Goal: Task Accomplishment & Management: Complete application form

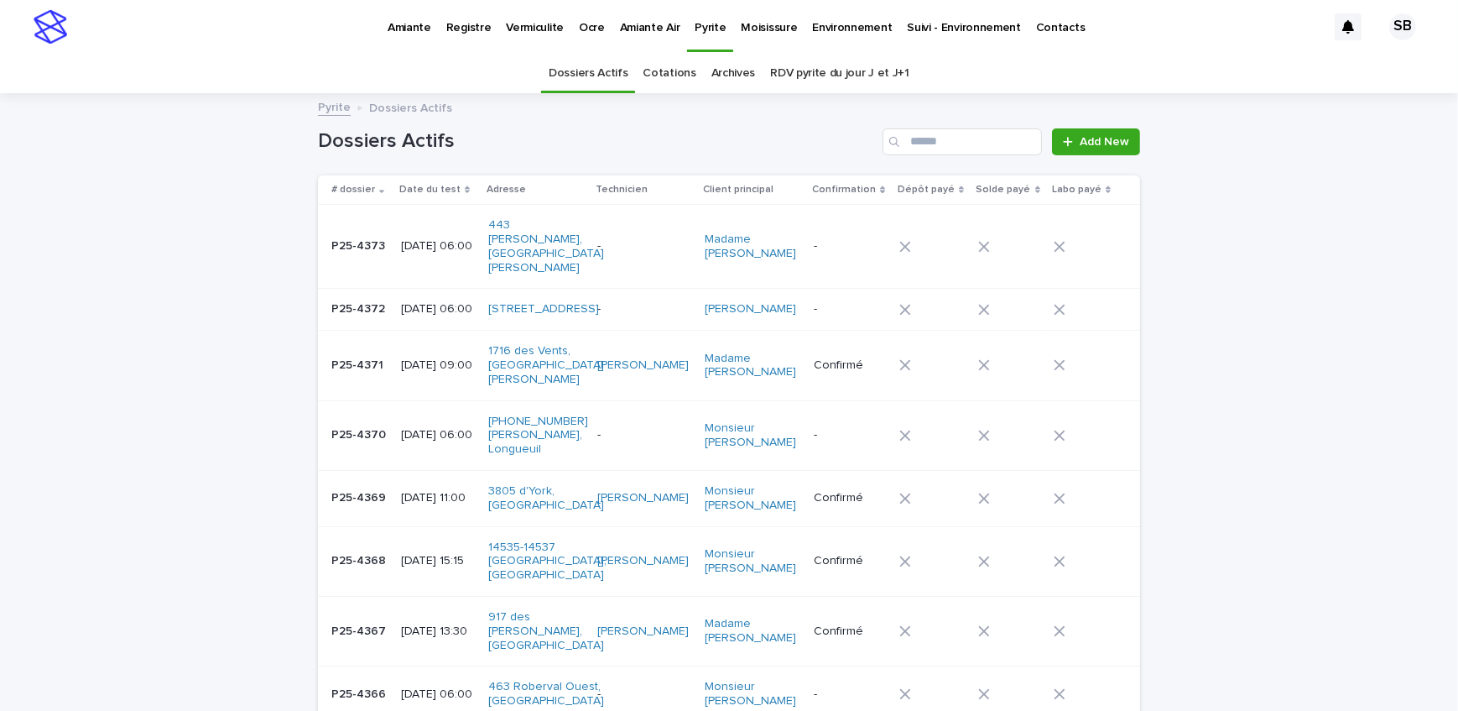
click at [1080, 136] on span "Add New" at bounding box center [1105, 142] width 50 height 12
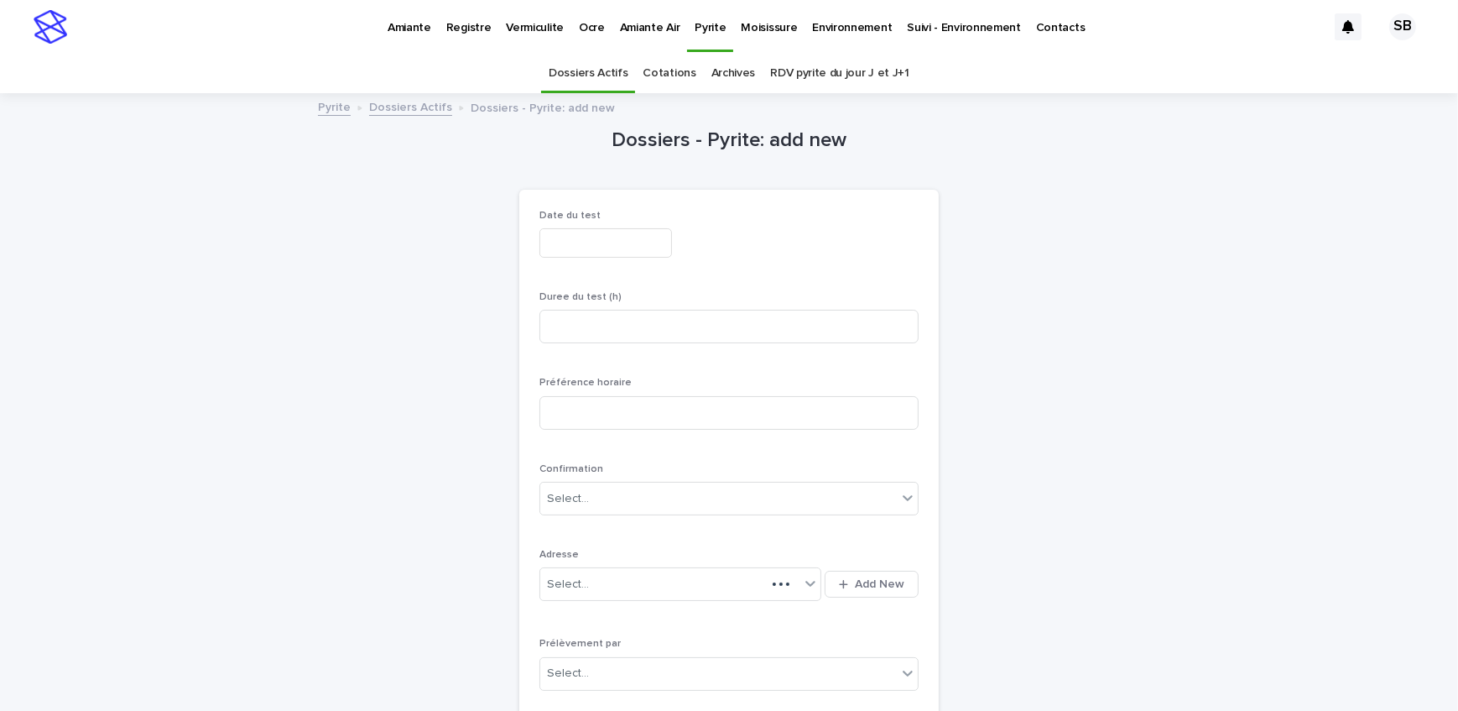
scroll to position [53, 0]
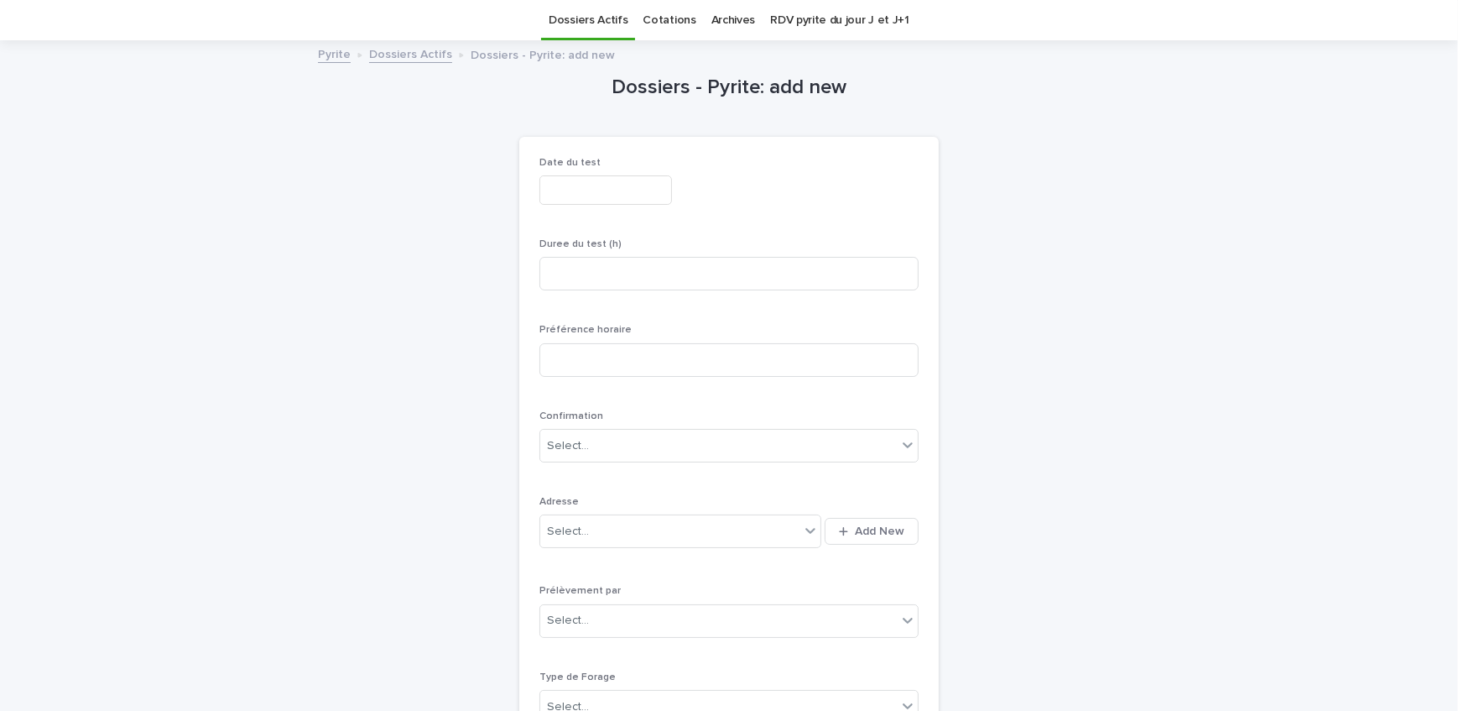
click at [599, 191] on input "text" at bounding box center [606, 189] width 133 height 29
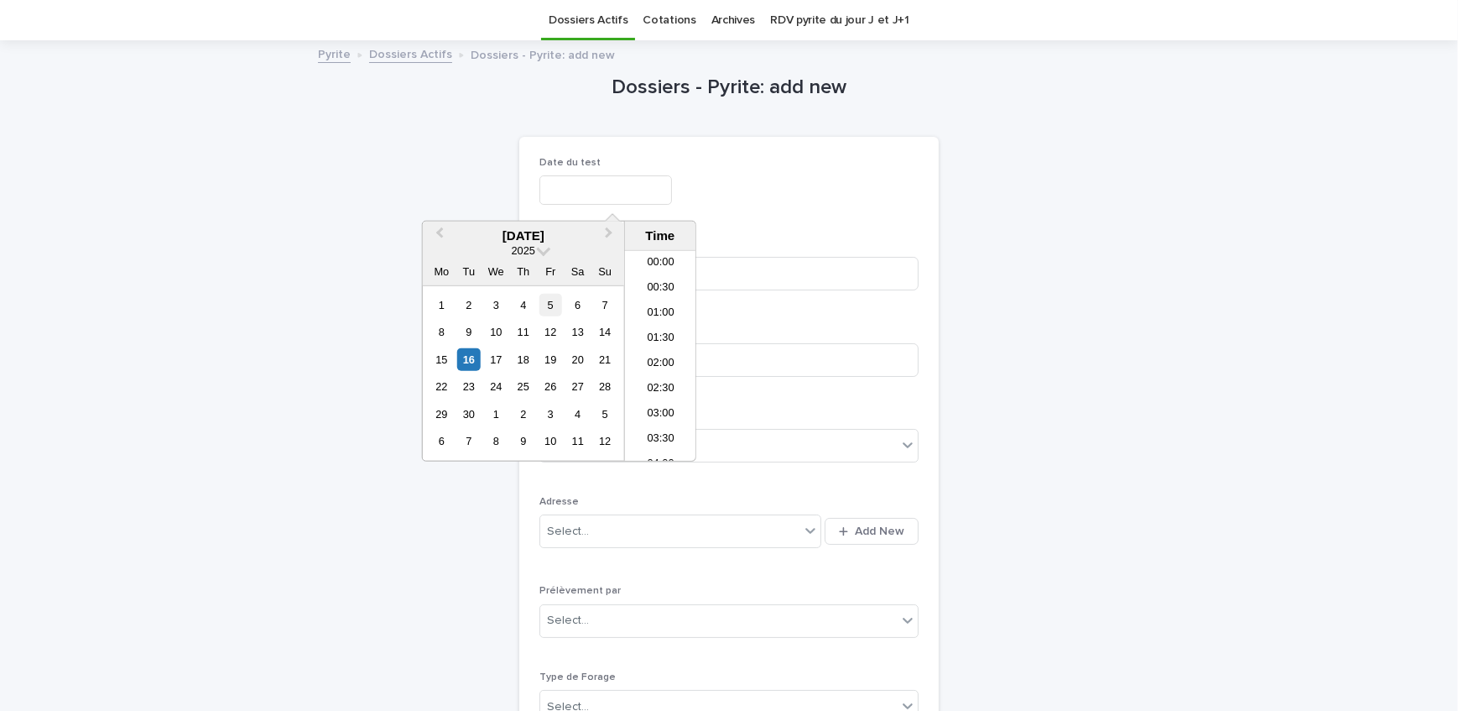
scroll to position [587, 0]
click at [785, 170] on div "Date du test" at bounding box center [729, 187] width 379 height 61
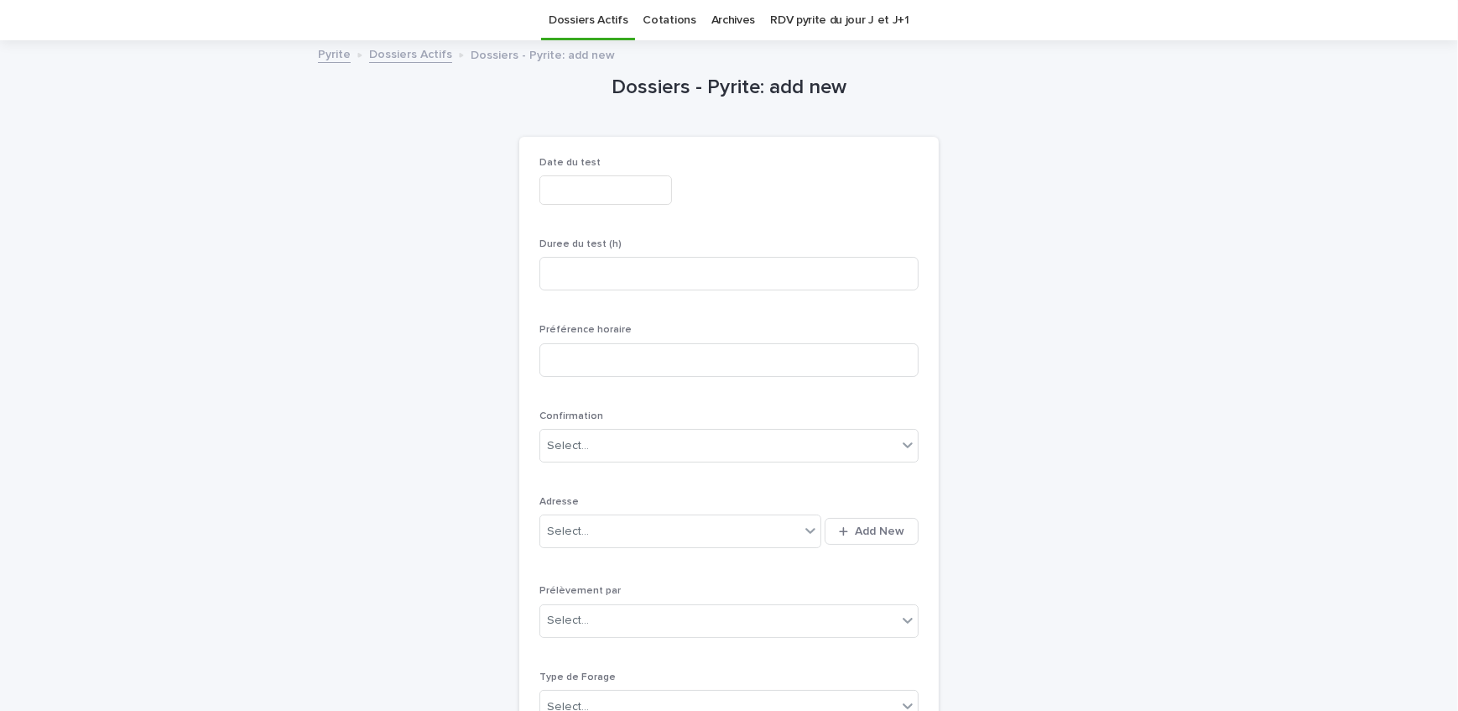
click at [613, 185] on input "text" at bounding box center [606, 189] width 133 height 29
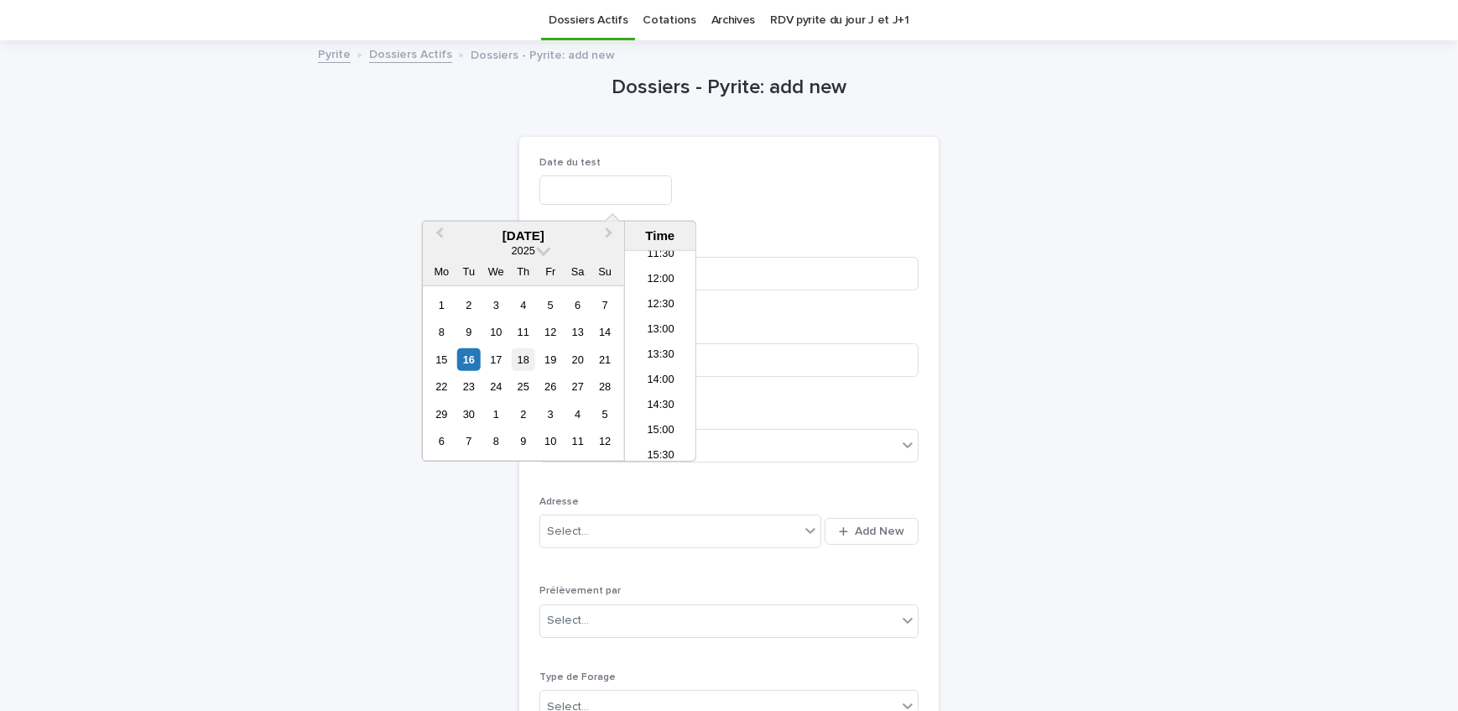
click at [523, 353] on div "18" at bounding box center [523, 359] width 23 height 23
click at [671, 279] on li "06:00" at bounding box center [660, 283] width 71 height 25
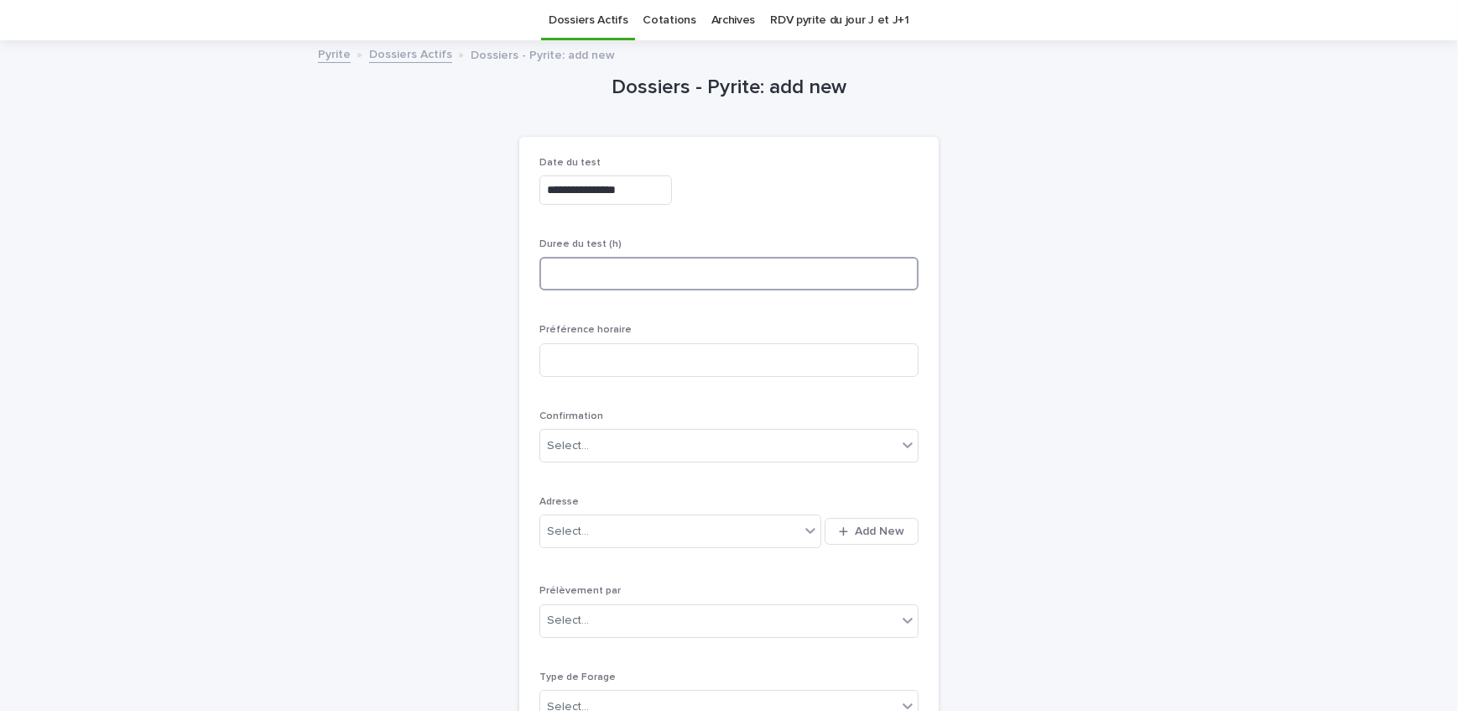
type input "**********"
click at [671, 279] on input at bounding box center [729, 274] width 379 height 34
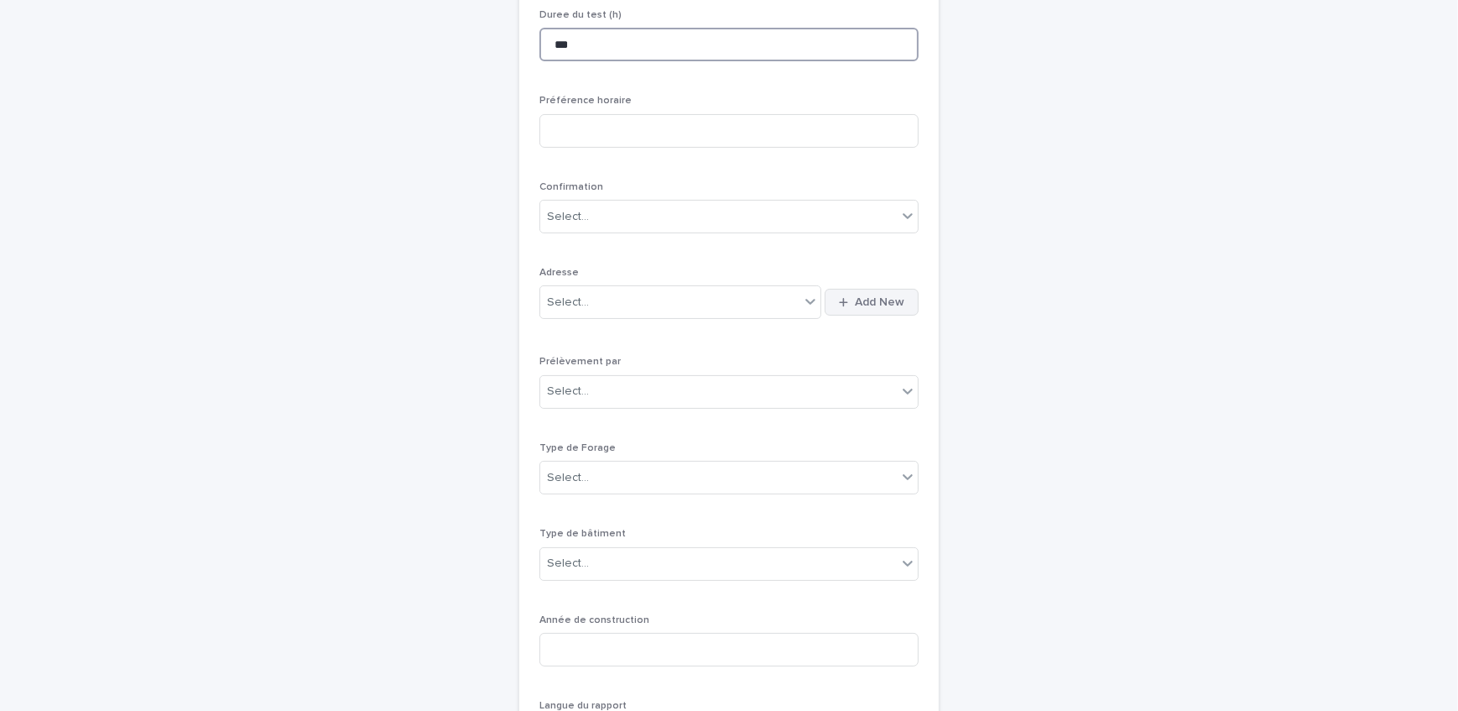
type input "***"
click at [856, 304] on span "Add New" at bounding box center [880, 302] width 50 height 12
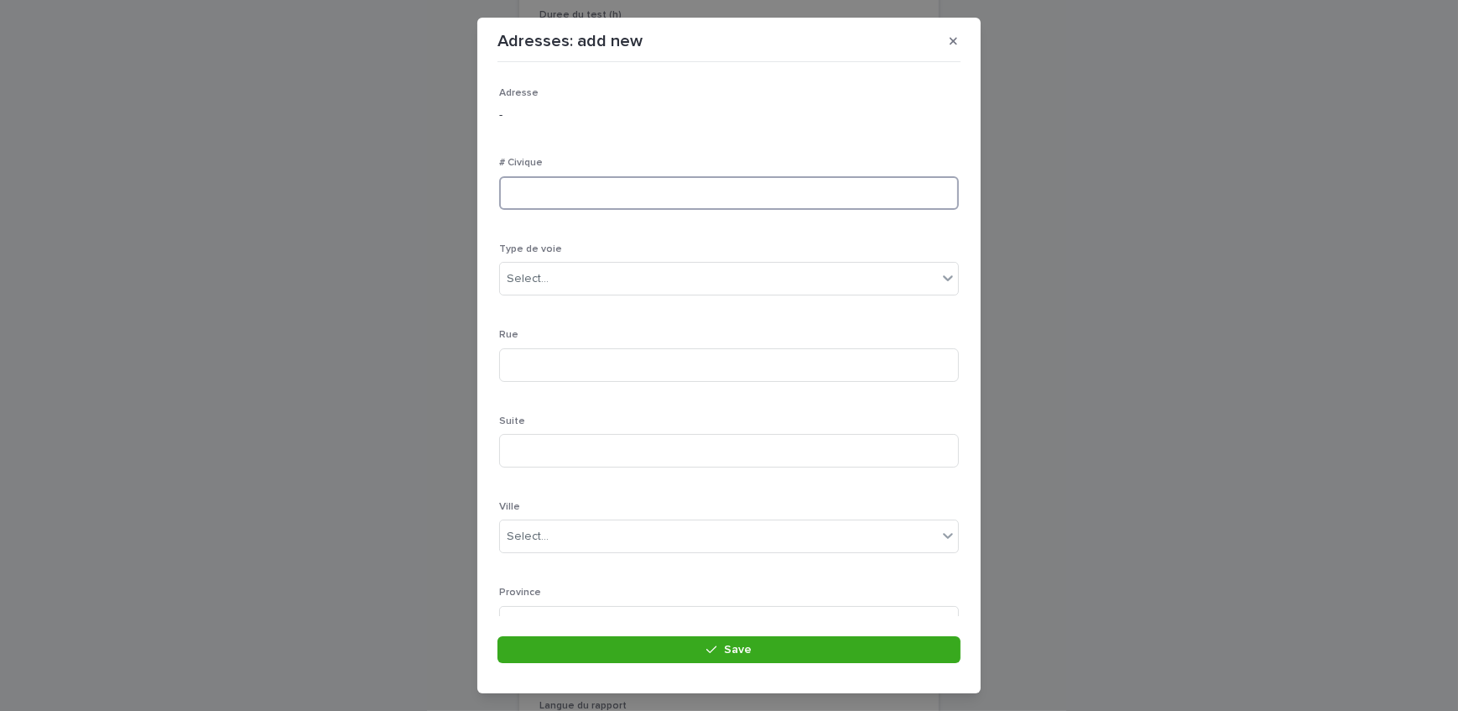
click at [555, 188] on input at bounding box center [729, 193] width 460 height 34
type input "*****"
click at [638, 275] on div "Select..." at bounding box center [718, 279] width 437 height 28
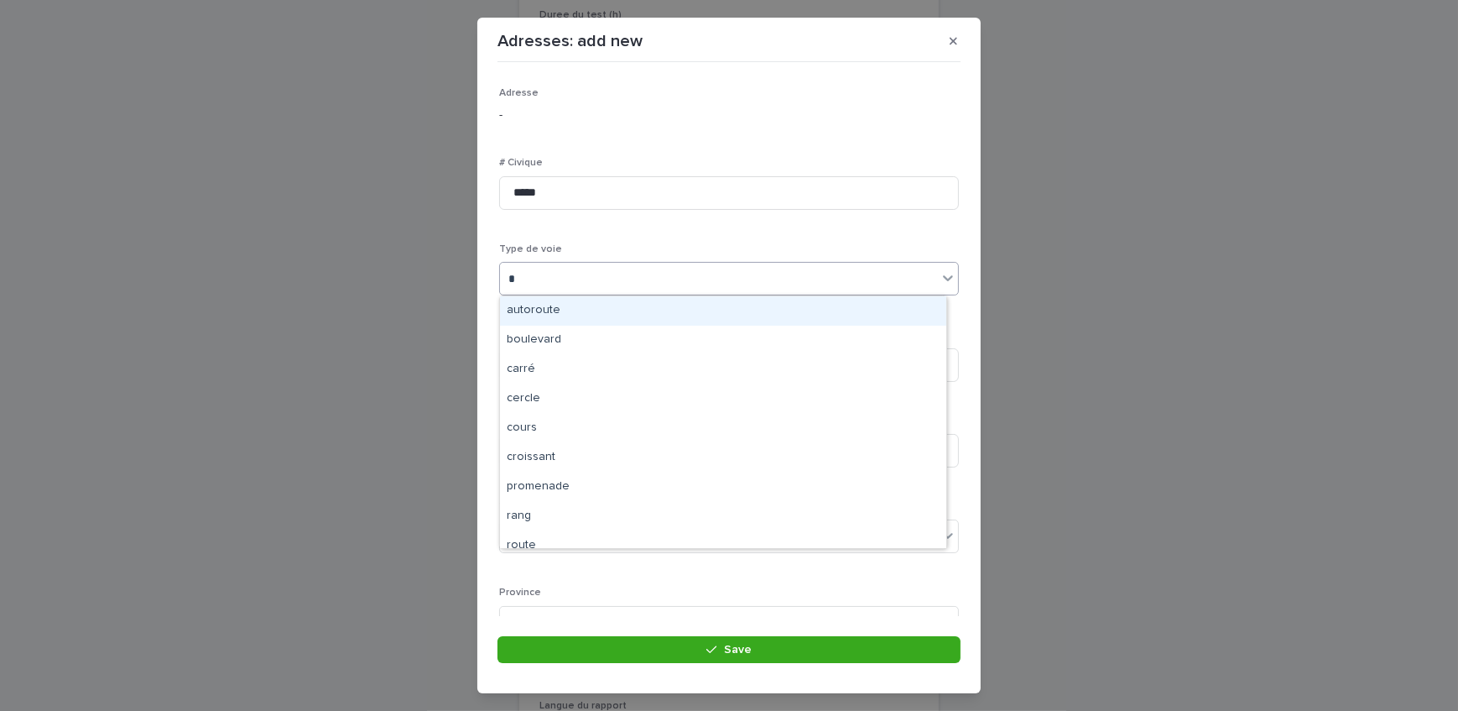
type input "**"
click at [597, 313] on div "rue" at bounding box center [723, 310] width 446 height 29
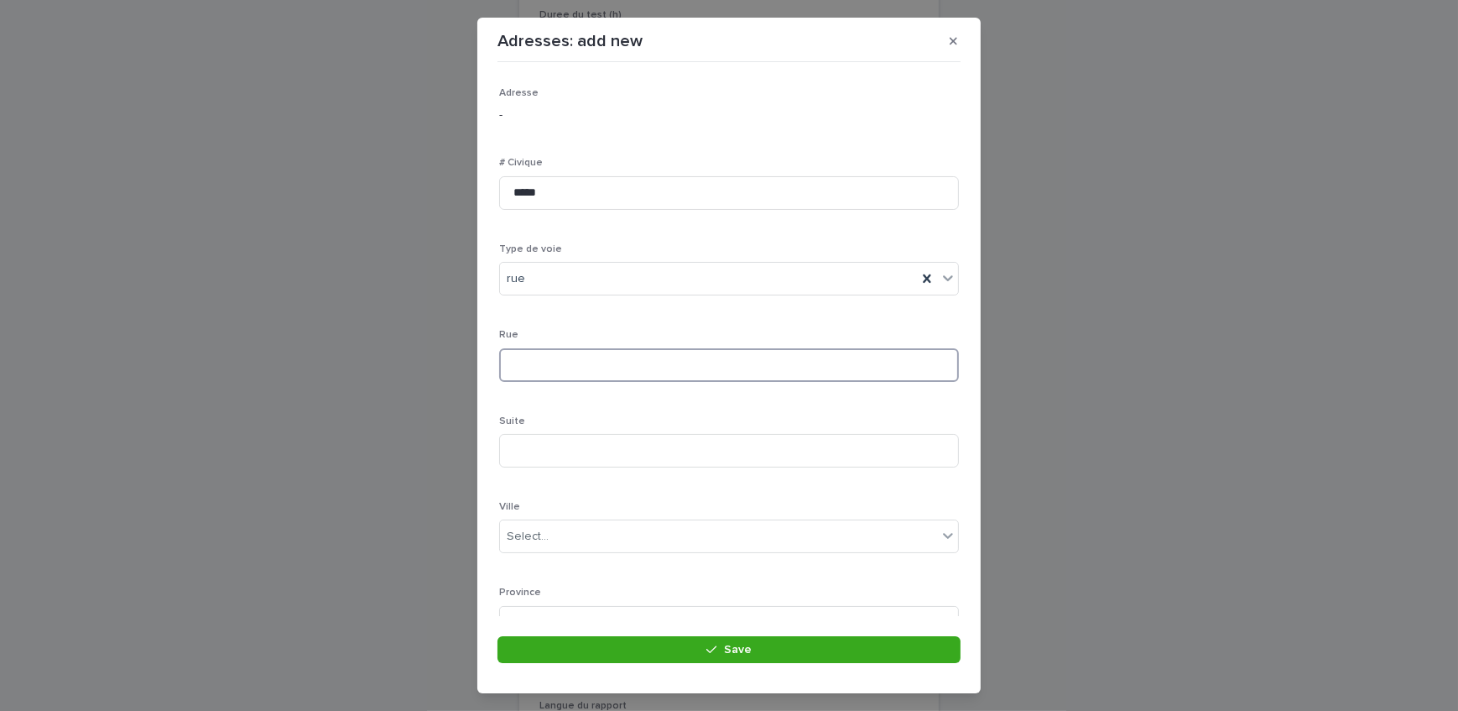
click at [593, 360] on input at bounding box center [729, 365] width 460 height 34
type input "*******"
click at [580, 386] on div "Select..." at bounding box center [718, 385] width 437 height 28
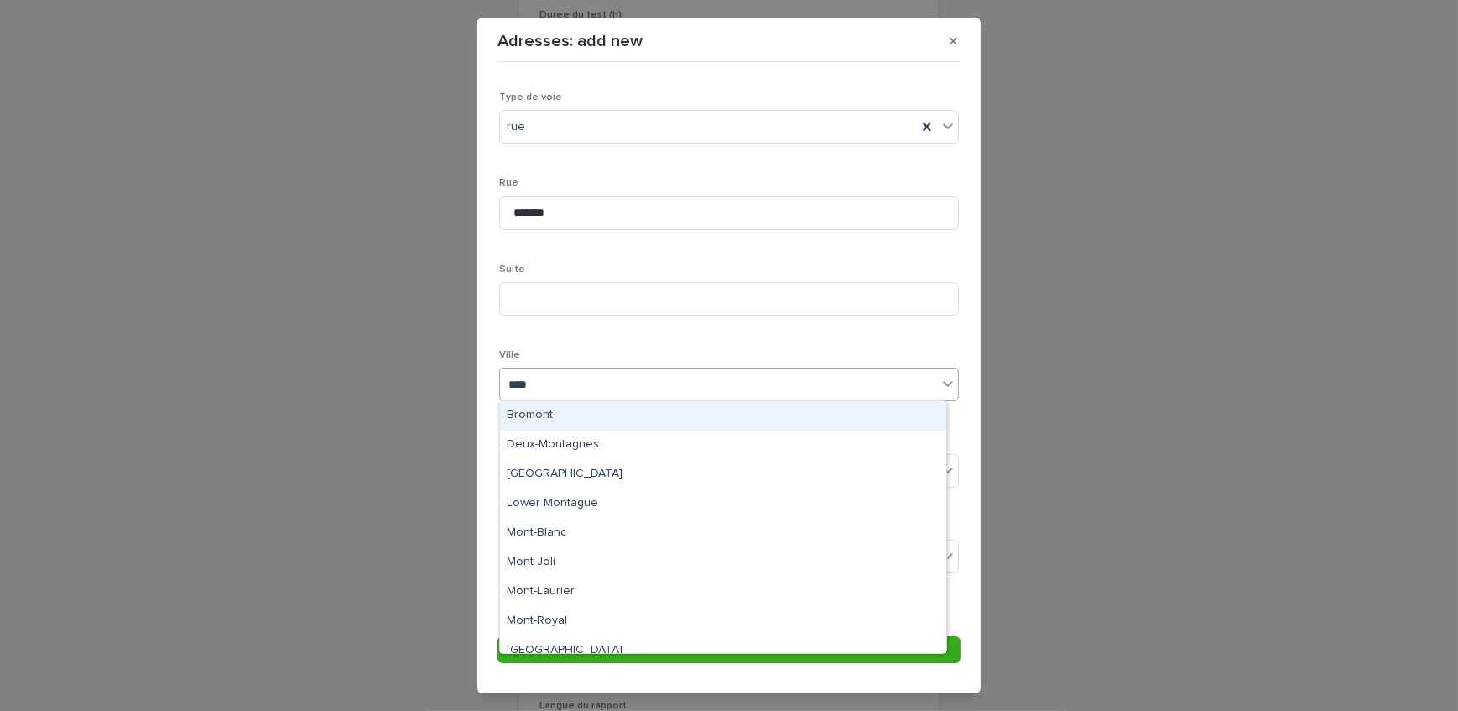
type input "*****"
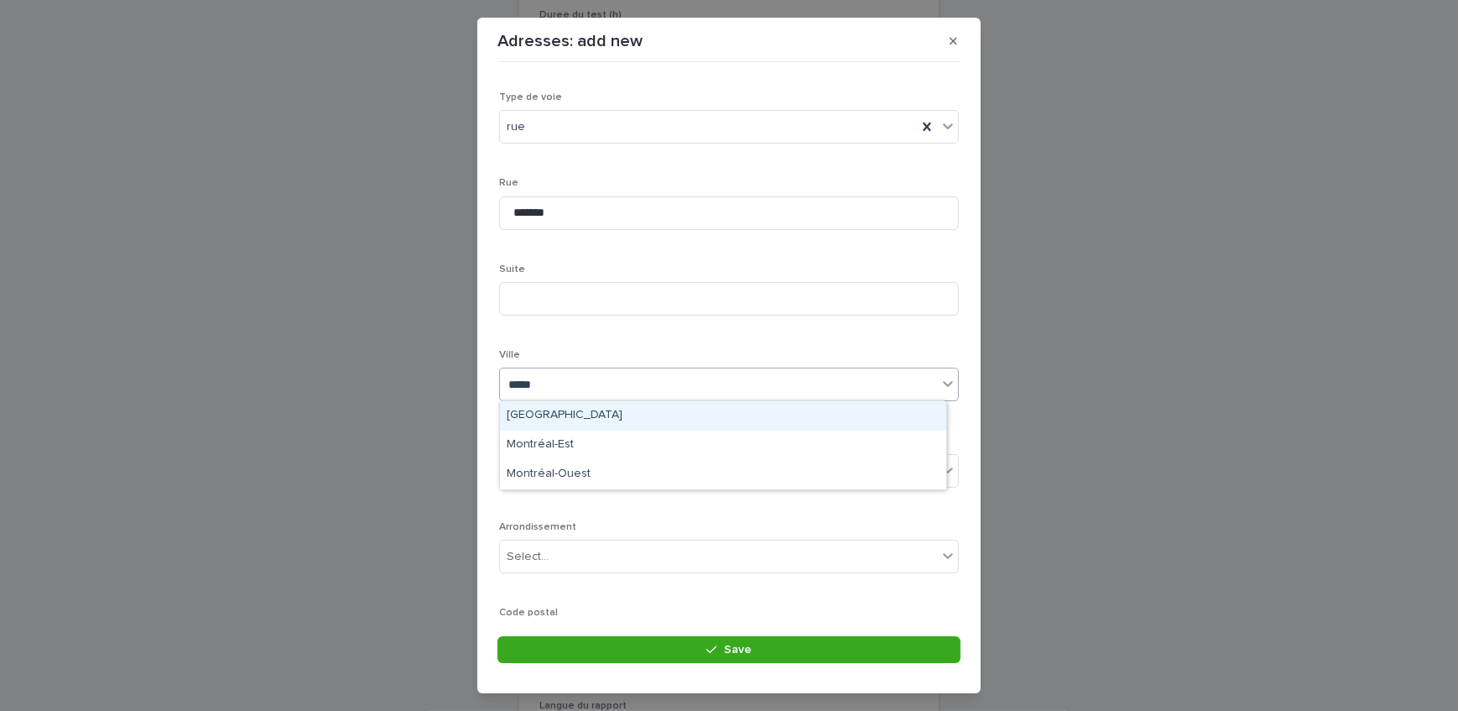
click at [577, 410] on div "[GEOGRAPHIC_DATA]" at bounding box center [723, 415] width 446 height 29
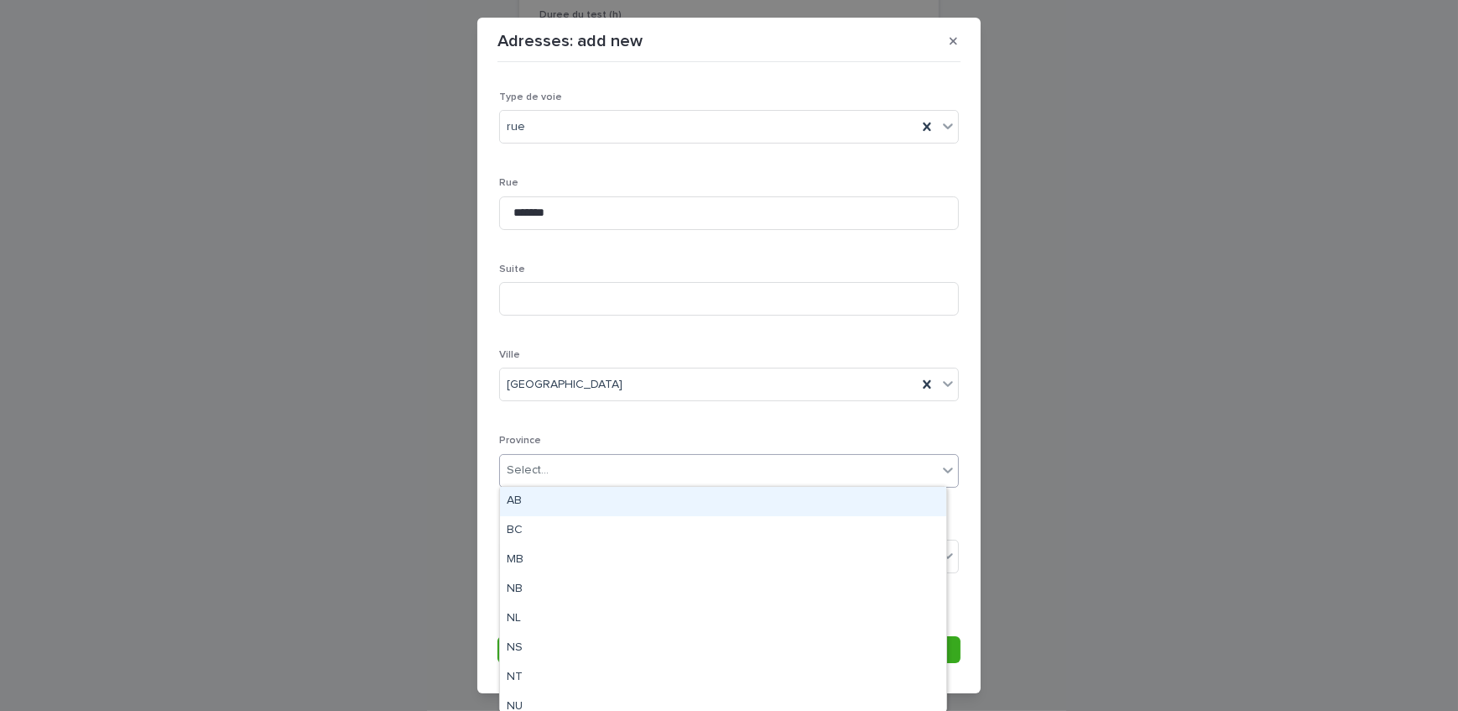
click at [575, 467] on div "Select..." at bounding box center [718, 471] width 437 height 28
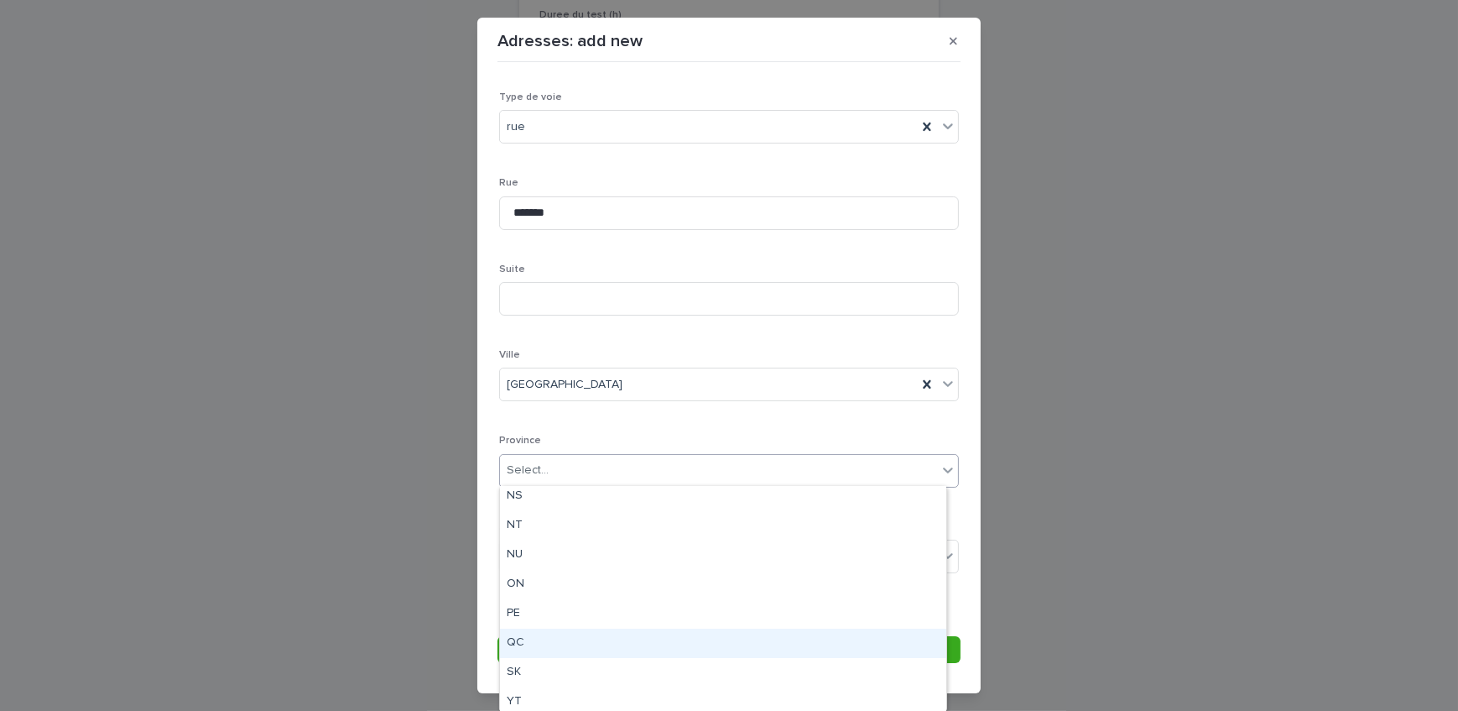
click at [540, 638] on div "QC" at bounding box center [723, 643] width 446 height 29
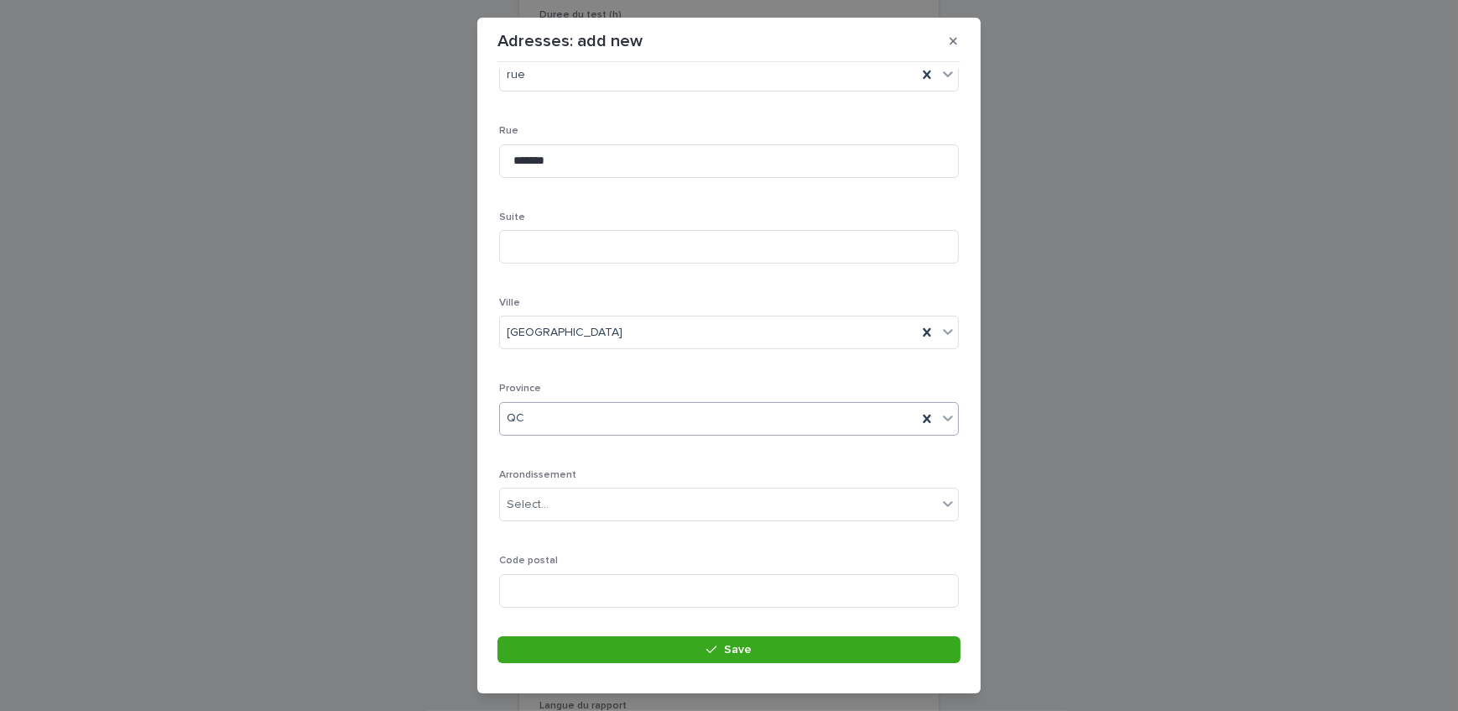
scroll to position [245, 0]
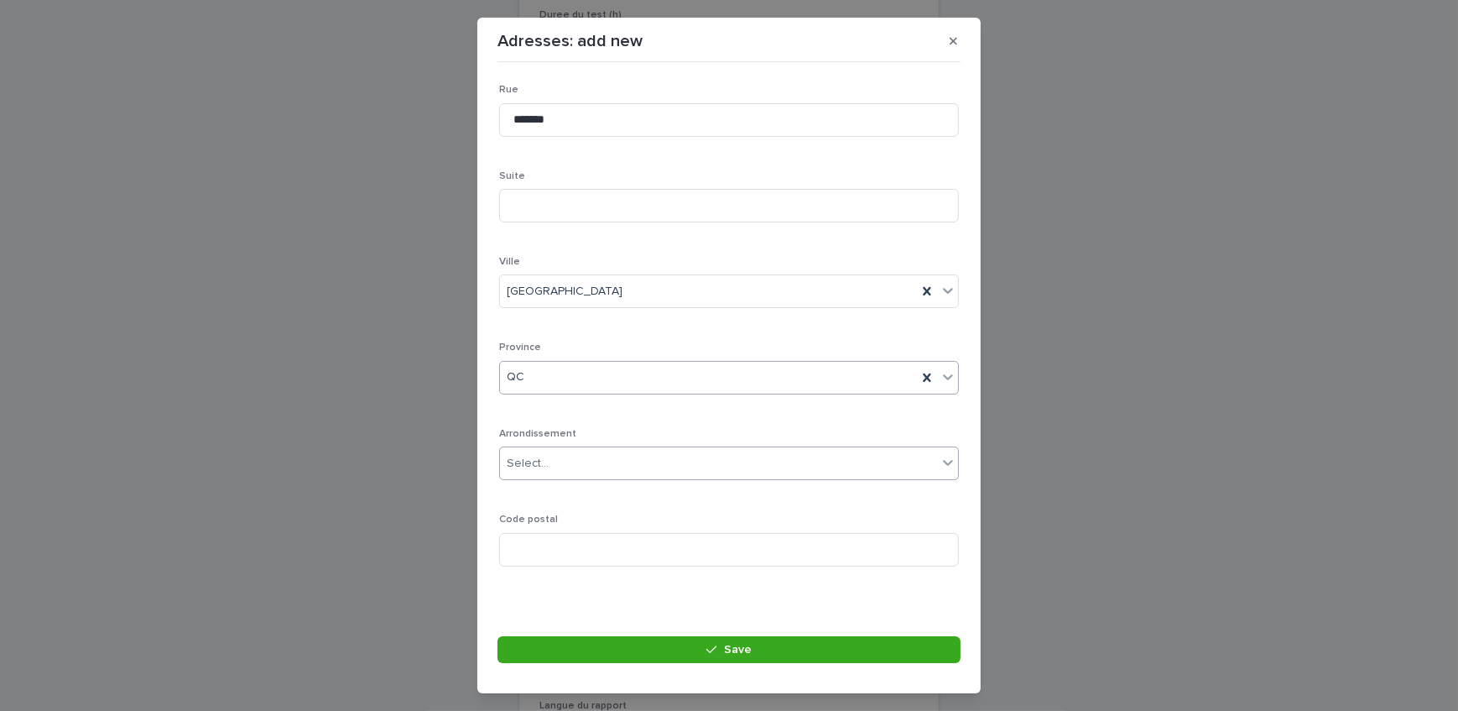
click at [597, 464] on div "Select..." at bounding box center [718, 464] width 437 height 28
type input "******"
click at [627, 498] on div "Pierrefonds-[GEOGRAPHIC_DATA]" at bounding box center [723, 494] width 446 height 29
click at [804, 552] on input at bounding box center [729, 550] width 460 height 34
paste input "*******"
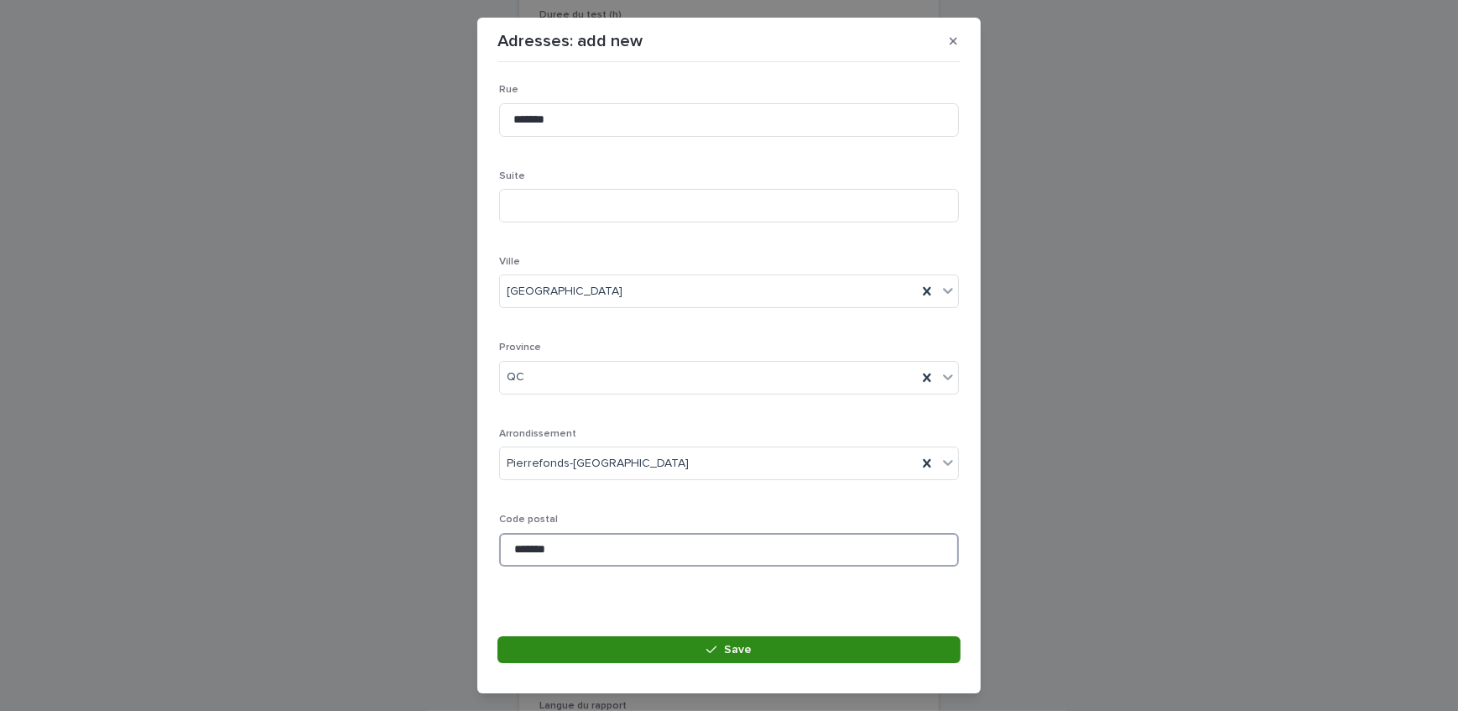
type input "*******"
click at [665, 644] on button "Save" at bounding box center [729, 649] width 463 height 27
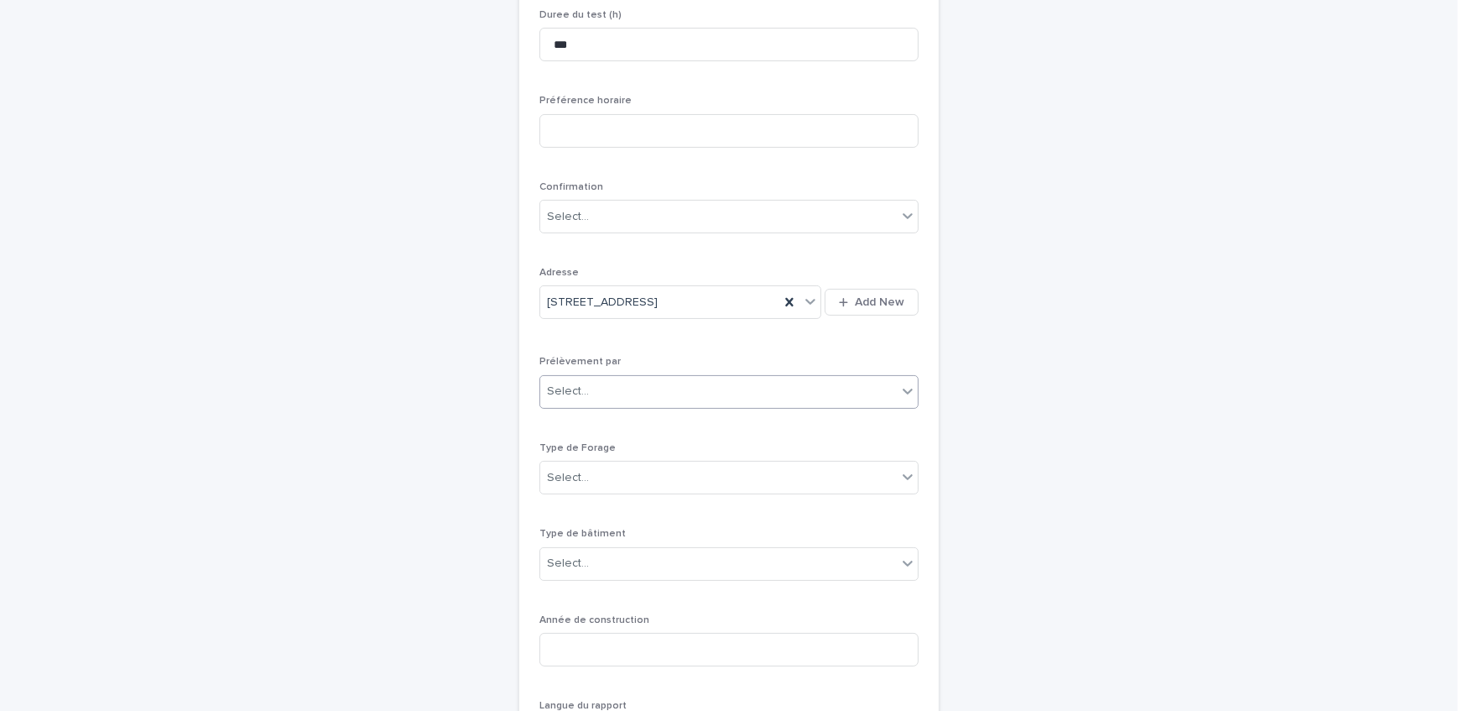
click at [770, 396] on div "Select..." at bounding box center [718, 392] width 357 height 28
click at [750, 428] on div "Multitest" at bounding box center [724, 422] width 378 height 29
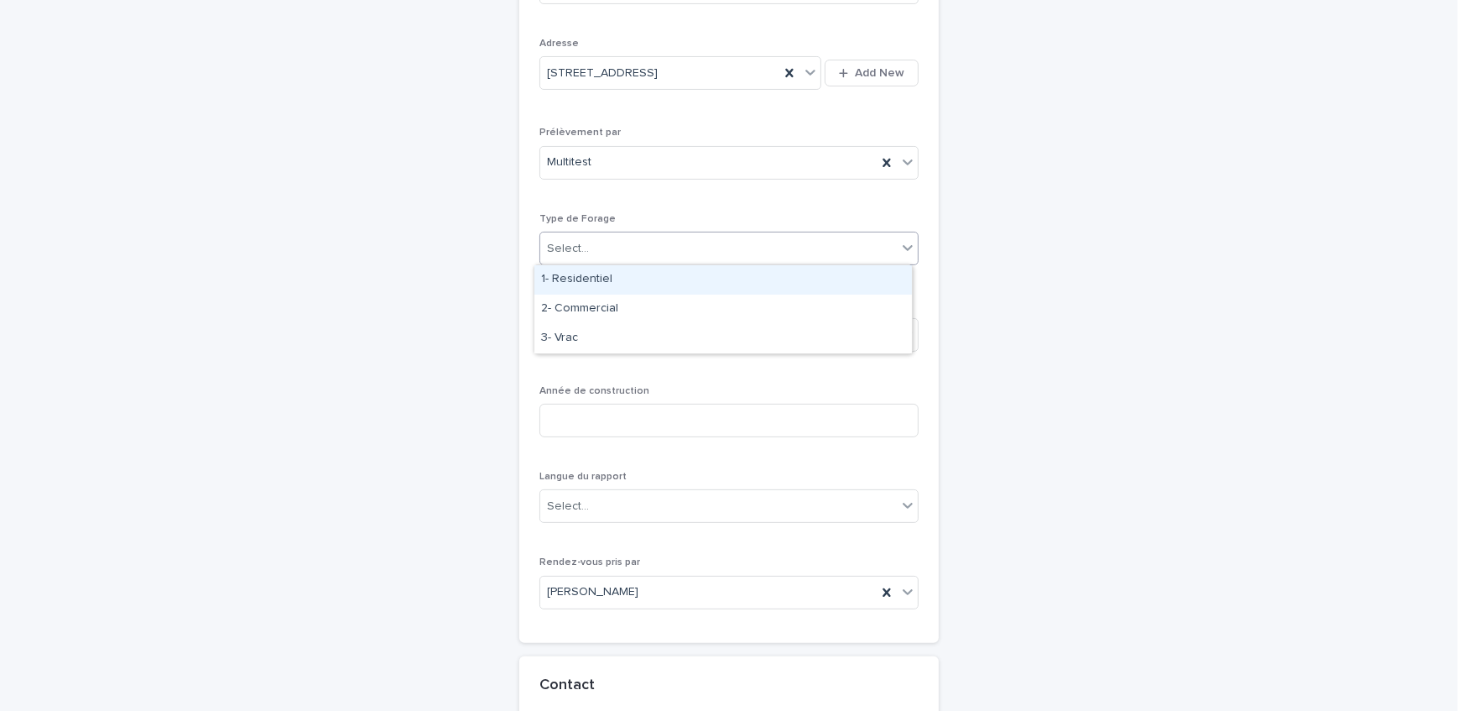
click at [624, 251] on div "Select..." at bounding box center [718, 249] width 357 height 28
click at [621, 282] on div "1- Residentiel" at bounding box center [724, 279] width 378 height 29
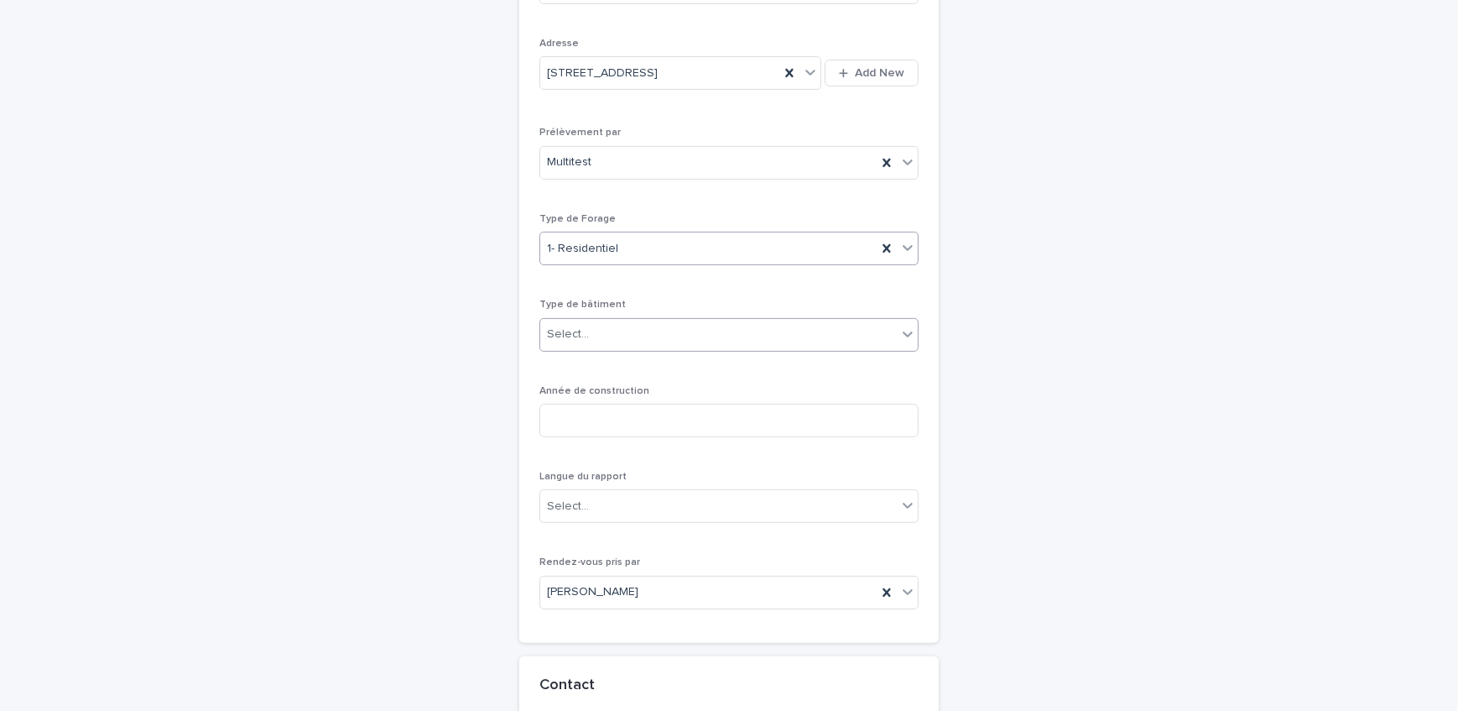
click at [710, 324] on div "Select..." at bounding box center [718, 335] width 357 height 28
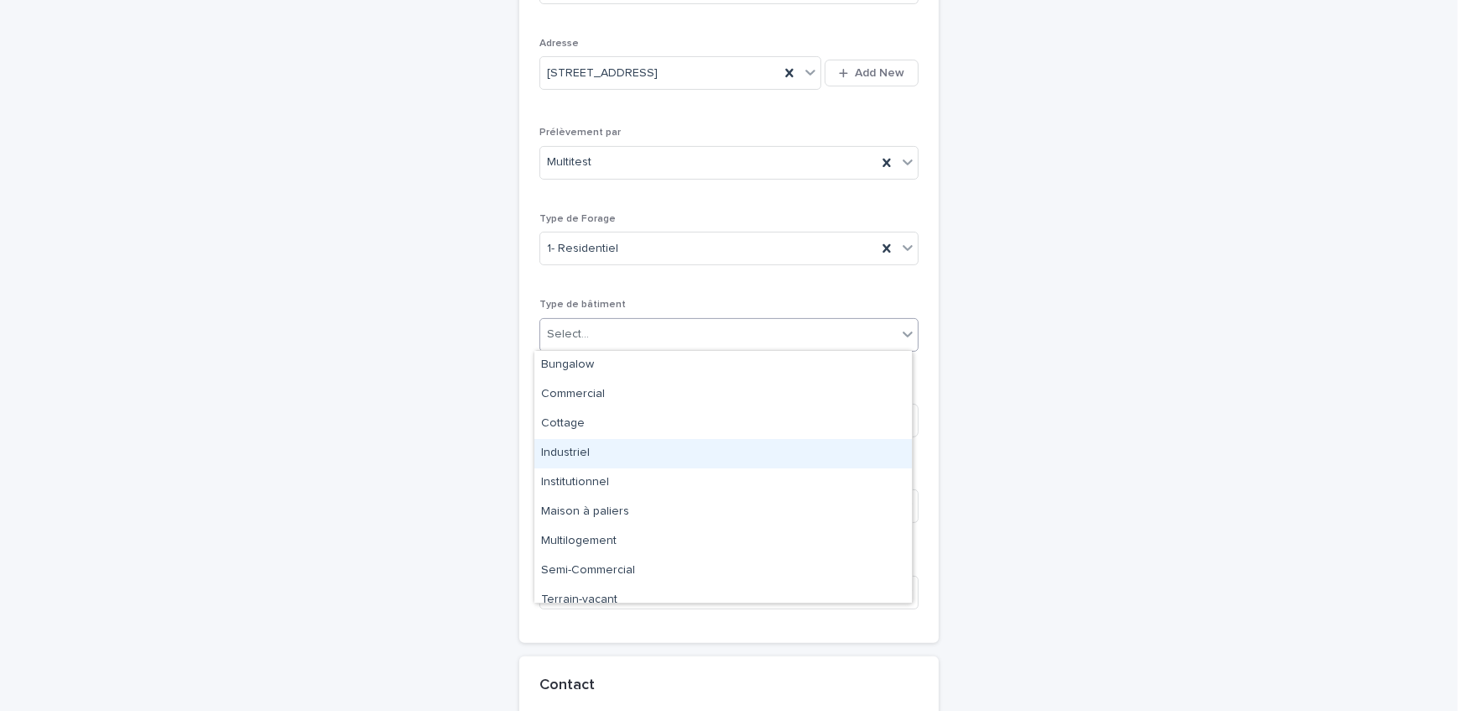
click at [331, 388] on div "**********" at bounding box center [729, 377] width 822 height 1587
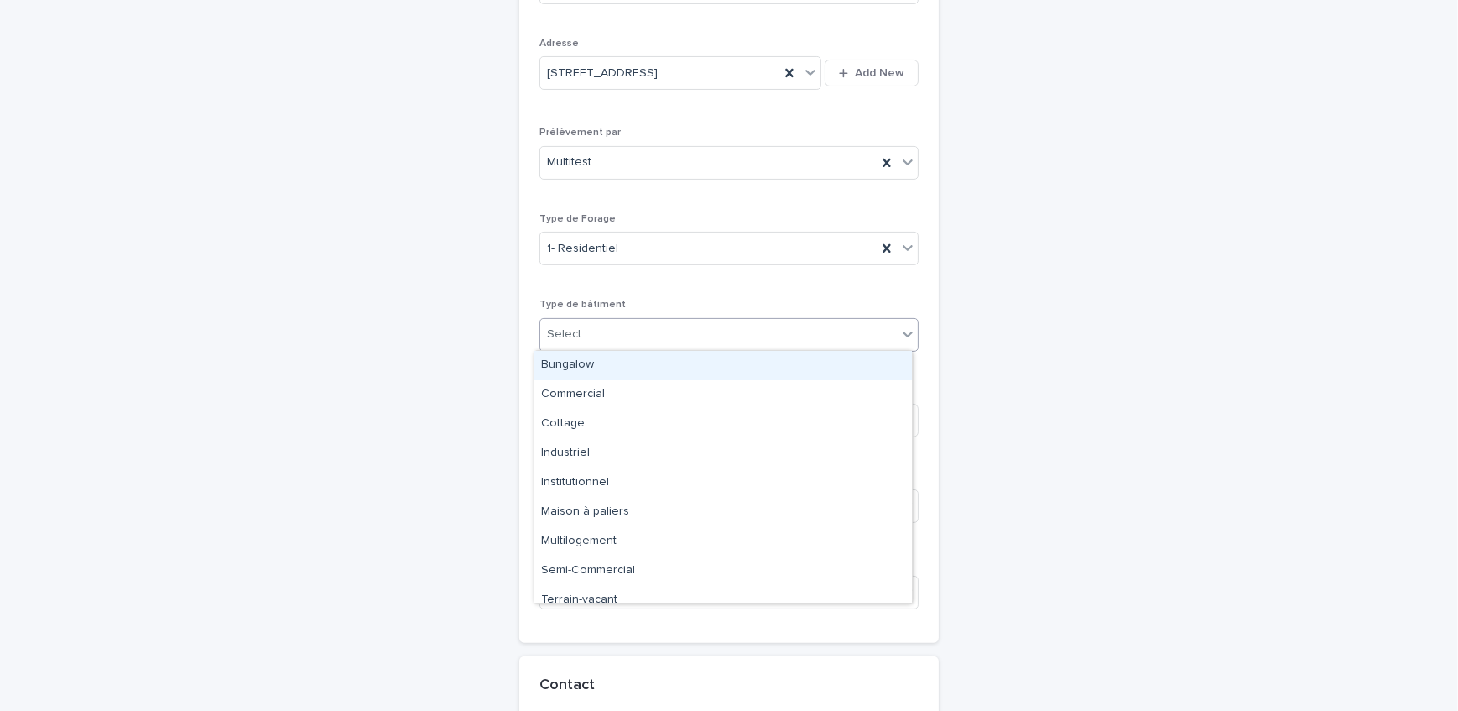
click at [649, 336] on div "Select..." at bounding box center [718, 335] width 357 height 28
click at [601, 364] on div "Bungalow" at bounding box center [724, 365] width 378 height 29
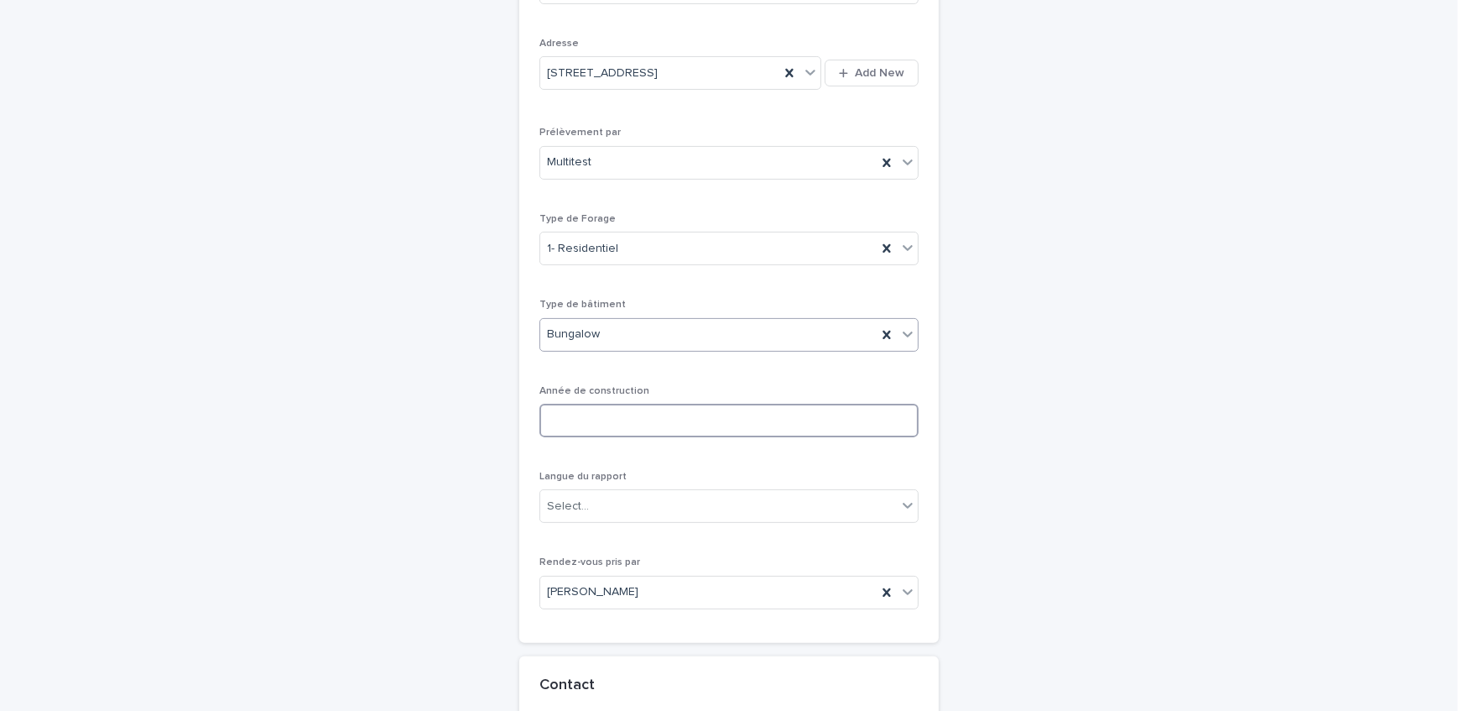
click at [597, 425] on input at bounding box center [729, 421] width 379 height 34
click at [589, 503] on div "Select..." at bounding box center [718, 507] width 357 height 28
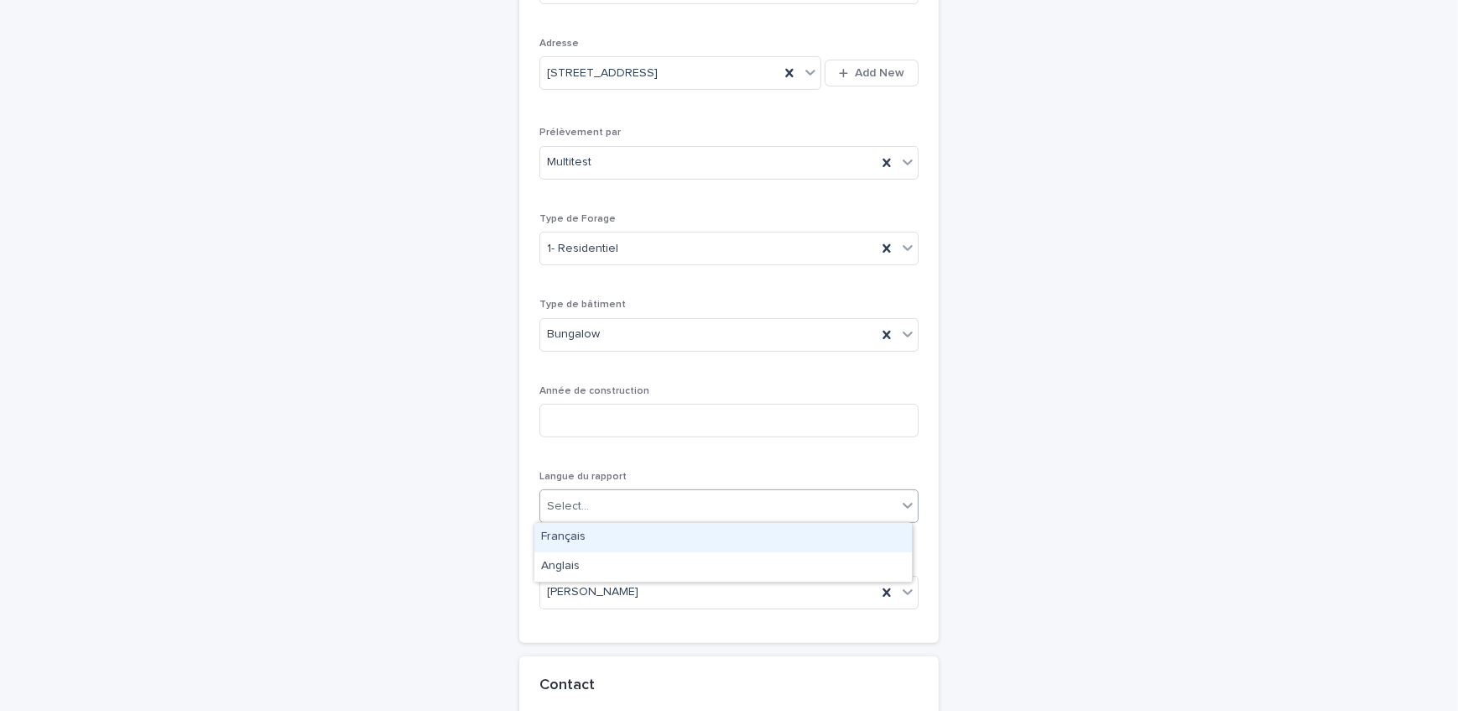
drag, startPoint x: 592, startPoint y: 517, endPoint x: 603, endPoint y: 530, distance: 16.8
click at [603, 530] on div "Français" at bounding box center [724, 537] width 378 height 29
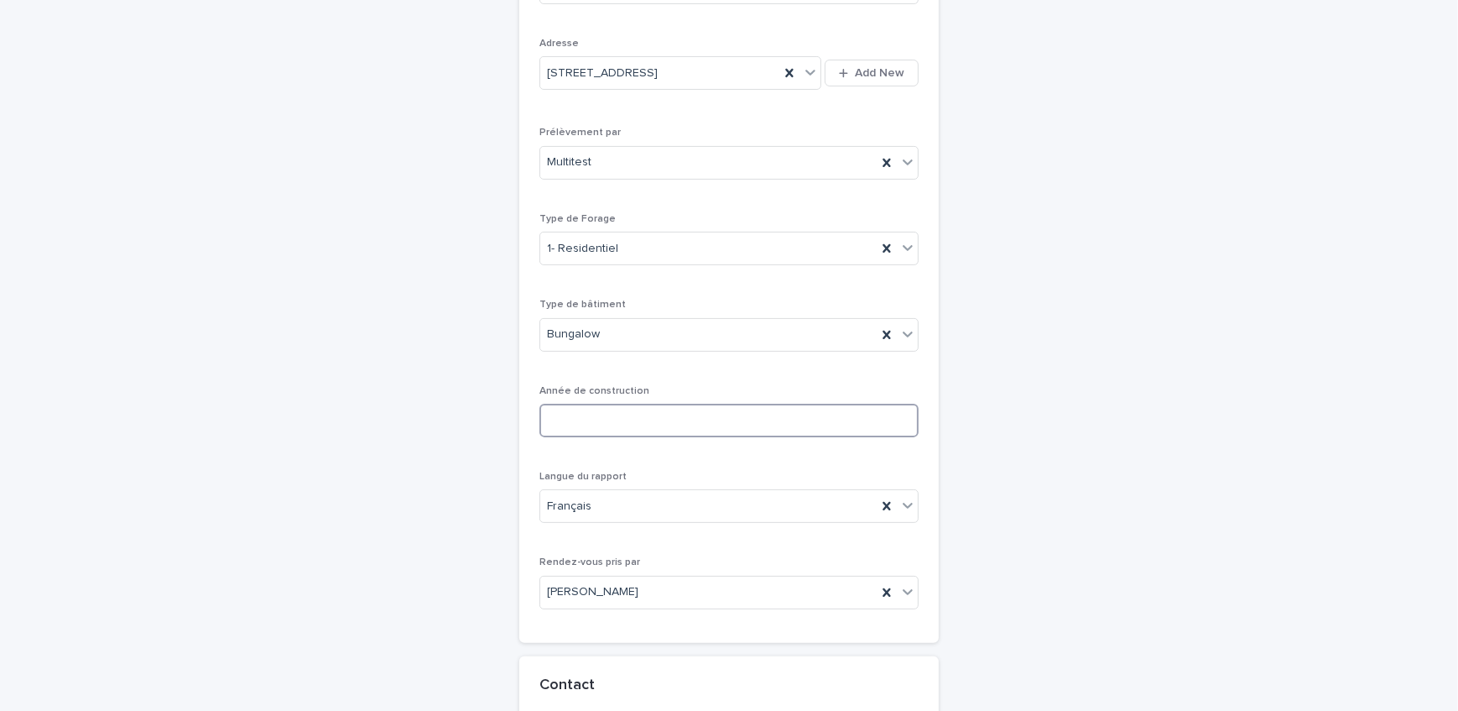
click at [695, 420] on input at bounding box center [729, 421] width 379 height 34
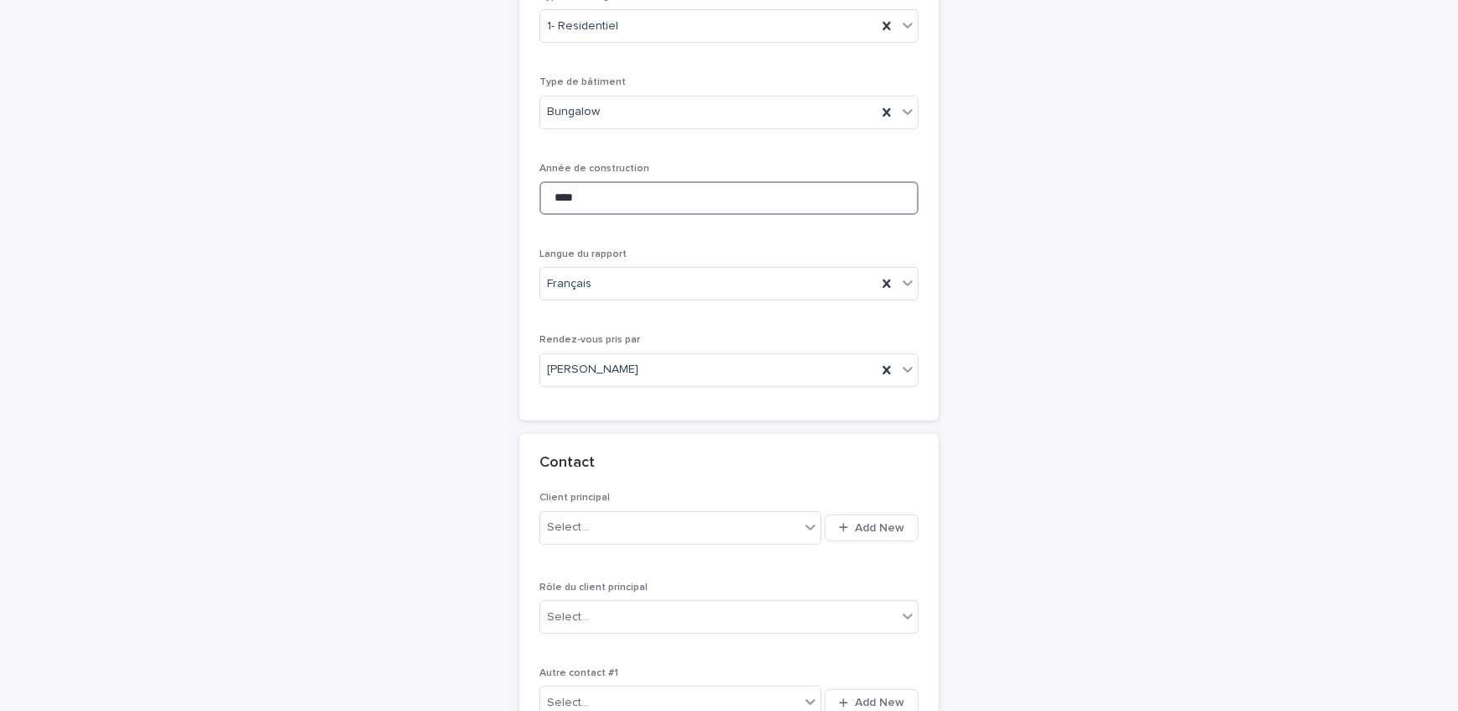
scroll to position [739, 0]
type input "****"
click at [655, 285] on div "Français" at bounding box center [708, 278] width 337 height 28
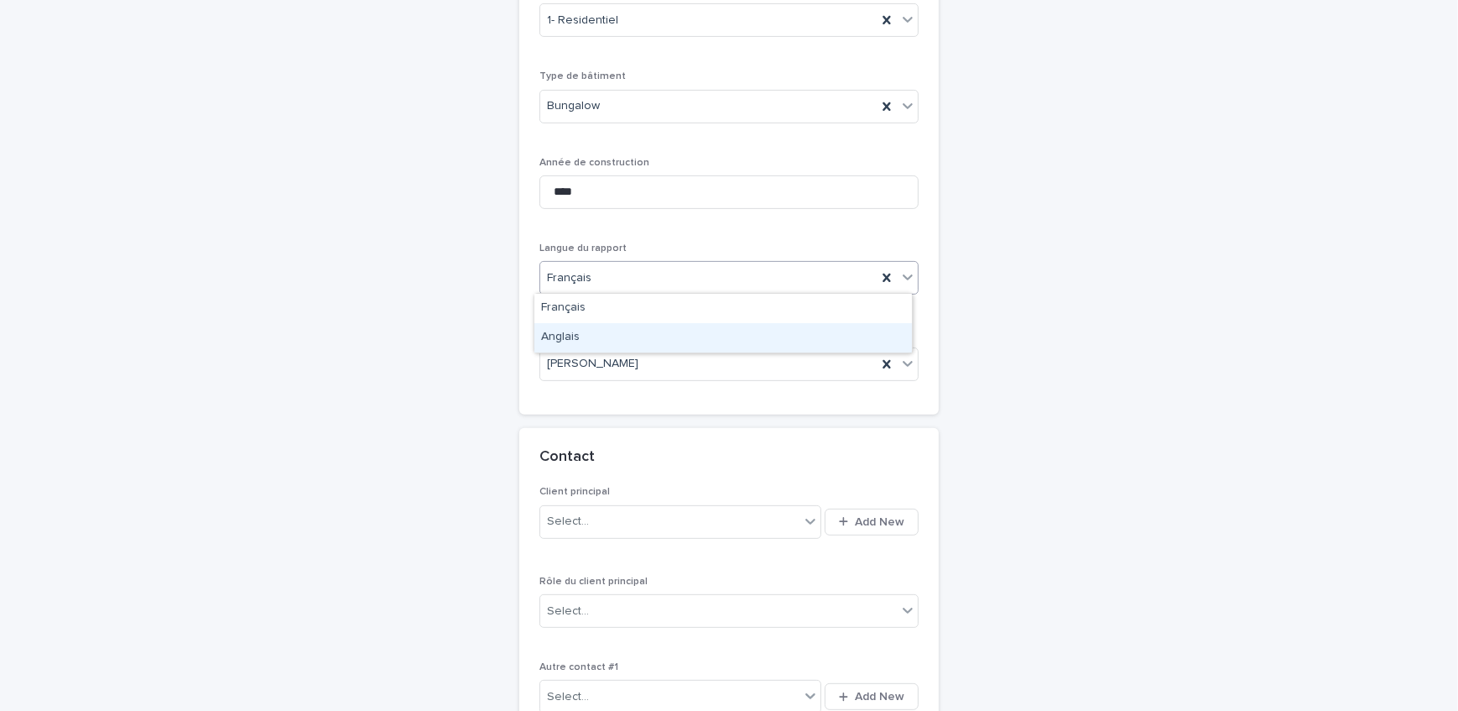
click at [616, 337] on div "Anglais" at bounding box center [724, 337] width 378 height 29
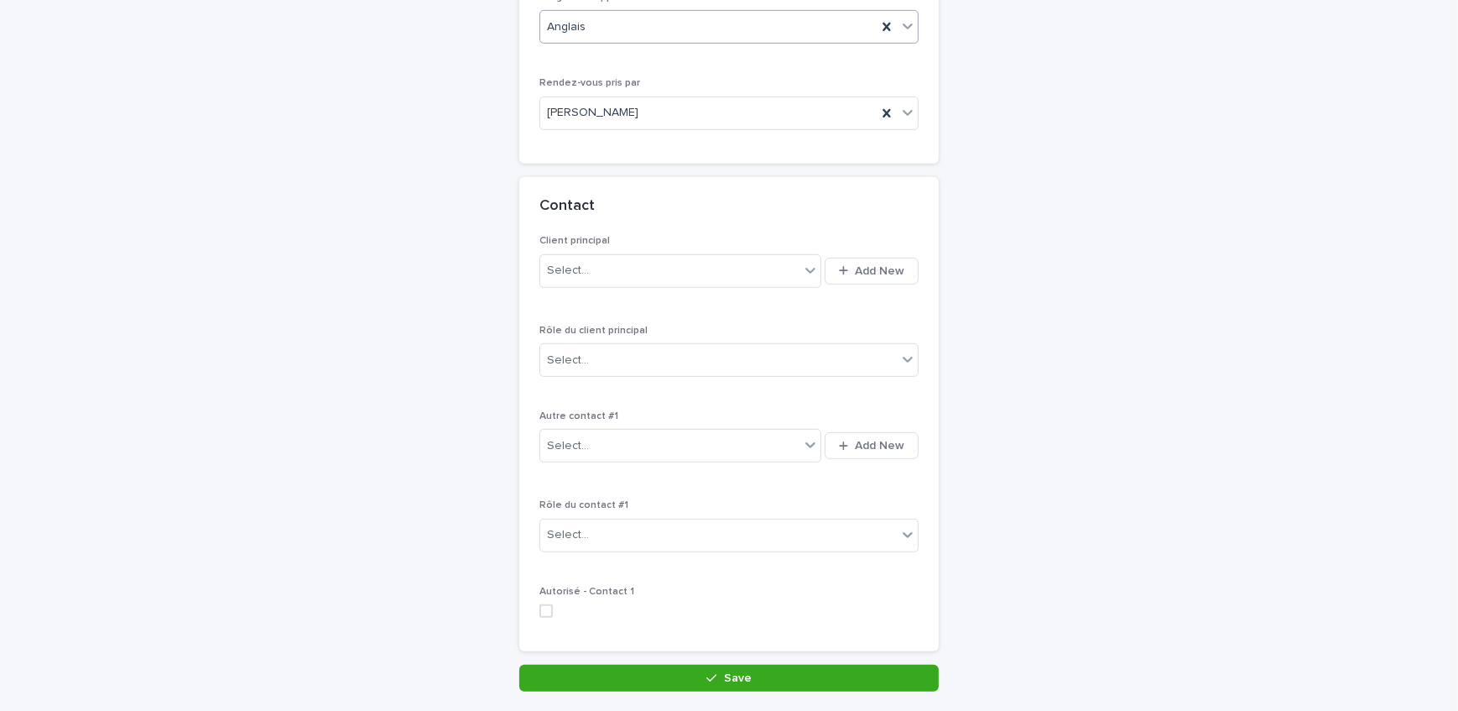
scroll to position [1045, 0]
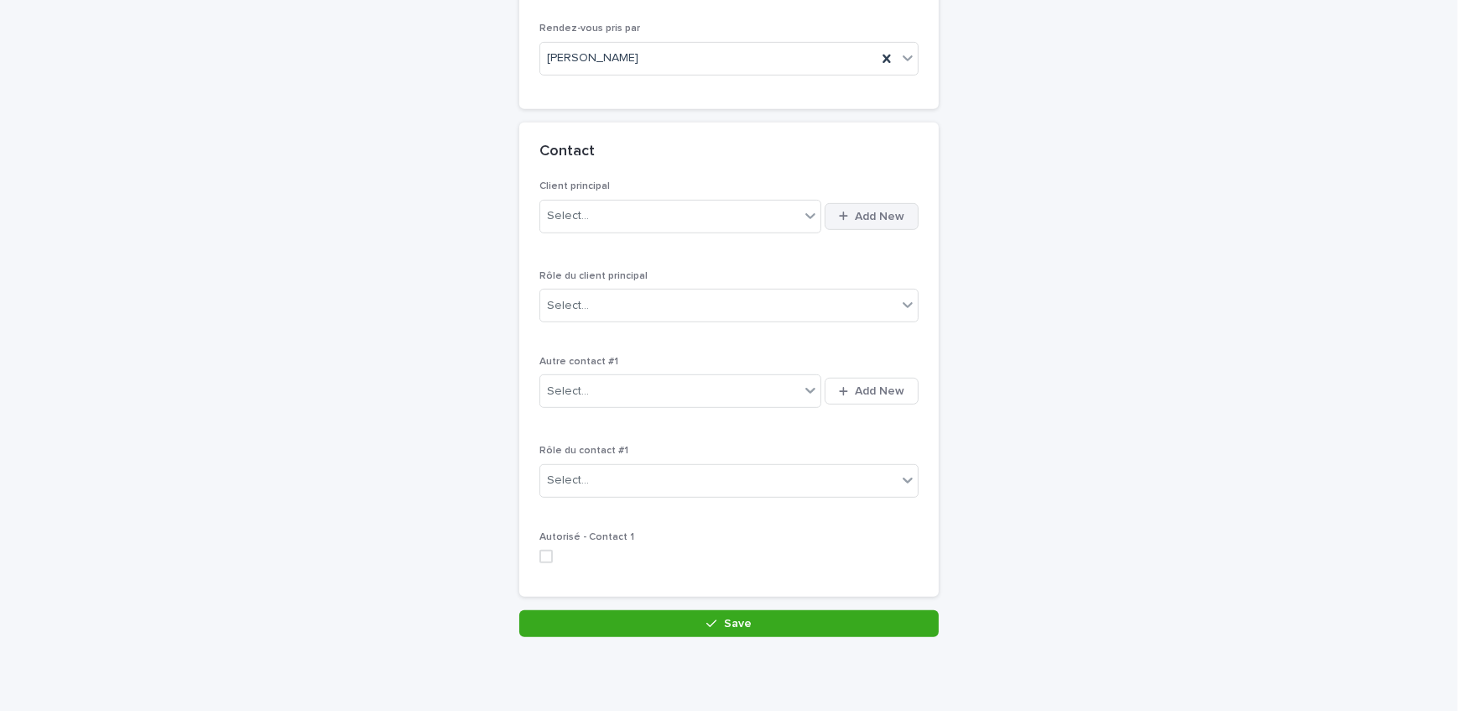
click at [874, 222] on button "Add New" at bounding box center [872, 216] width 94 height 27
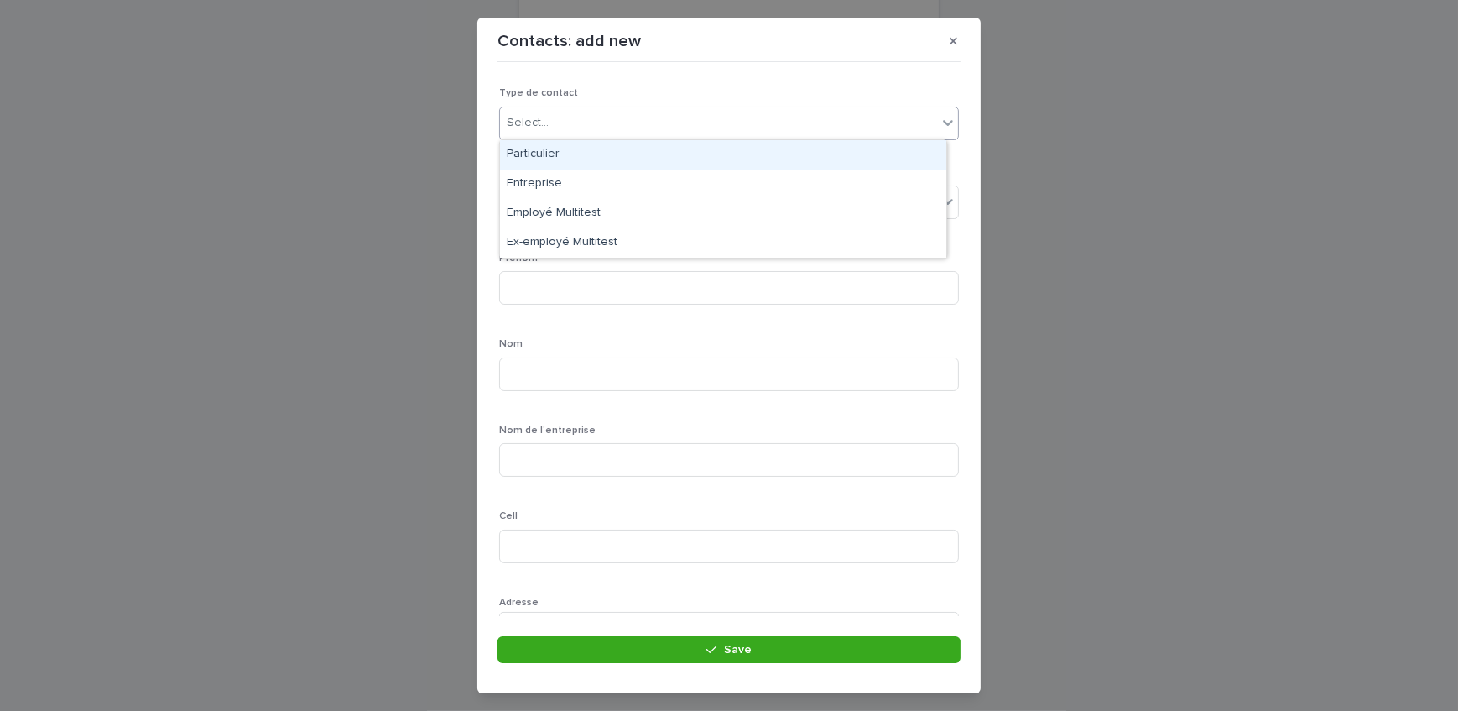
click at [690, 111] on div "Select..." at bounding box center [718, 123] width 437 height 28
click at [649, 158] on div "Particulier" at bounding box center [723, 154] width 446 height 29
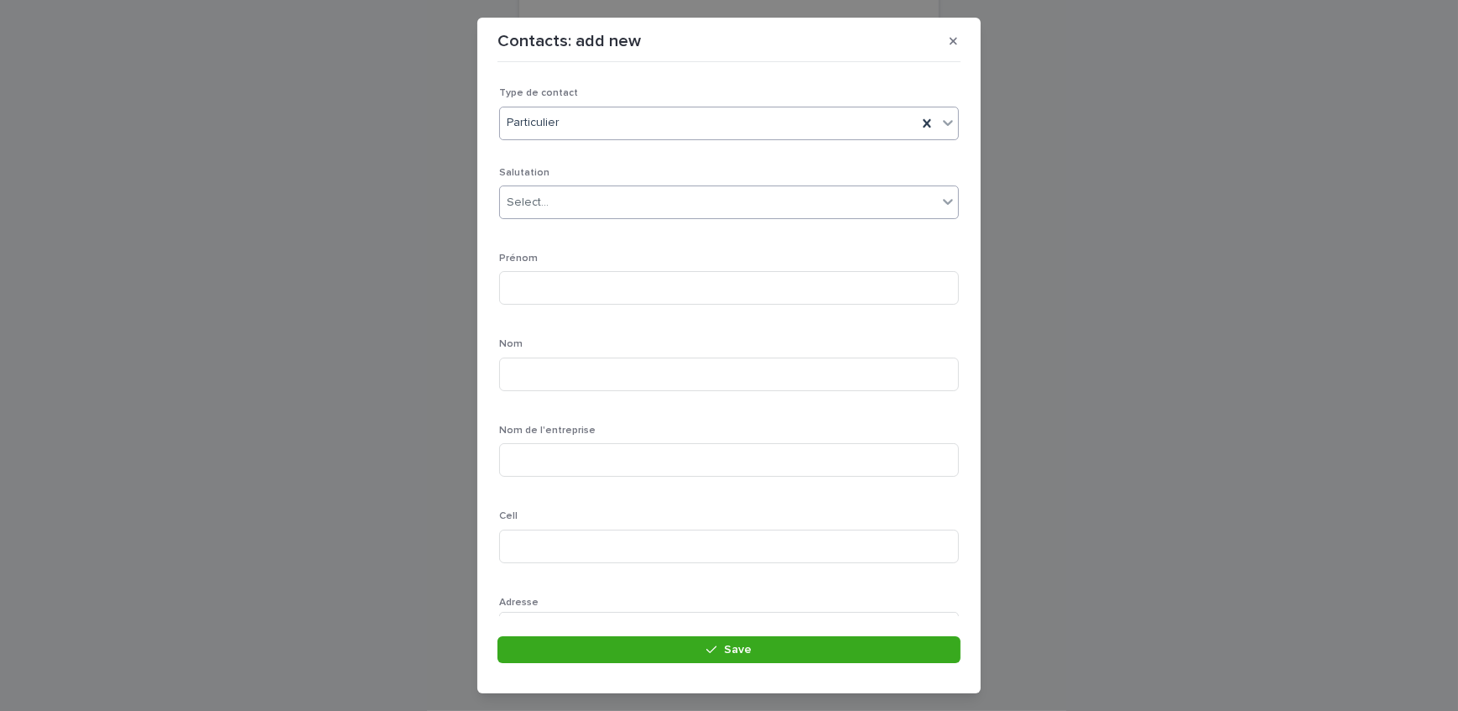
click at [597, 201] on div "Select..." at bounding box center [718, 203] width 437 height 28
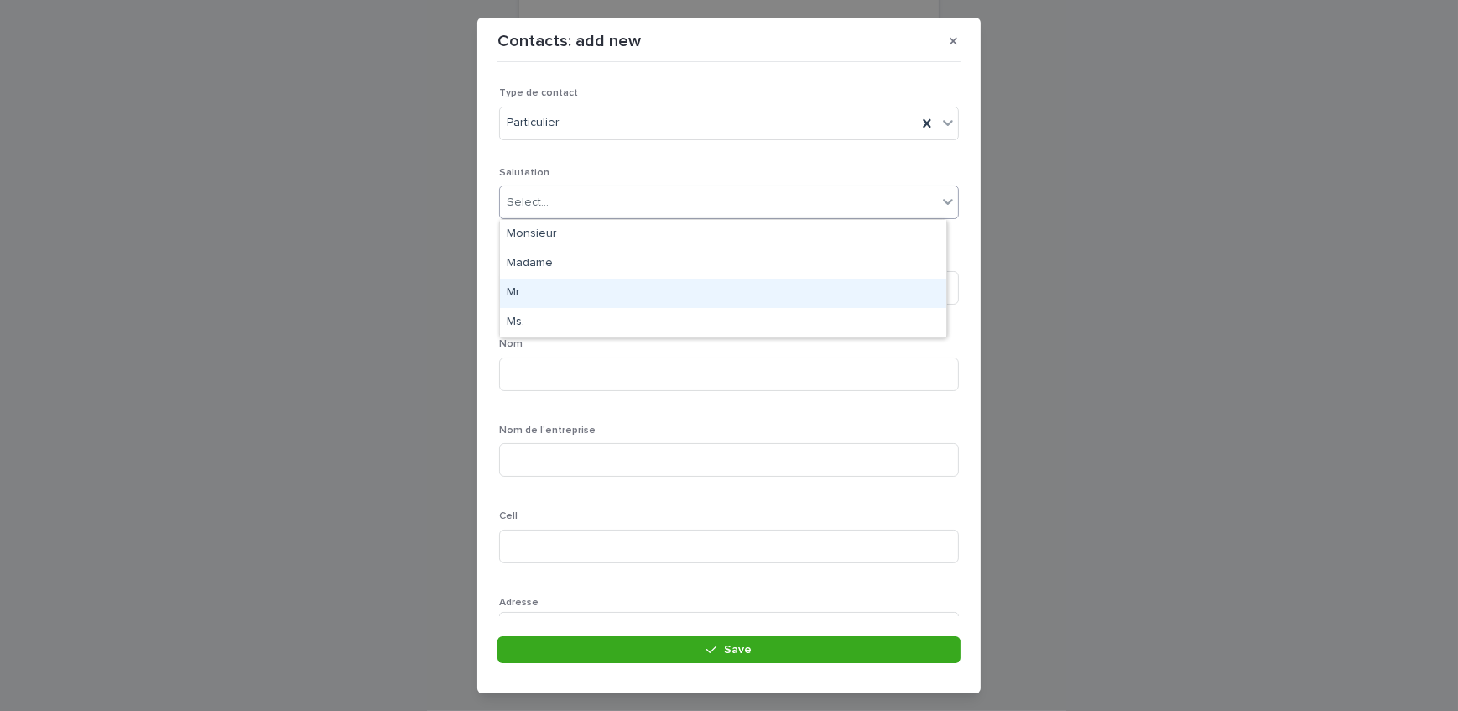
click at [531, 288] on div "Mr." at bounding box center [723, 293] width 446 height 29
click at [531, 285] on input at bounding box center [729, 288] width 460 height 34
type input "*****"
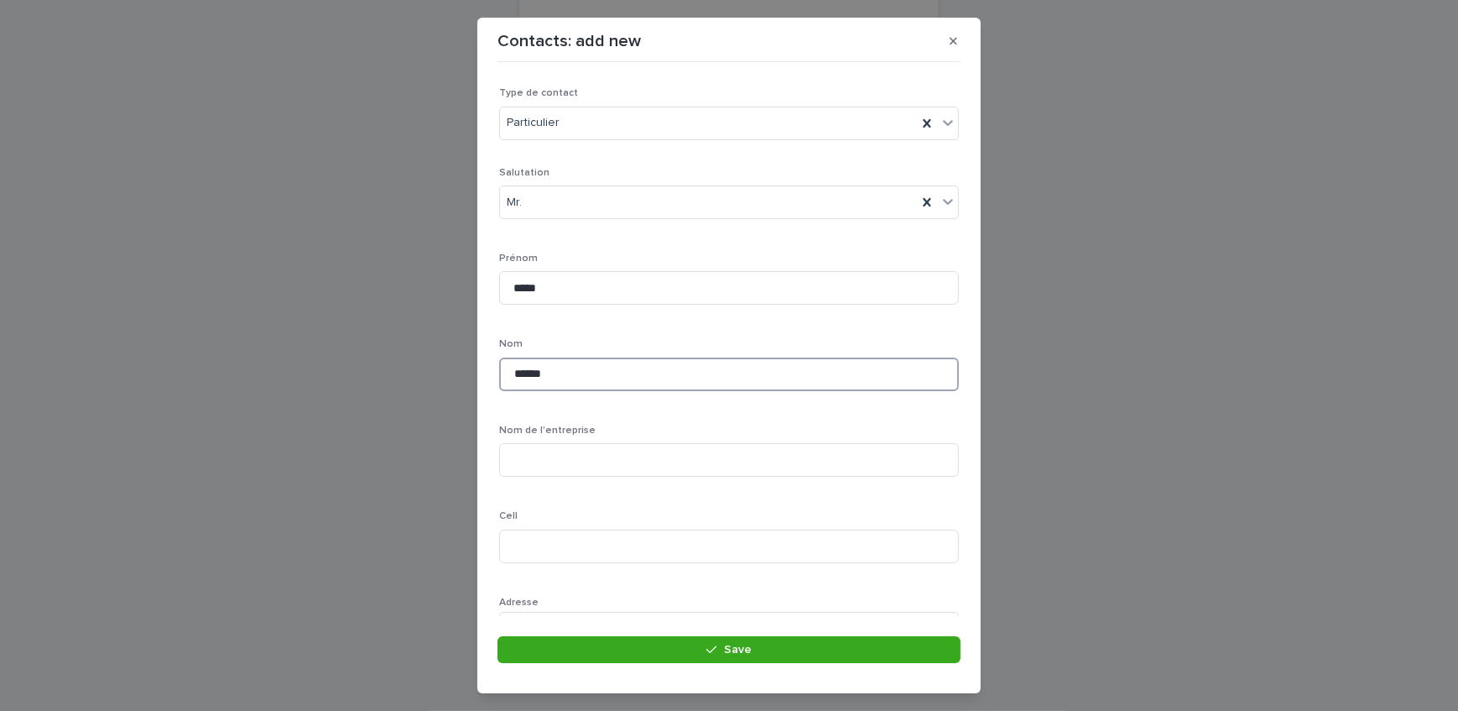
type input "******"
click at [590, 349] on p "Nom" at bounding box center [729, 344] width 460 height 12
click at [546, 530] on input at bounding box center [729, 547] width 460 height 34
type input "**********"
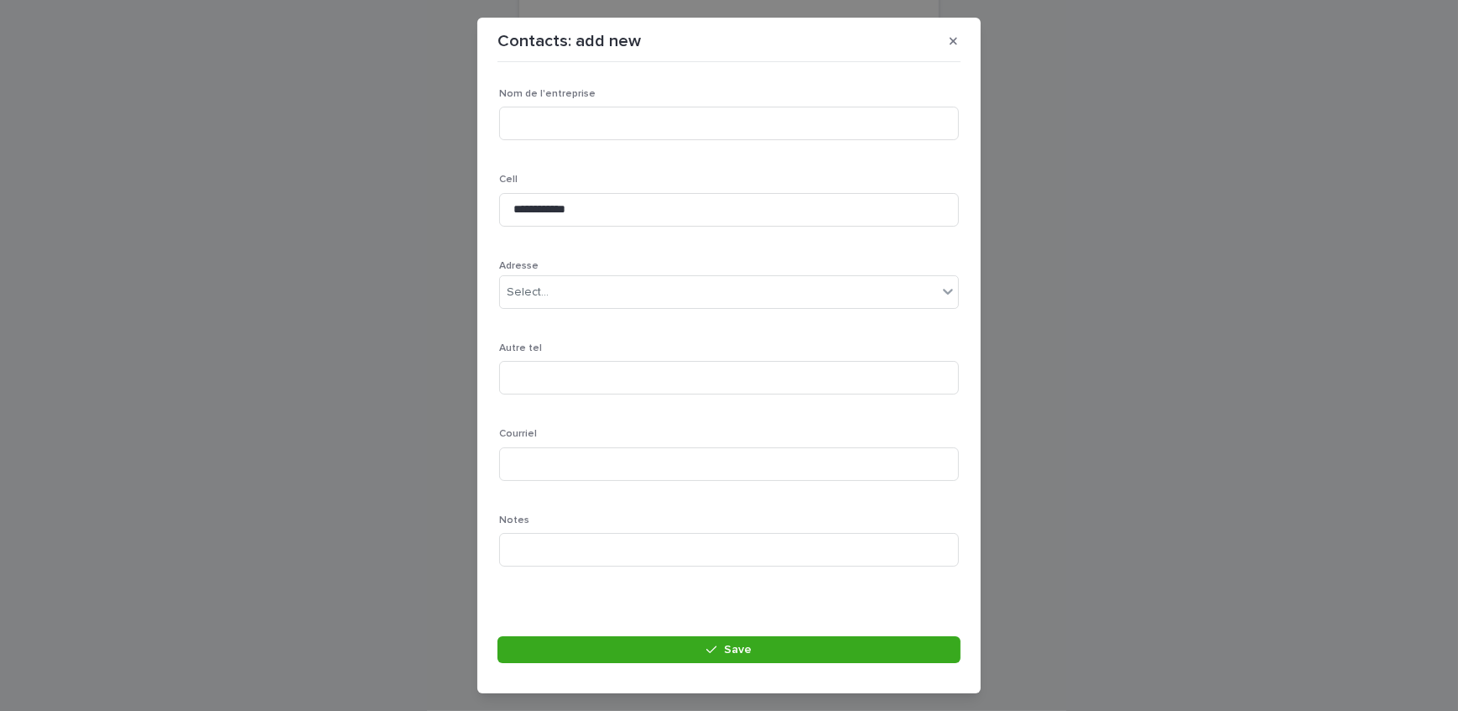
scroll to position [337, 0]
click at [578, 453] on input at bounding box center [729, 463] width 460 height 34
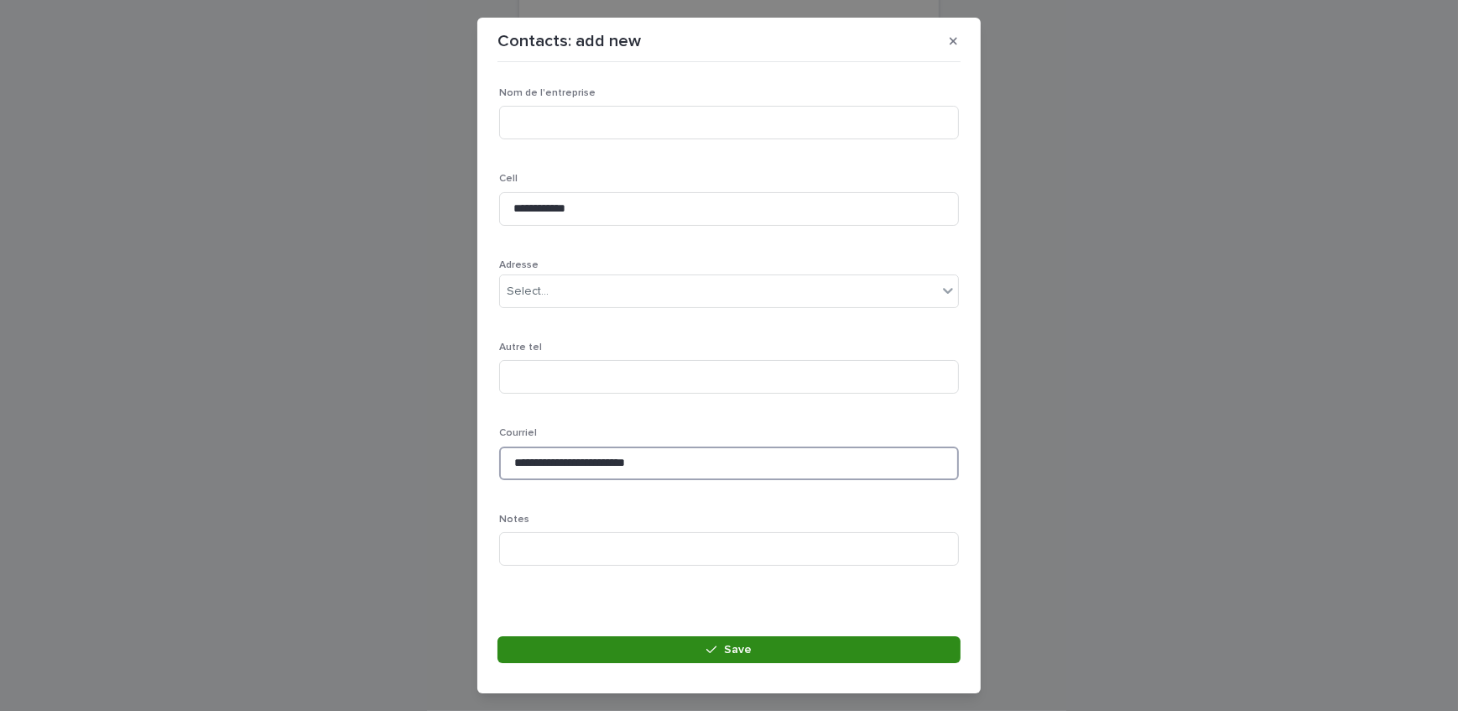
type input "**********"
click at [654, 655] on button "Save" at bounding box center [729, 649] width 463 height 27
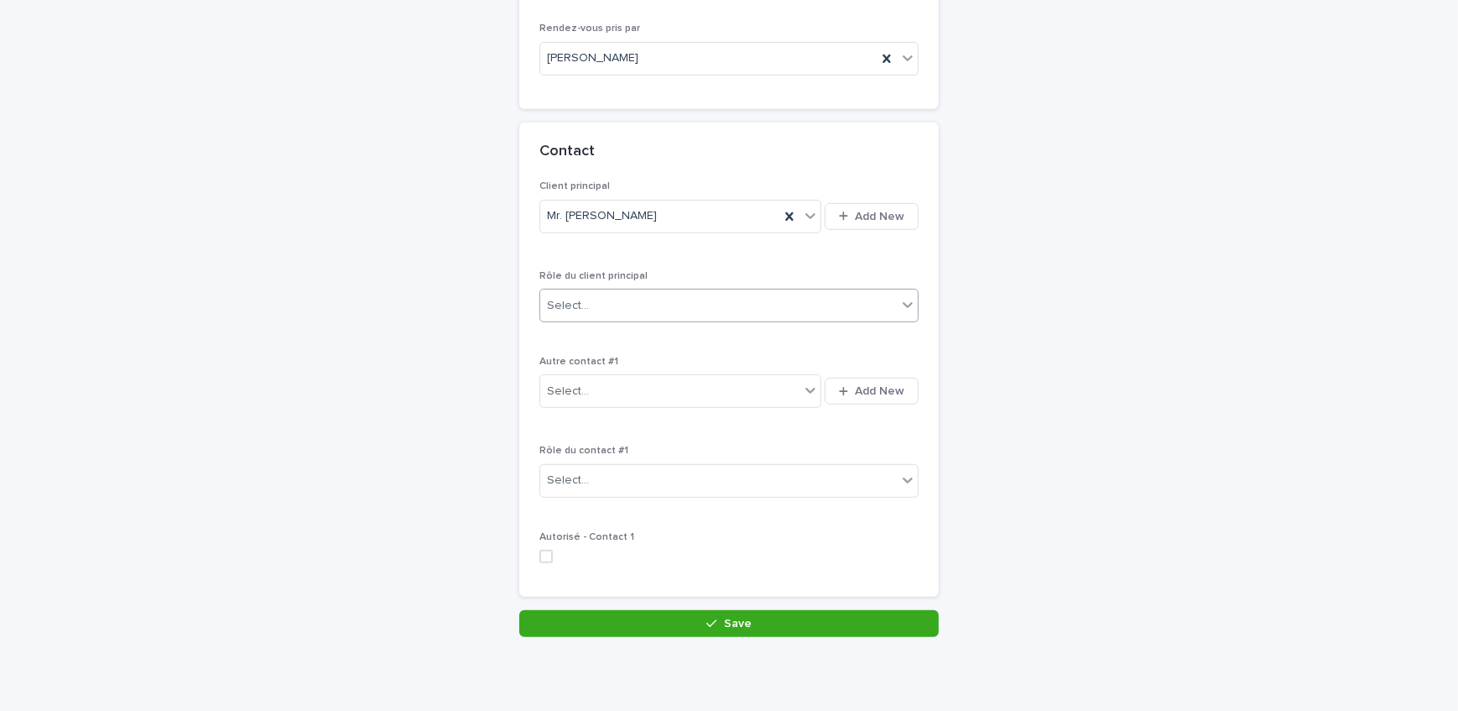
click at [648, 310] on div "Select..." at bounding box center [718, 306] width 357 height 28
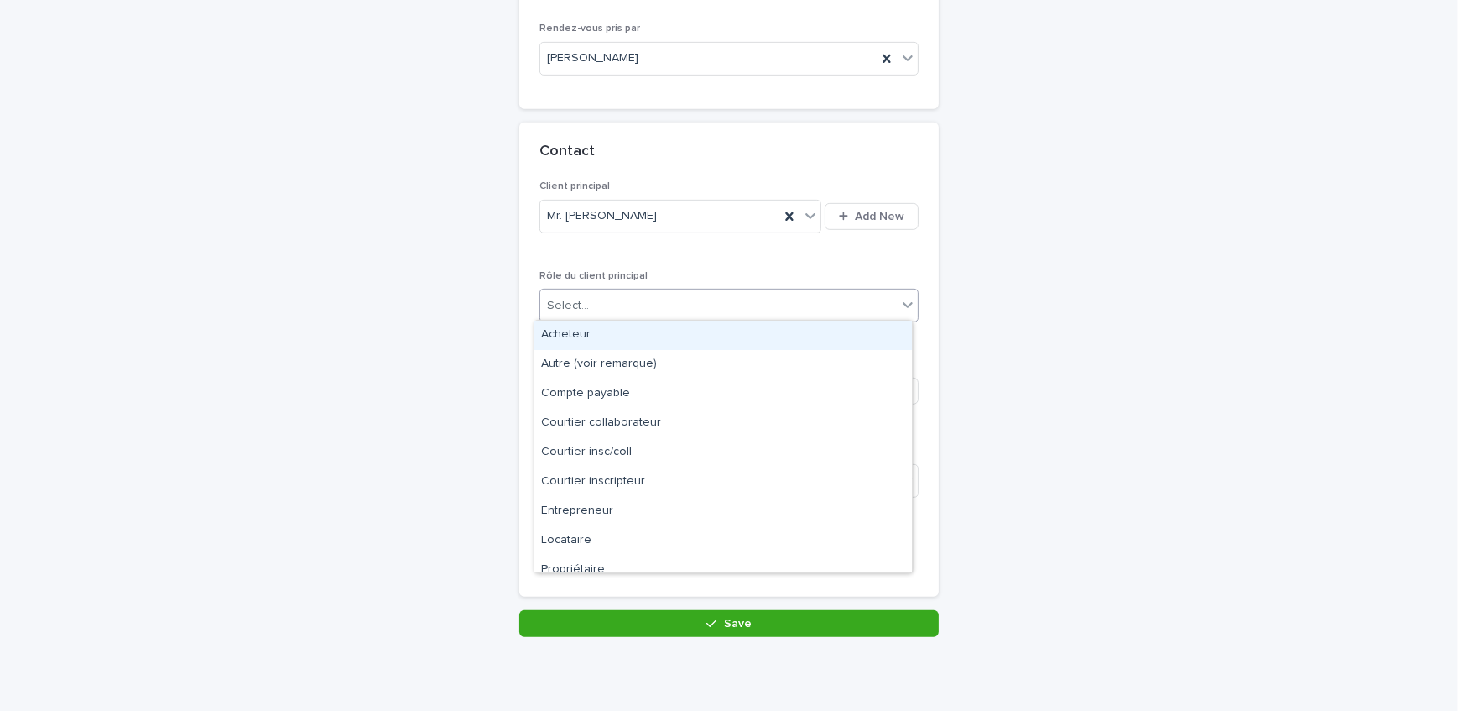
click at [634, 337] on div "Acheteur" at bounding box center [724, 335] width 378 height 29
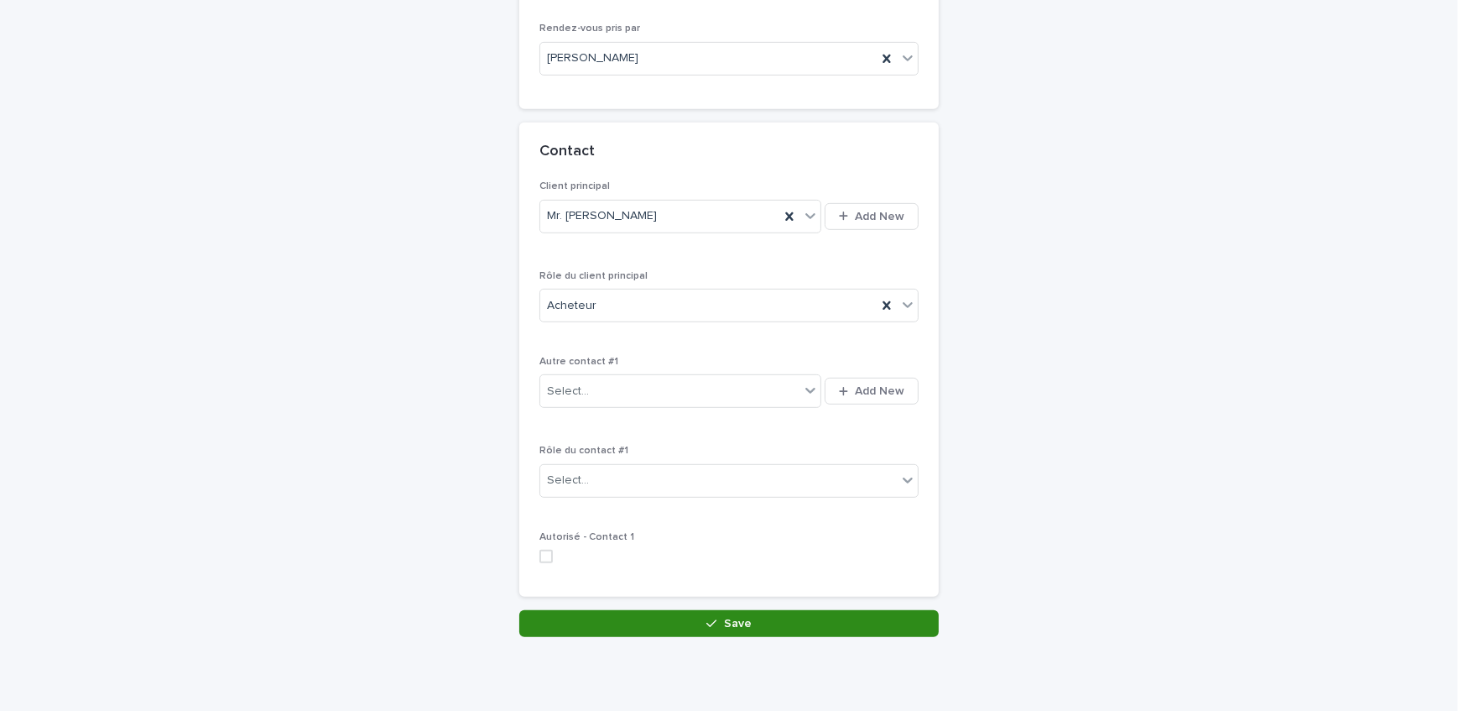
click at [681, 613] on button "Save" at bounding box center [729, 623] width 420 height 27
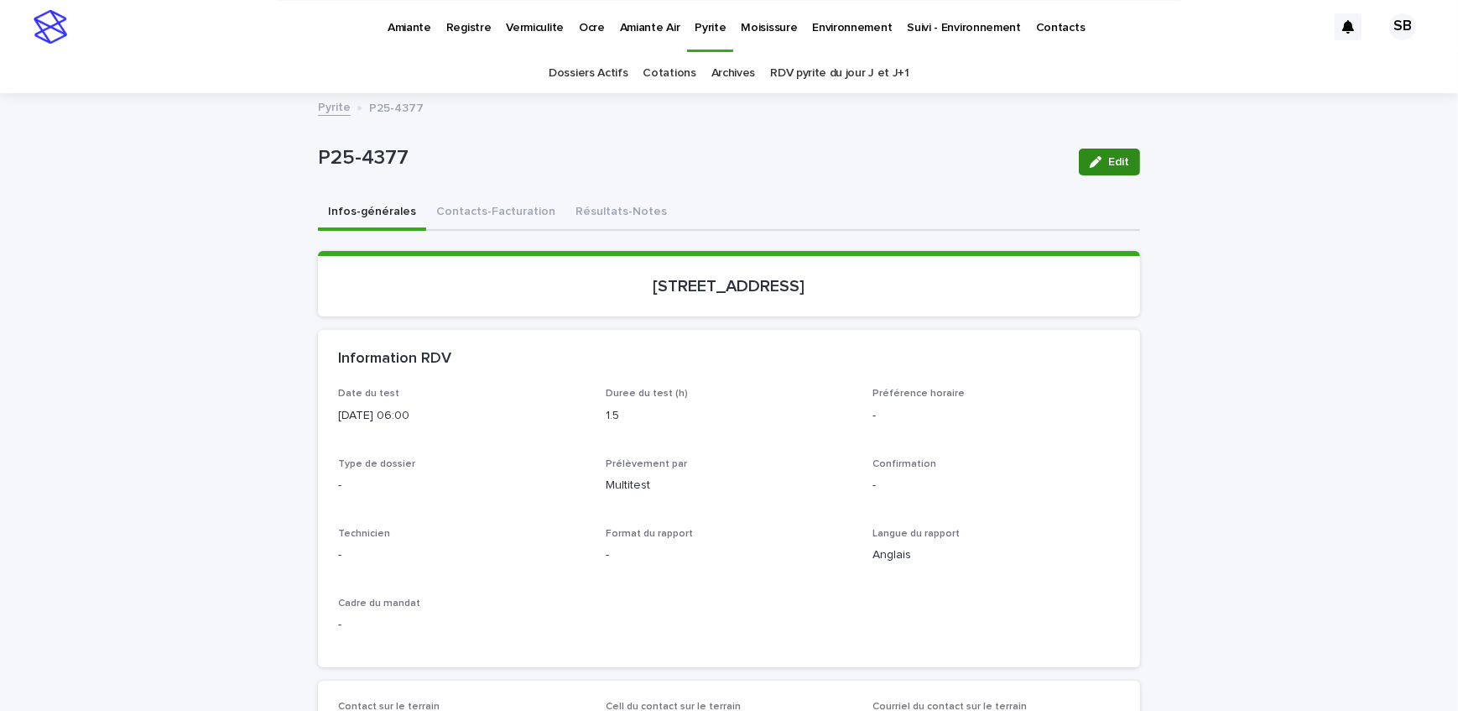
click at [1098, 153] on button "Edit" at bounding box center [1109, 162] width 61 height 27
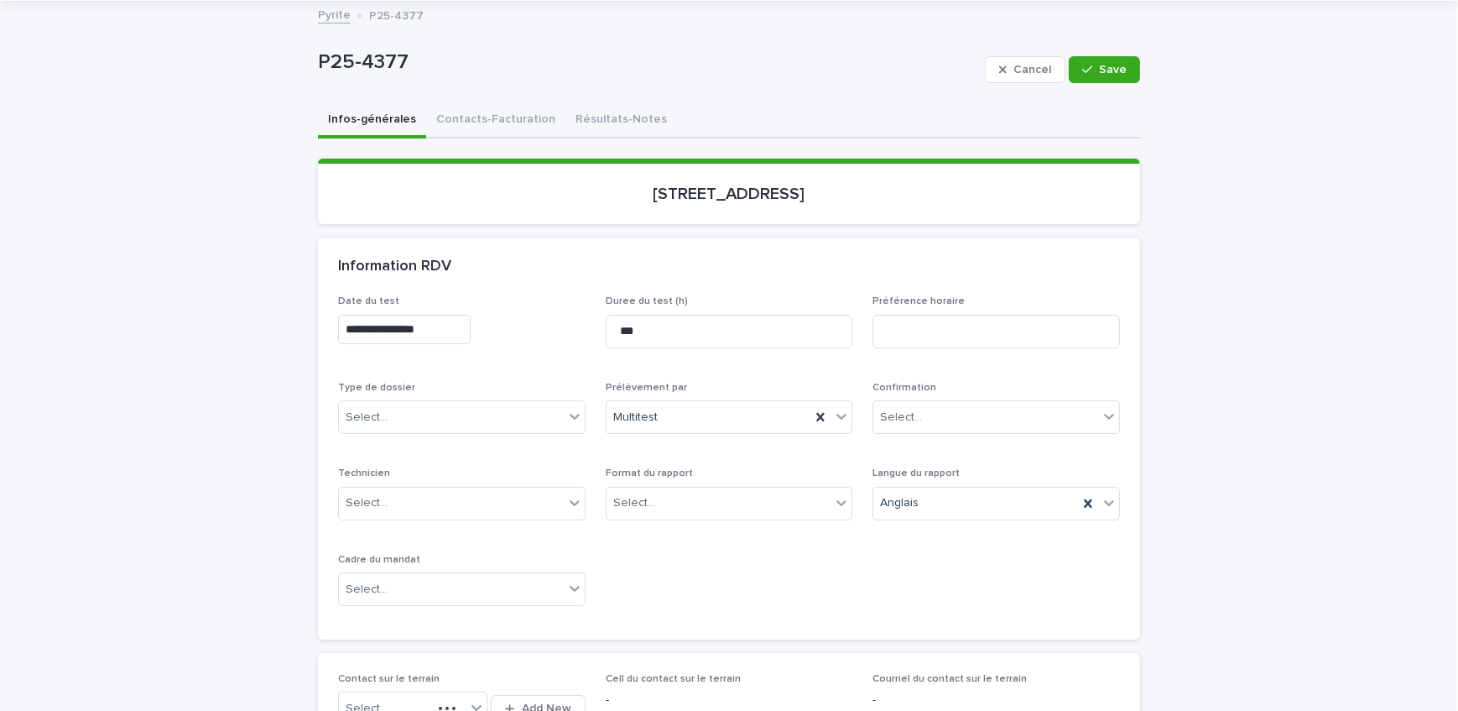
scroll to position [228, 0]
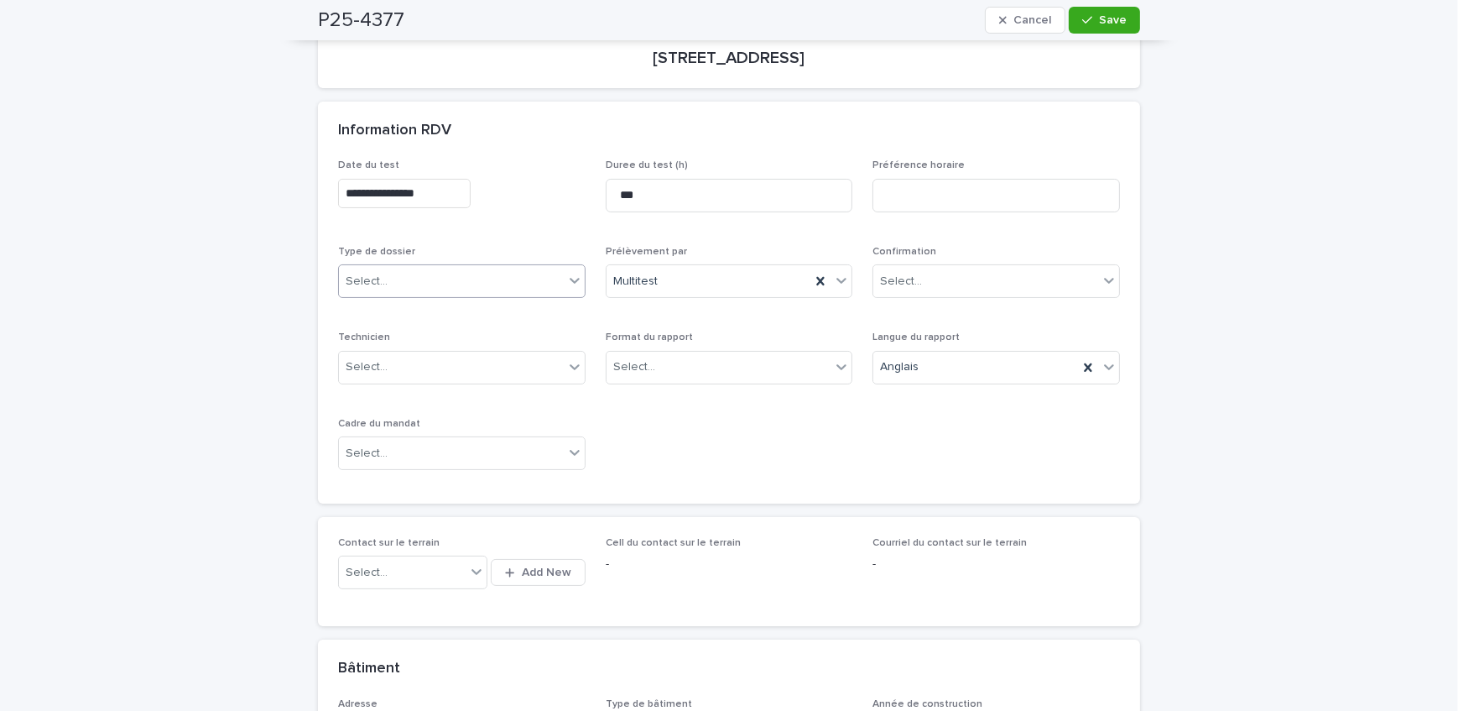
click at [443, 277] on div "Select..." at bounding box center [451, 282] width 225 height 28
click at [432, 310] on div "Échantillonnage" at bounding box center [456, 311] width 246 height 29
click at [639, 365] on div "Select..." at bounding box center [634, 367] width 42 height 18
click at [643, 391] on div "Électronique" at bounding box center [724, 397] width 246 height 29
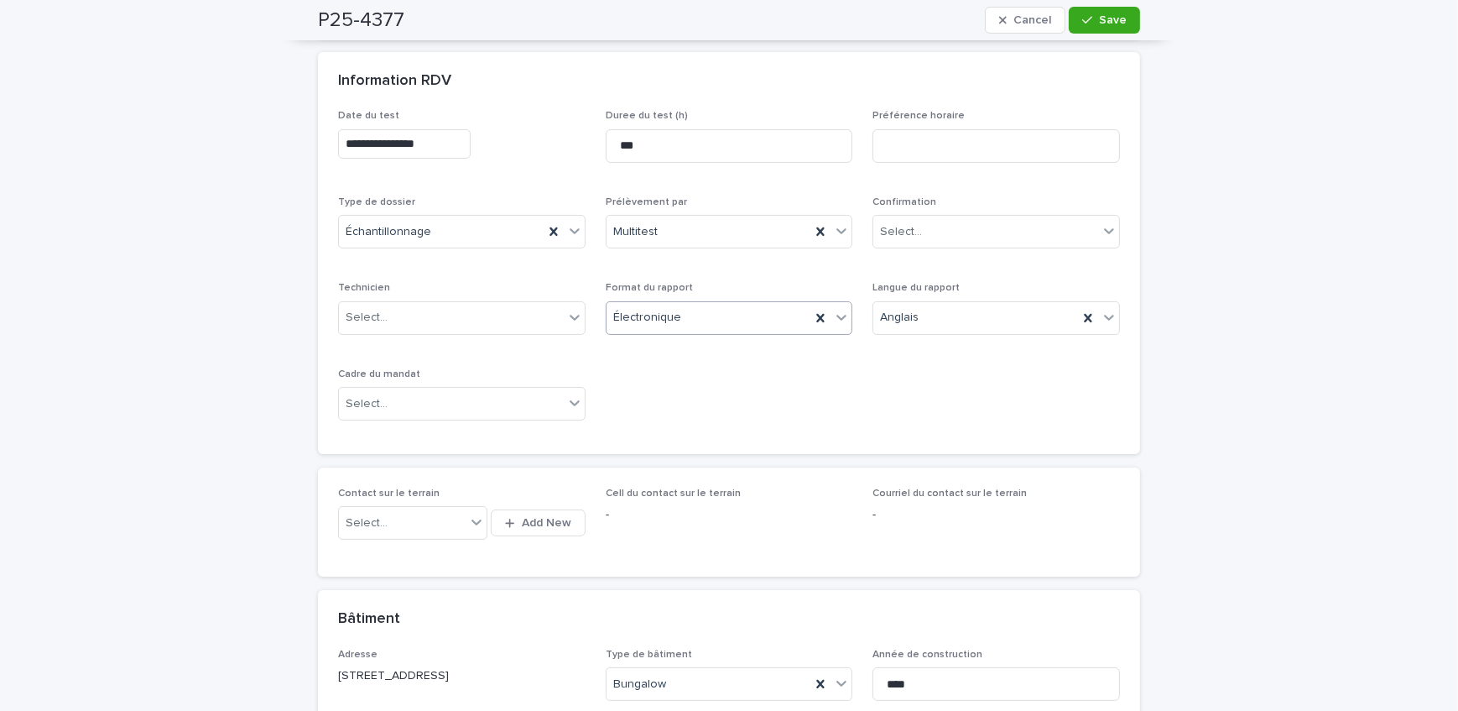
scroll to position [305, 0]
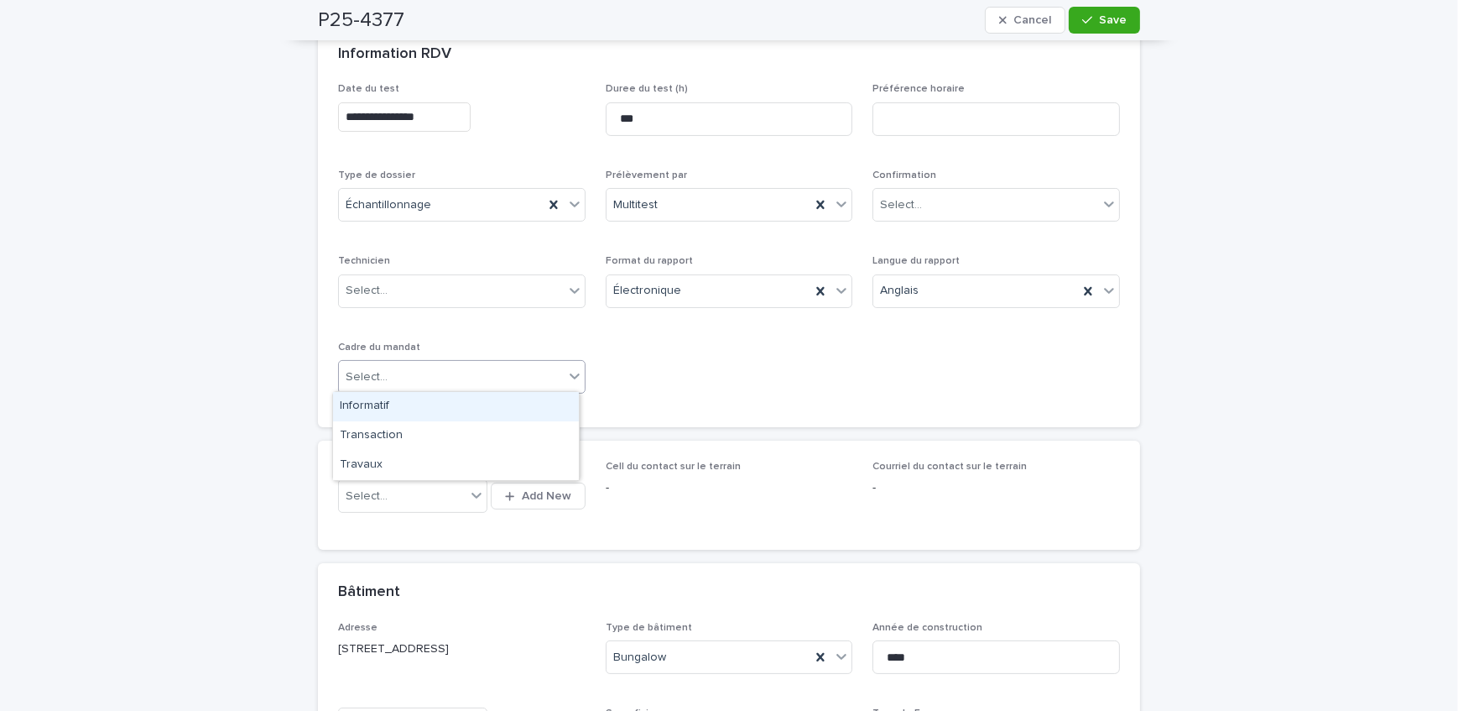
click at [438, 377] on div "Select..." at bounding box center [451, 377] width 225 height 28
click at [402, 438] on div "Transaction" at bounding box center [456, 435] width 246 height 29
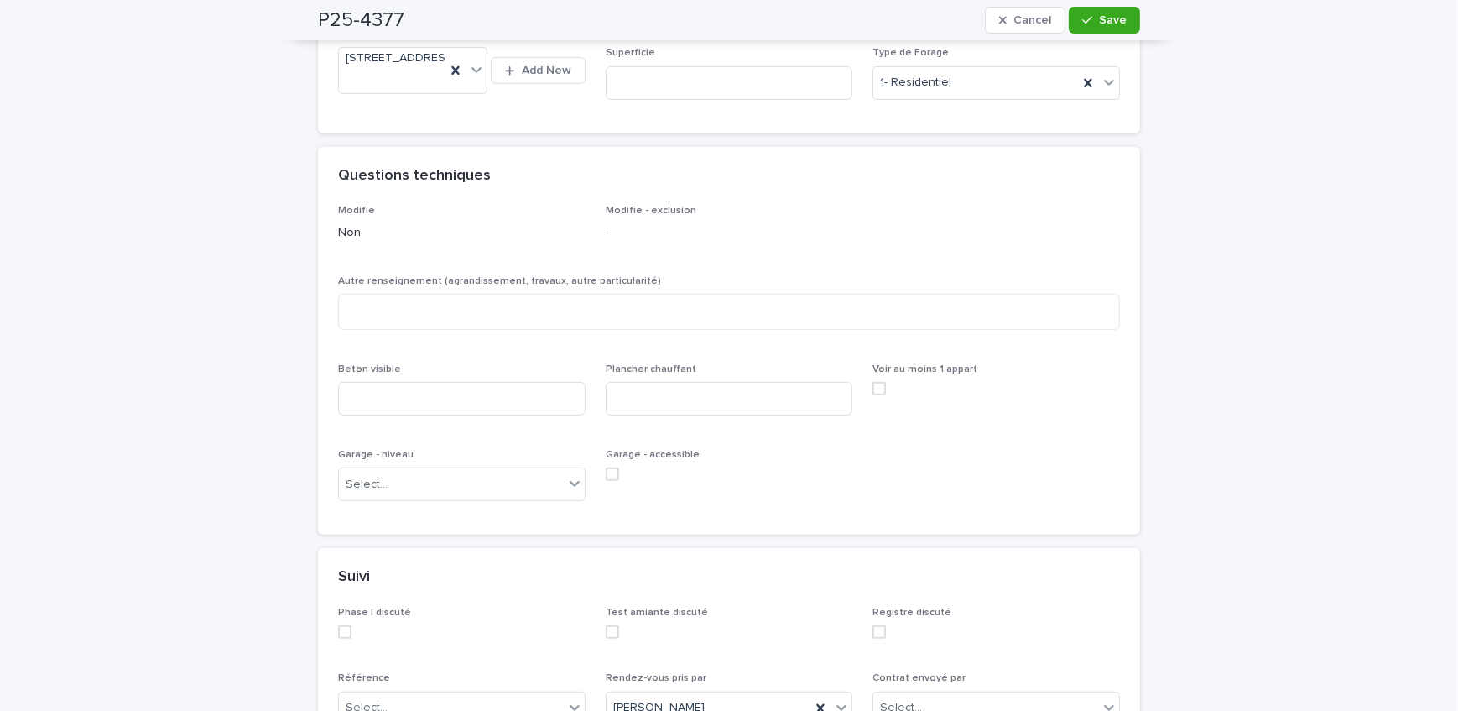
scroll to position [991, 0]
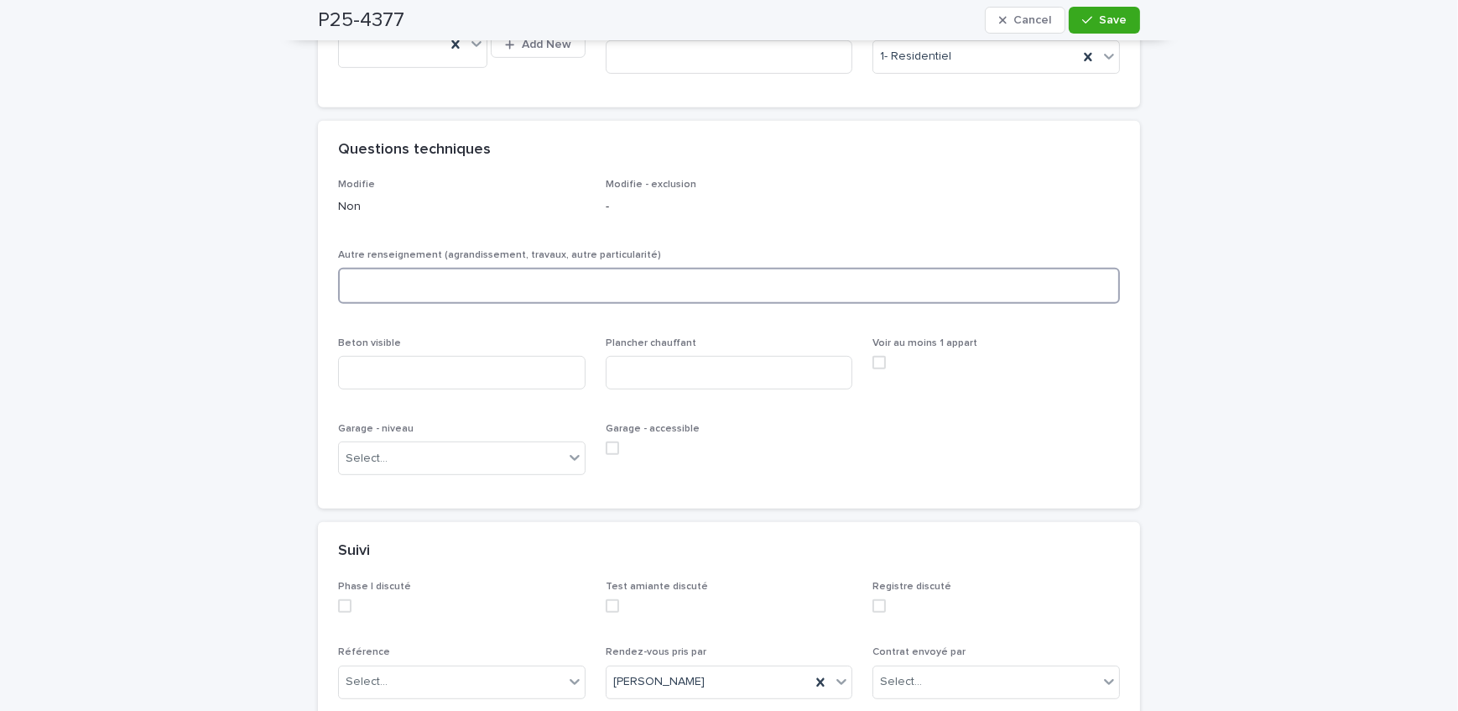
click at [443, 298] on textarea at bounding box center [729, 286] width 782 height 36
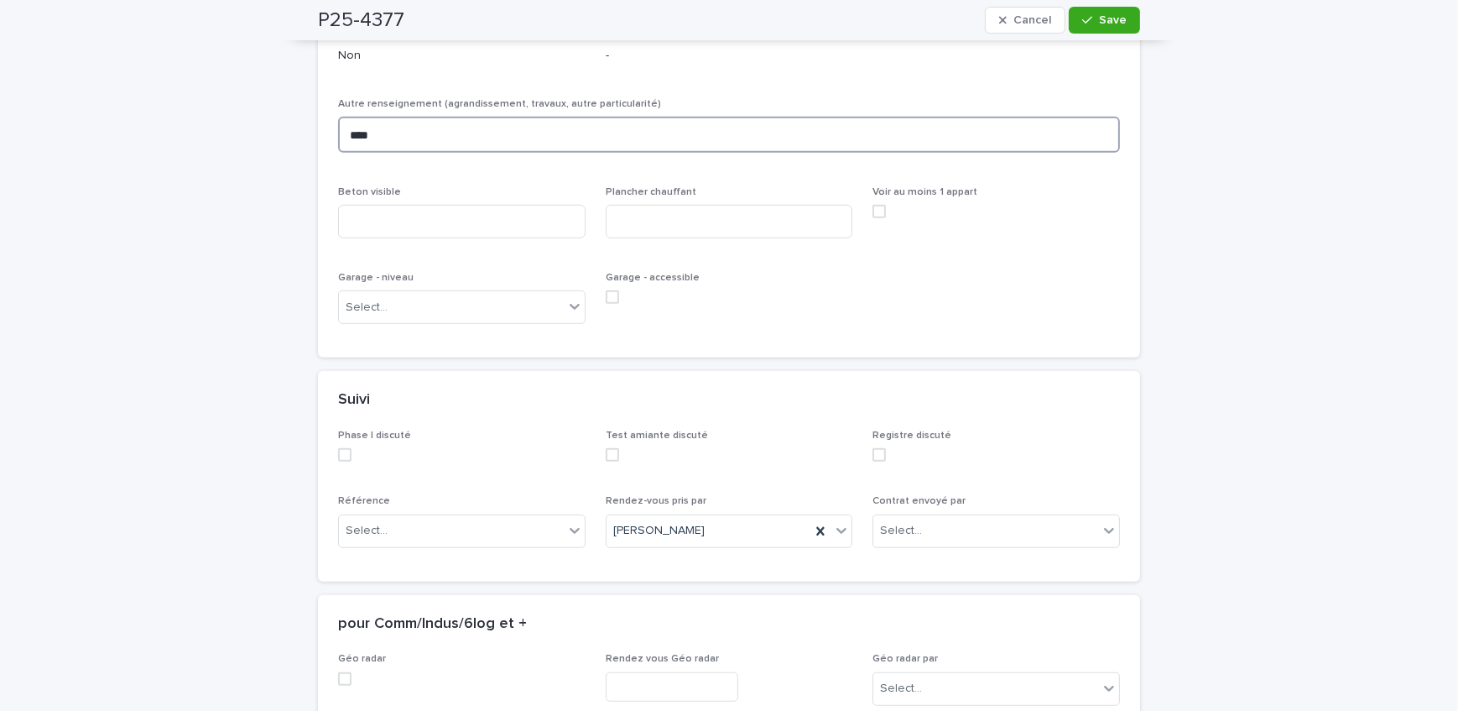
scroll to position [1144, 0]
type textarea "****"
click at [445, 237] on input at bounding box center [462, 220] width 248 height 34
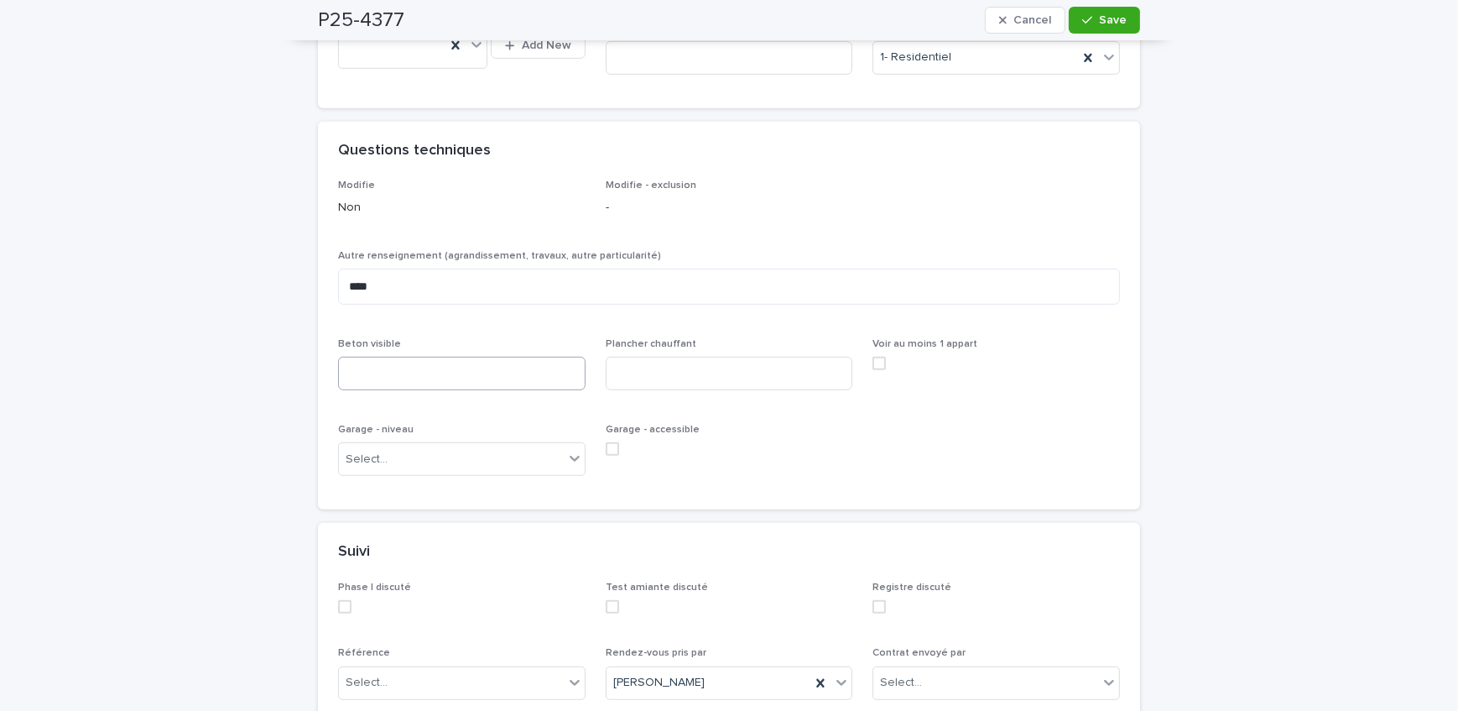
scroll to position [991, 0]
click at [398, 389] on input at bounding box center [462, 373] width 248 height 34
type input "**********"
click at [640, 389] on input at bounding box center [730, 373] width 248 height 34
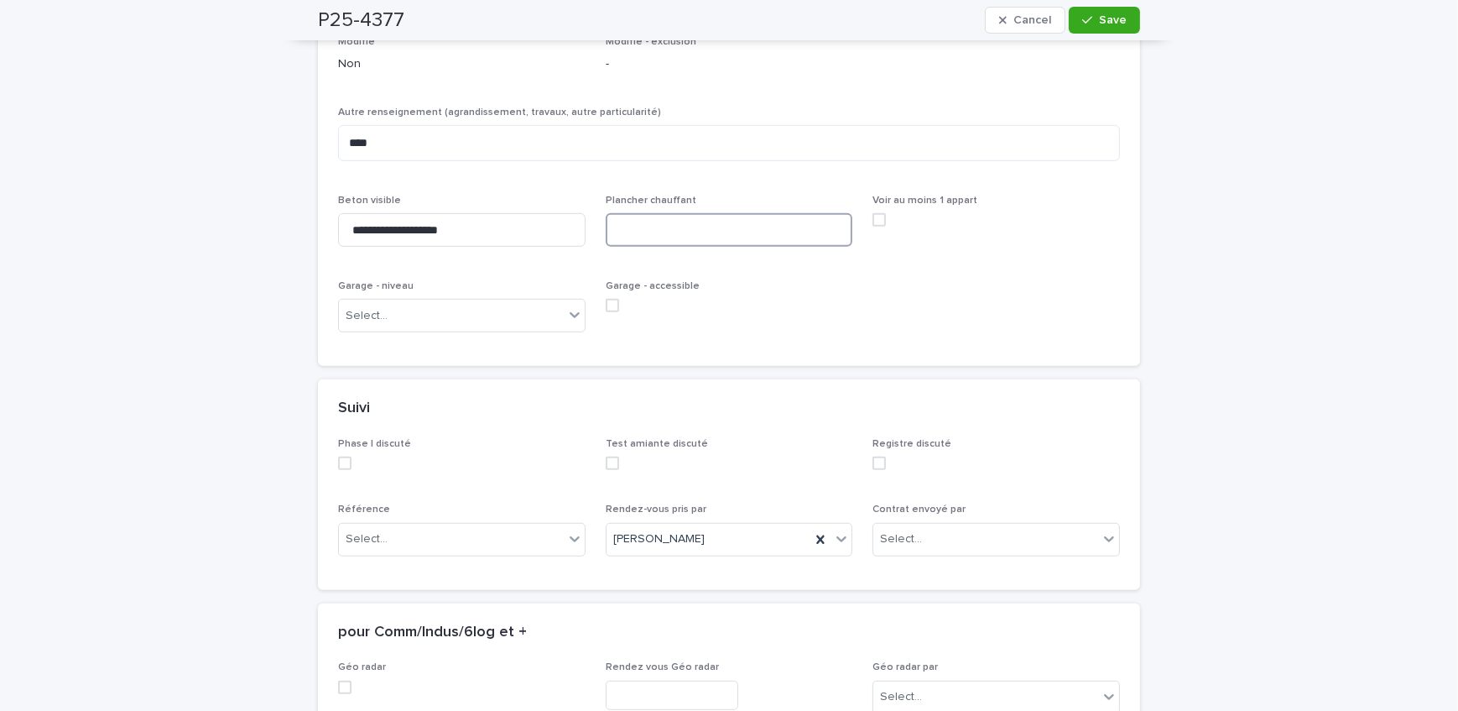
scroll to position [1144, 0]
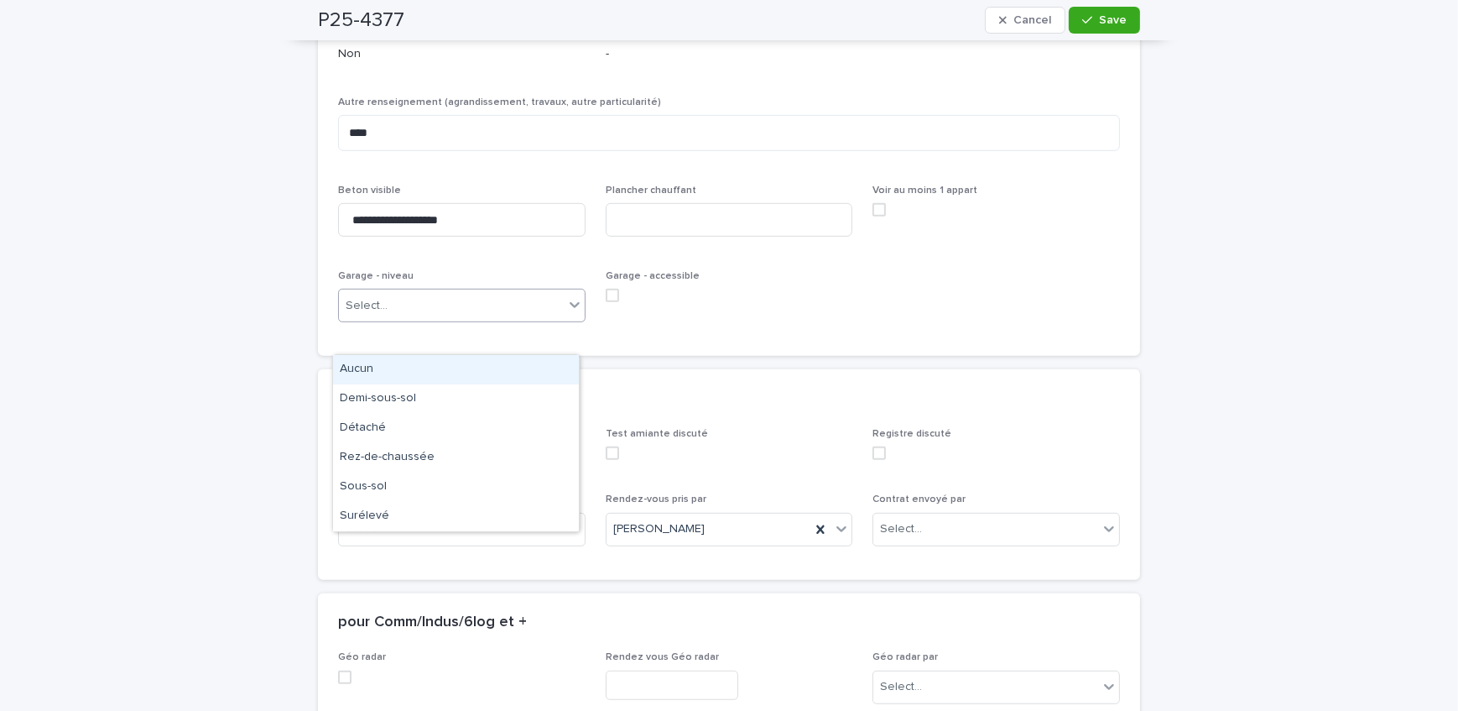
drag, startPoint x: 401, startPoint y: 350, endPoint x: 400, endPoint y: 368, distance: 18.5
click at [401, 320] on div "Select..." at bounding box center [451, 306] width 225 height 28
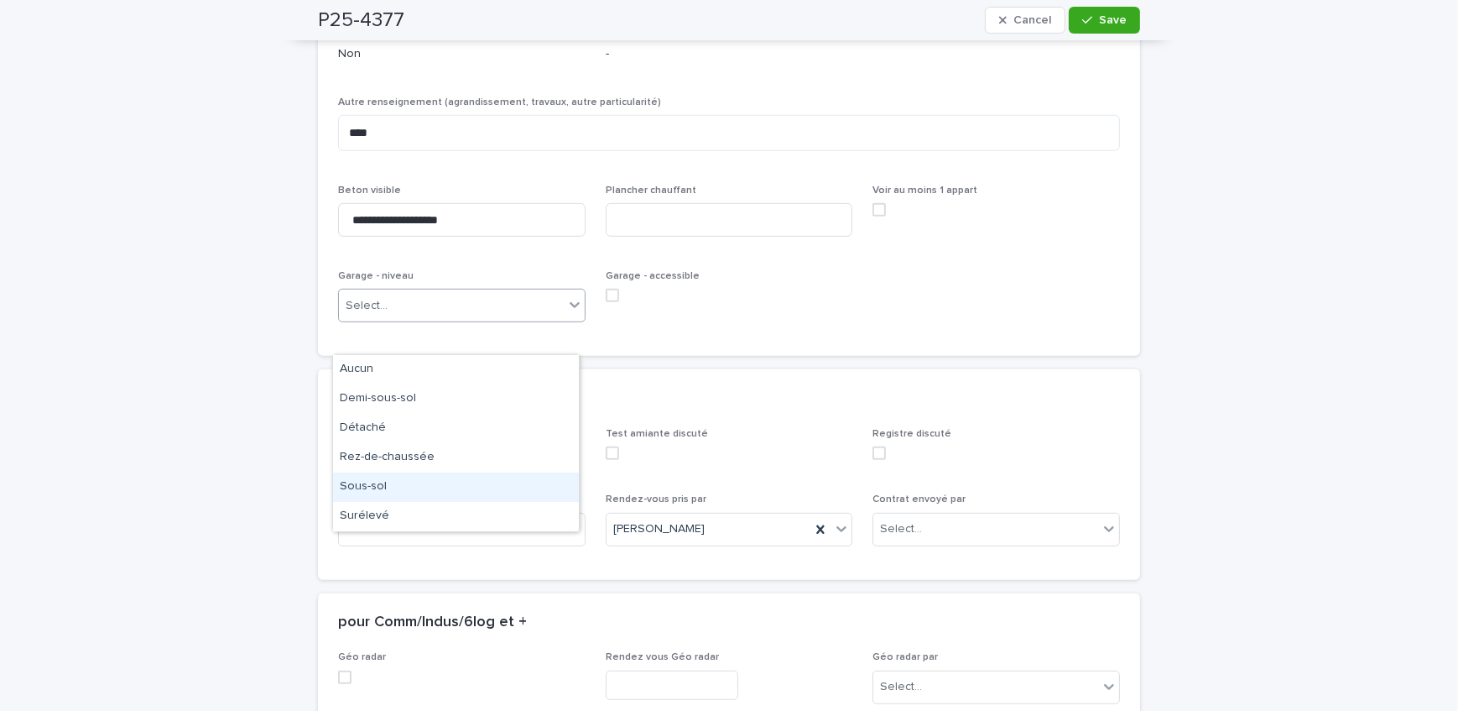
click at [397, 487] on div "Sous-sol" at bounding box center [456, 486] width 246 height 29
click at [721, 237] on input at bounding box center [730, 220] width 248 height 34
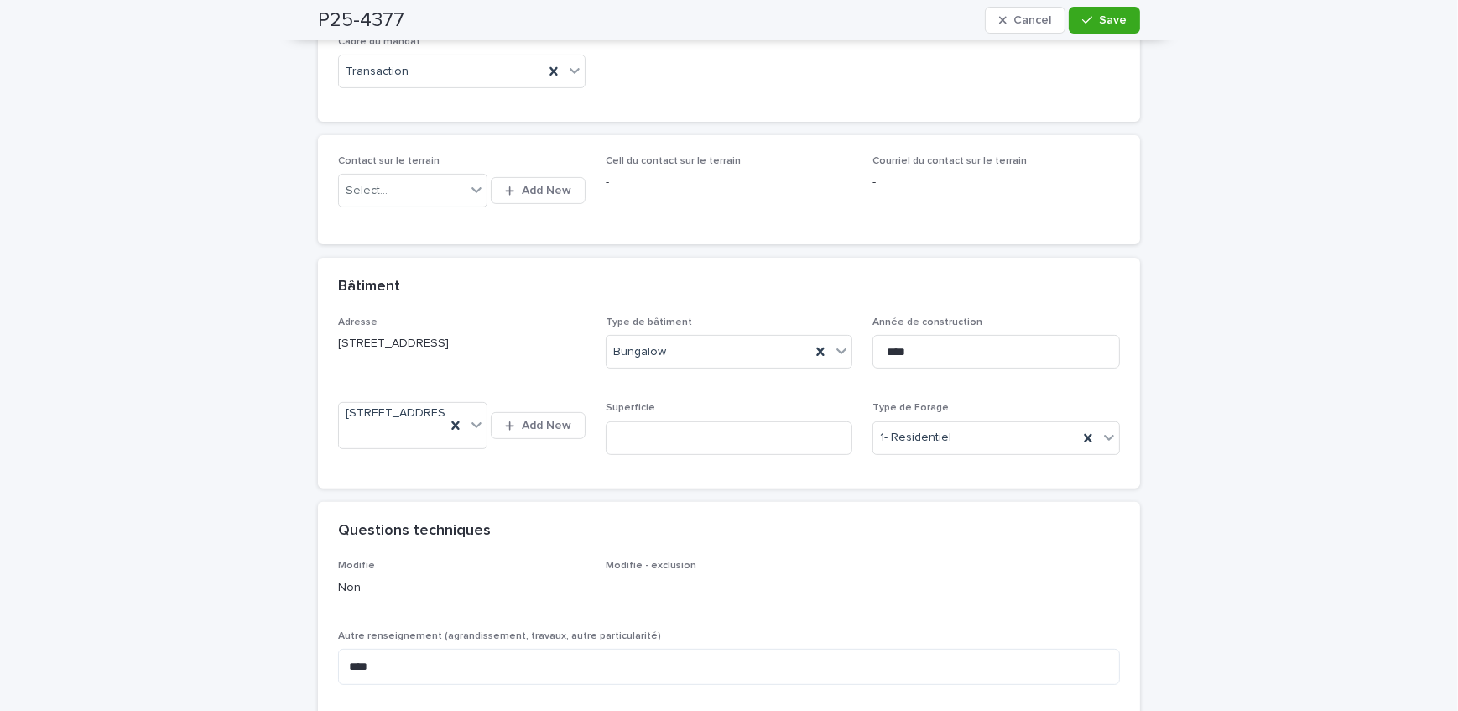
scroll to position [763, 0]
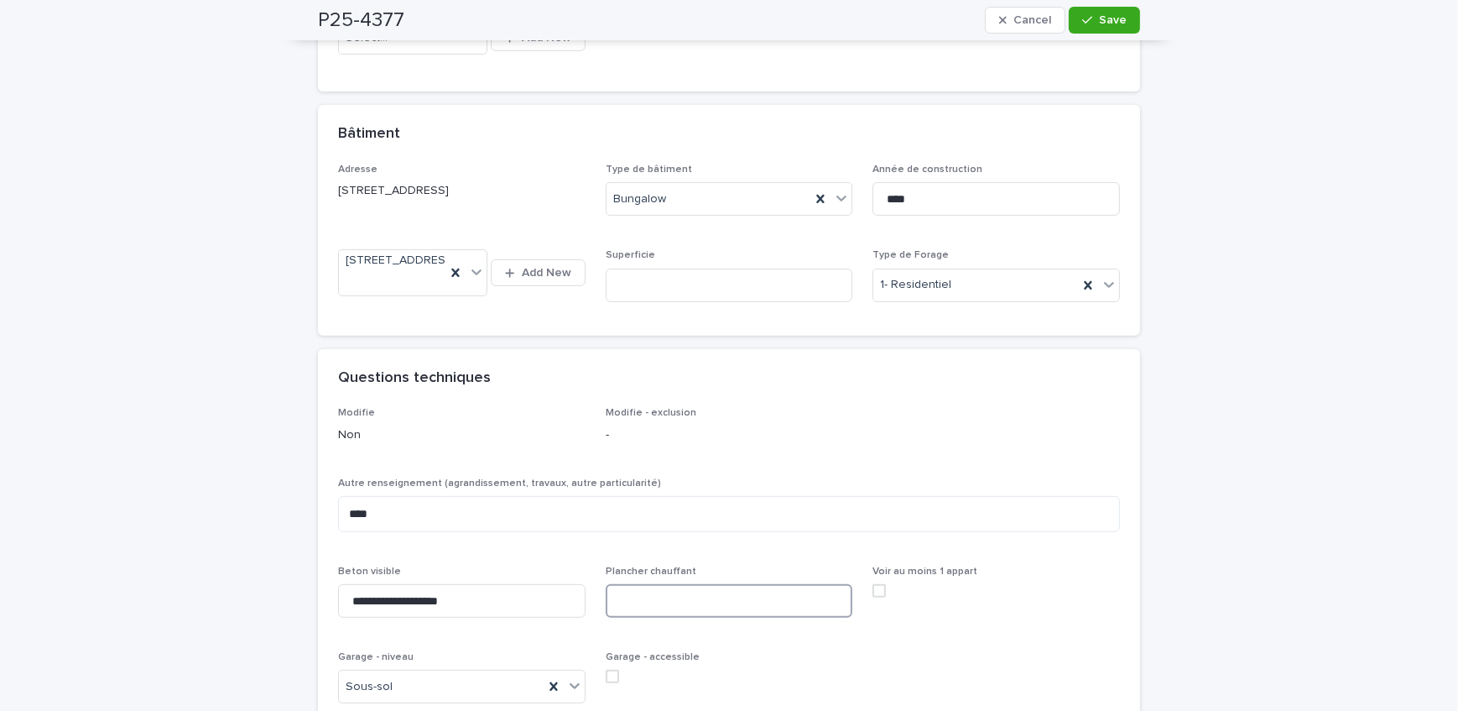
click at [670, 618] on input at bounding box center [730, 601] width 248 height 34
type input "*"
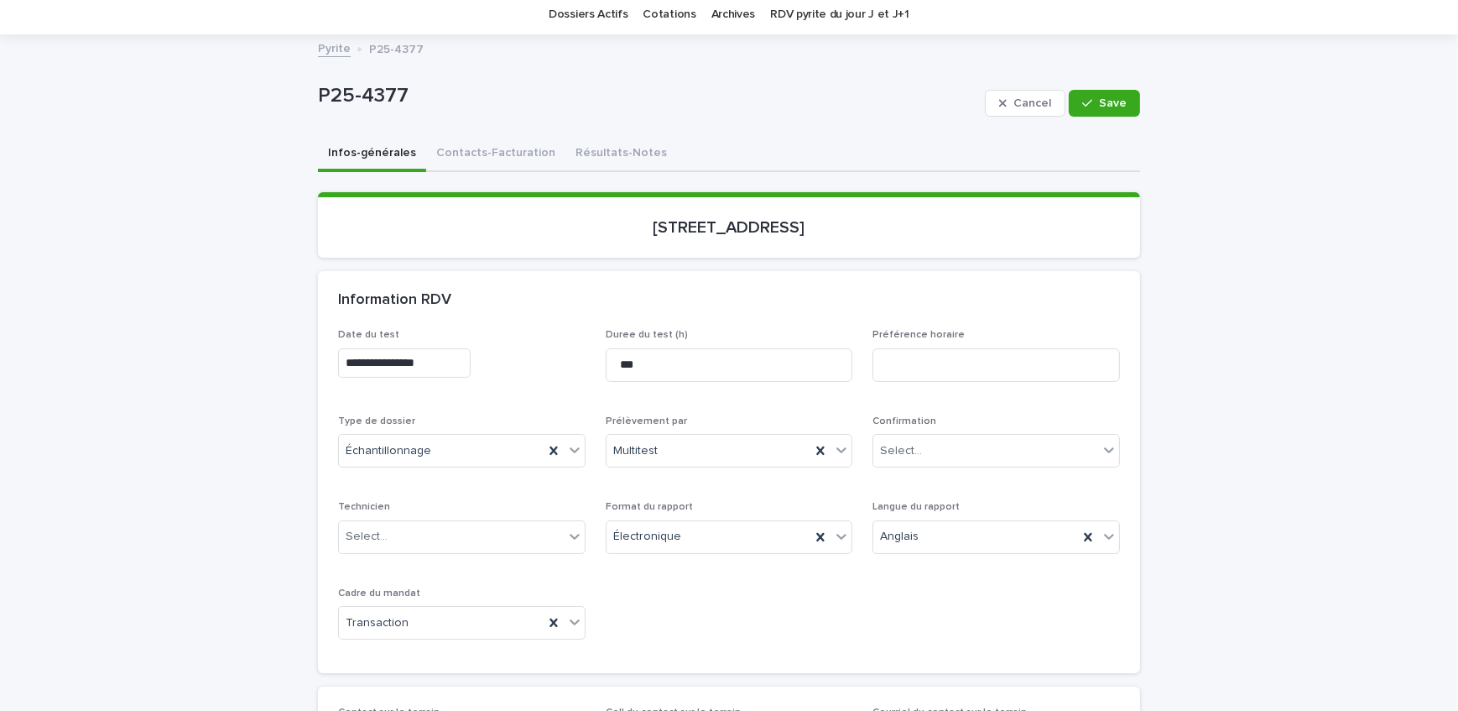
scroll to position [0, 0]
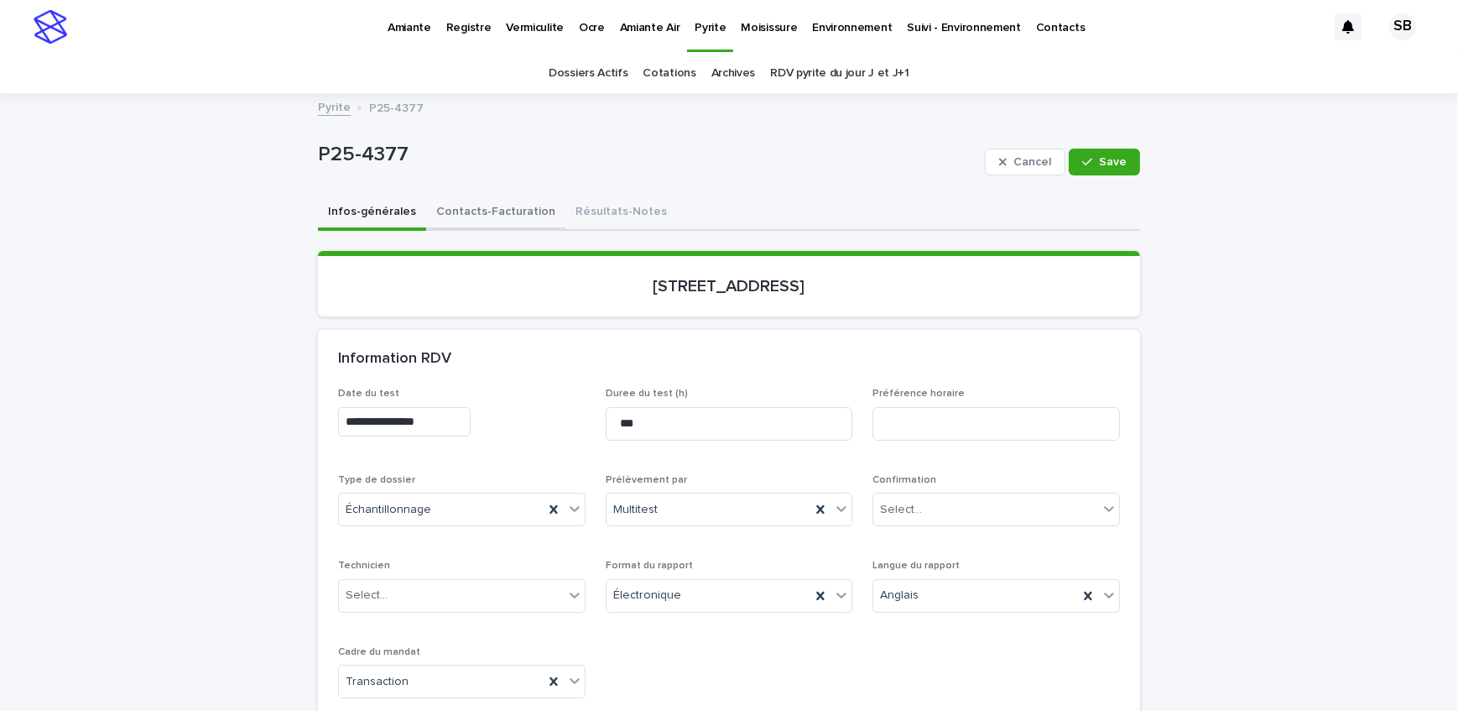
click at [504, 217] on button "Contacts-Facturation" at bounding box center [495, 213] width 139 height 35
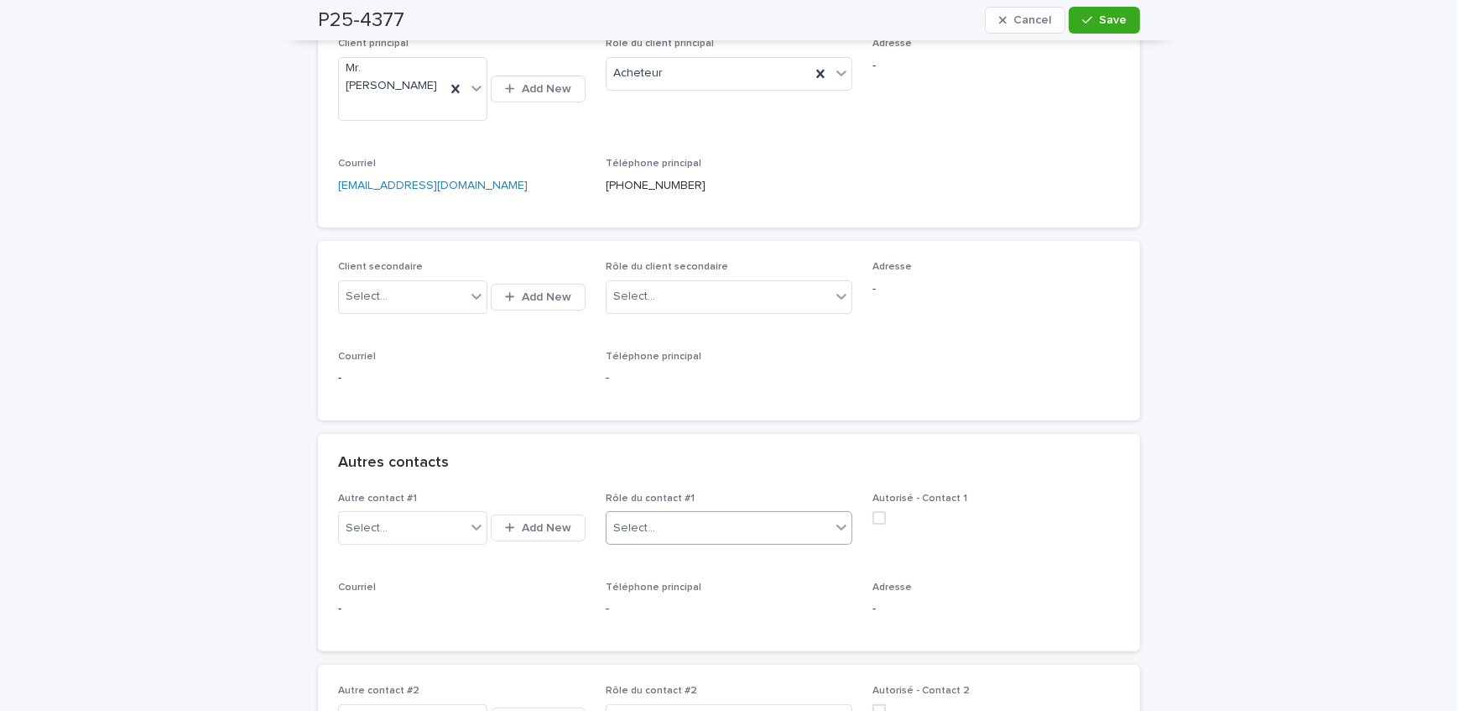
scroll to position [381, 0]
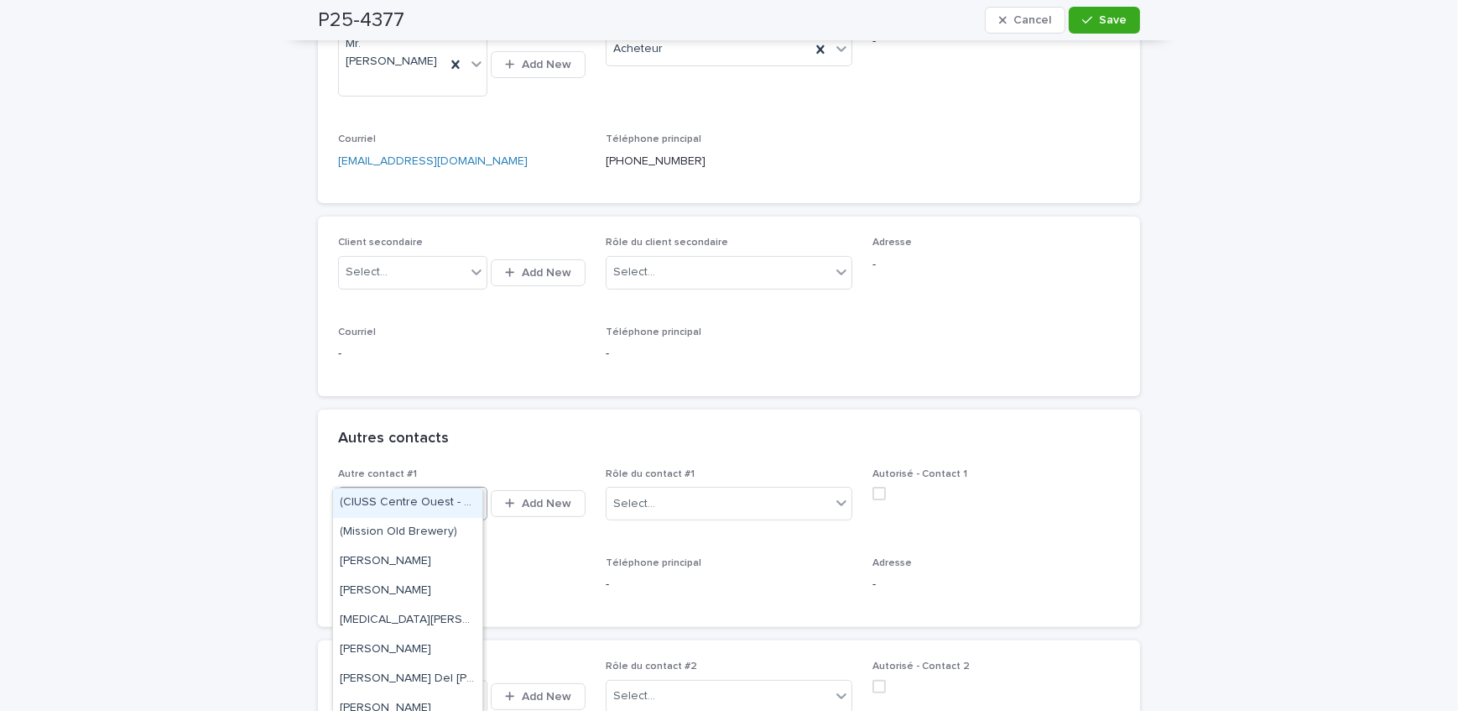
click at [416, 490] on div "Select..." at bounding box center [402, 504] width 127 height 28
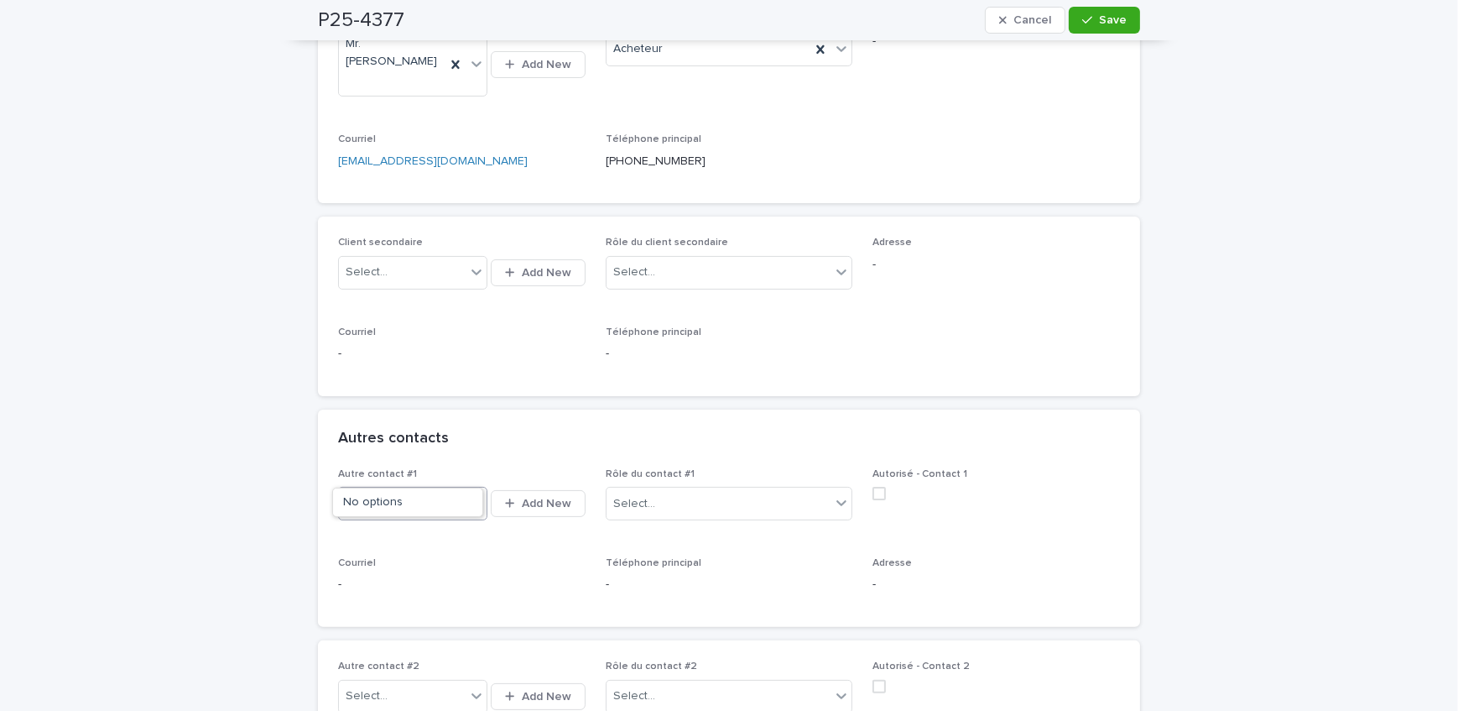
type input "********"
click at [422, 490] on div "Select..." at bounding box center [402, 504] width 127 height 28
type input "********"
click at [545, 490] on button "Add New" at bounding box center [538, 503] width 94 height 27
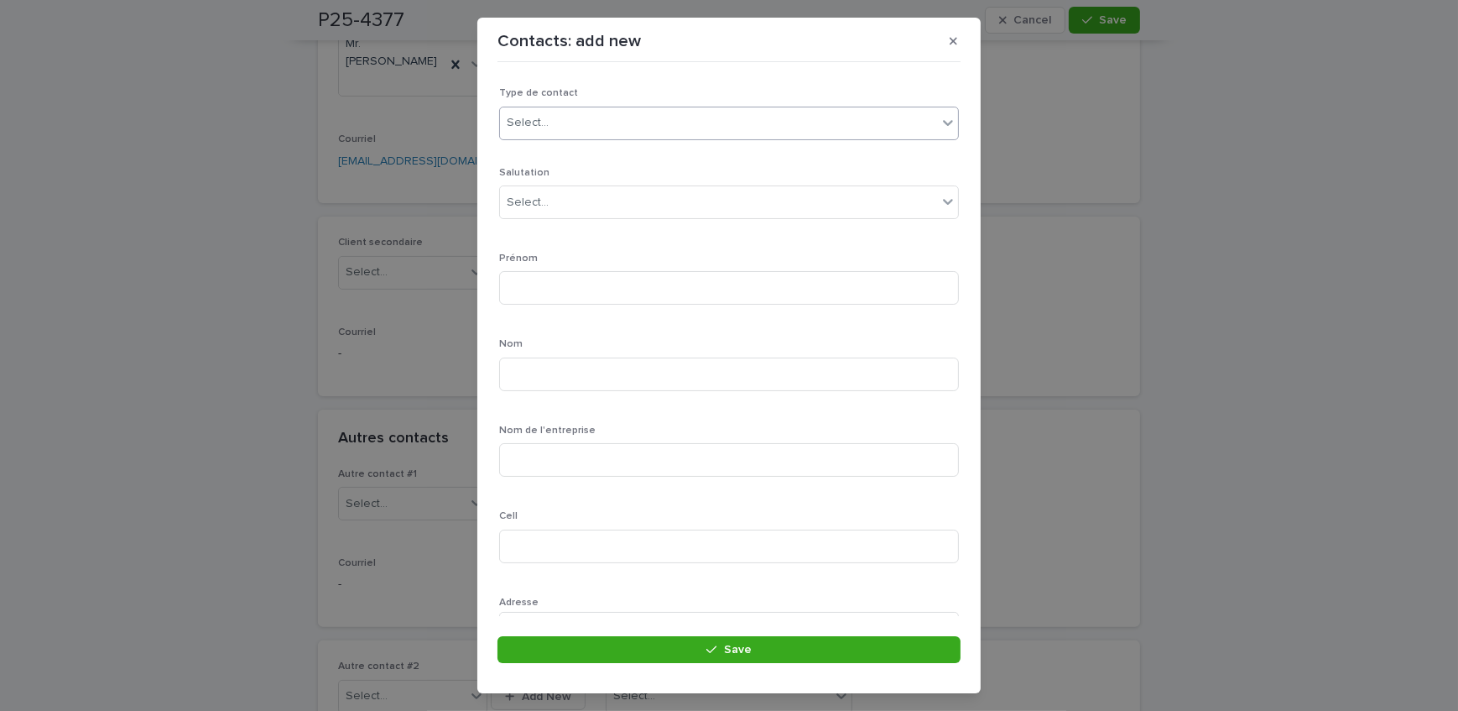
click at [577, 118] on div "Select..." at bounding box center [718, 123] width 437 height 28
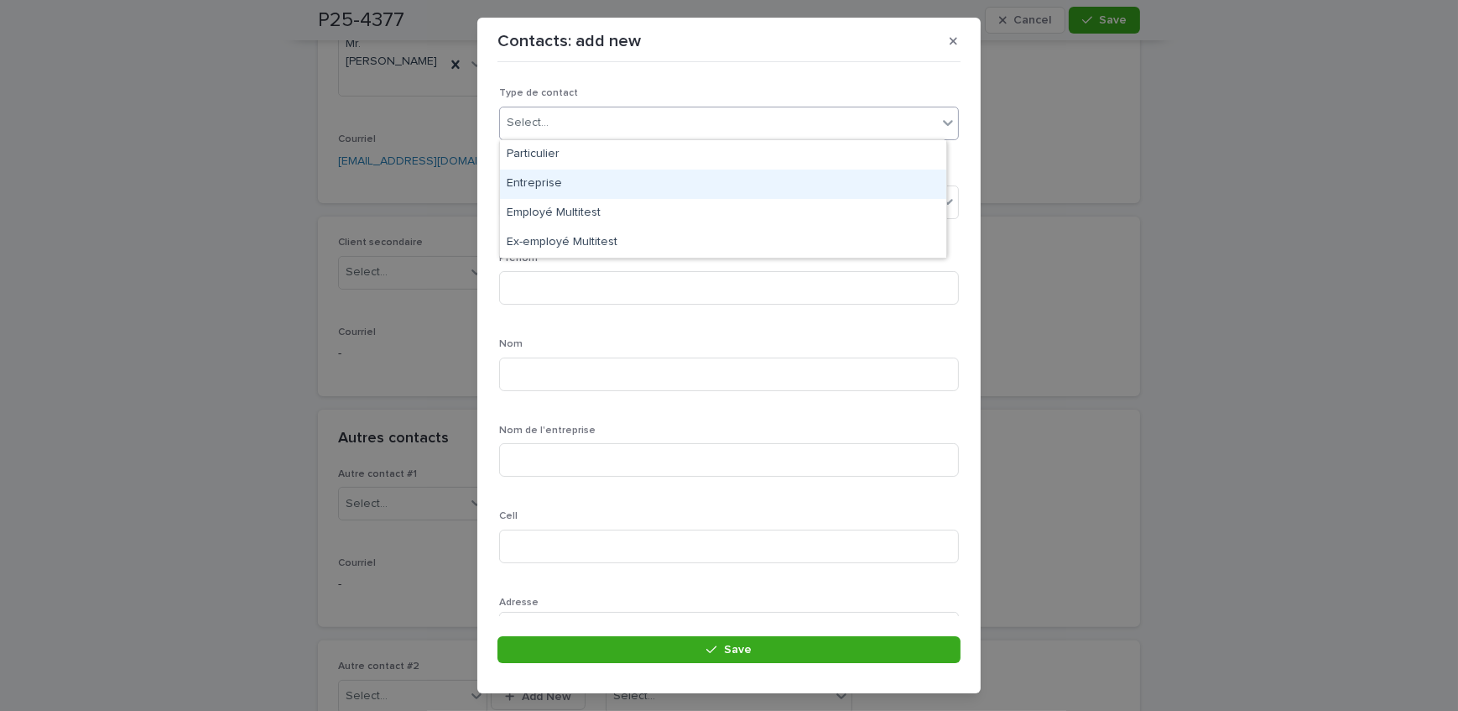
click at [562, 180] on div "Entreprise" at bounding box center [723, 184] width 446 height 29
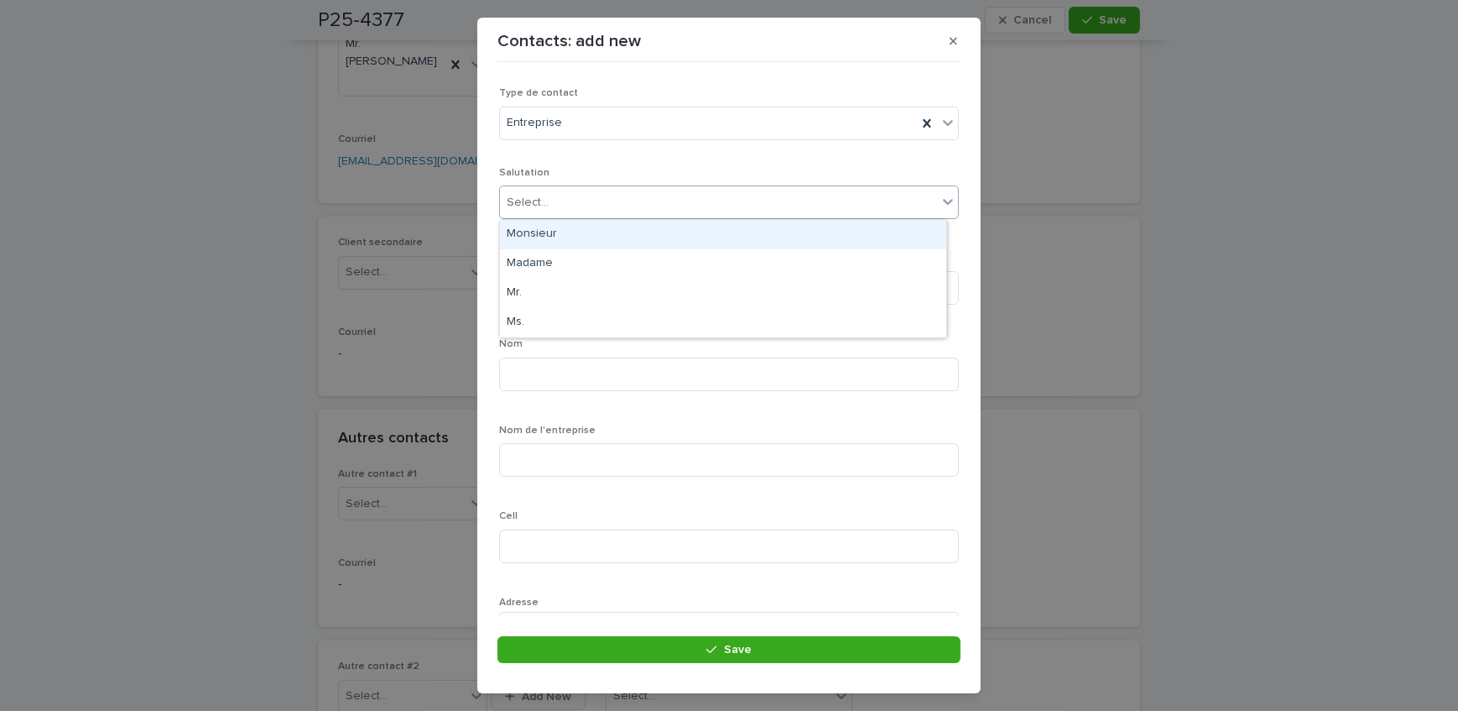
click at [568, 199] on div "Select..." at bounding box center [718, 203] width 437 height 28
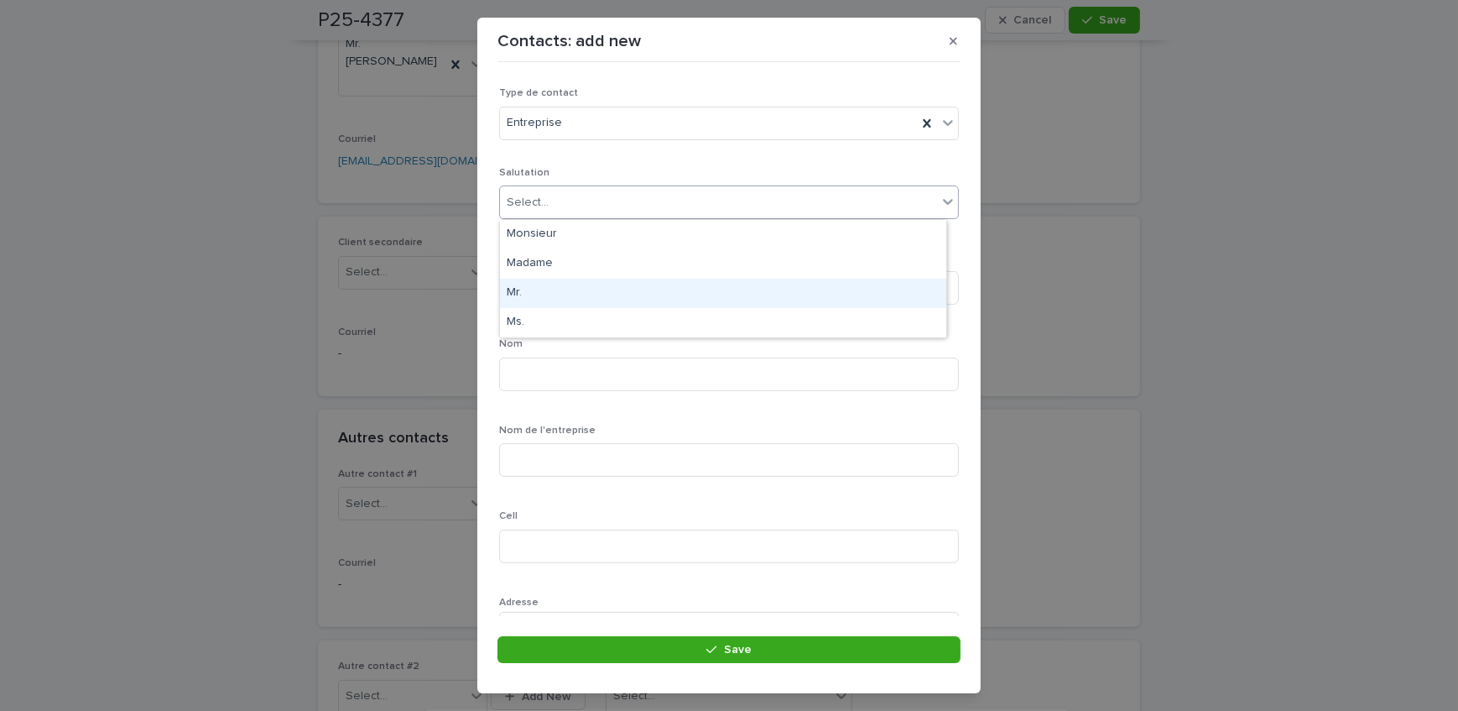
click at [545, 284] on div "Mr." at bounding box center [723, 293] width 446 height 29
click at [541, 293] on input at bounding box center [729, 288] width 460 height 34
type input "****"
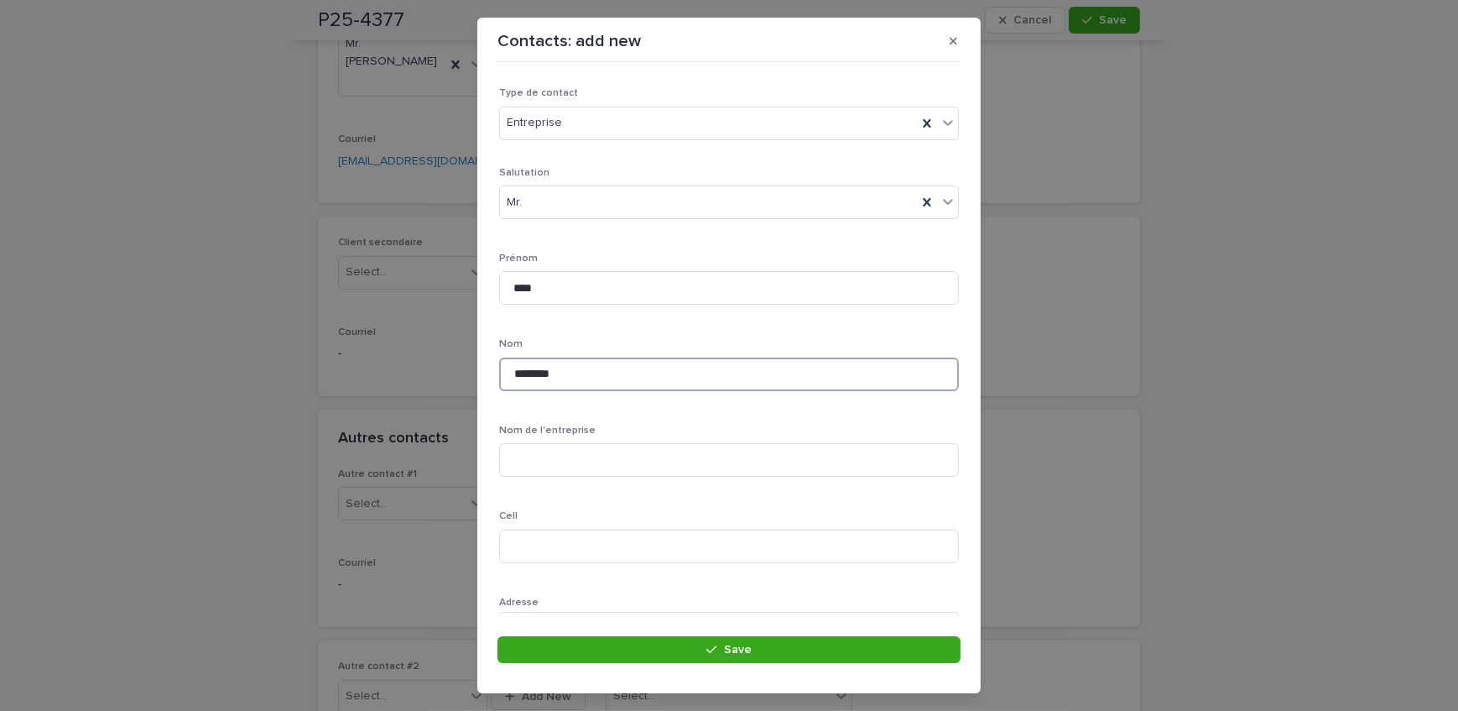
type input "********"
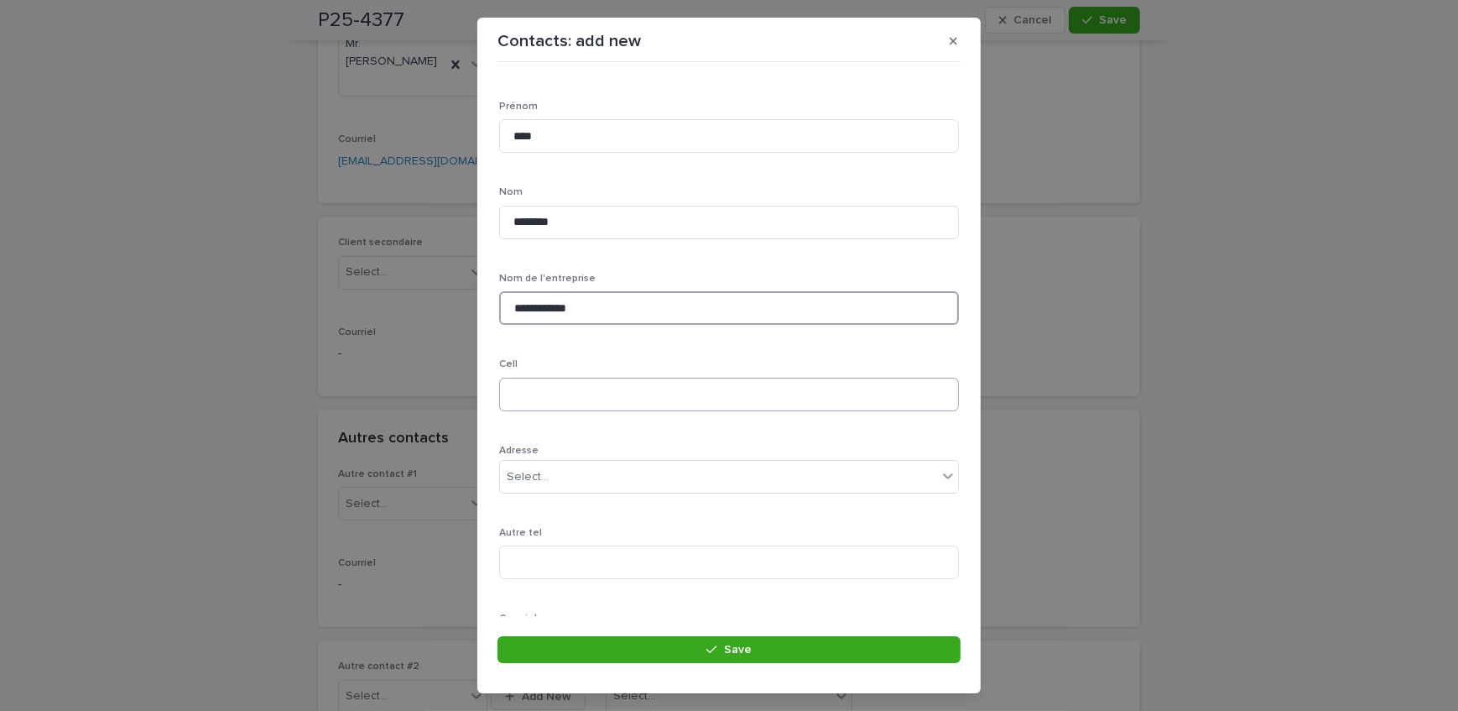
type input "**********"
click at [537, 382] on input at bounding box center [729, 395] width 460 height 34
click at [651, 396] on input at bounding box center [729, 395] width 460 height 34
type input "**********"
click at [534, 636] on button "Save" at bounding box center [729, 649] width 463 height 27
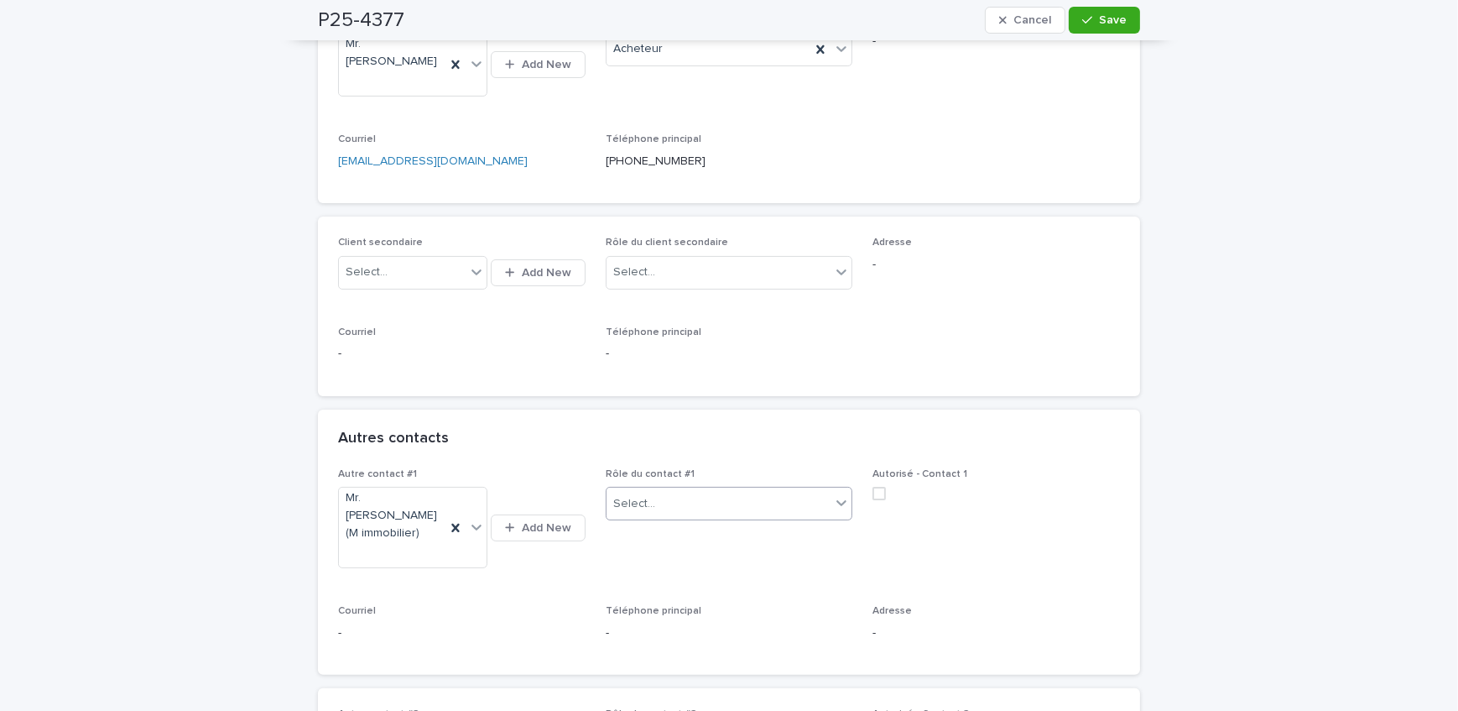
click at [678, 490] on div "Select..." at bounding box center [719, 504] width 225 height 28
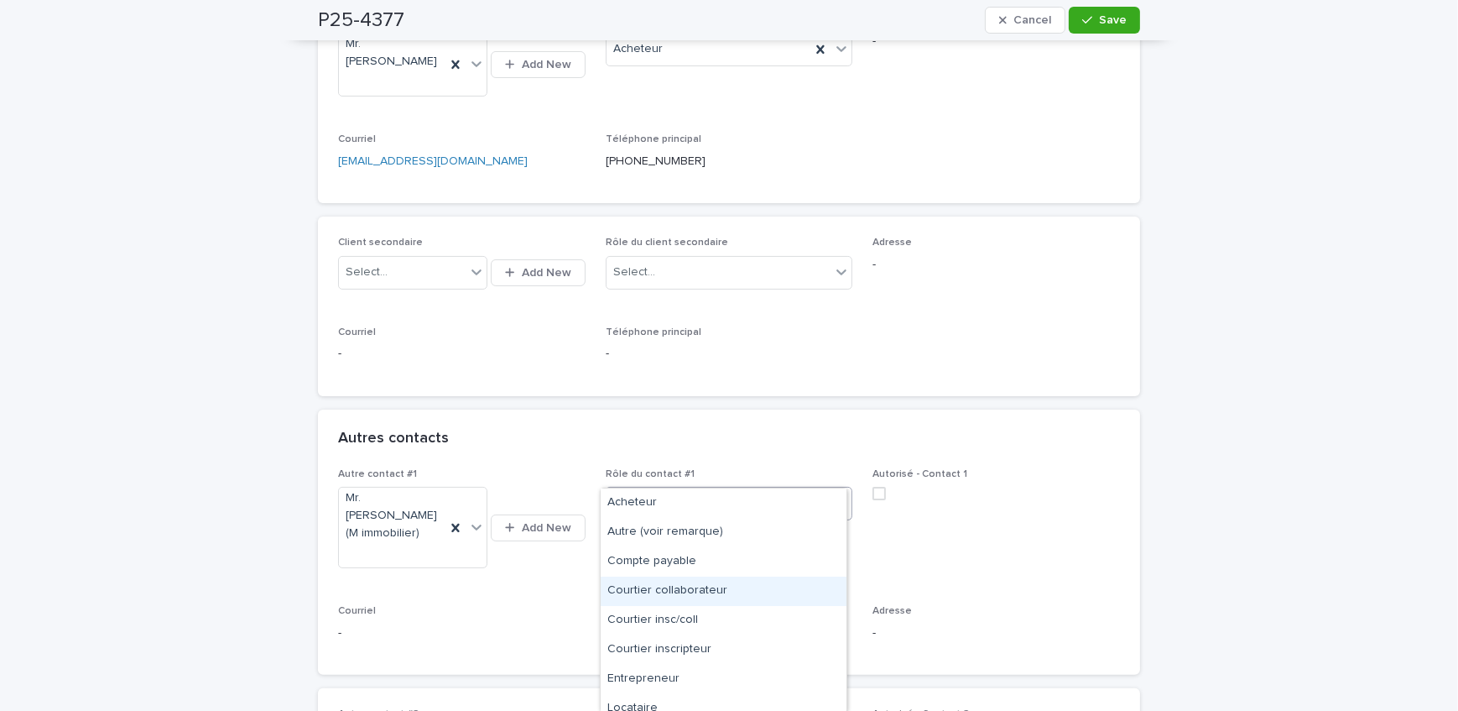
click at [706, 590] on div "Courtier collaborateur" at bounding box center [724, 591] width 246 height 29
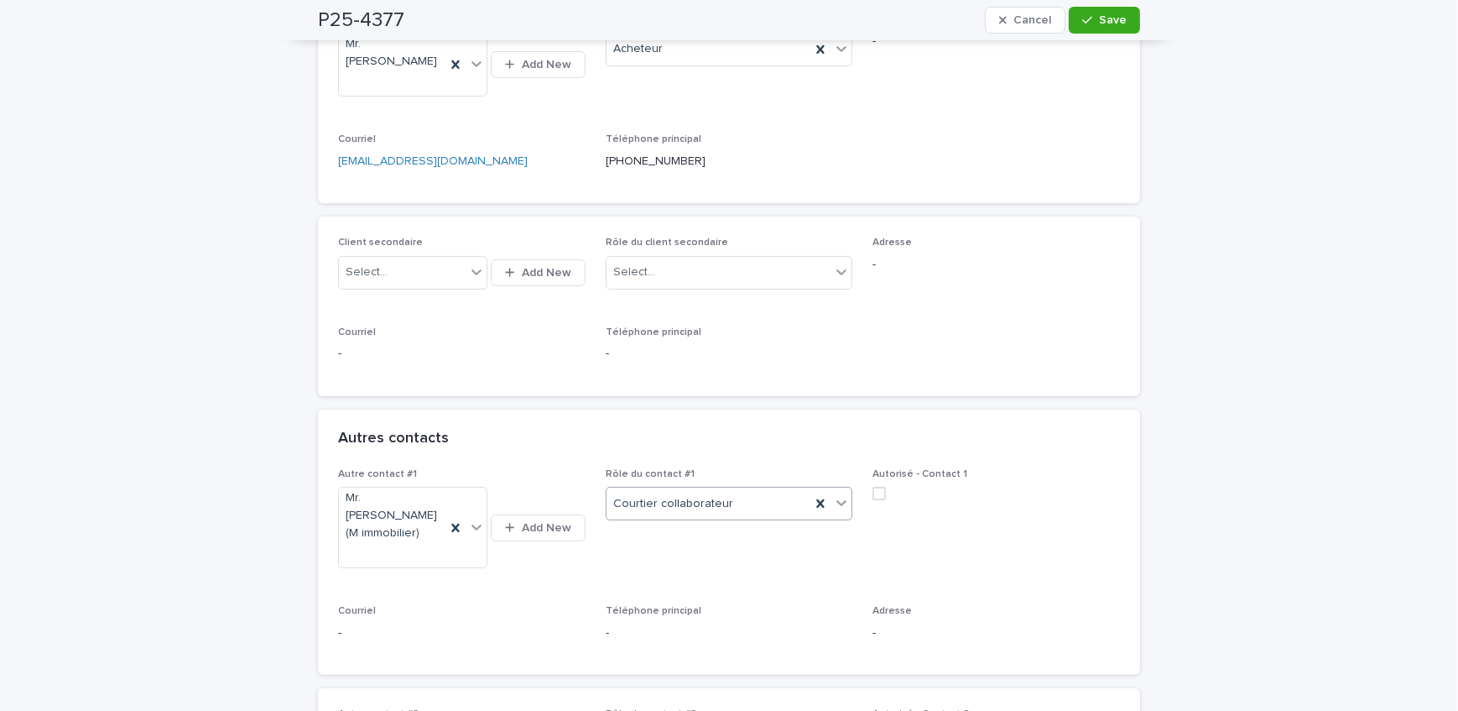
click at [1092, 21] on div "button" at bounding box center [1091, 20] width 17 height 12
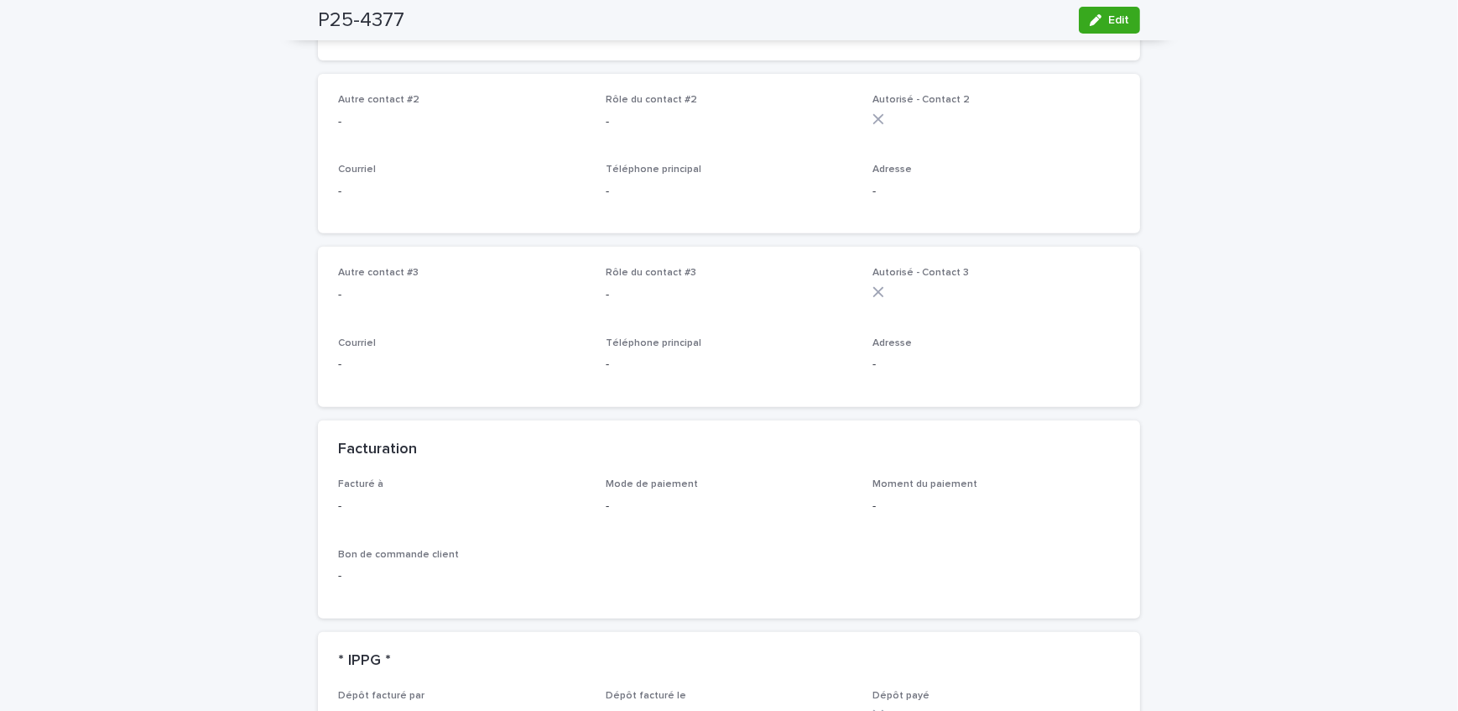
scroll to position [991, 0]
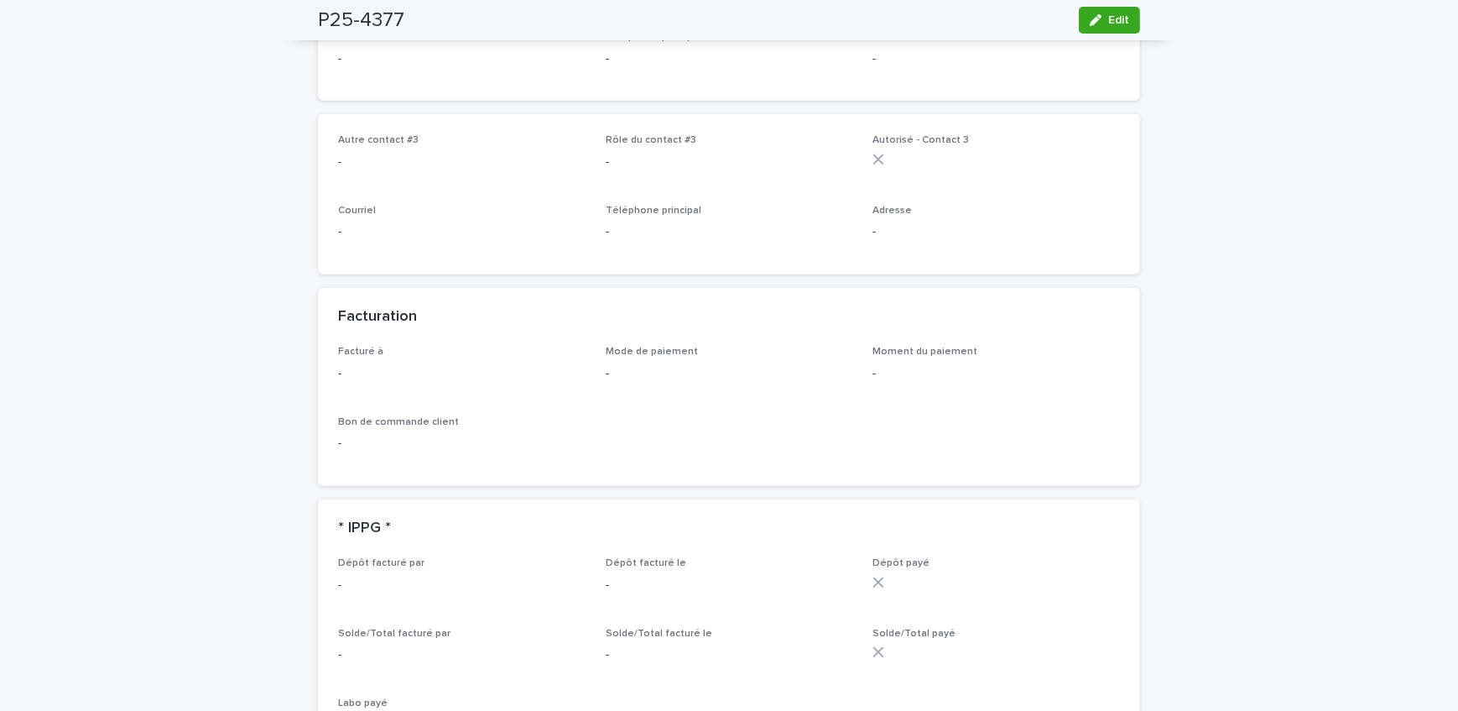
drag, startPoint x: 1100, startPoint y: 9, endPoint x: 453, endPoint y: 419, distance: 765.7
click at [1100, 9] on button "Edit" at bounding box center [1109, 20] width 61 height 27
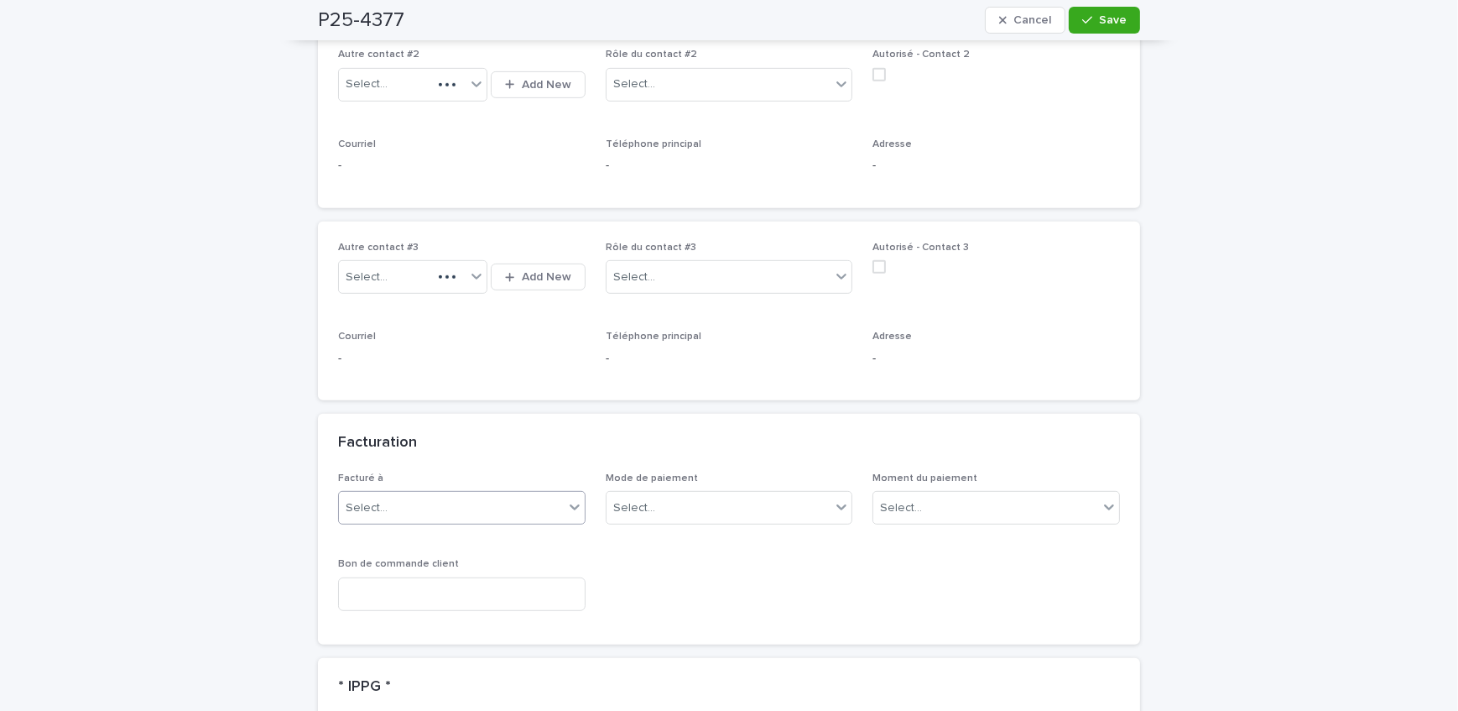
scroll to position [1067, 0]
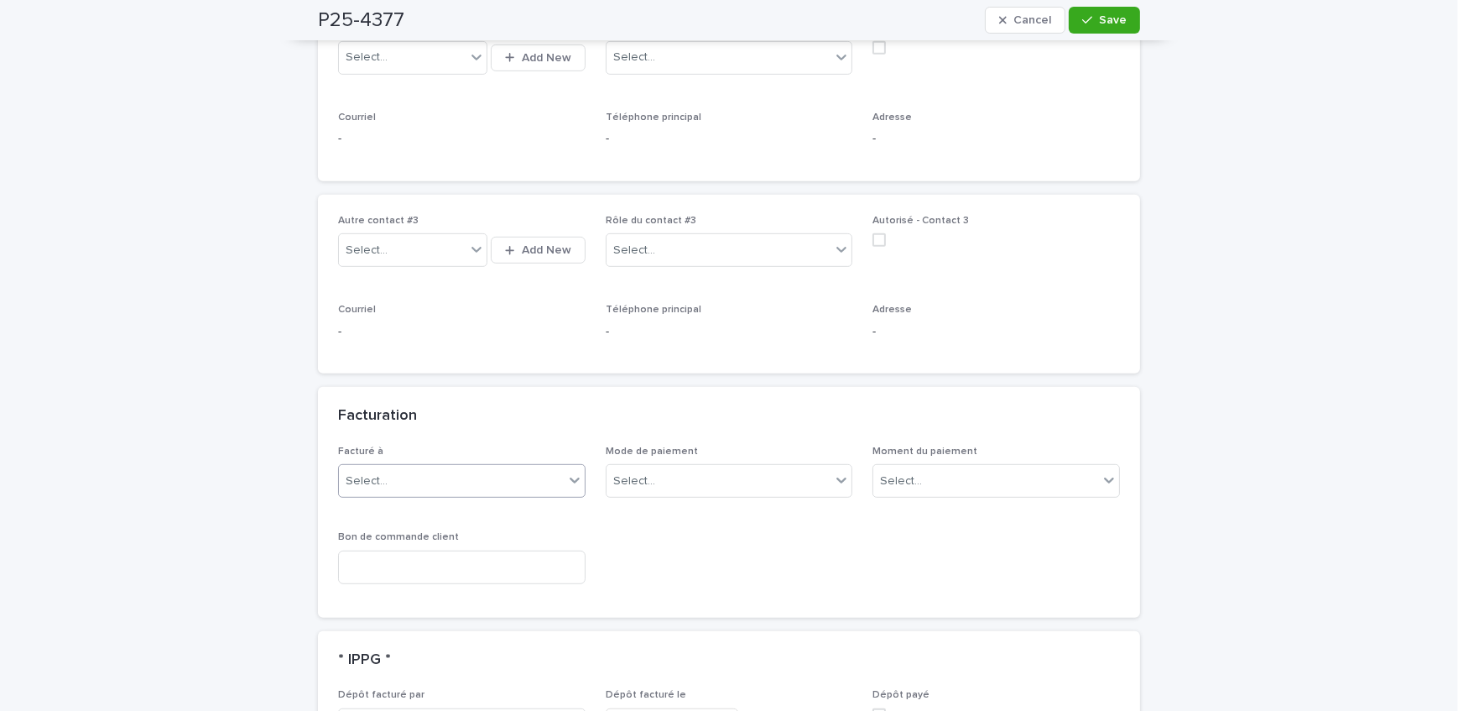
click at [448, 467] on div "Select..." at bounding box center [451, 481] width 225 height 28
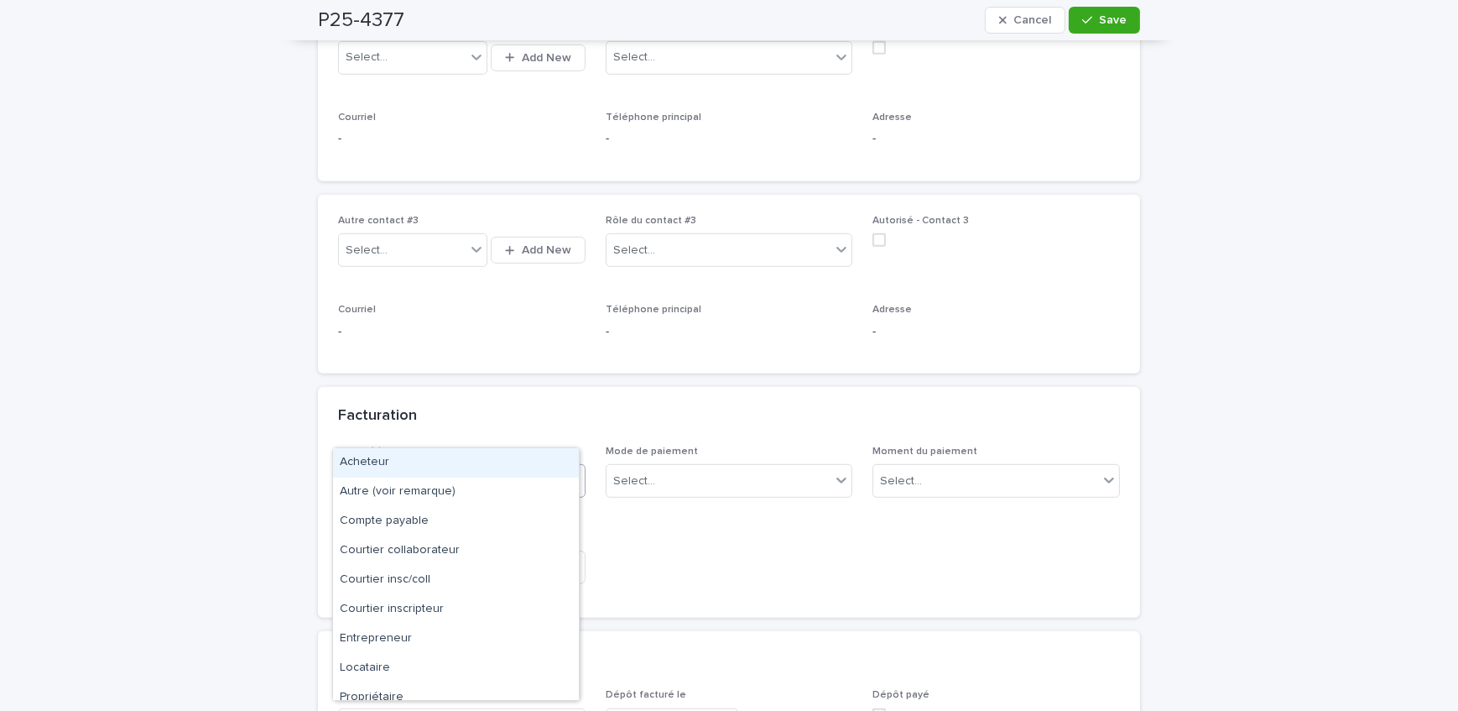
click at [411, 469] on div "Acheteur" at bounding box center [456, 462] width 246 height 29
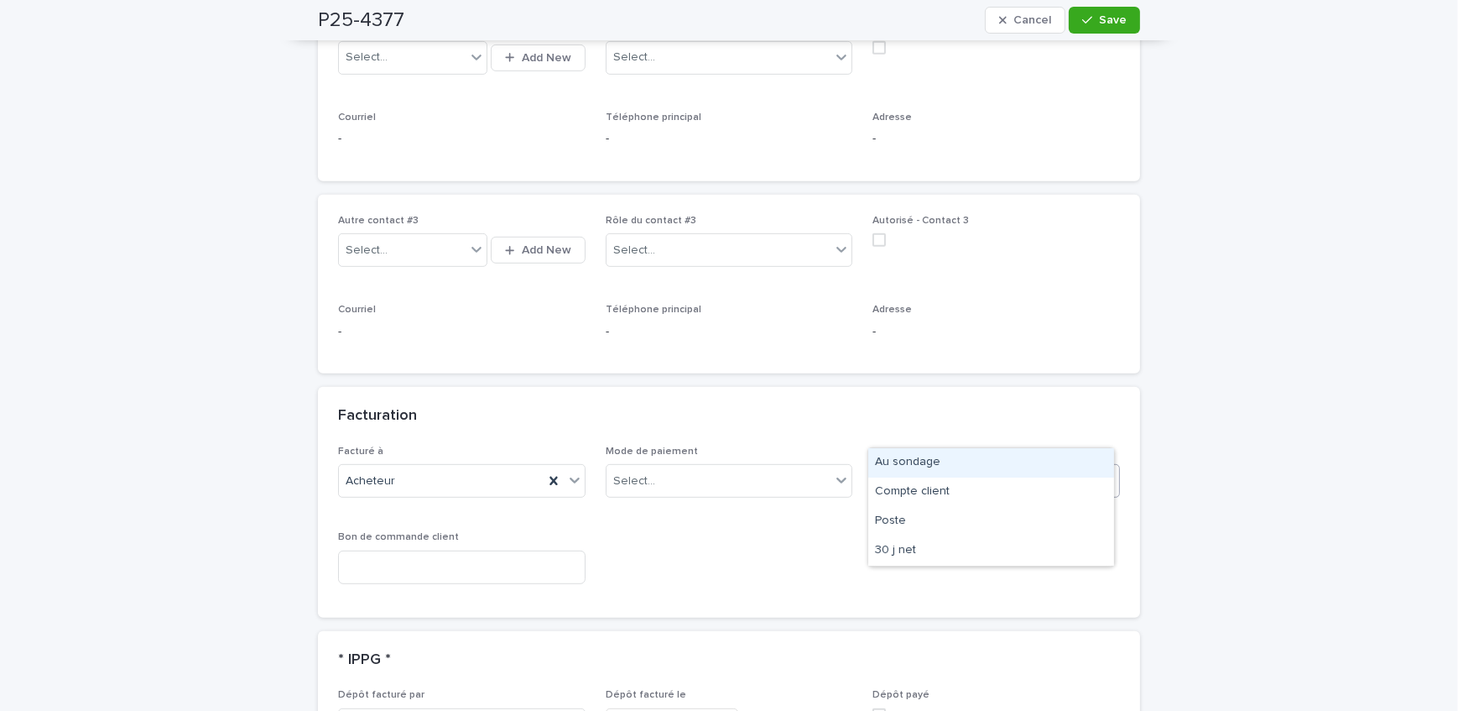
click at [955, 467] on div "Select..." at bounding box center [986, 481] width 225 height 28
click at [949, 462] on div "Au sondage" at bounding box center [992, 462] width 246 height 29
click at [1104, 20] on span "Save" at bounding box center [1113, 20] width 28 height 12
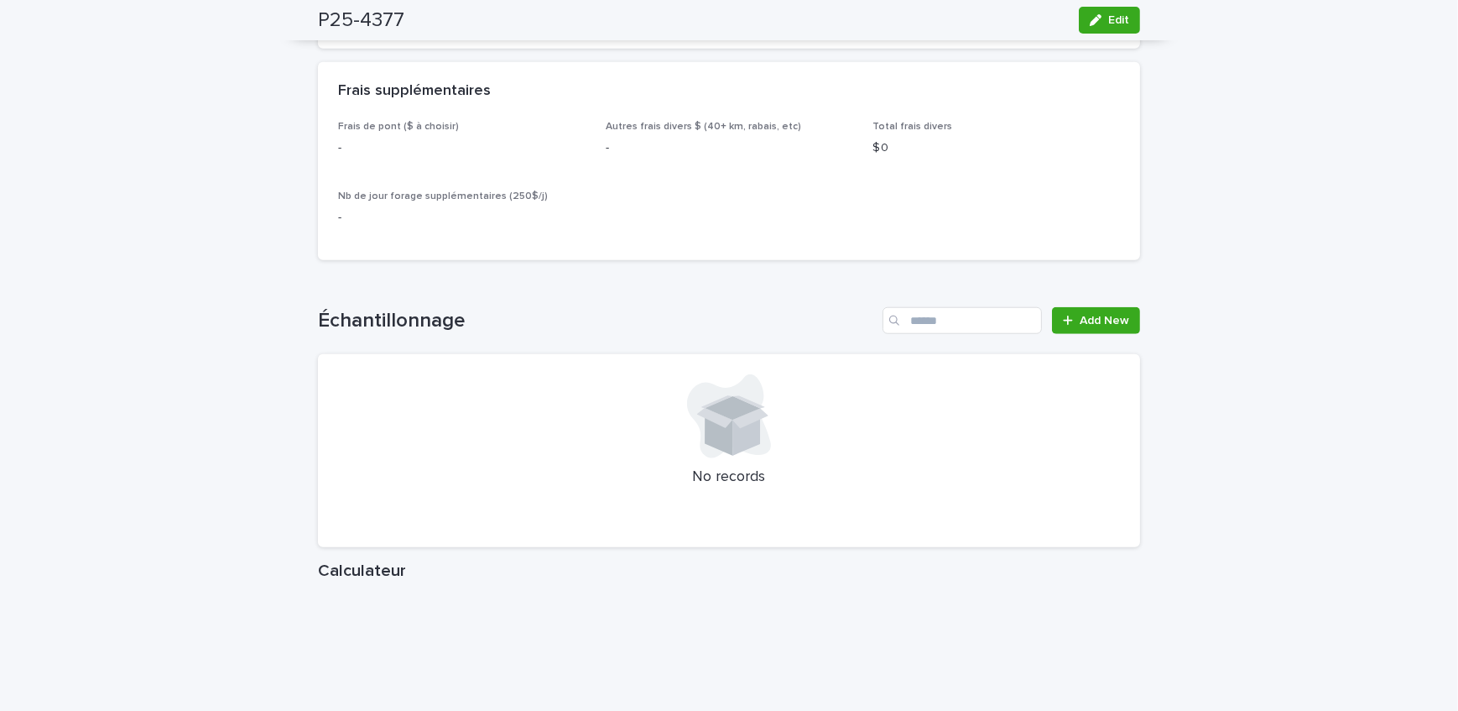
scroll to position [1923, 0]
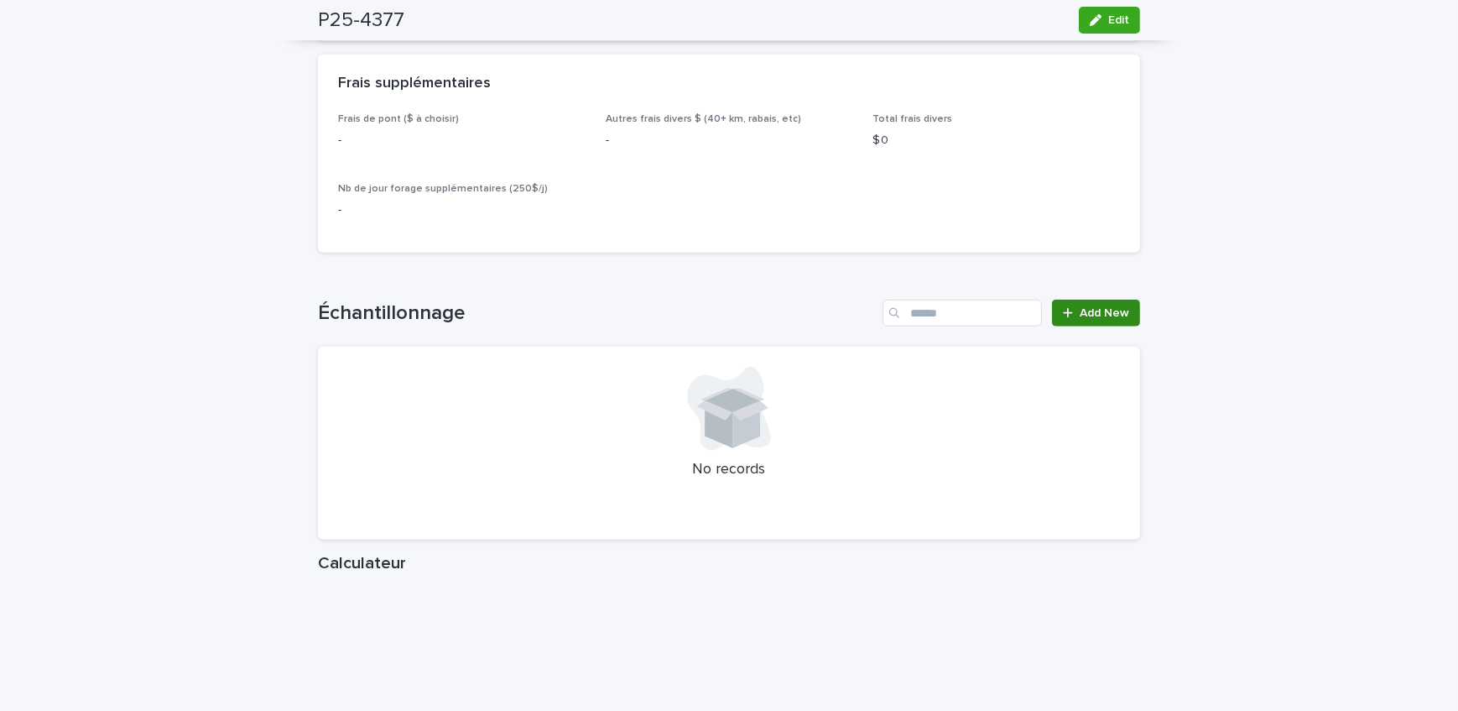
click at [1087, 307] on span "Add New" at bounding box center [1105, 313] width 50 height 12
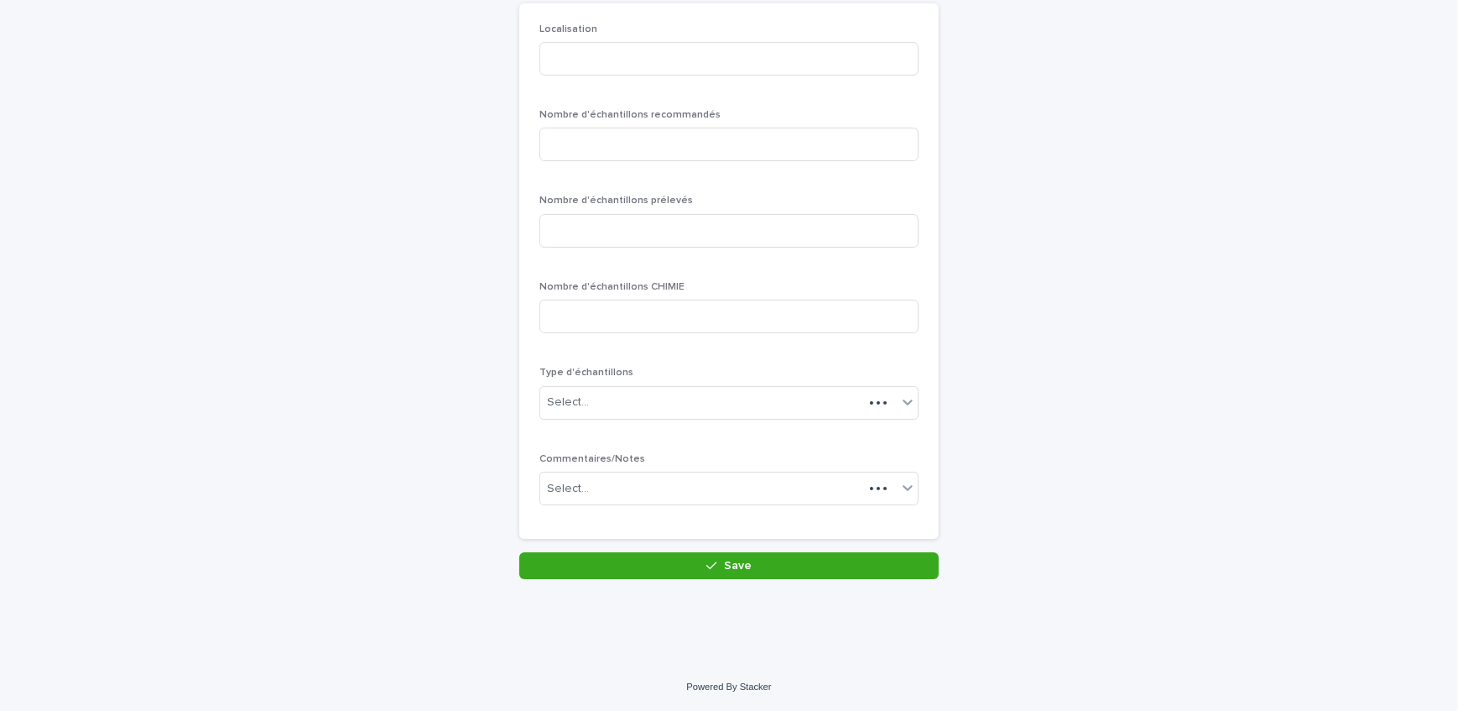
scroll to position [145, 0]
click at [594, 66] on input at bounding box center [729, 61] width 379 height 34
type input "********"
click at [597, 158] on input at bounding box center [729, 146] width 379 height 34
type input "*"
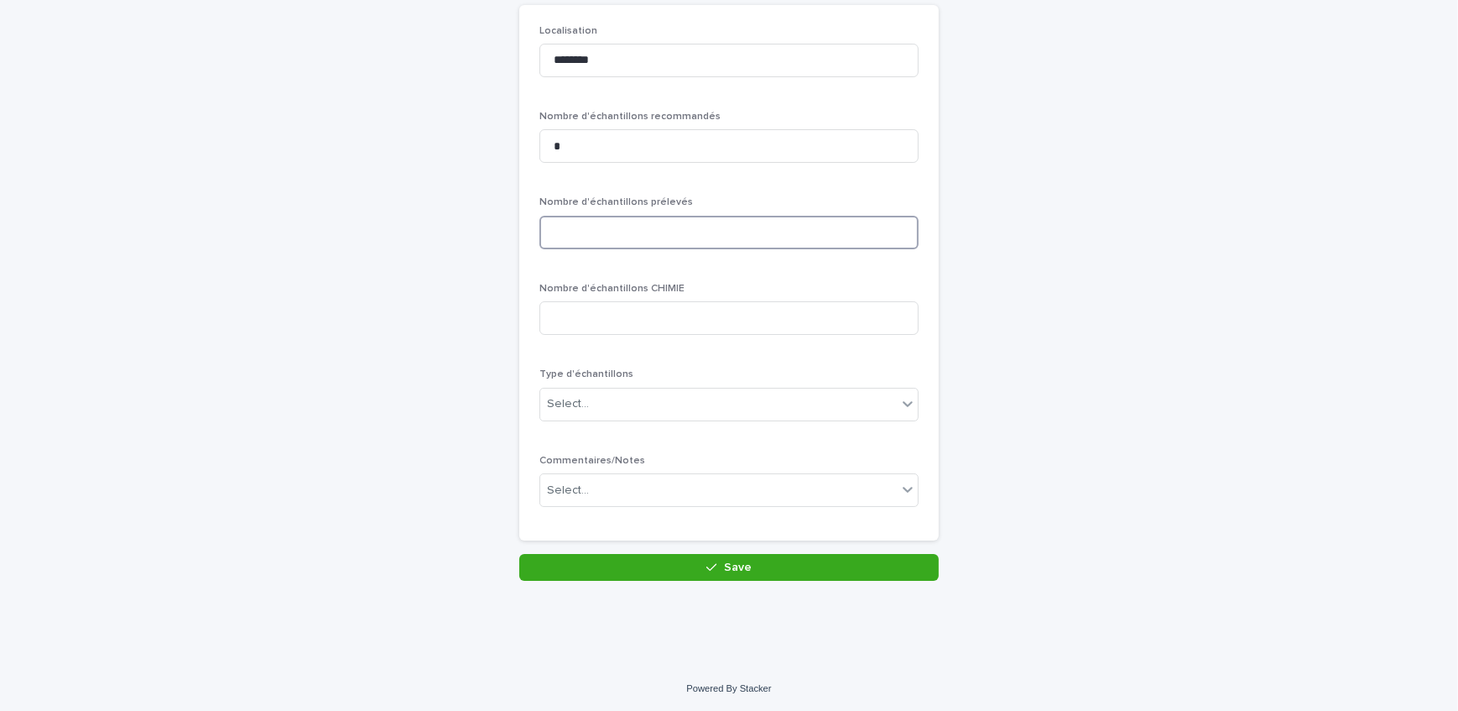
click at [617, 219] on input at bounding box center [729, 233] width 379 height 34
type input "*"
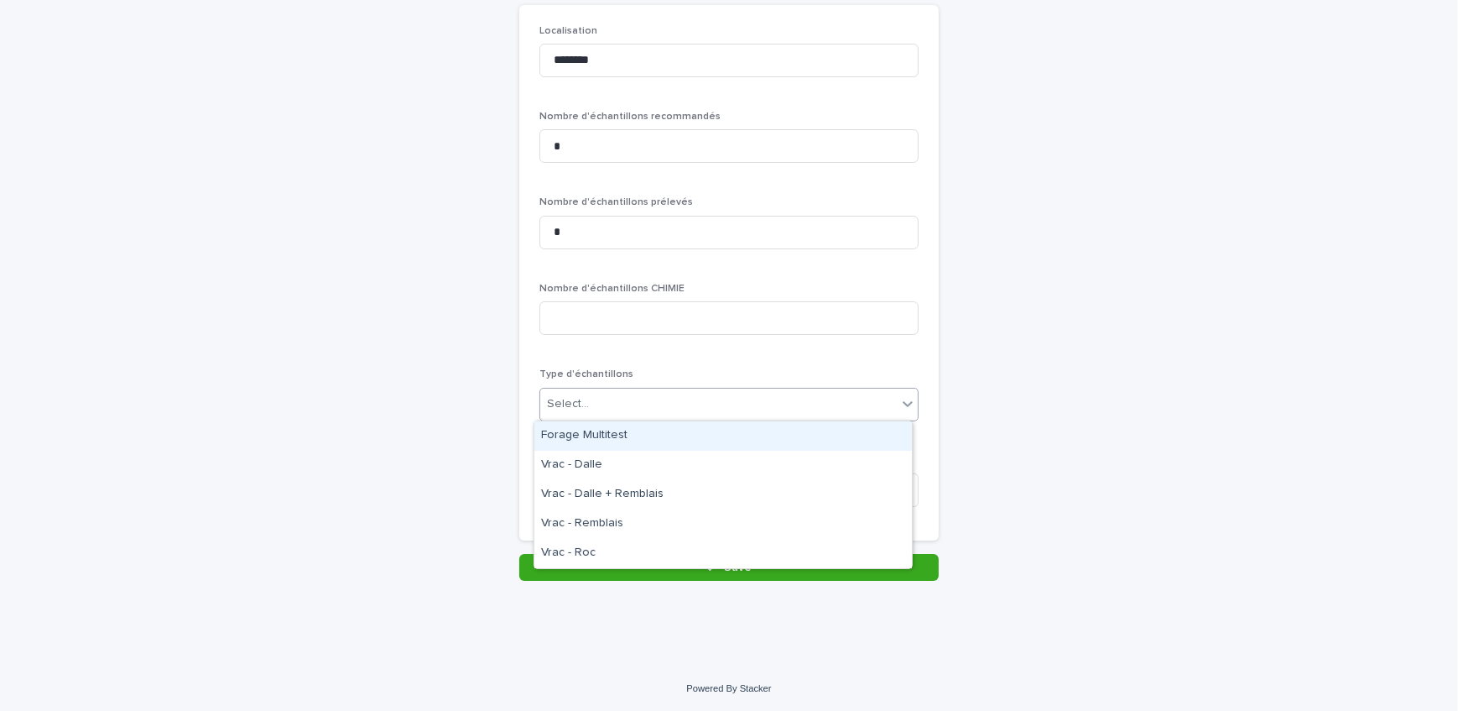
click at [616, 409] on div "Select..." at bounding box center [718, 404] width 357 height 28
click at [624, 430] on div "Forage Multitest" at bounding box center [724, 435] width 378 height 29
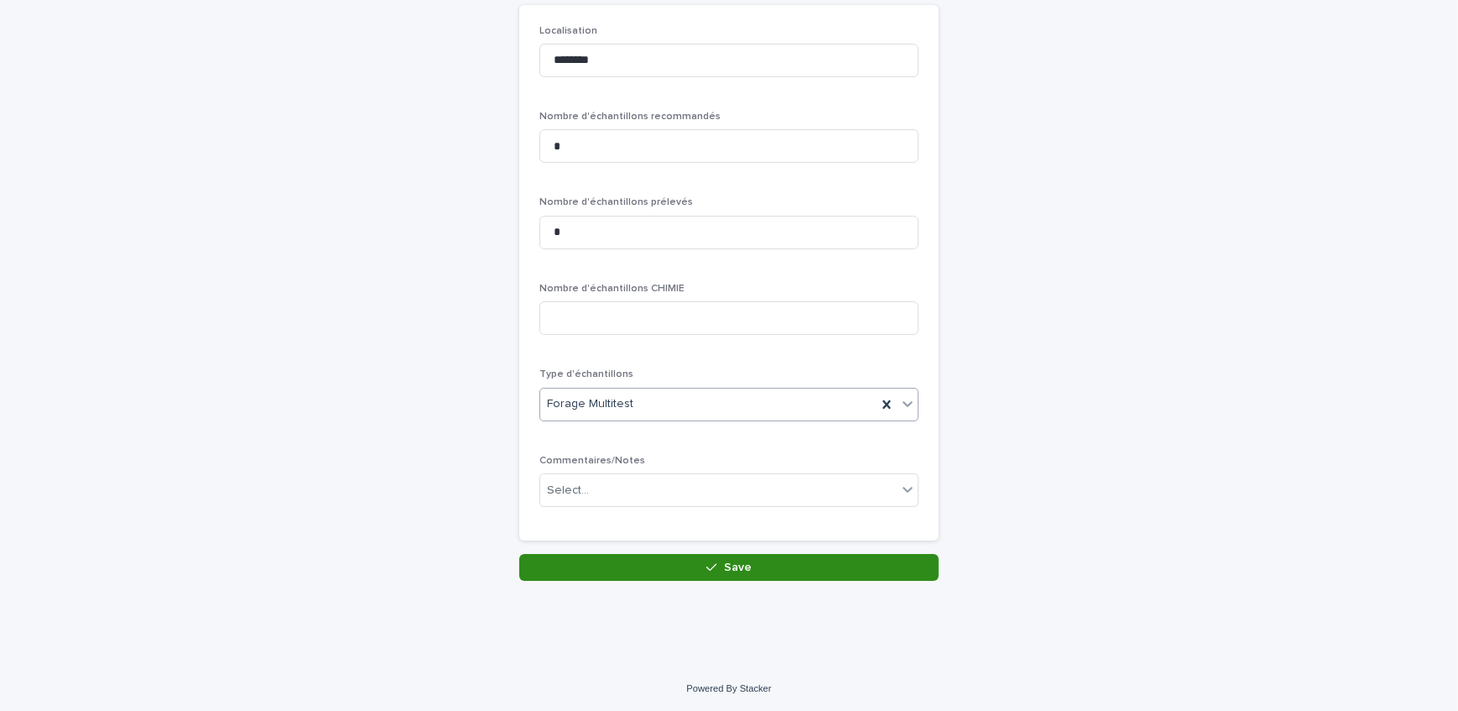
click at [615, 579] on button "Save" at bounding box center [729, 567] width 420 height 27
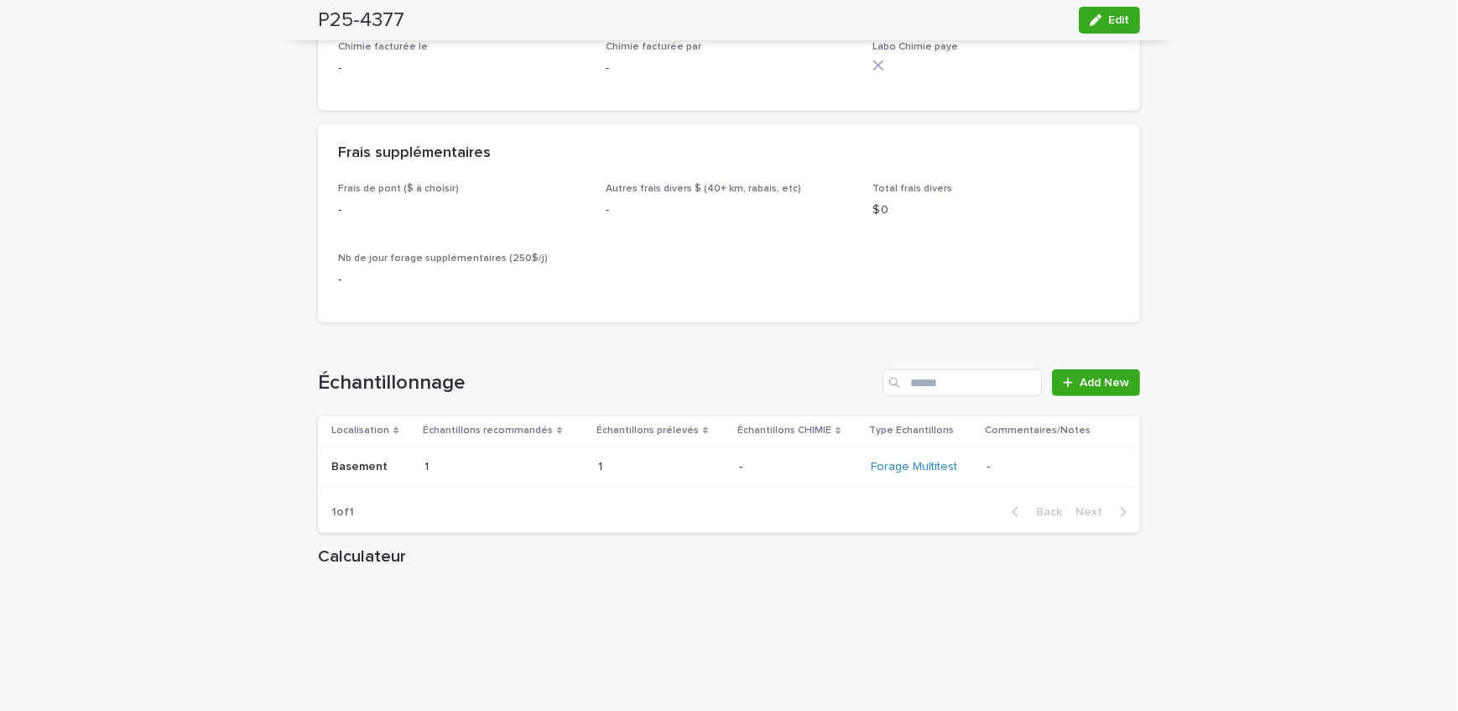
scroll to position [1983, 0]
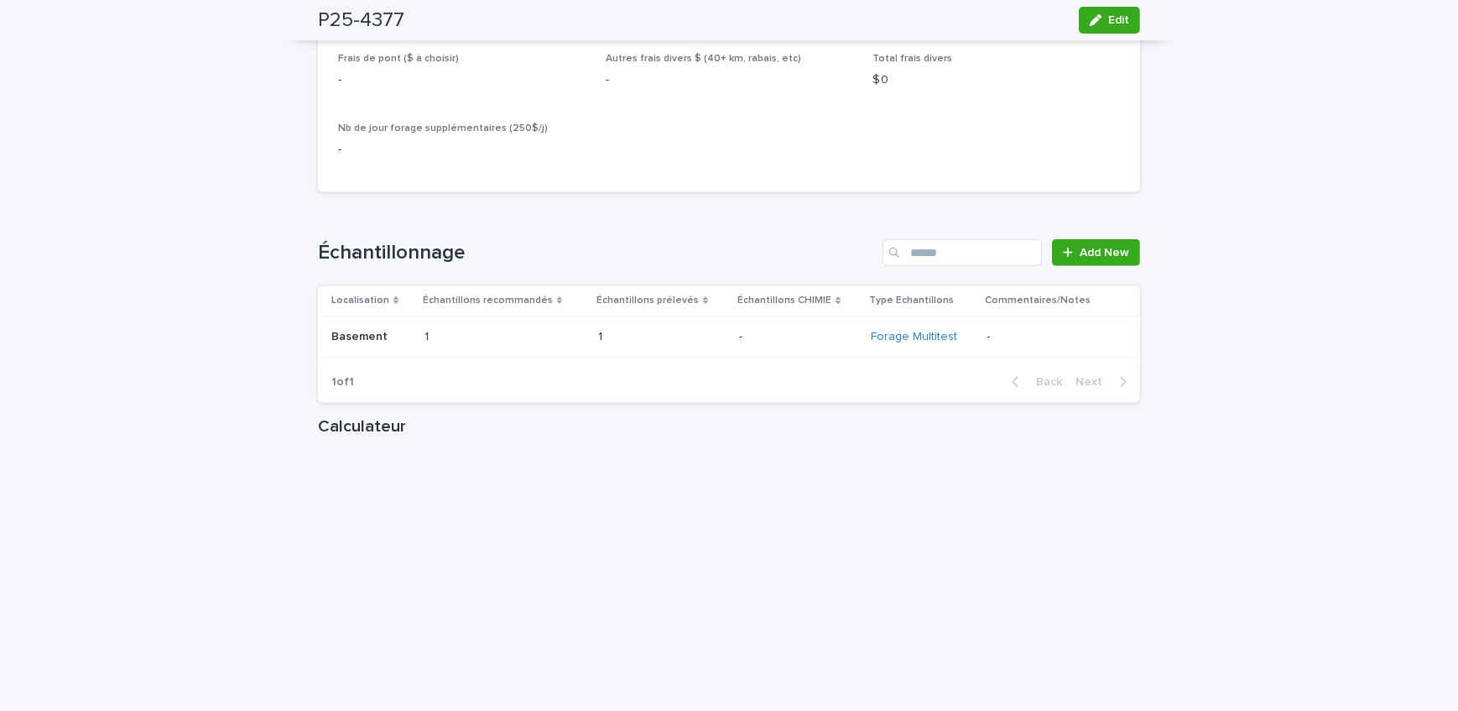
click at [1099, 255] on span "Add New" at bounding box center [1105, 253] width 50 height 12
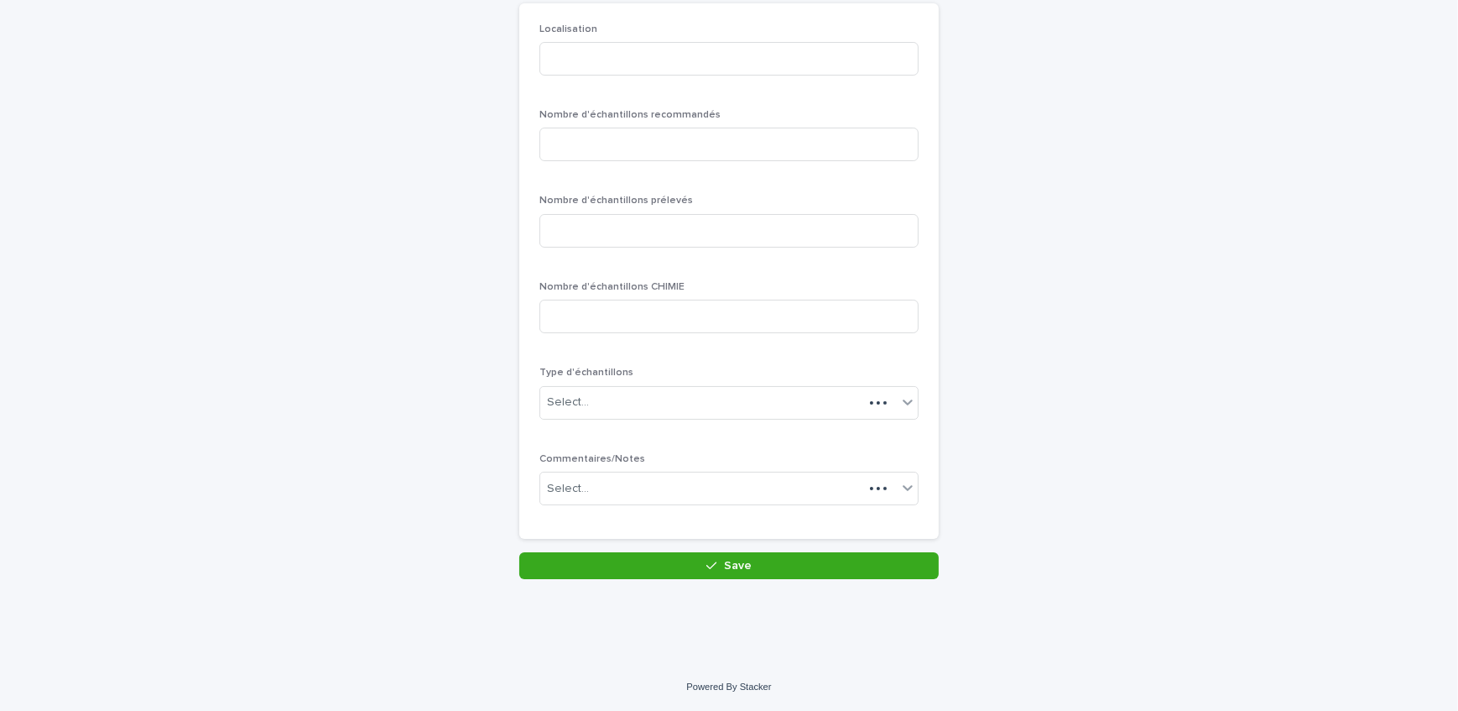
scroll to position [145, 0]
click at [628, 76] on input at bounding box center [729, 61] width 379 height 34
click at [554, 59] on input "******" at bounding box center [729, 61] width 379 height 34
type input "******"
click at [597, 140] on input at bounding box center [729, 146] width 379 height 34
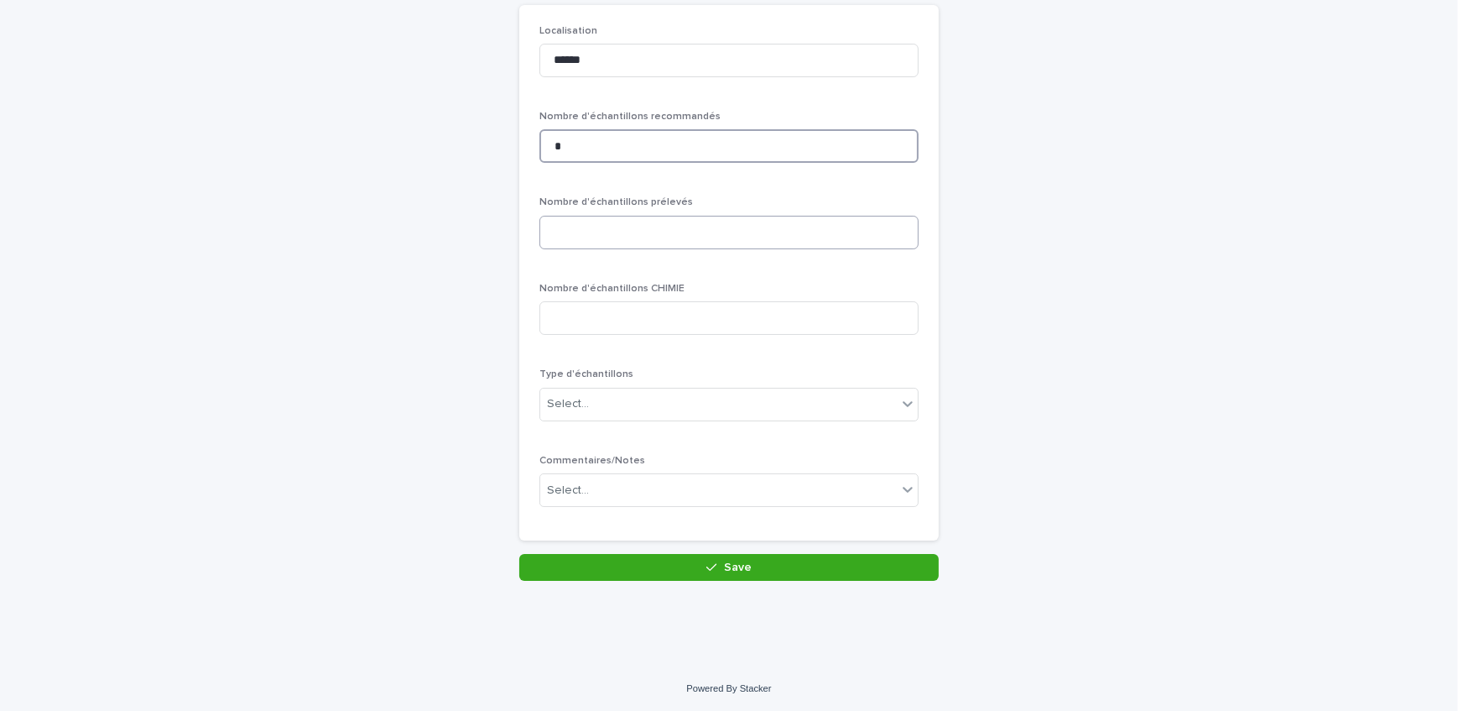
type input "*"
click at [622, 228] on input at bounding box center [729, 233] width 379 height 34
type input "*"
click at [618, 393] on div "Select..." at bounding box center [718, 404] width 357 height 28
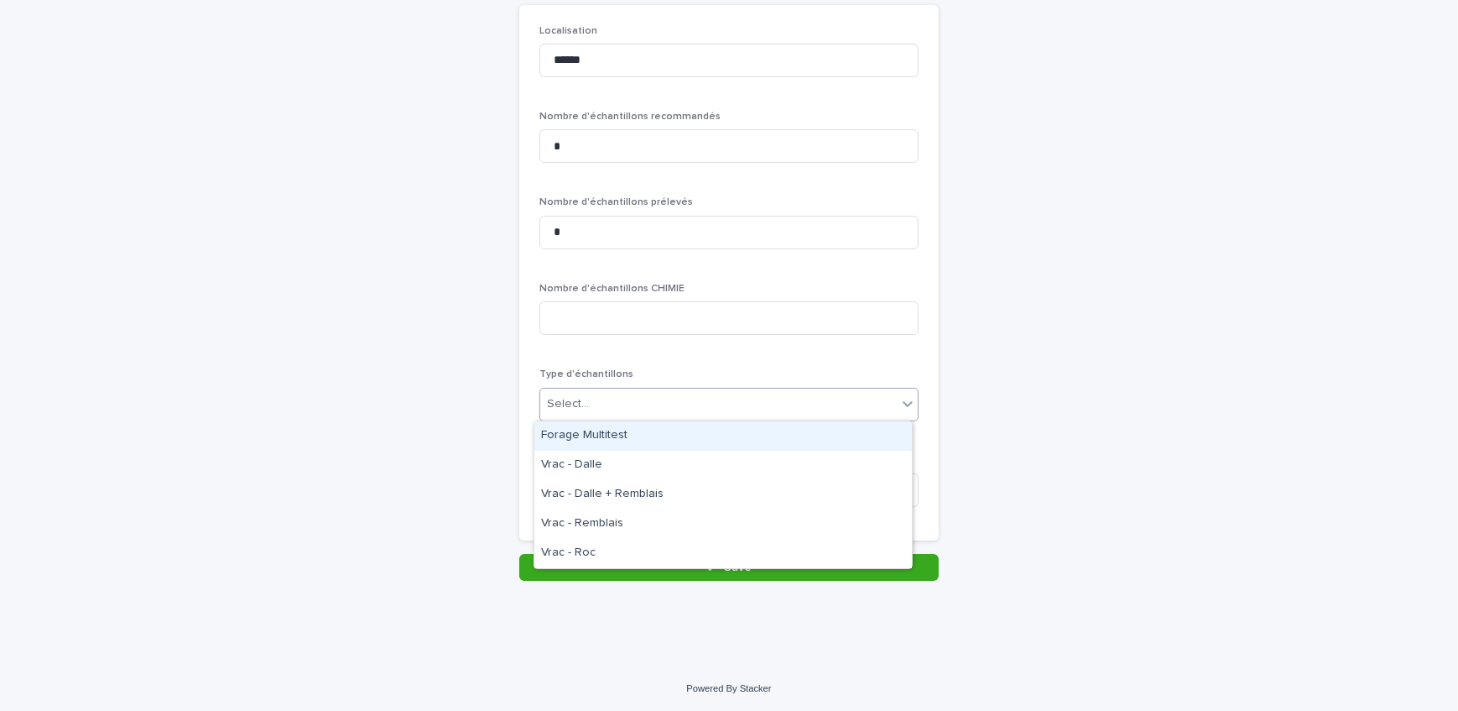
click at [618, 427] on div "Forage Multitest" at bounding box center [724, 435] width 378 height 29
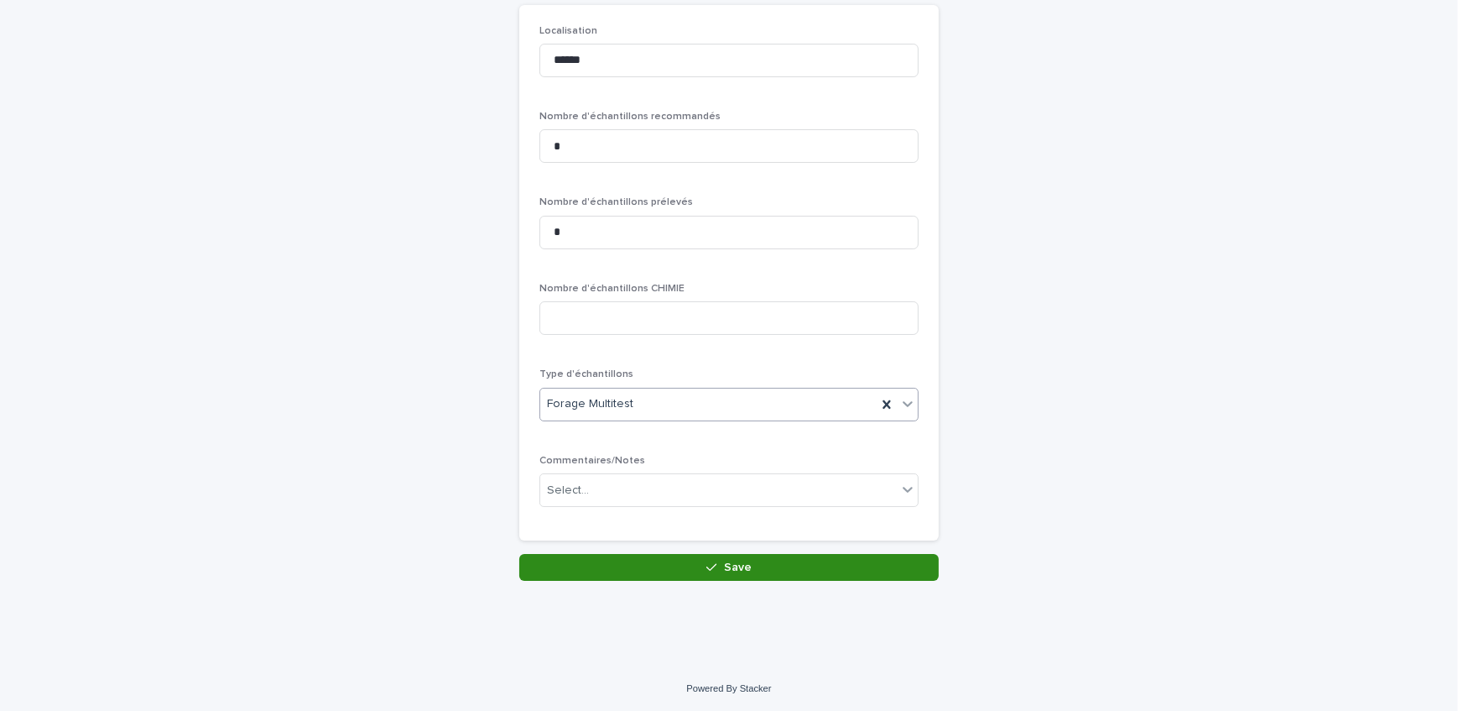
click at [613, 566] on button "Save" at bounding box center [729, 567] width 420 height 27
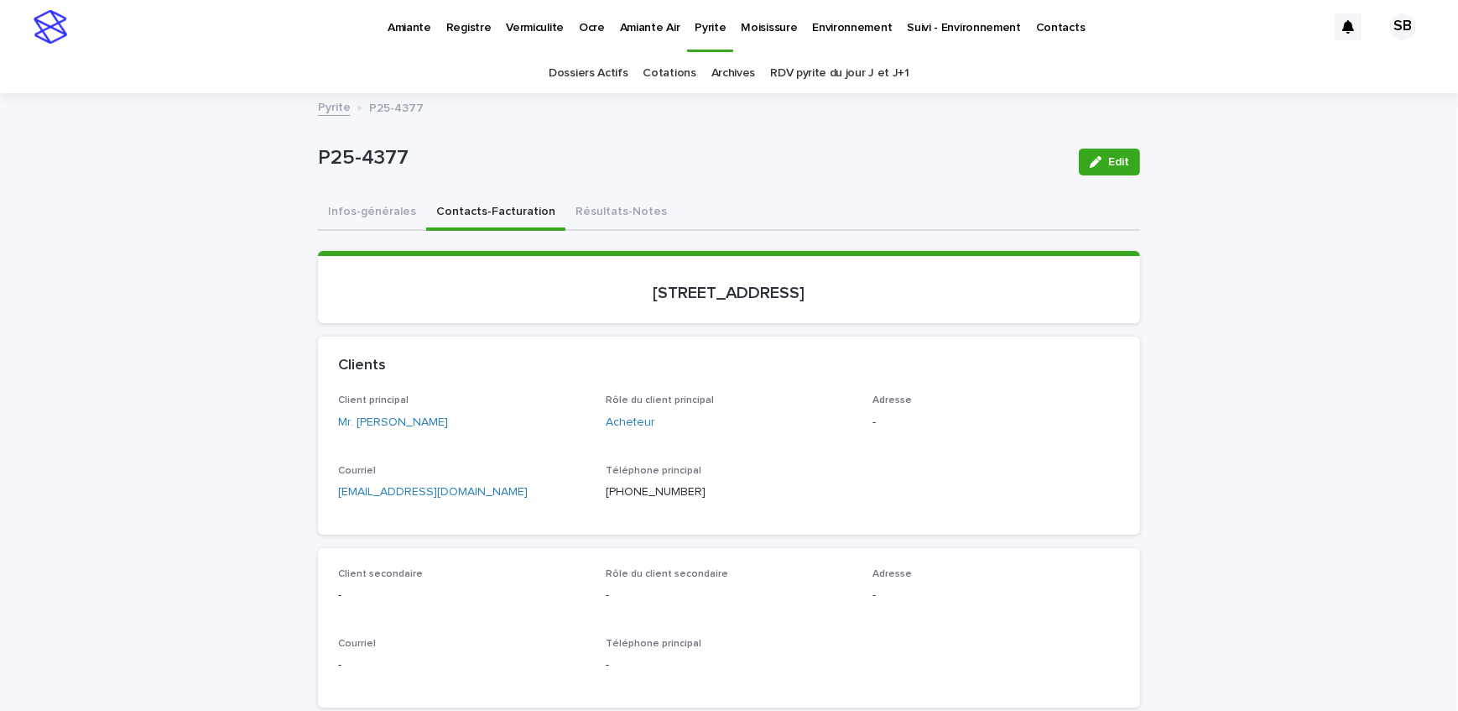
click at [383, 217] on button "Infos-générales" at bounding box center [372, 213] width 108 height 35
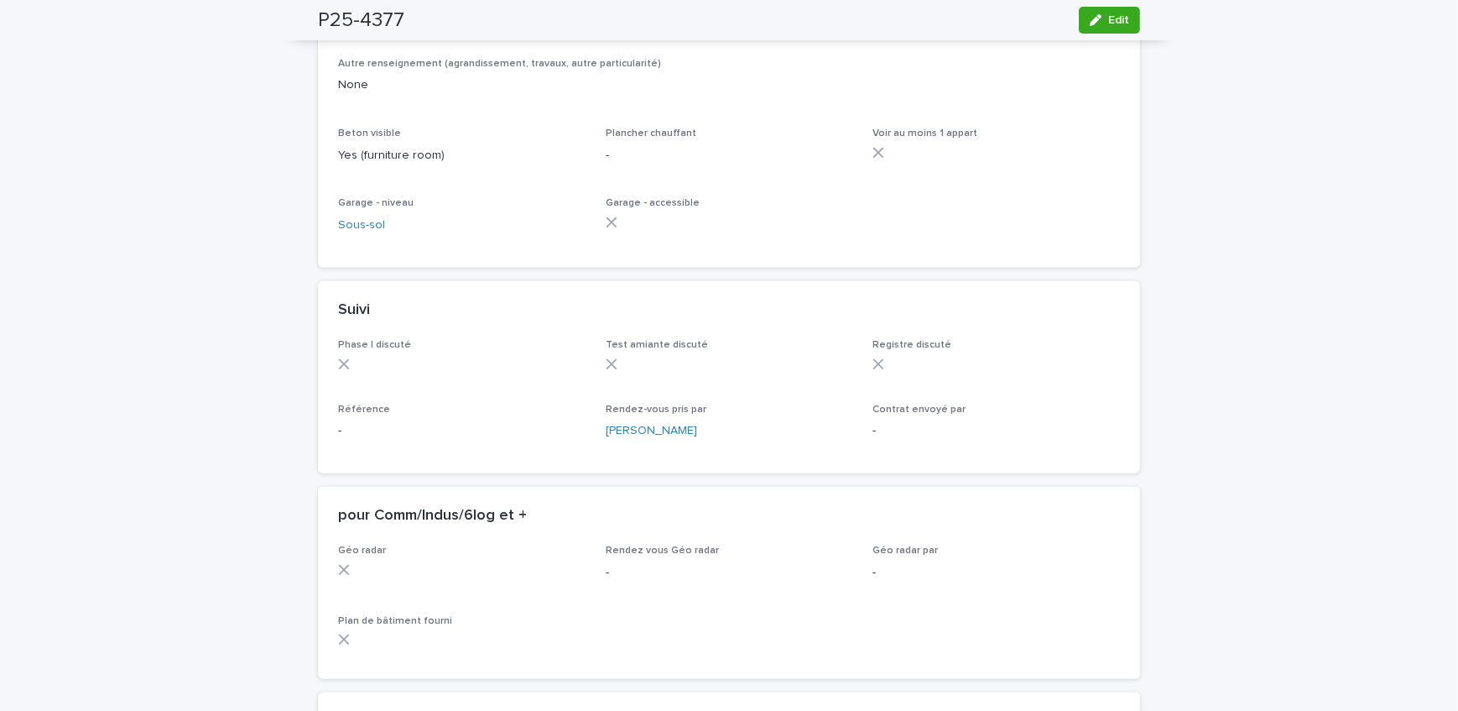
scroll to position [1067, 0]
click at [1102, 21] on div "button" at bounding box center [1099, 20] width 18 height 12
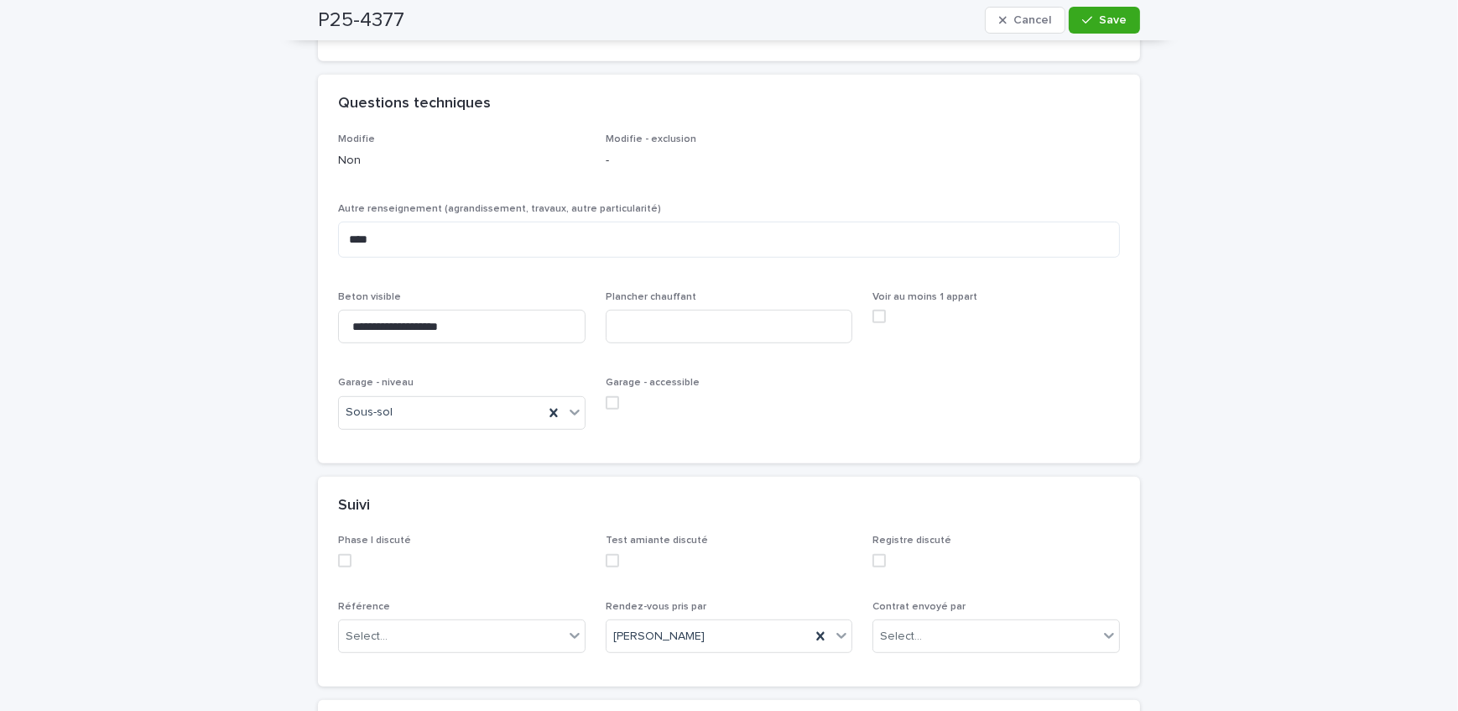
click at [606, 397] on span at bounding box center [612, 402] width 13 height 13
click at [1109, 18] on span "Save" at bounding box center [1113, 20] width 28 height 12
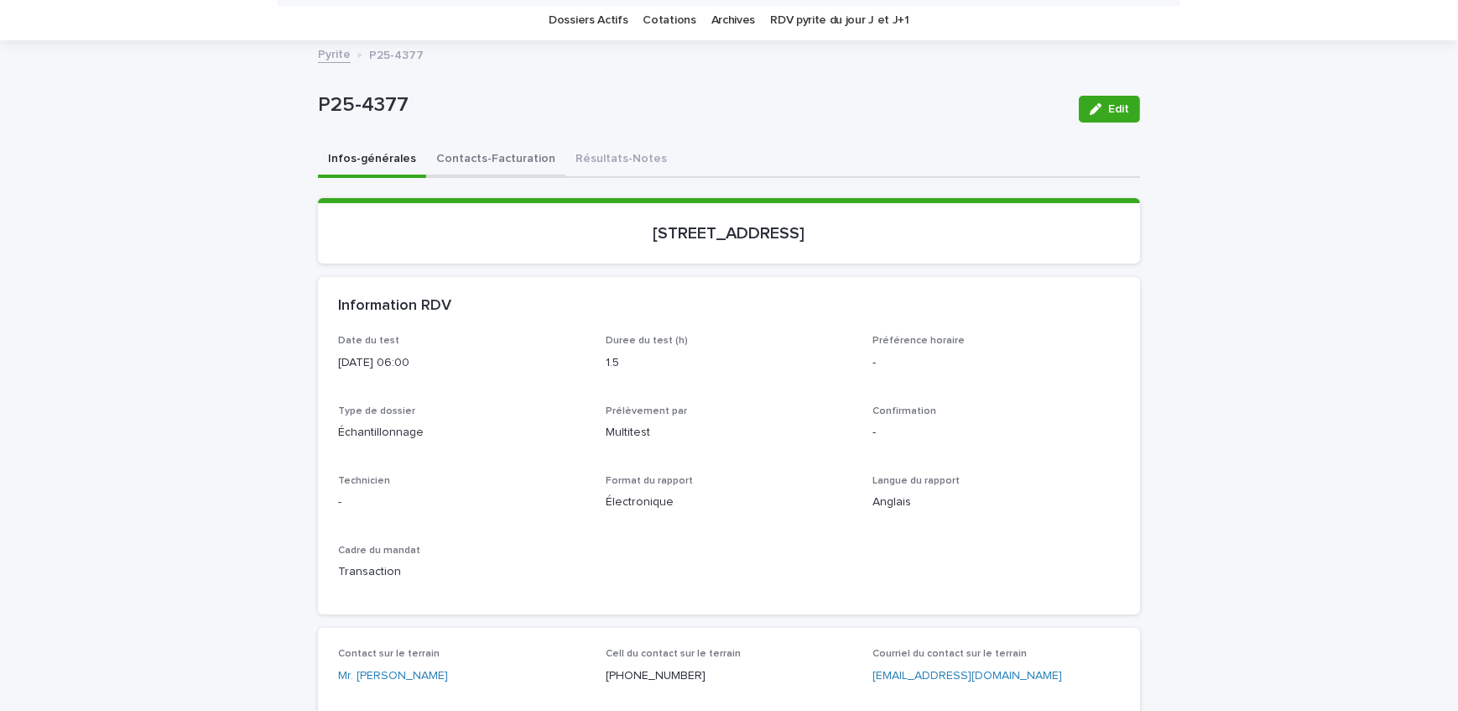
scroll to position [52, 0]
click at [478, 156] on button "Contacts-Facturation" at bounding box center [495, 160] width 139 height 35
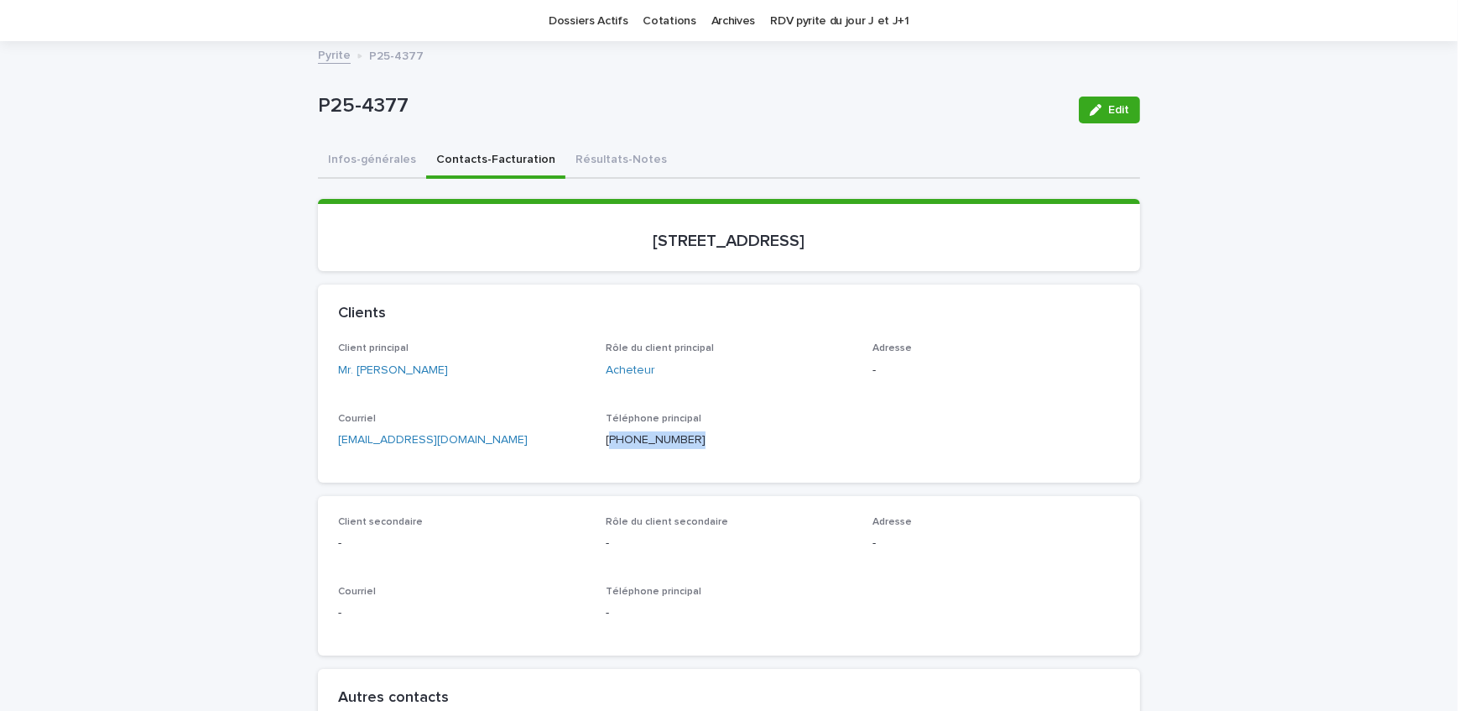
drag, startPoint x: 698, startPoint y: 443, endPoint x: 605, endPoint y: 450, distance: 93.4
click at [606, 450] on div "Téléphone principal [PHONE_NUMBER]" at bounding box center [730, 438] width 248 height 50
copy p "514) 458-3347"
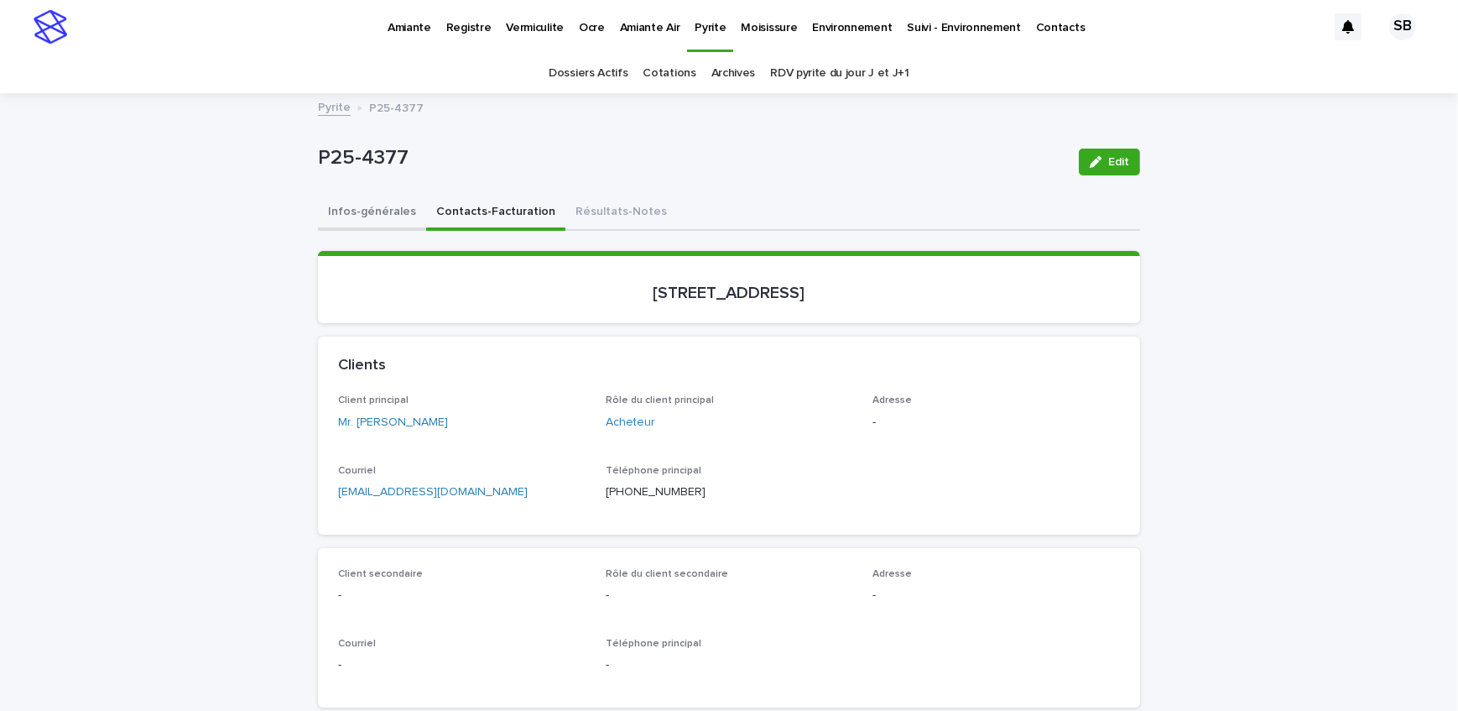
click at [384, 222] on button "Infos-générales" at bounding box center [372, 213] width 108 height 35
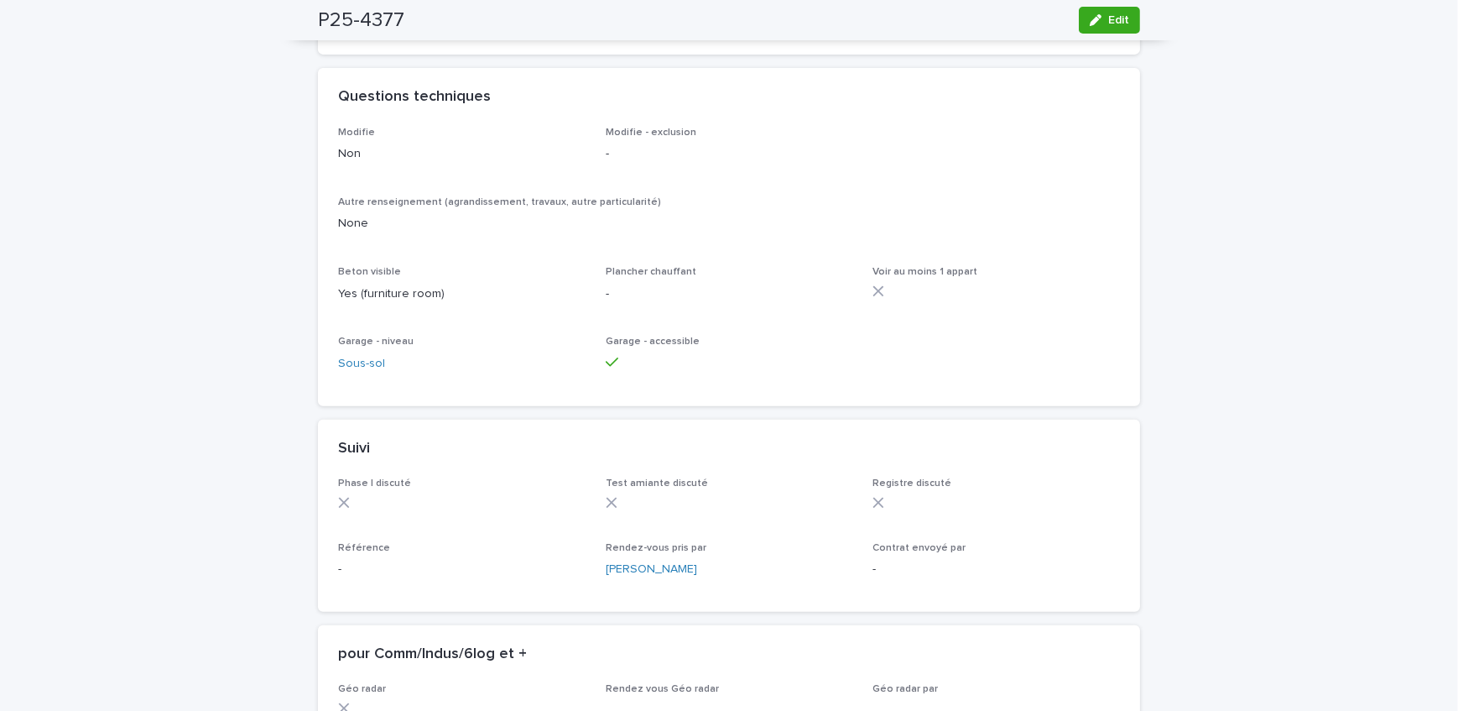
scroll to position [839, 0]
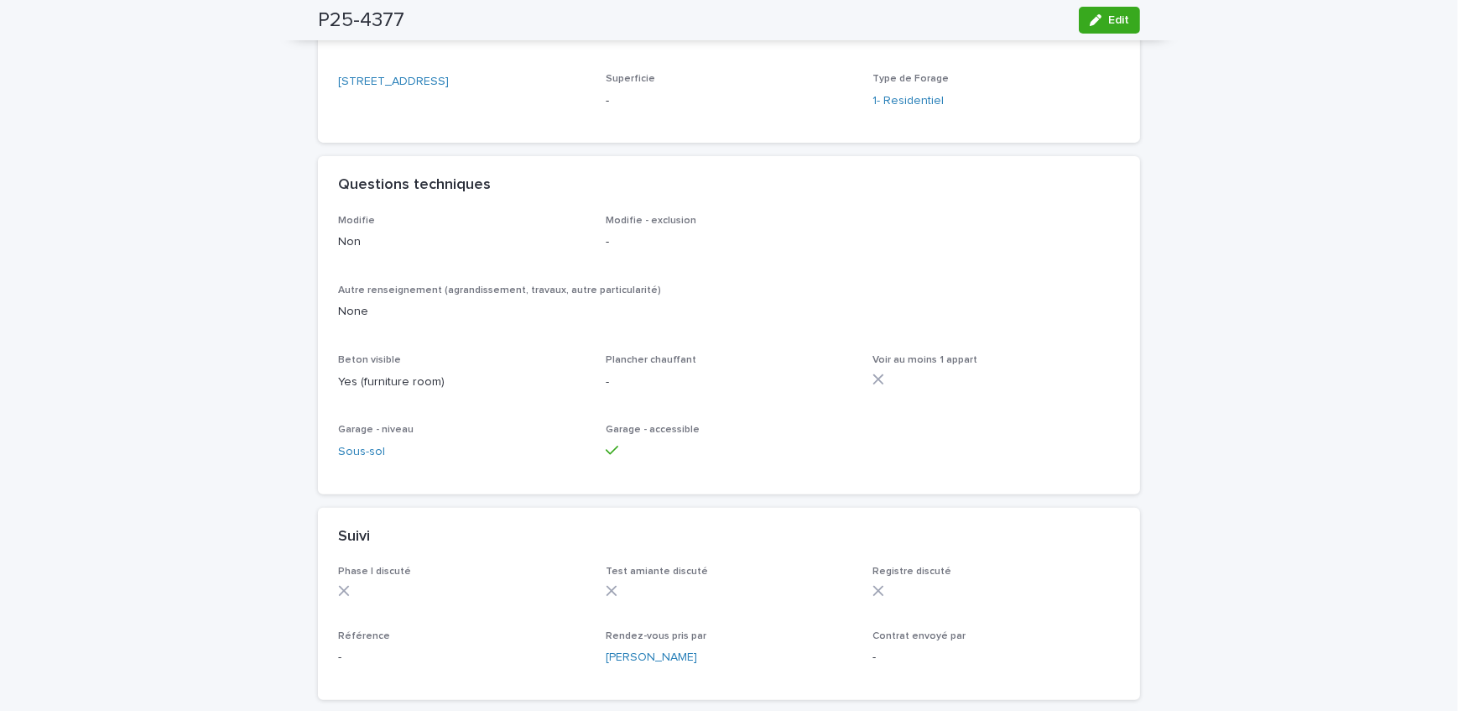
click at [260, 235] on div "Loading... Saving… Loading... Saving… P25-4377 Edit P25-4377 Edit Sorry, there …" at bounding box center [729, 196] width 1458 height 1880
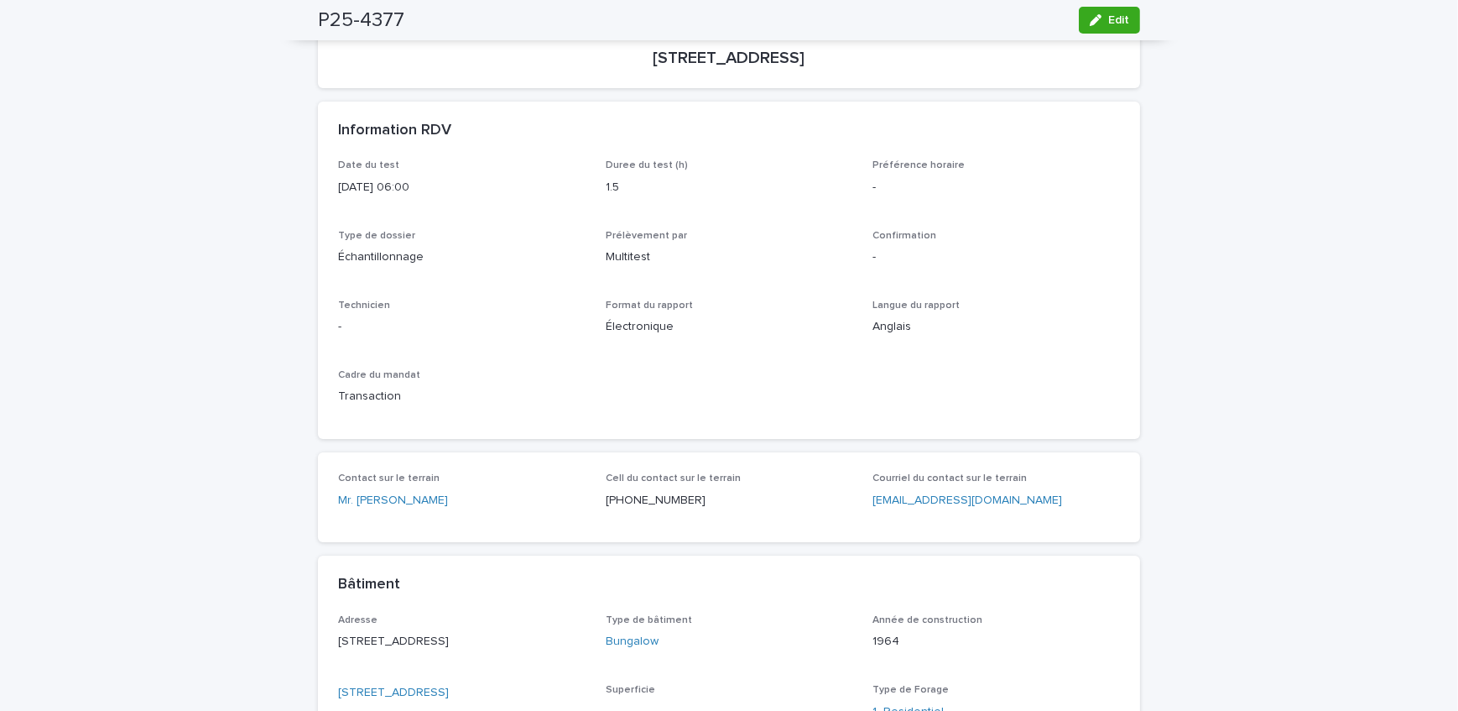
scroll to position [0, 0]
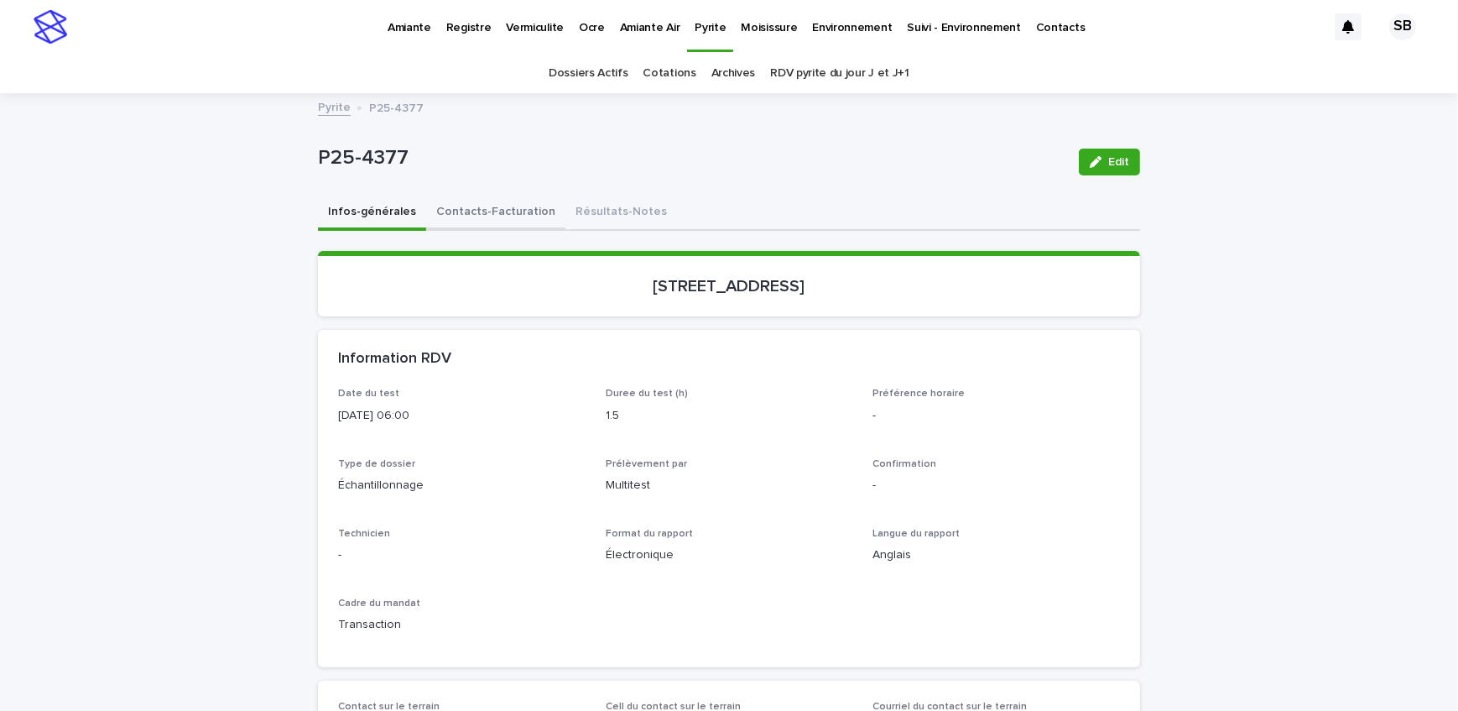
click at [472, 211] on button "Contacts-Facturation" at bounding box center [495, 213] width 139 height 35
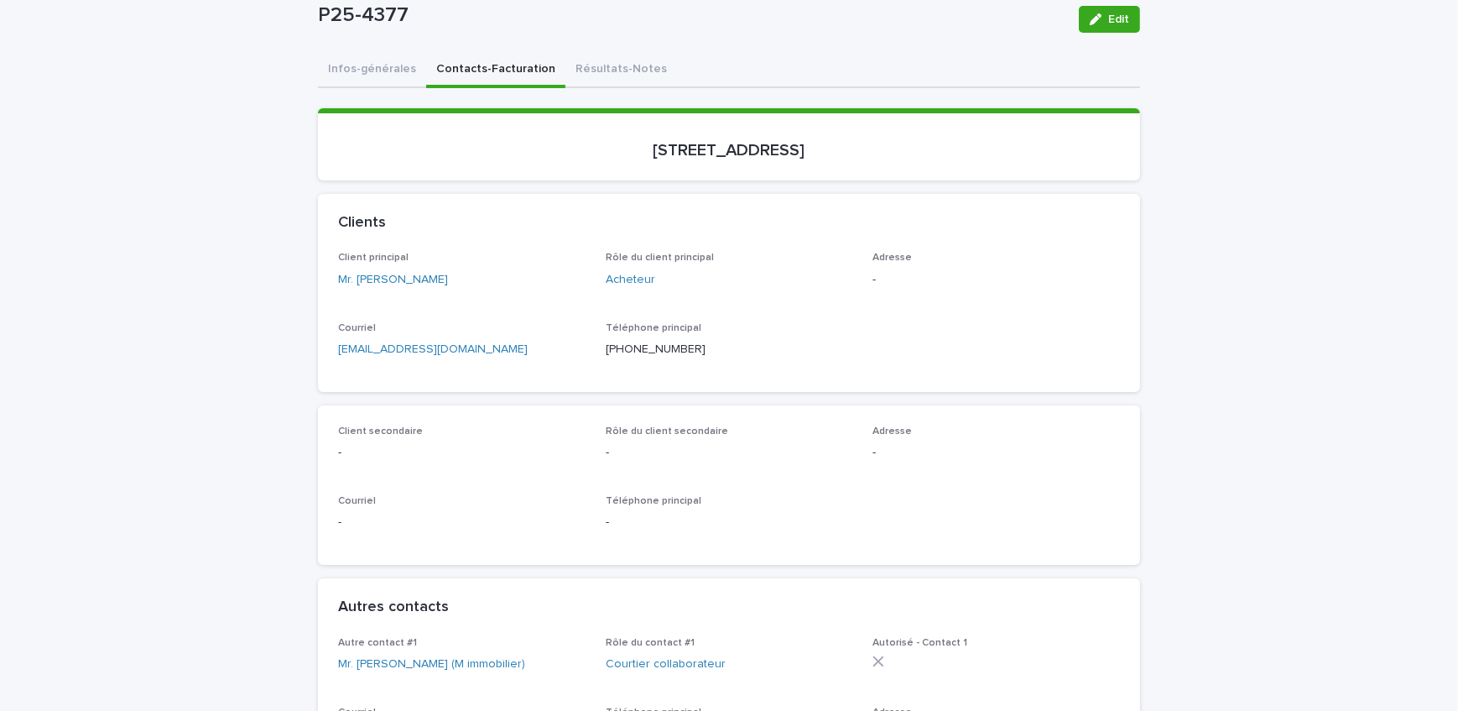
scroll to position [152, 0]
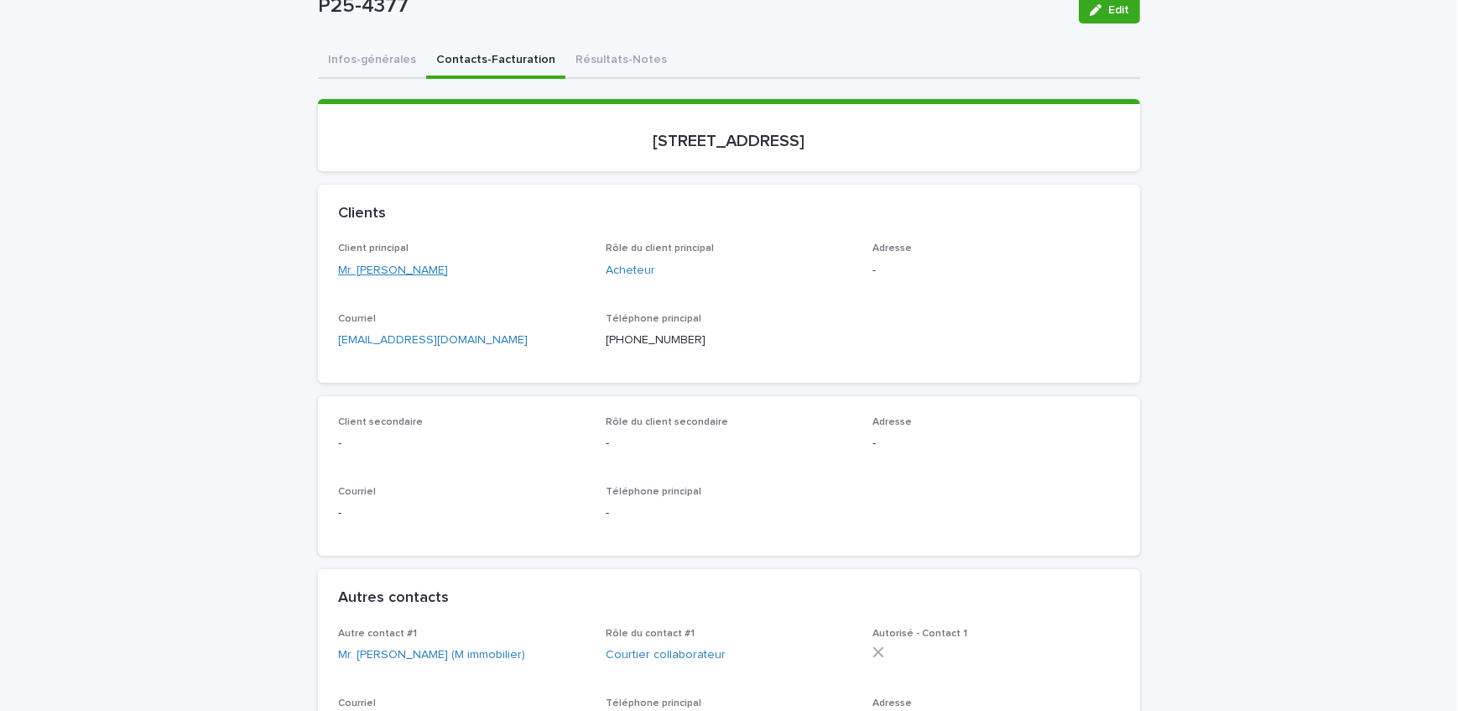
click at [401, 271] on link "Mr. [PERSON_NAME]" at bounding box center [393, 271] width 110 height 18
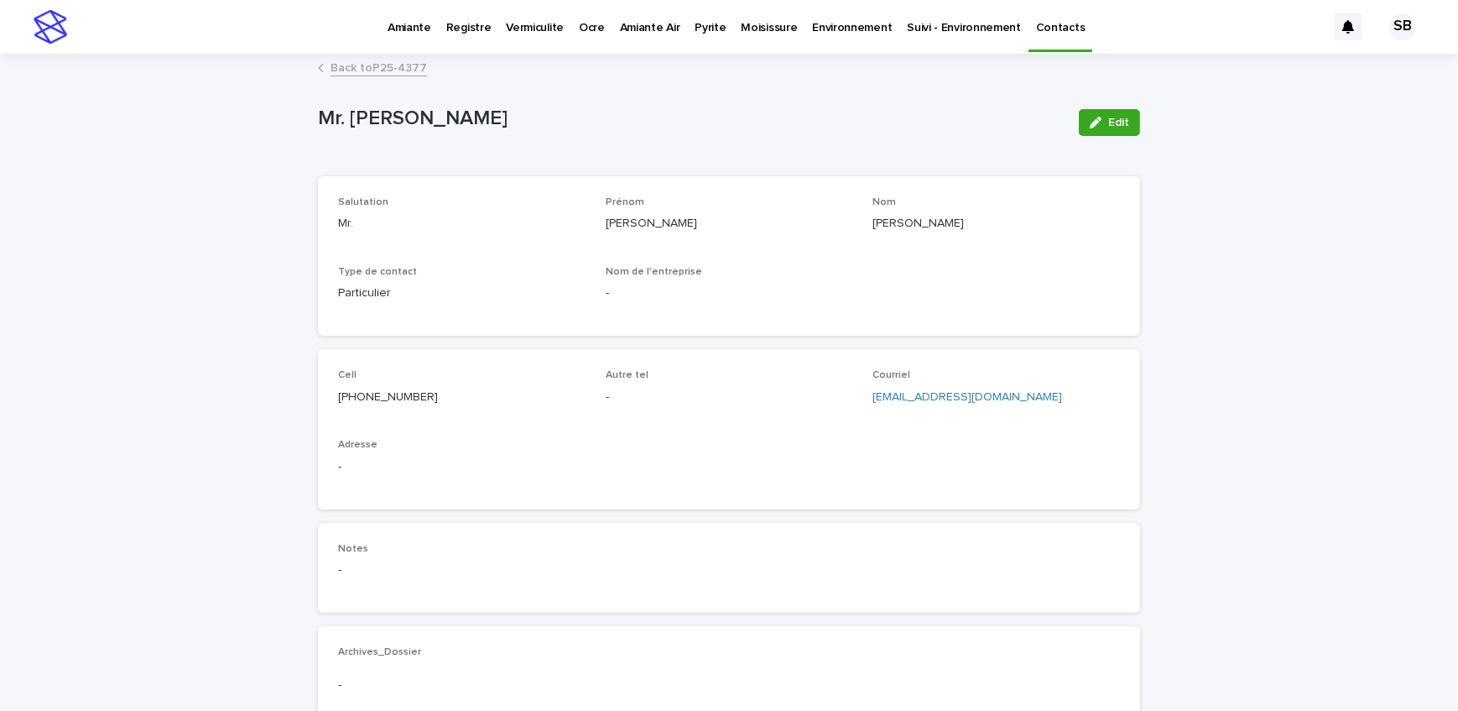
click at [367, 72] on link "Back to P25-4377" at bounding box center [379, 66] width 97 height 19
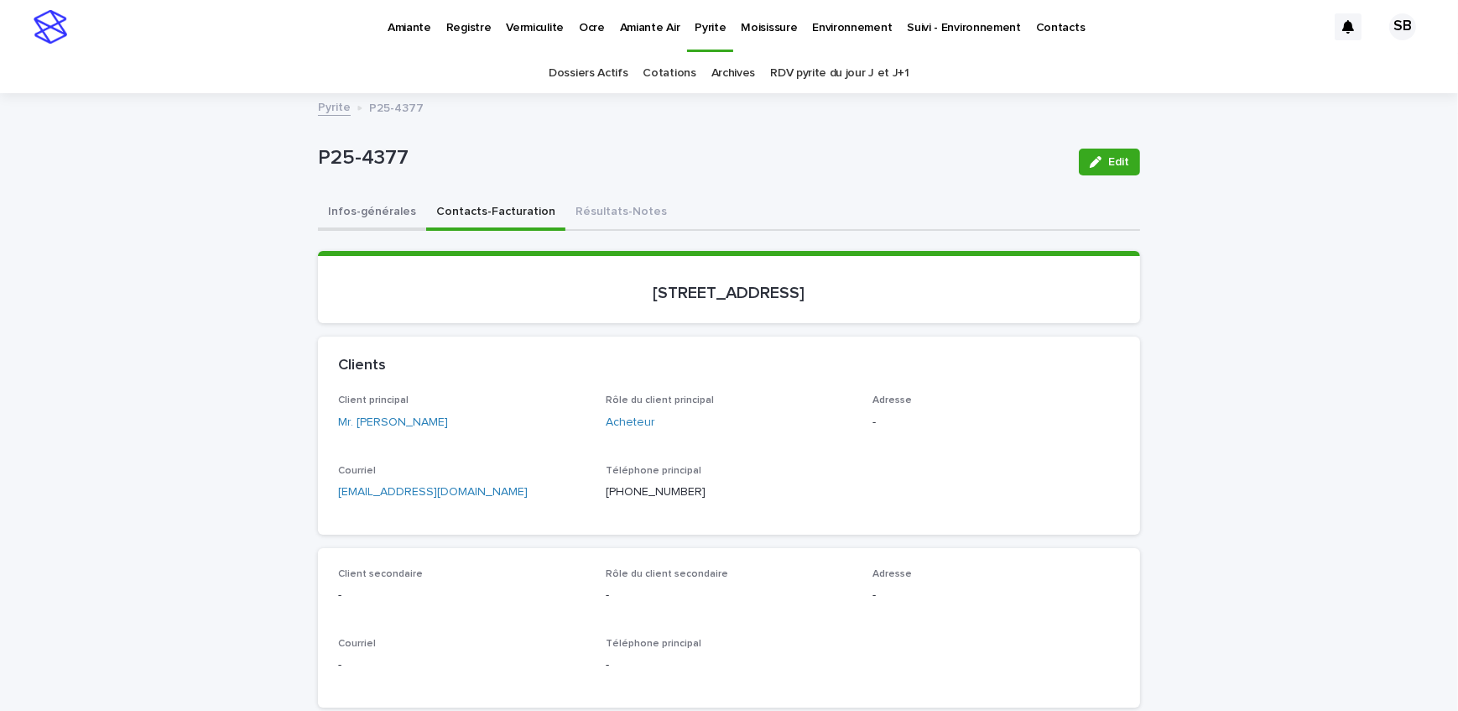
click at [378, 221] on button "Infos-générales" at bounding box center [372, 213] width 108 height 35
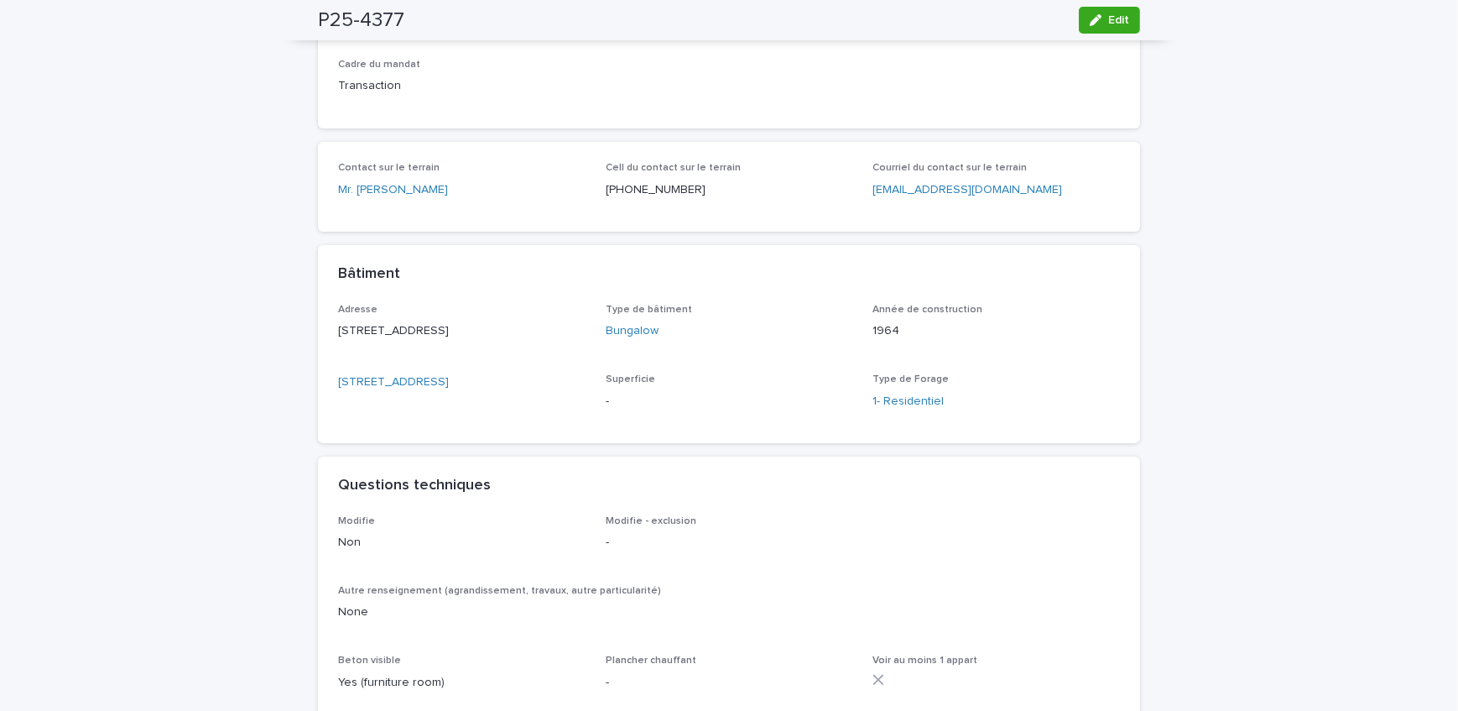
scroll to position [686, 0]
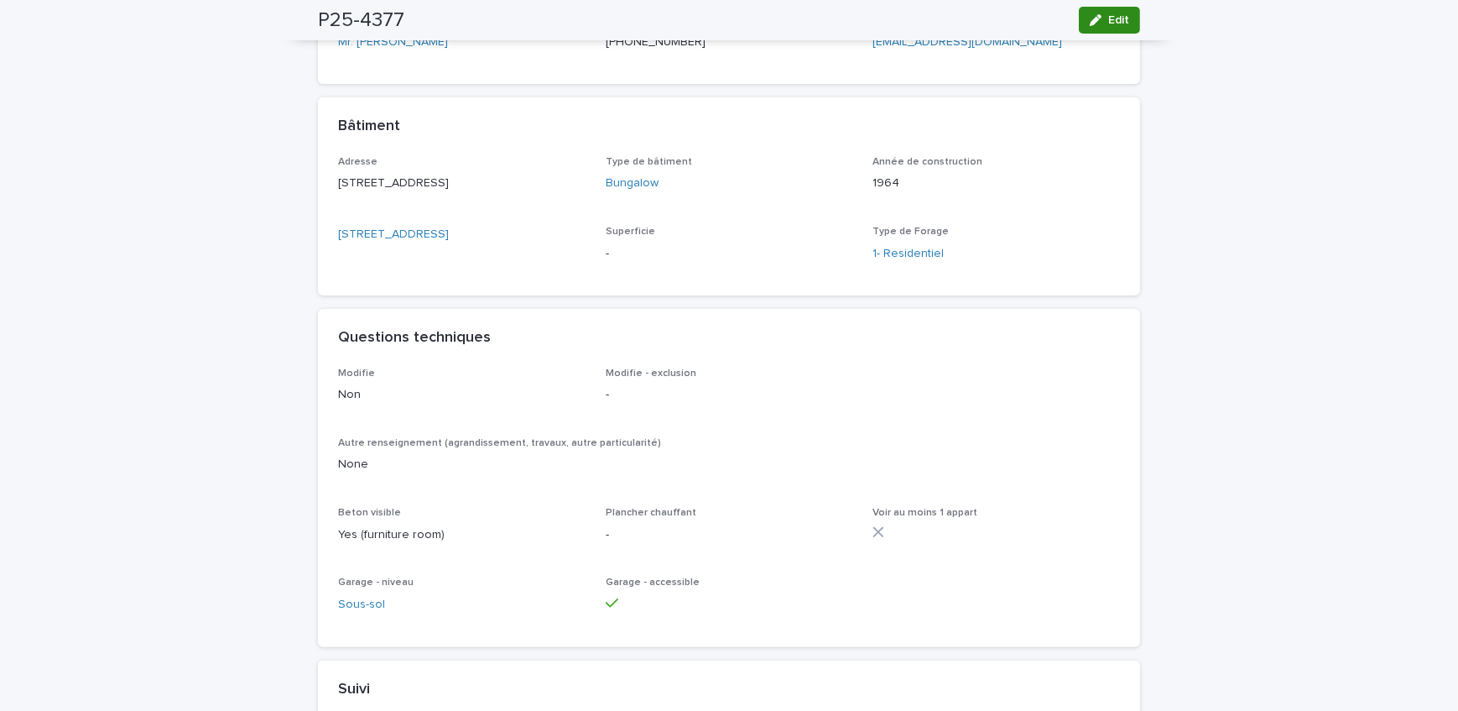
click at [1114, 17] on span "Edit" at bounding box center [1119, 20] width 21 height 12
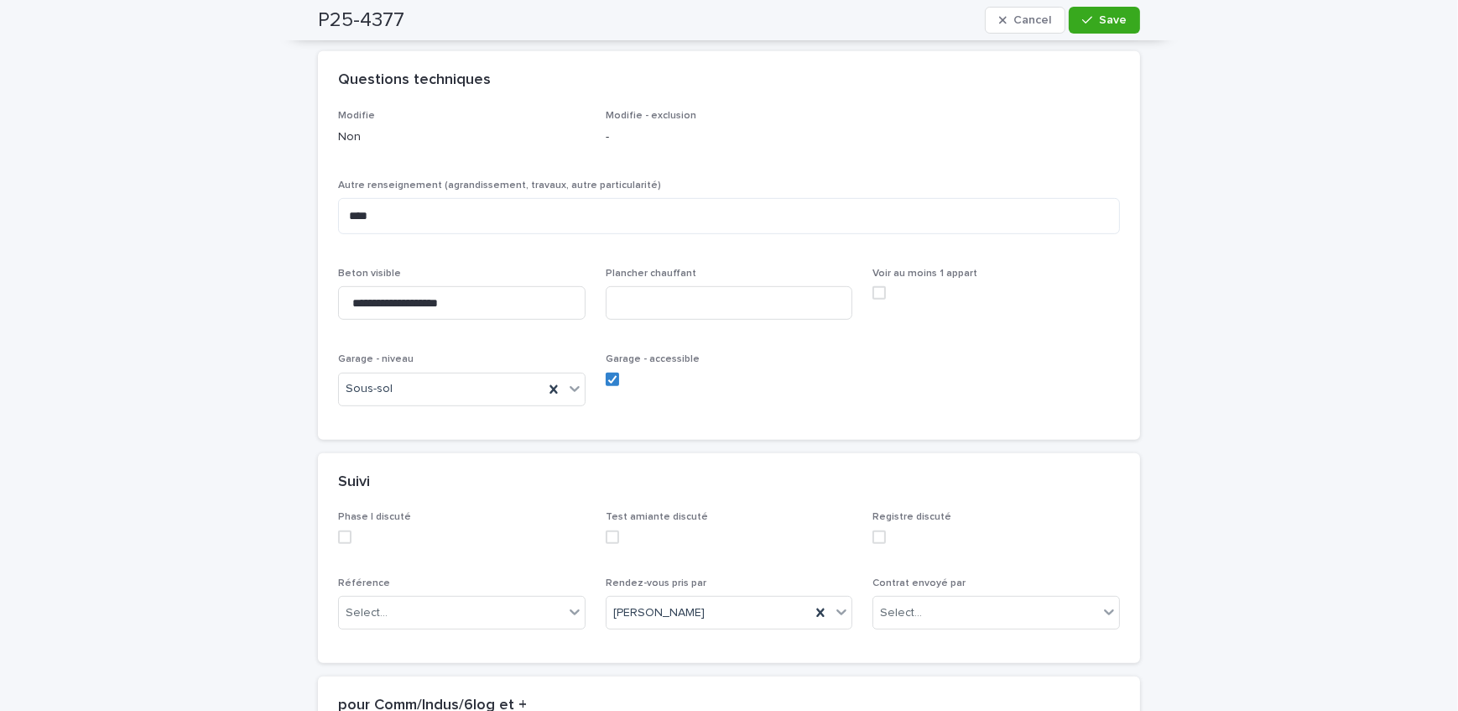
scroll to position [1091, 0]
click at [681, 308] on input at bounding box center [730, 303] width 248 height 34
type input "**"
click at [1108, 14] on span "Save" at bounding box center [1113, 20] width 28 height 12
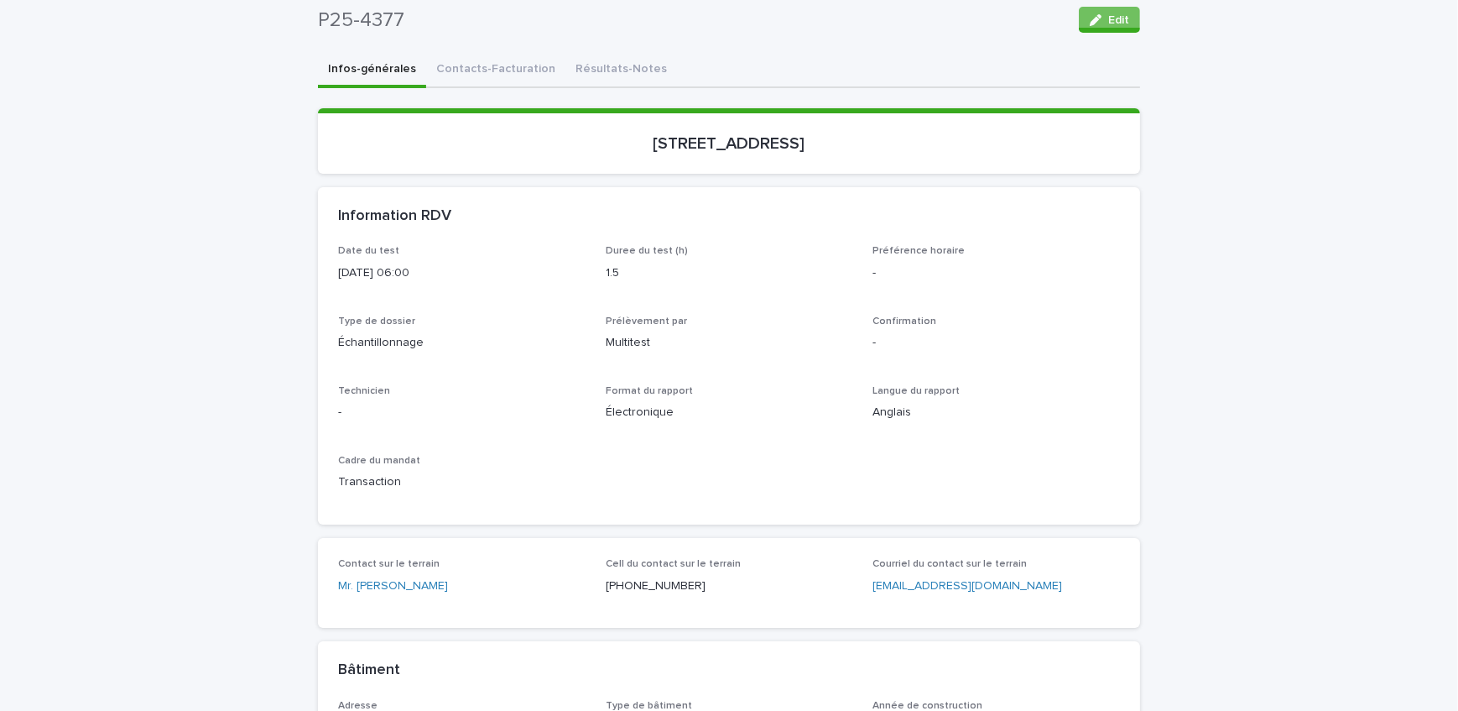
scroll to position [0, 0]
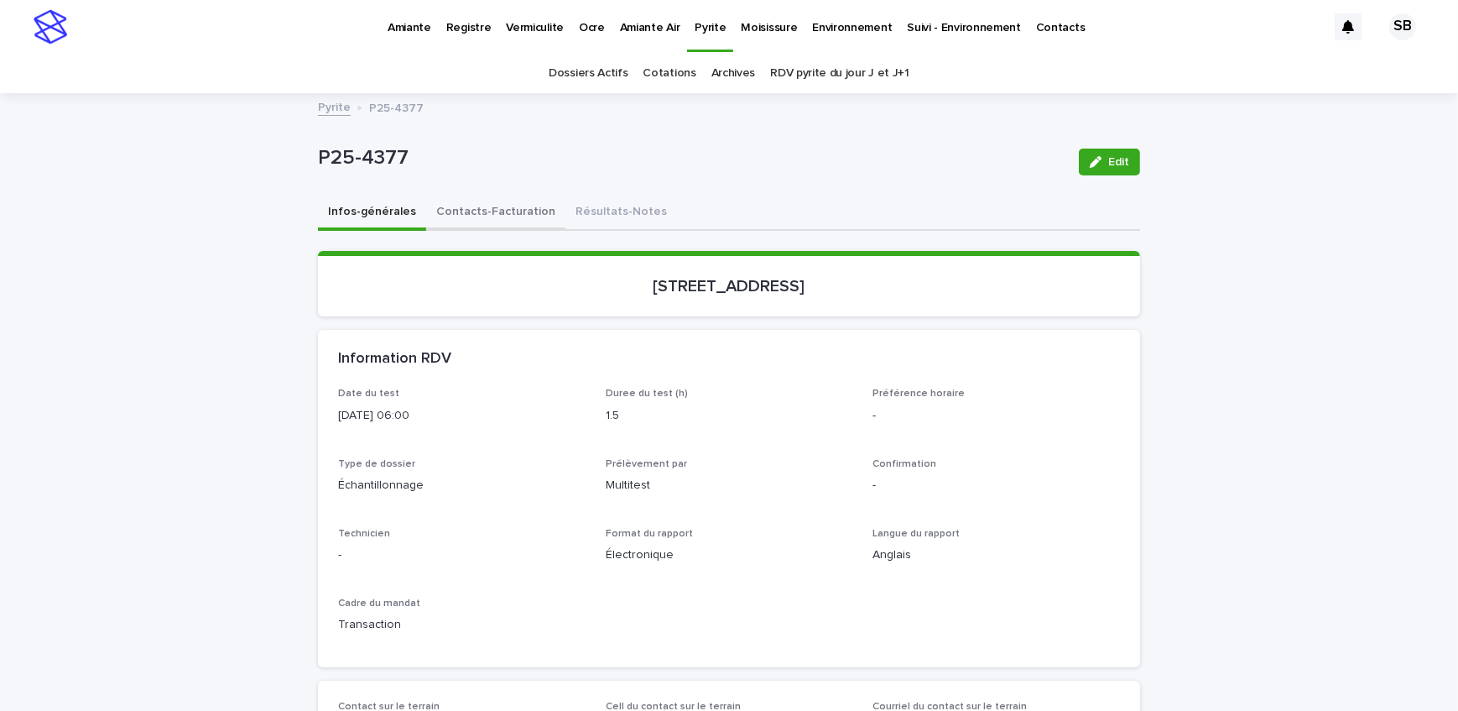
click at [469, 220] on button "Contacts-Facturation" at bounding box center [495, 213] width 139 height 35
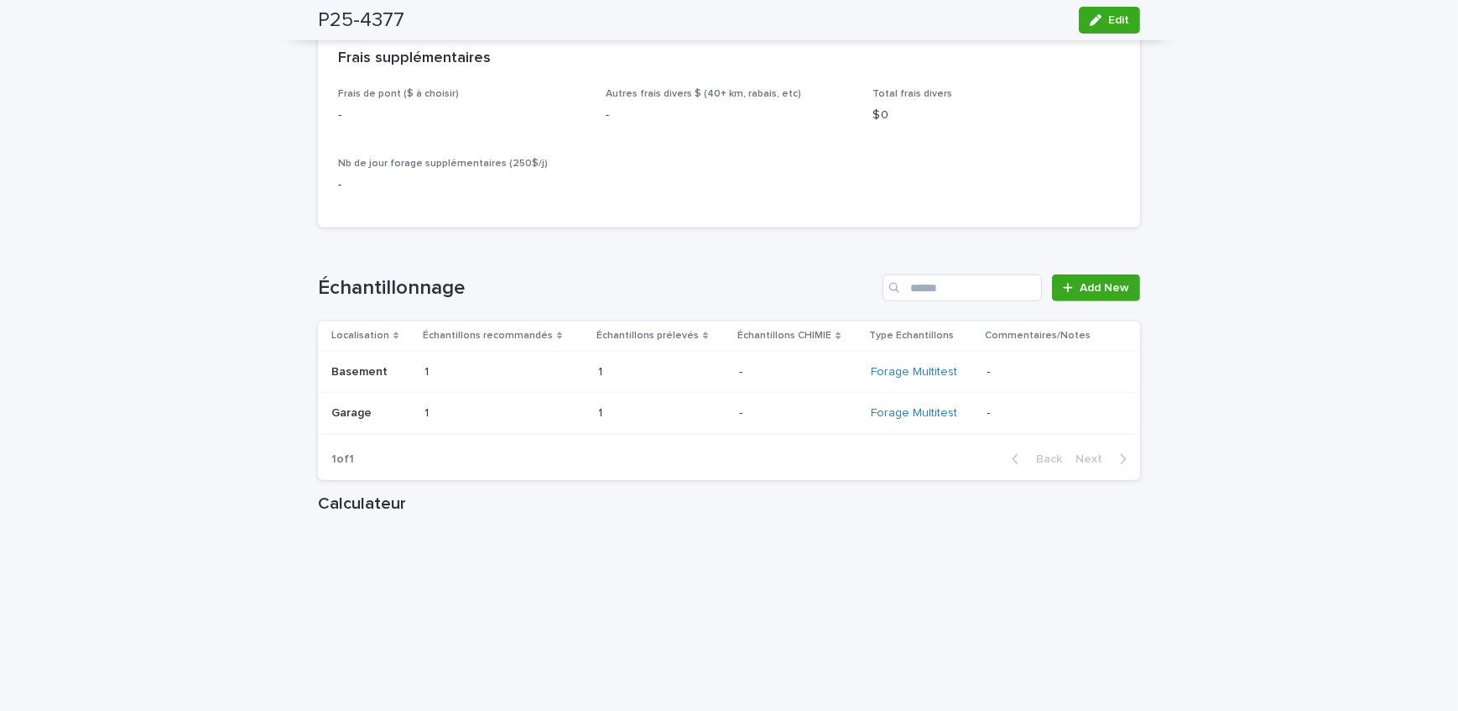
scroll to position [1983, 0]
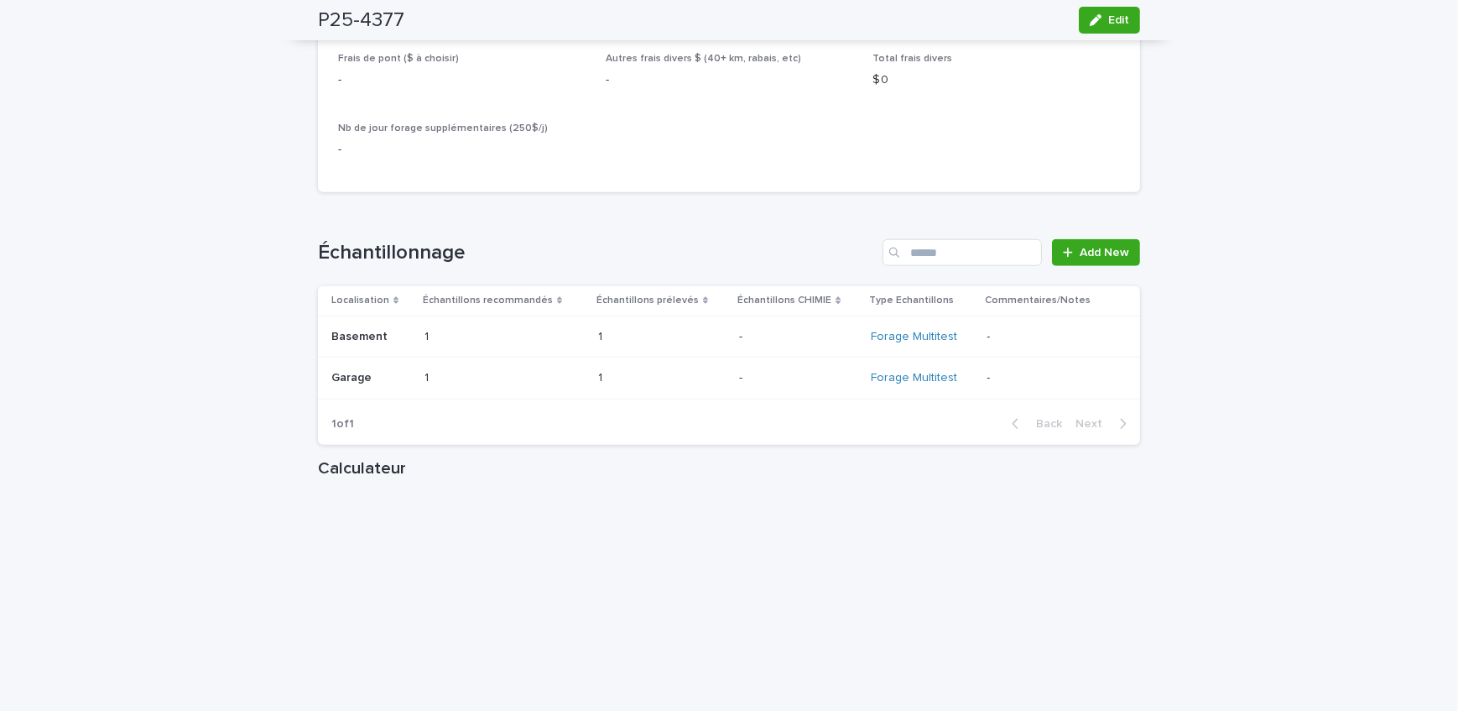
drag, startPoint x: 1101, startPoint y: 43, endPoint x: 1085, endPoint y: 55, distance: 20.3
click at [1101, 43] on div "Frais supplémentaires" at bounding box center [729, 23] width 822 height 59
click at [1108, 29] on button "Edit" at bounding box center [1109, 20] width 61 height 27
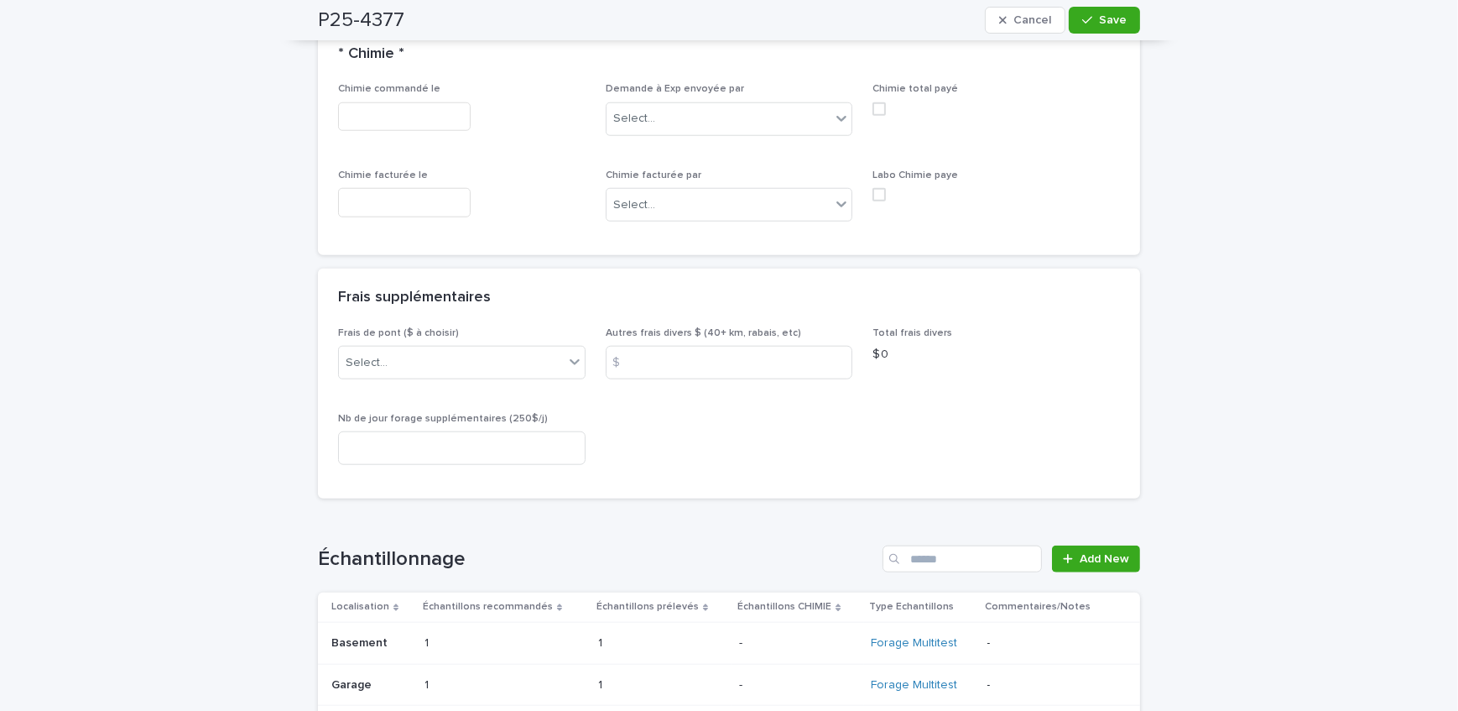
scroll to position [1907, 0]
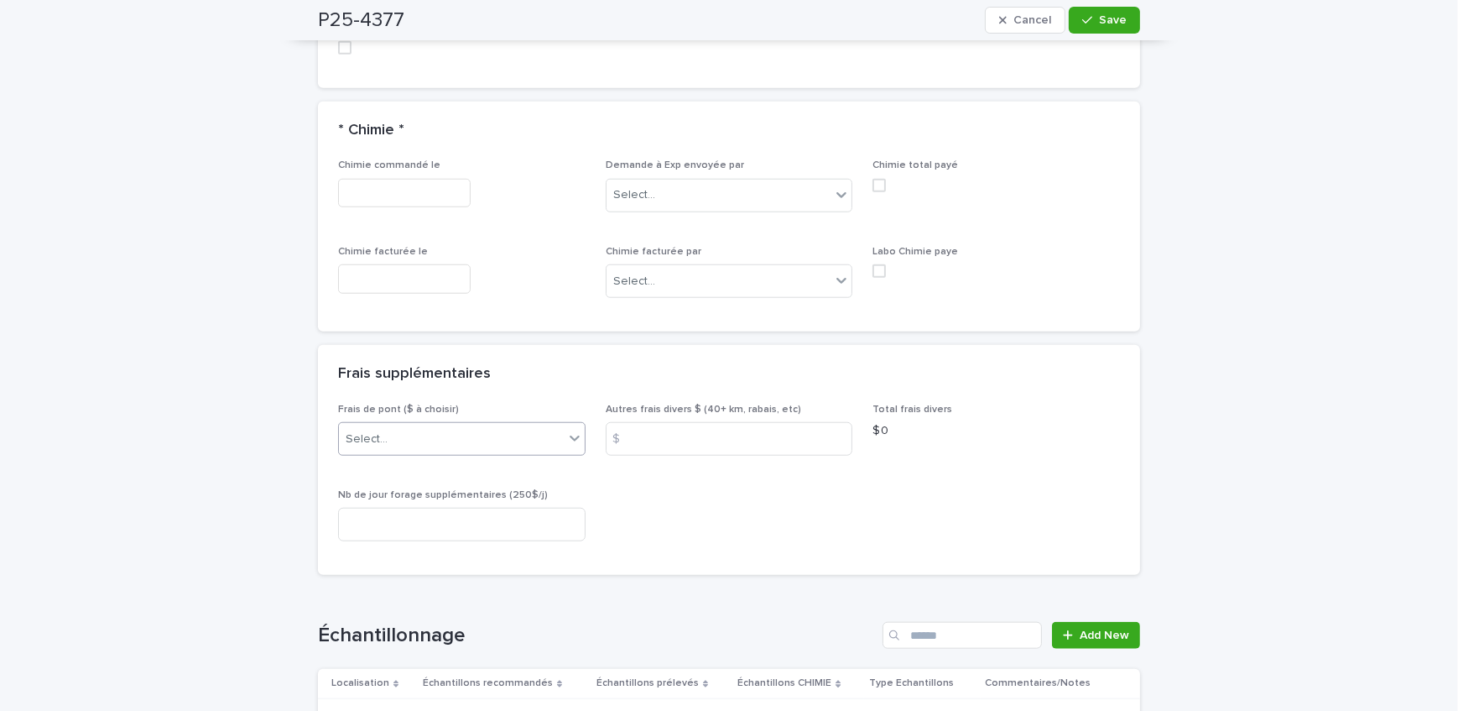
click at [416, 425] on div "Select..." at bounding box center [451, 439] width 225 height 28
click at [425, 418] on div "A) [GEOGRAPHIC_DATA]/[GEOGRAPHIC_DATA] 2024: 15$" at bounding box center [456, 418] width 246 height 29
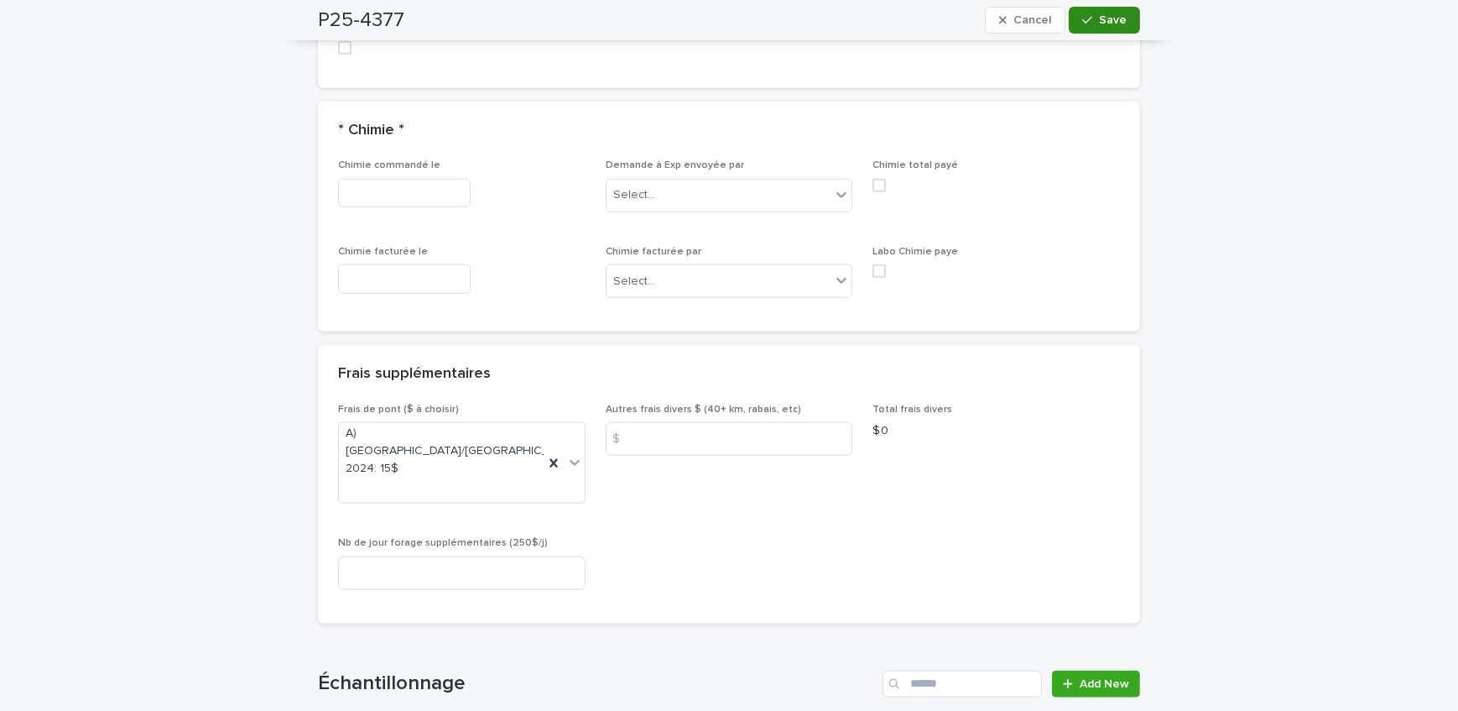
click at [1094, 21] on div "button" at bounding box center [1091, 20] width 17 height 12
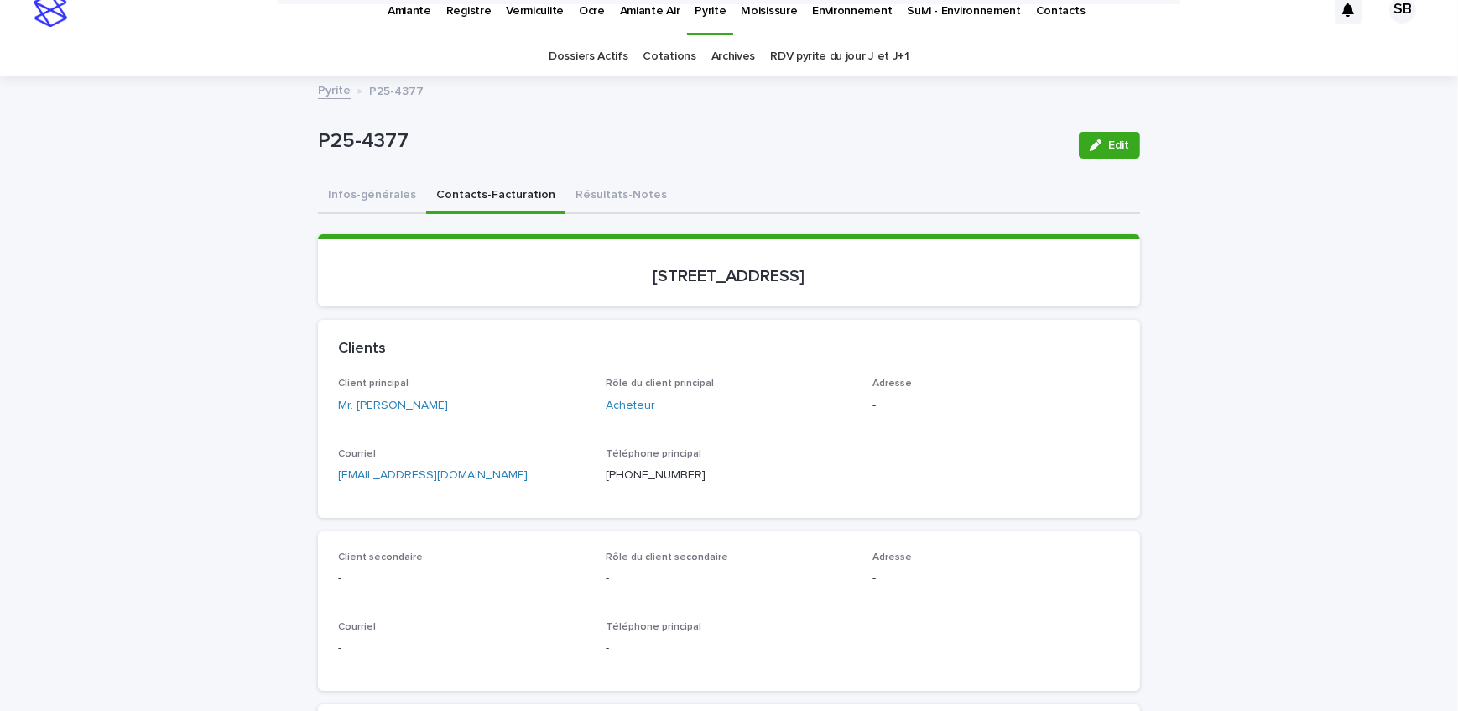
scroll to position [0, 0]
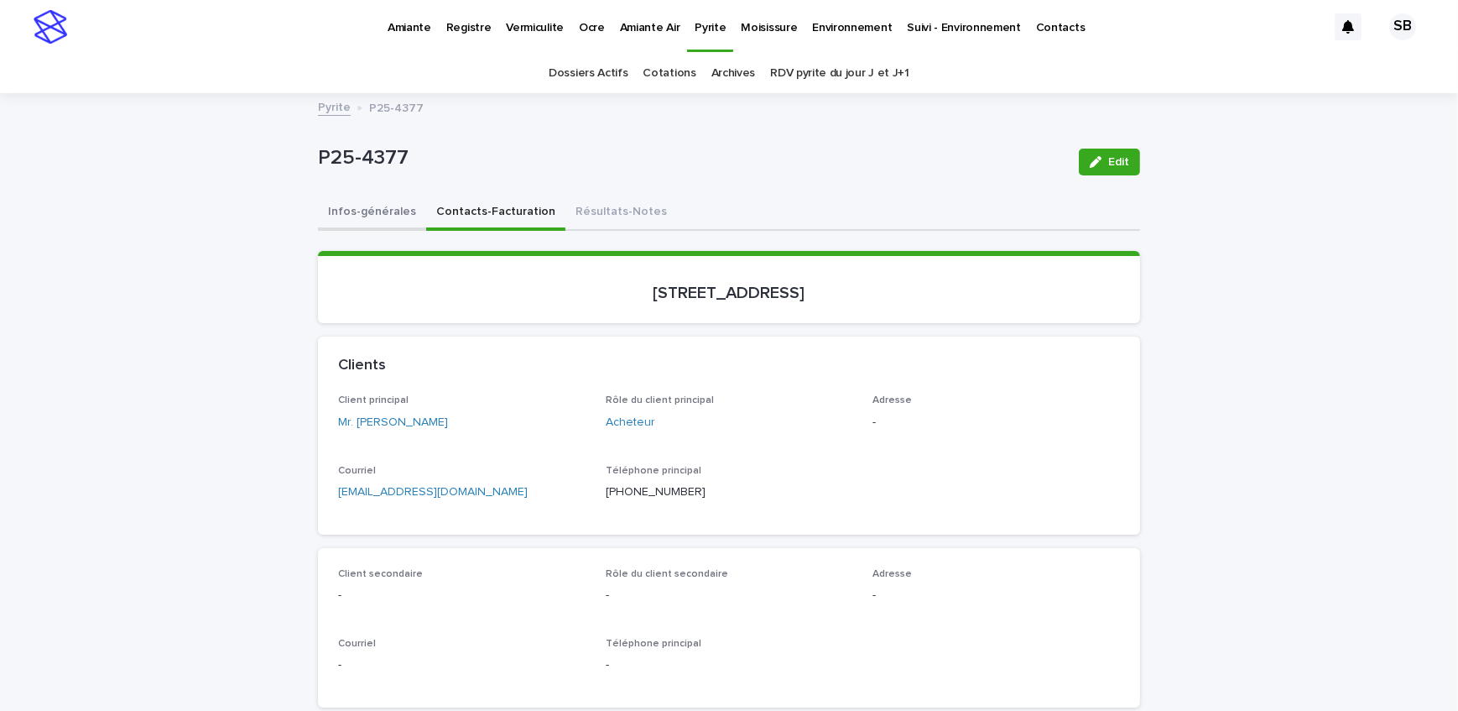
click at [387, 218] on button "Infos-générales" at bounding box center [372, 213] width 108 height 35
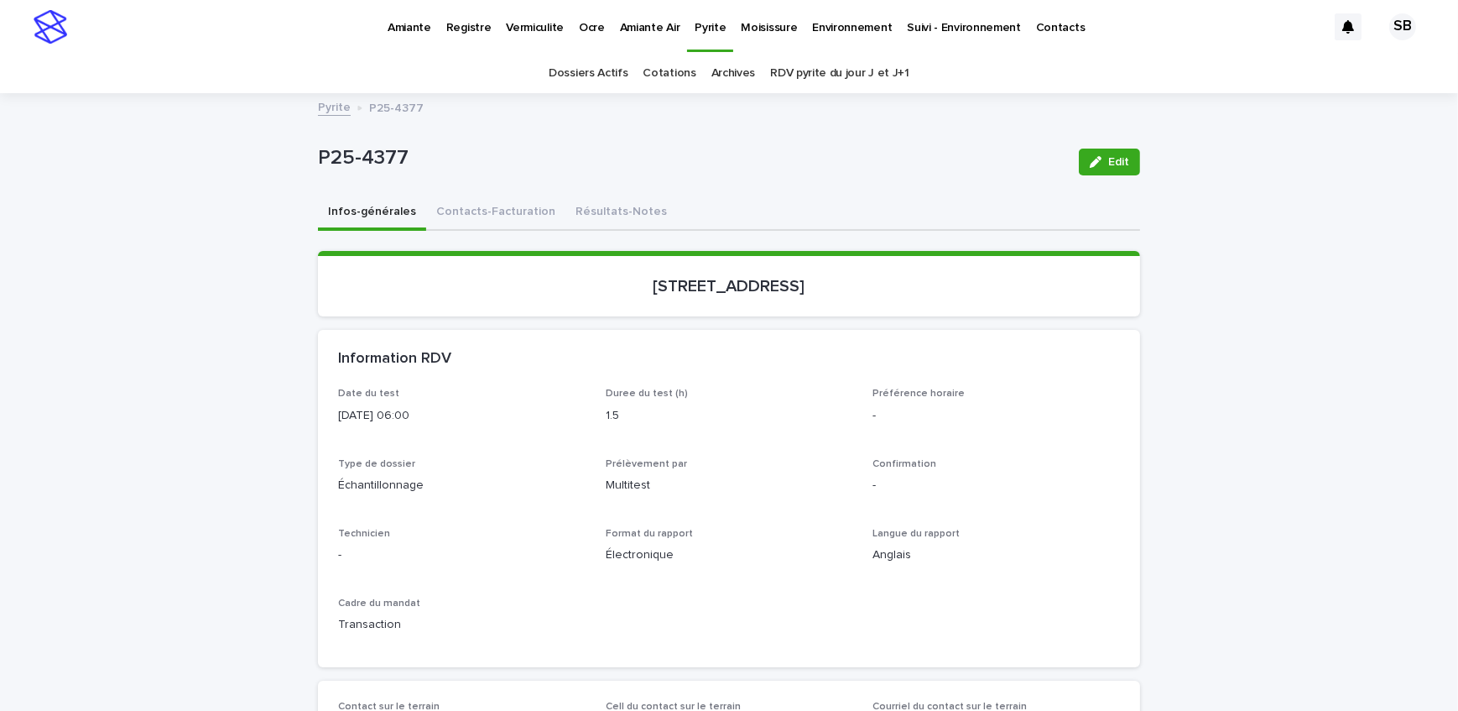
click at [495, 219] on button "Contacts-Facturation" at bounding box center [495, 213] width 139 height 35
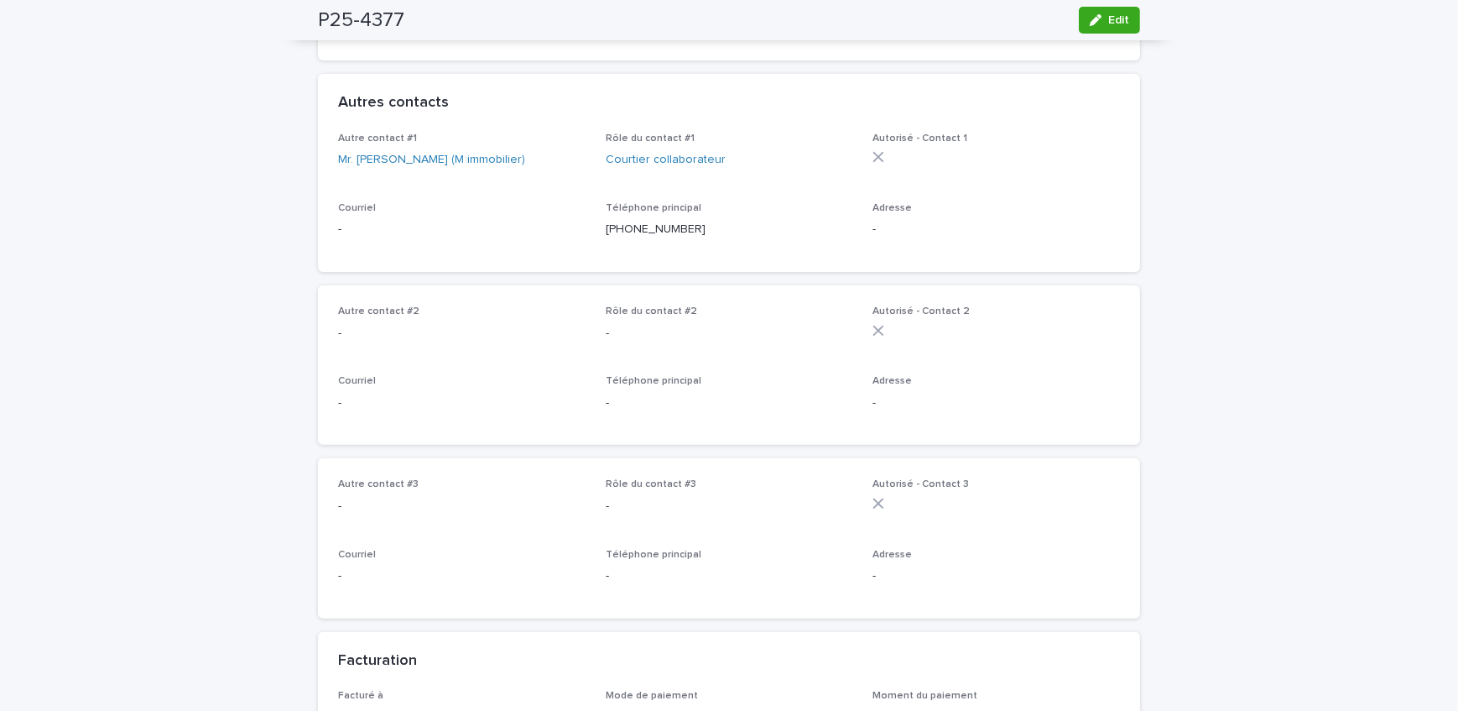
scroll to position [763, 0]
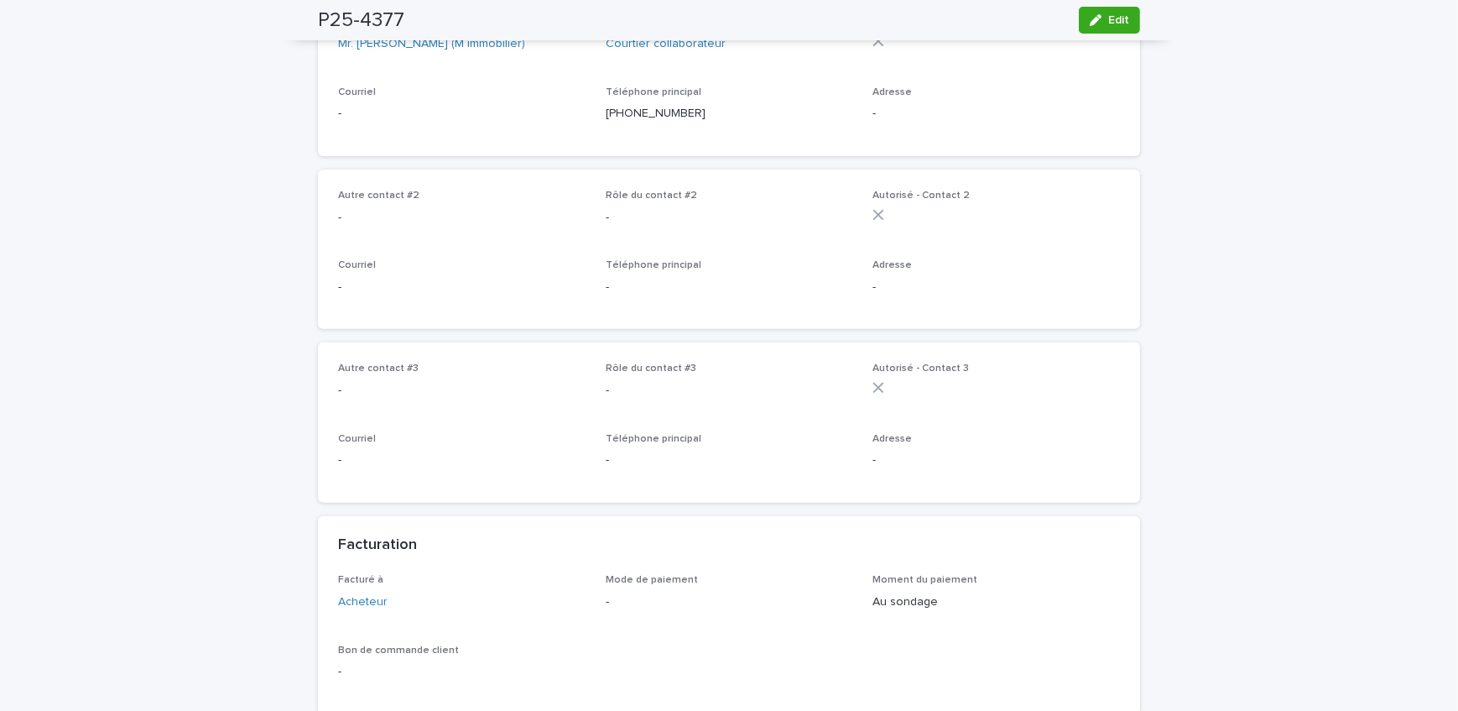
drag, startPoint x: 1103, startPoint y: 23, endPoint x: 13, endPoint y: 535, distance: 1203.9
click at [1109, 23] on span "Edit" at bounding box center [1119, 20] width 21 height 12
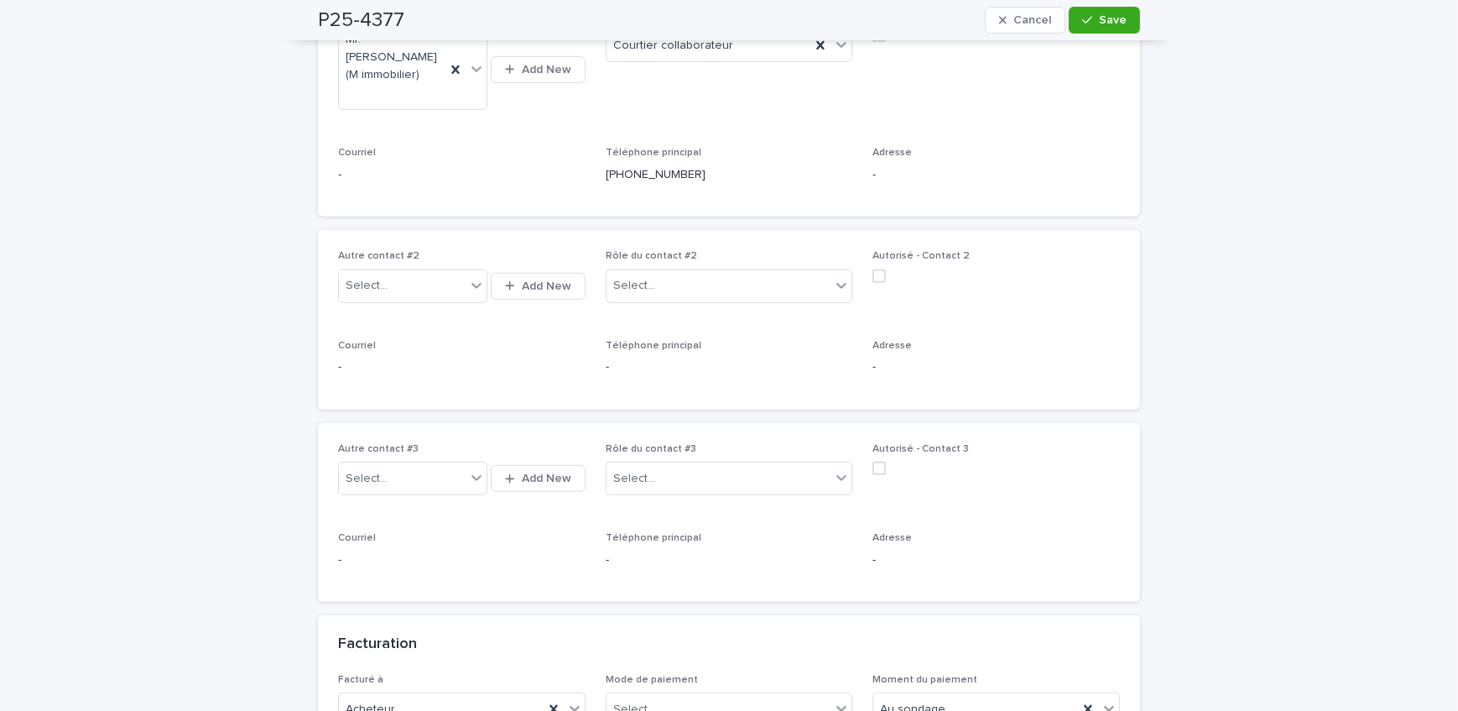
scroll to position [991, 0]
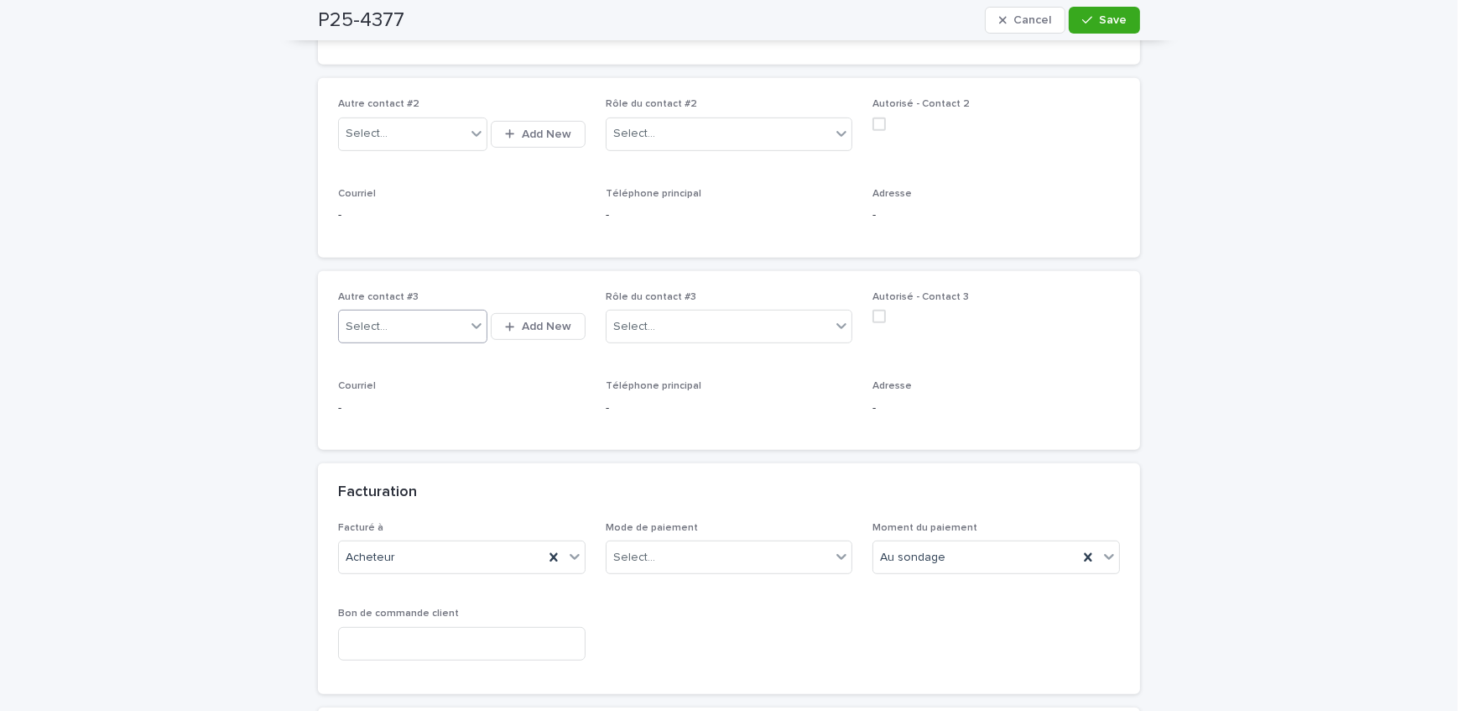
click at [402, 313] on div "Select..." at bounding box center [402, 327] width 127 height 28
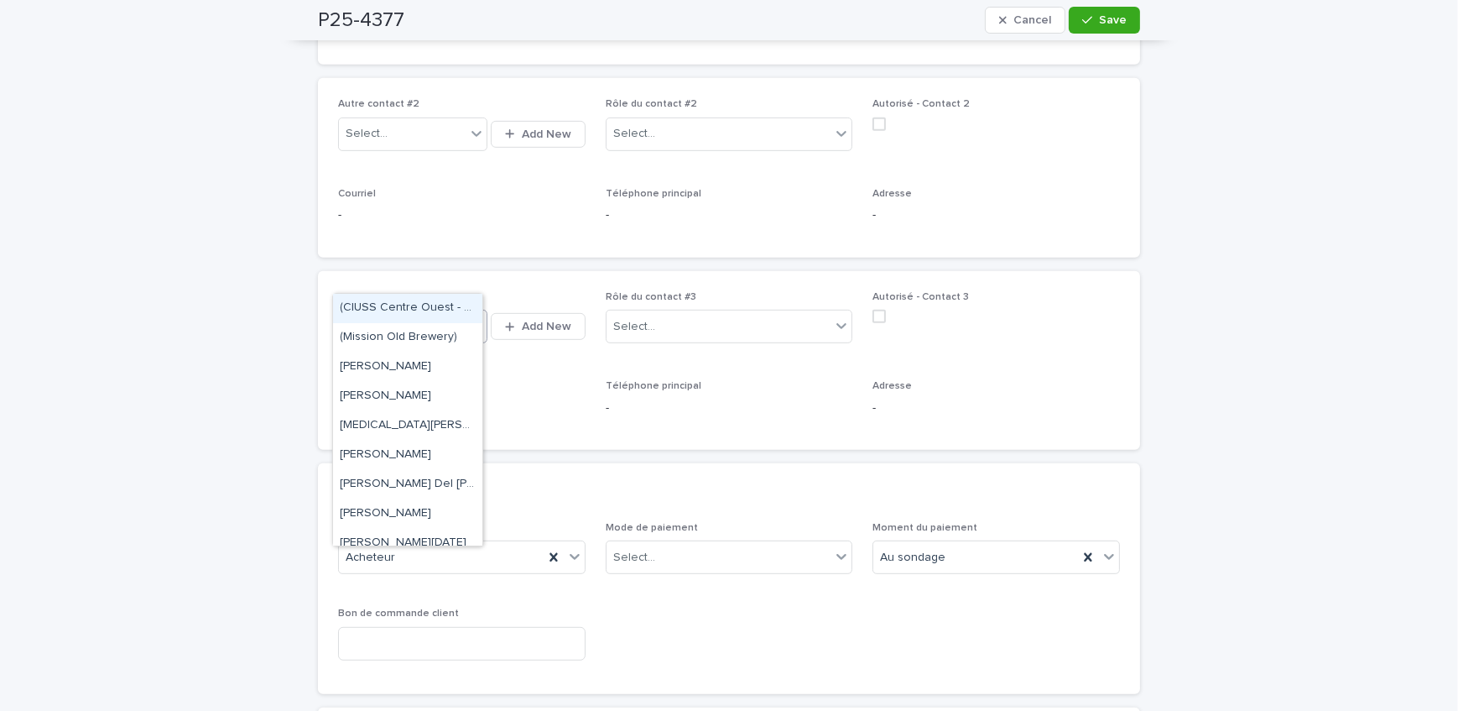
click at [392, 271] on div "Autre contact #3 option (CIUSS Centre Ouest - CLSC De [PERSON_NAME] Farm) focus…" at bounding box center [729, 361] width 822 height 180
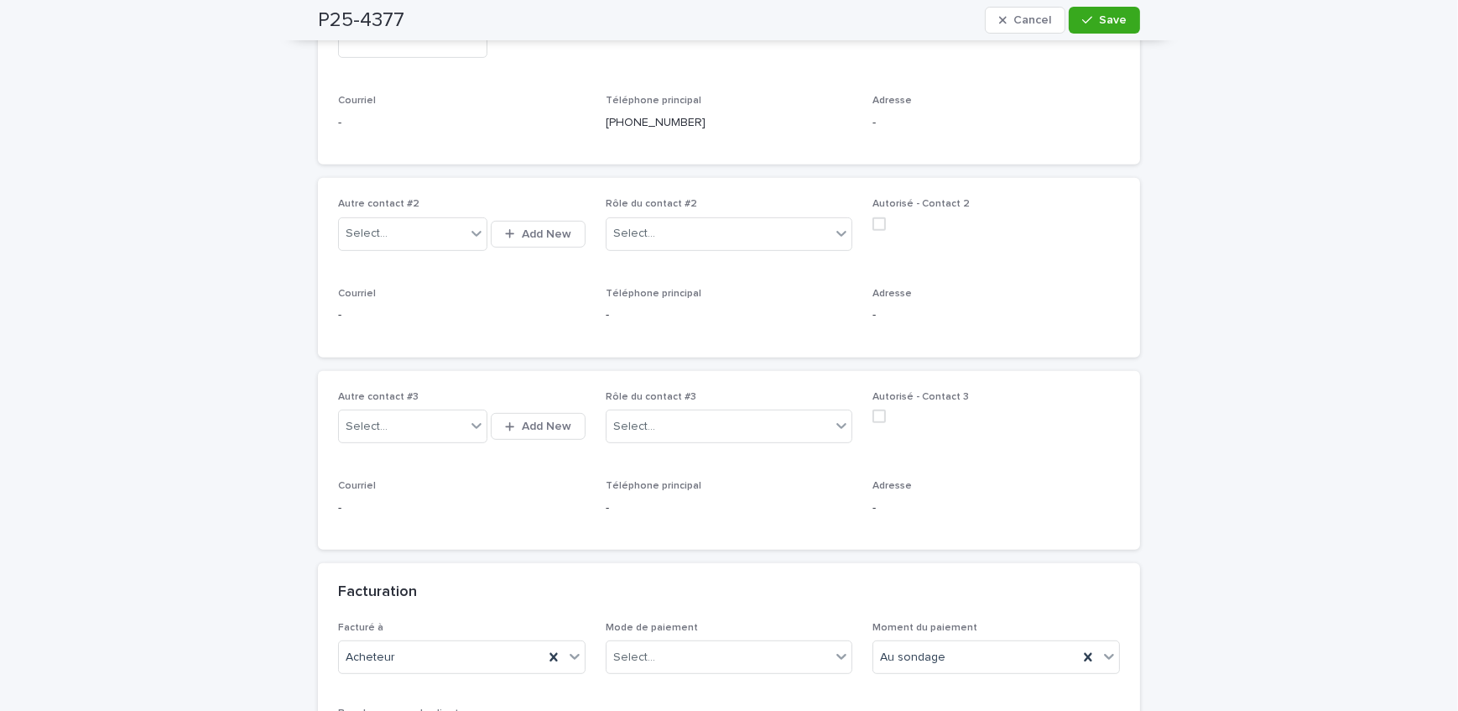
scroll to position [915, 0]
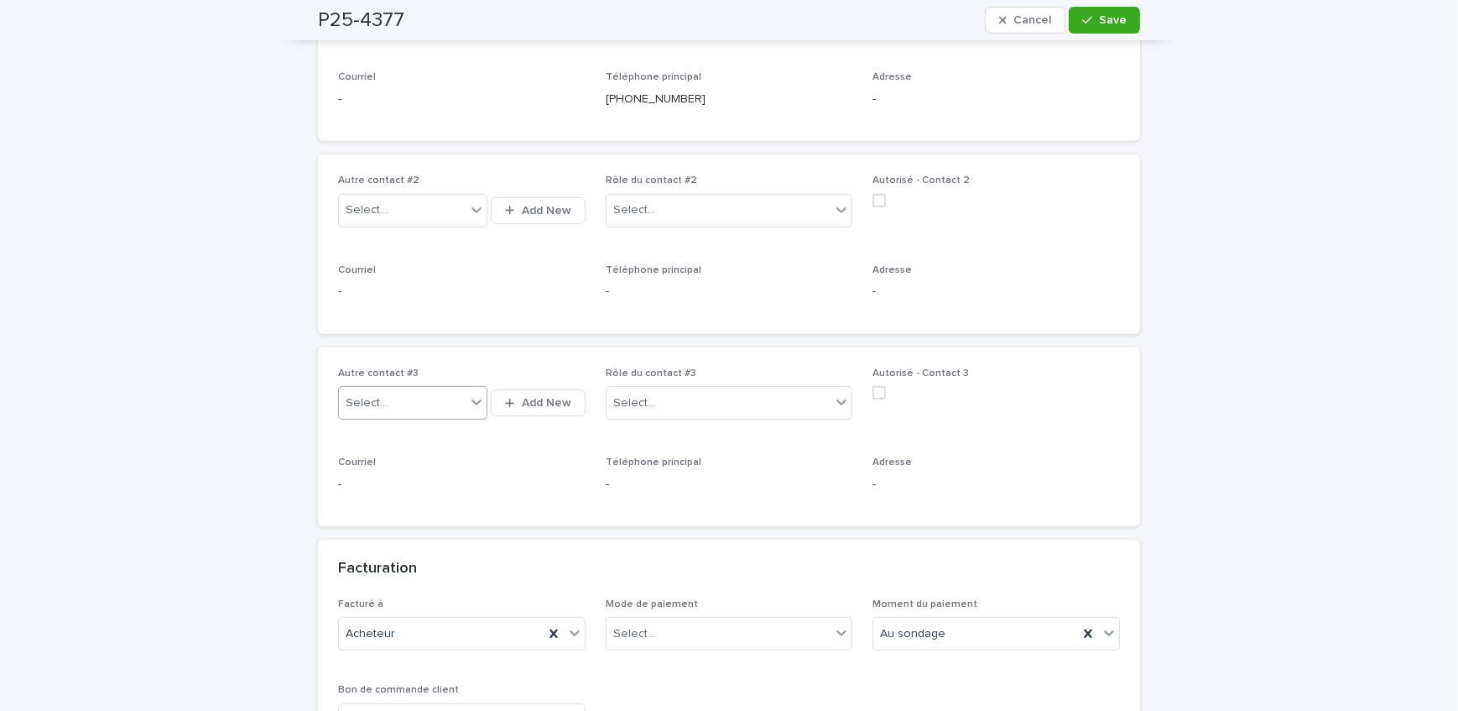
click at [447, 389] on div "Select..." at bounding box center [402, 403] width 127 height 28
type input "********"
click at [509, 398] on icon "button" at bounding box center [509, 403] width 9 height 11
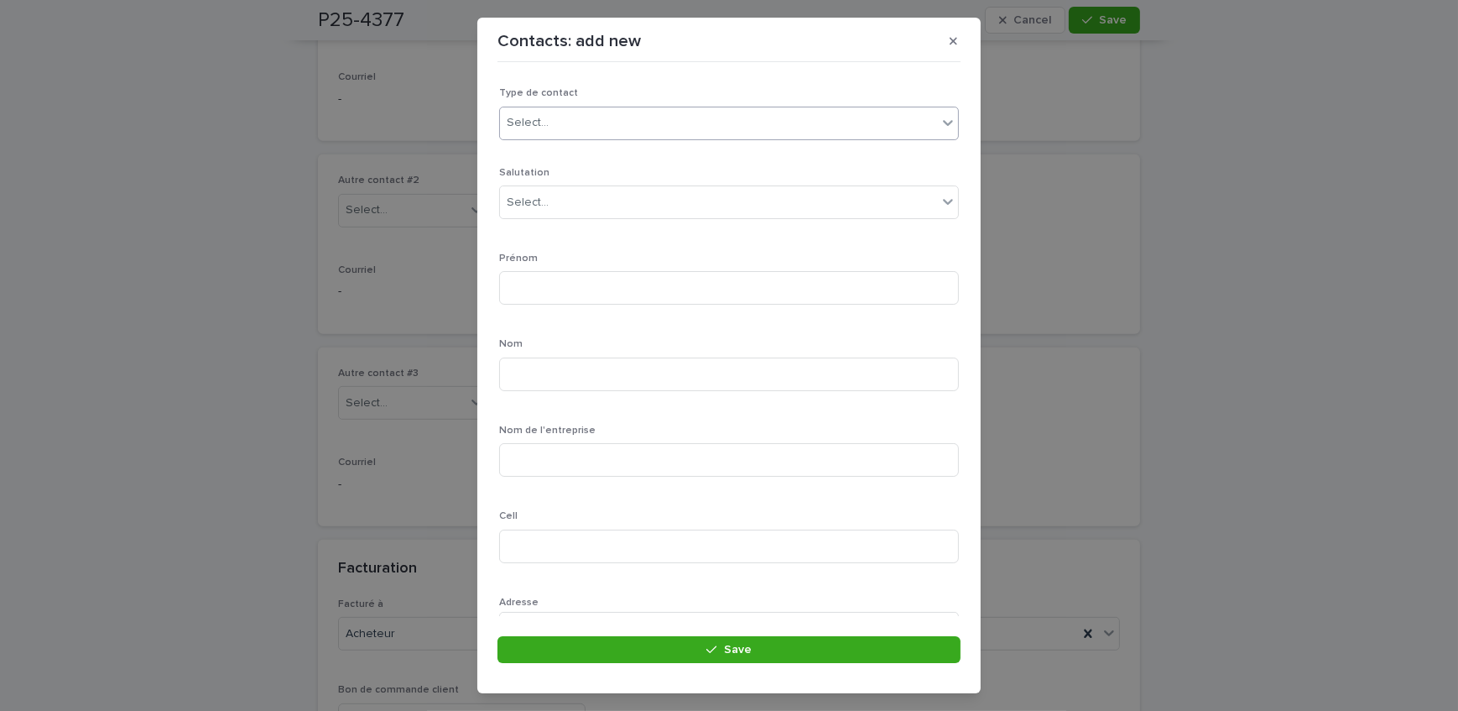
click at [584, 121] on div "Select..." at bounding box center [718, 123] width 437 height 28
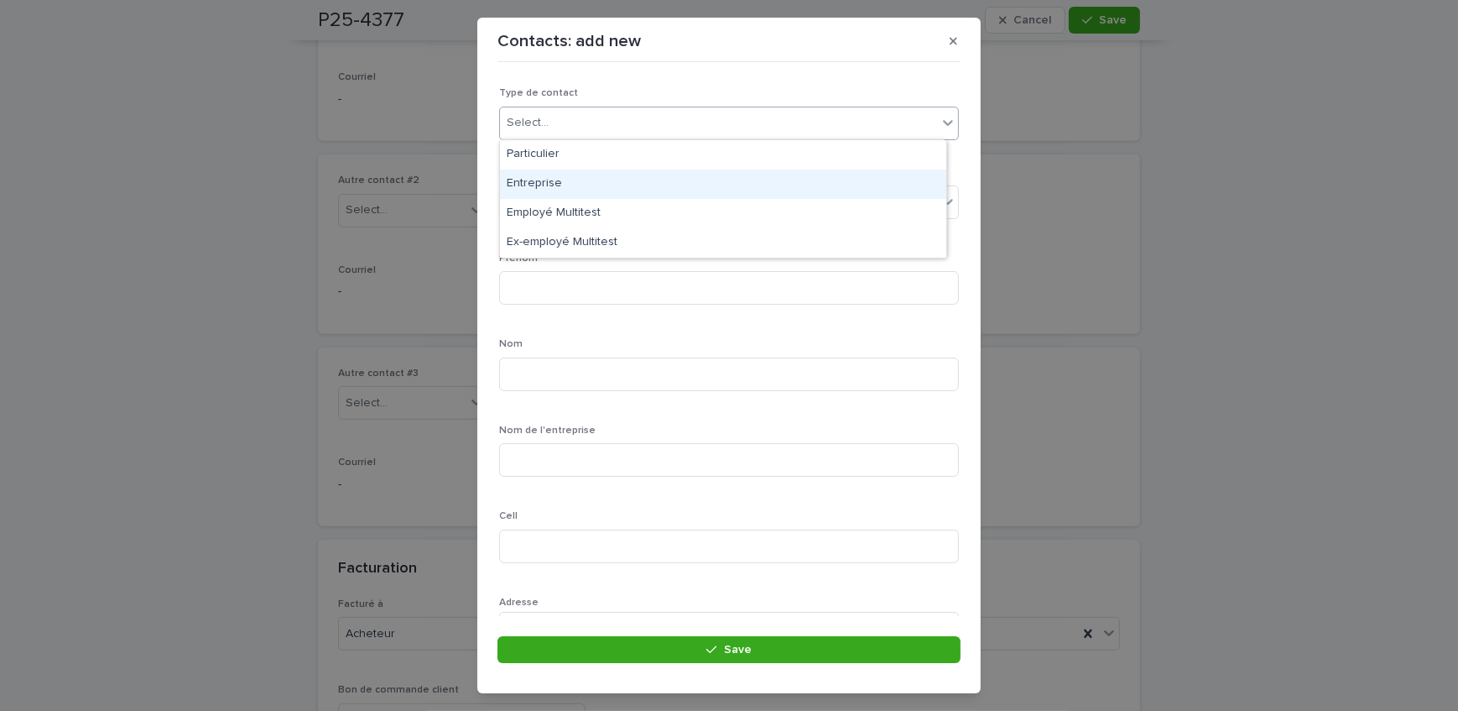
click at [598, 178] on div "Entreprise" at bounding box center [723, 184] width 446 height 29
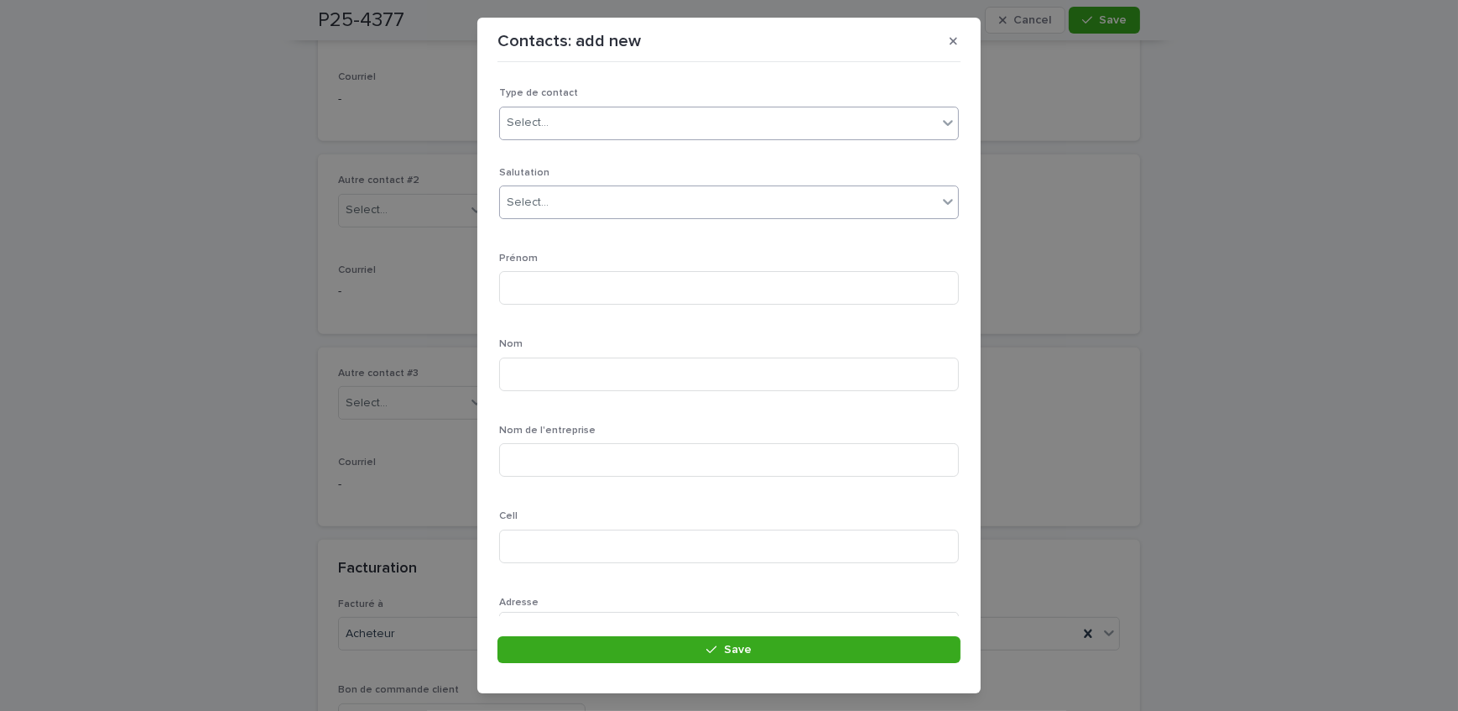
click at [607, 201] on div "Select..." at bounding box center [718, 203] width 437 height 28
click at [579, 287] on input at bounding box center [729, 288] width 460 height 34
type input "*"
type input "*****"
click at [553, 383] on input at bounding box center [729, 374] width 460 height 34
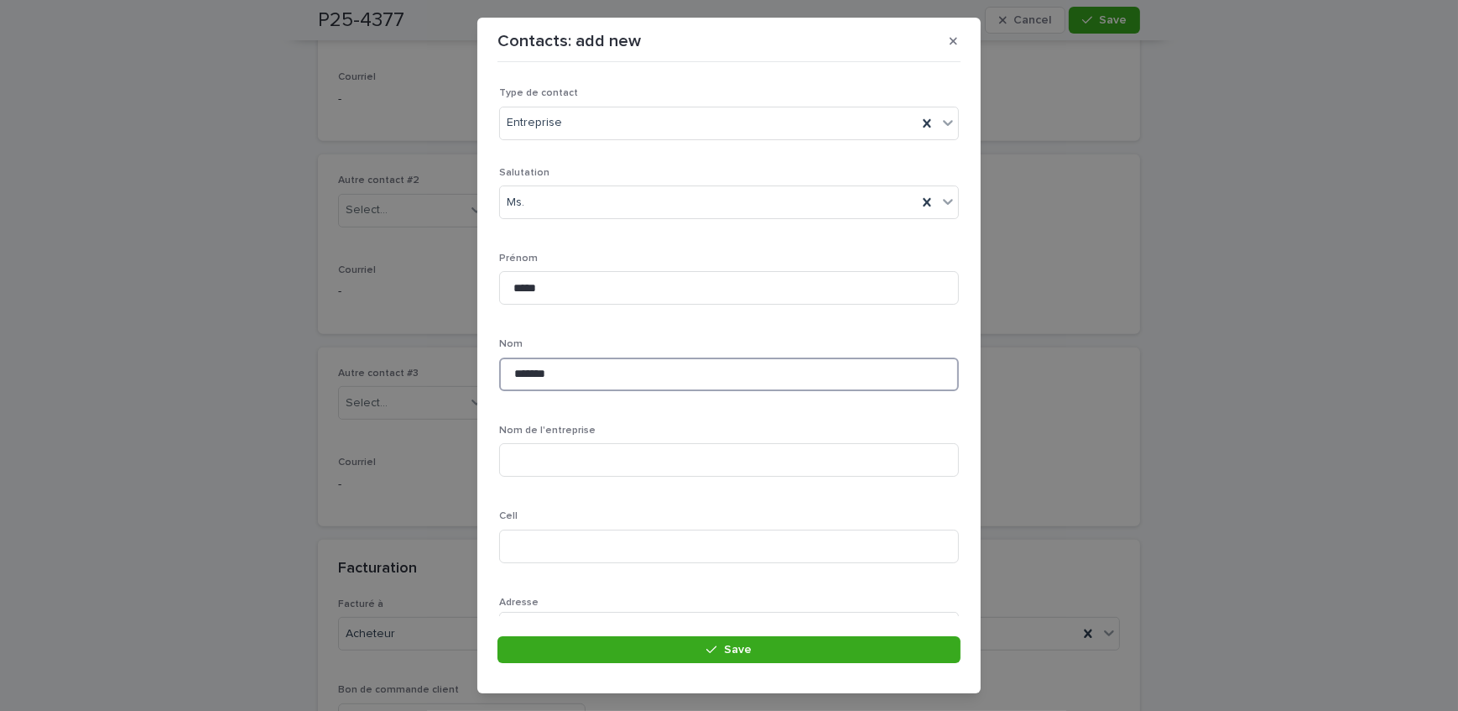
scroll to position [76, 0]
type input "*******"
click at [614, 394] on input at bounding box center [729, 385] width 460 height 34
type input "**********"
click at [514, 469] on input at bounding box center [729, 471] width 460 height 34
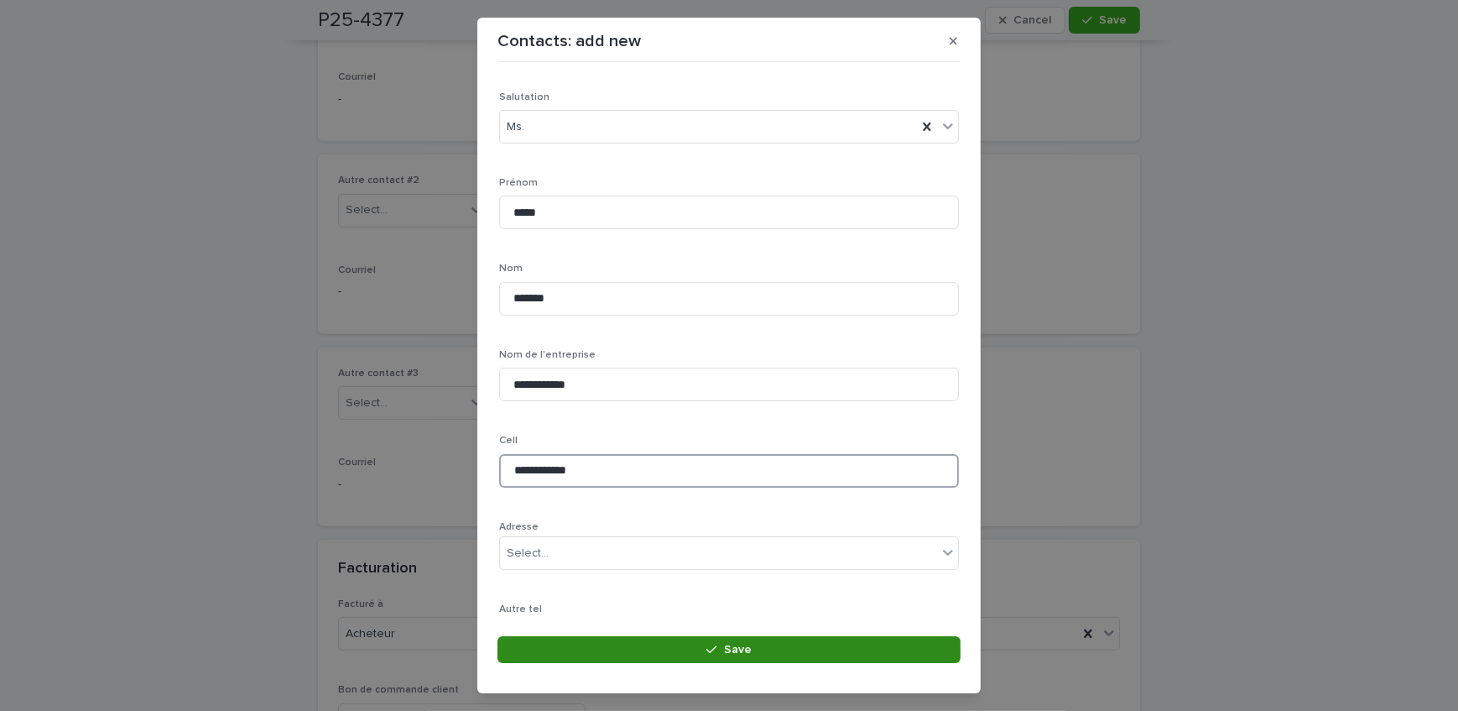
type input "**********"
click at [587, 653] on button "Save" at bounding box center [729, 649] width 463 height 27
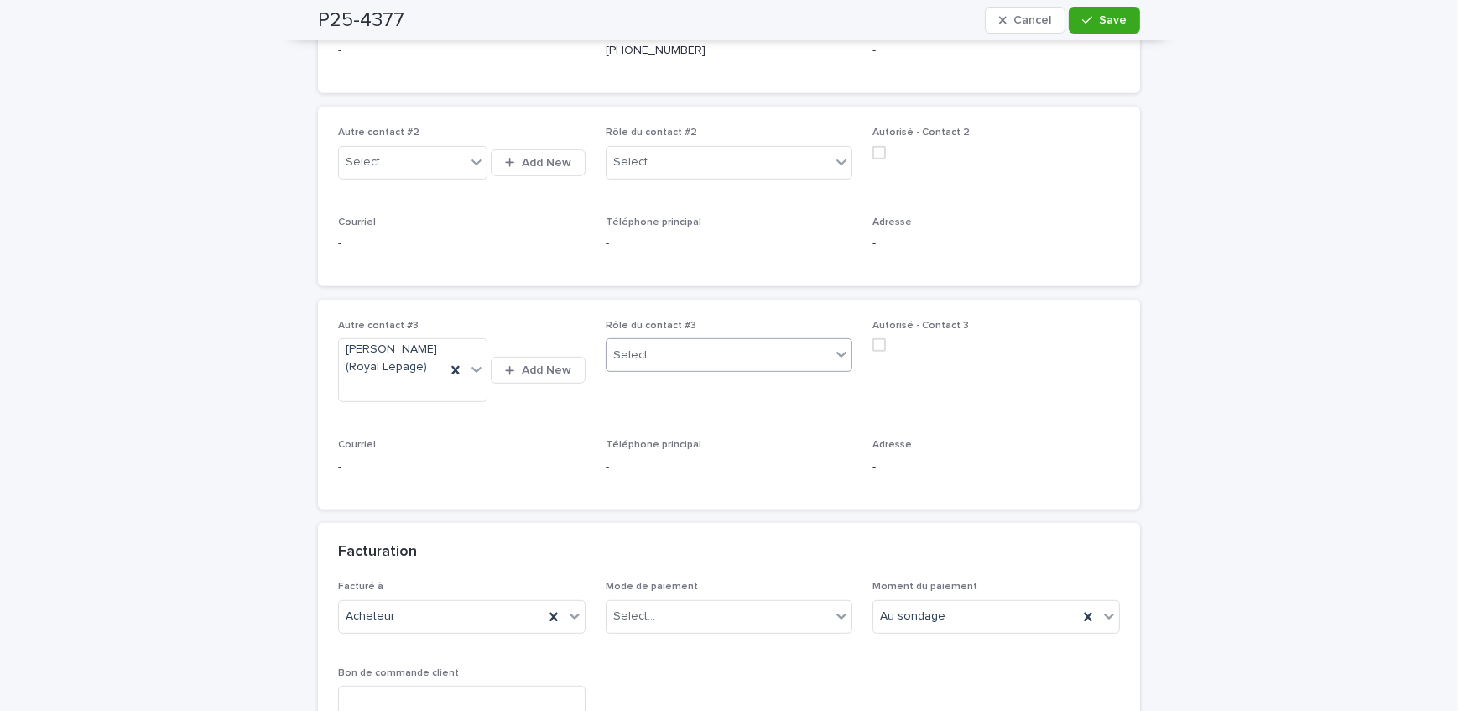
click at [672, 342] on div "Select..." at bounding box center [719, 356] width 225 height 28
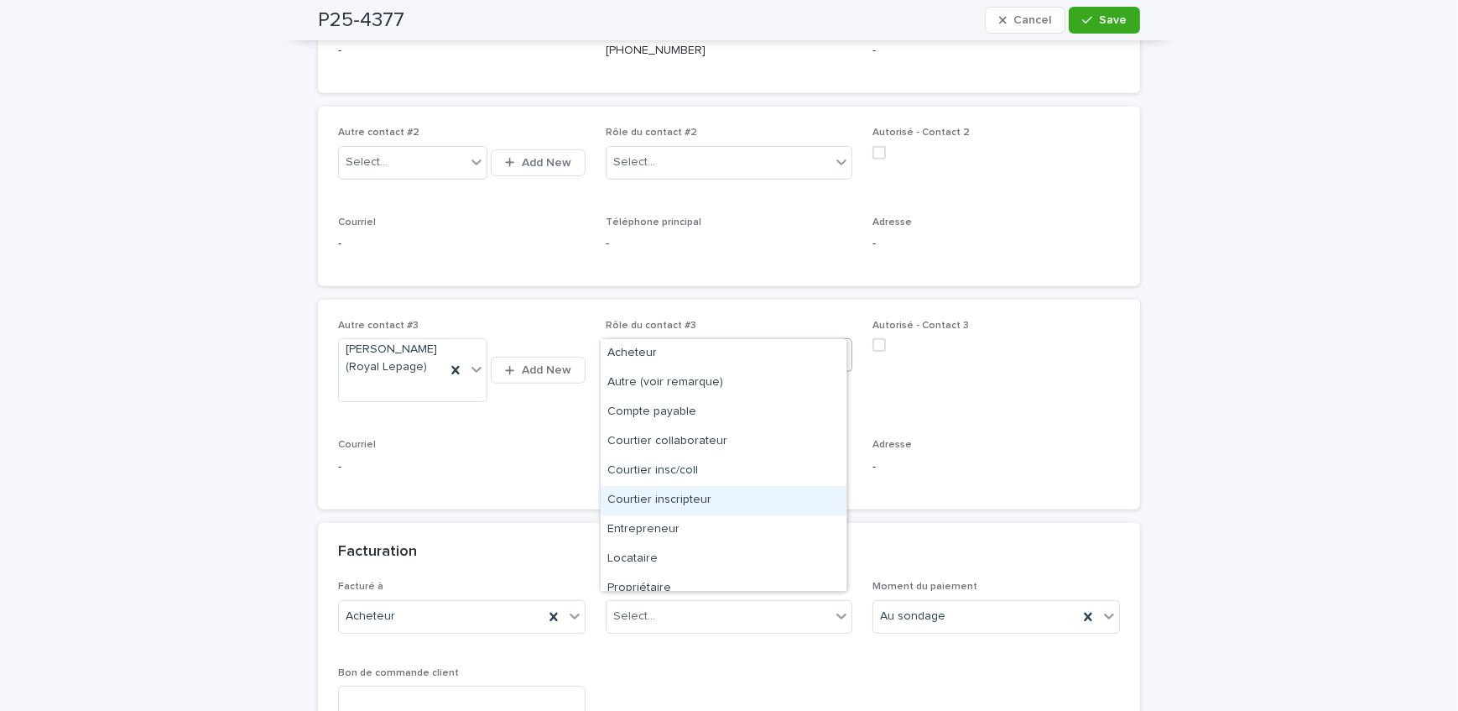
click at [705, 505] on div "Courtier inscripteur" at bounding box center [724, 500] width 246 height 29
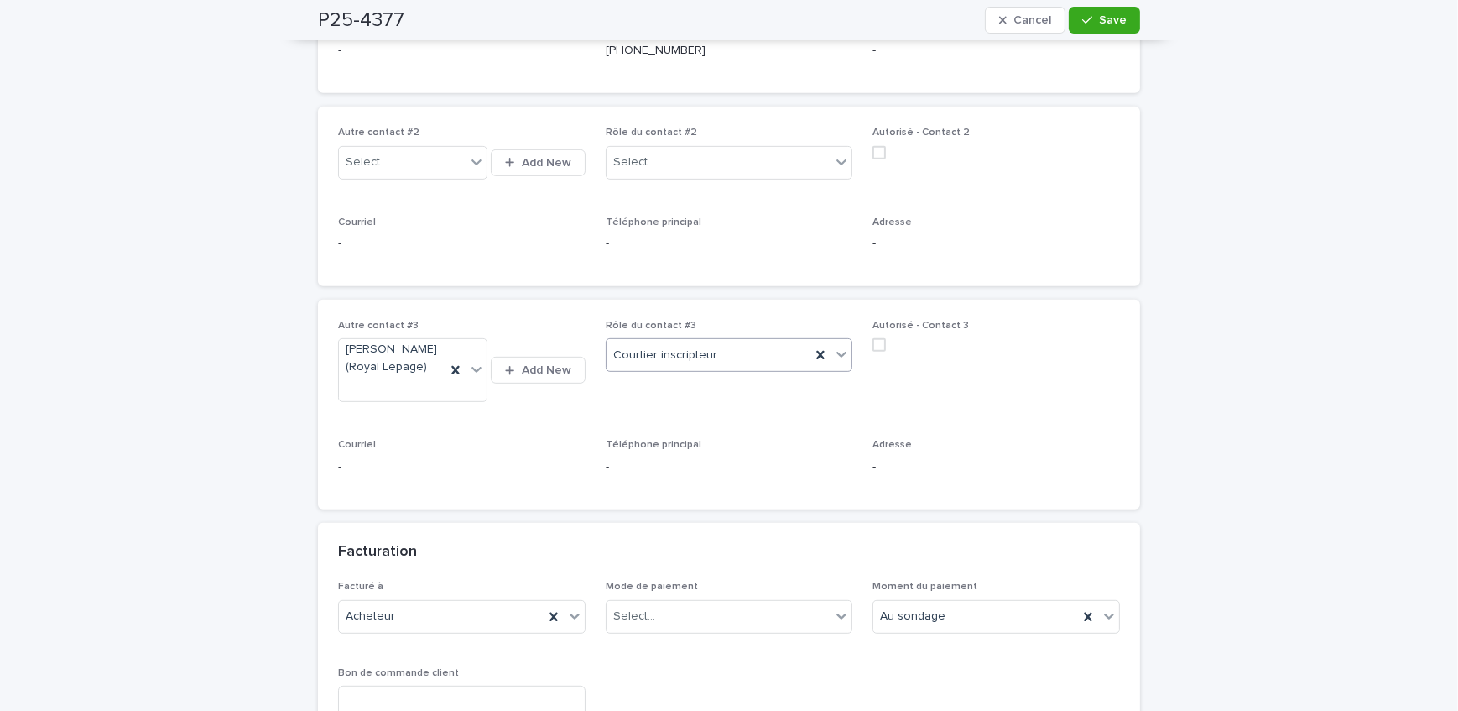
click at [1122, 21] on button "Save" at bounding box center [1104, 20] width 71 height 27
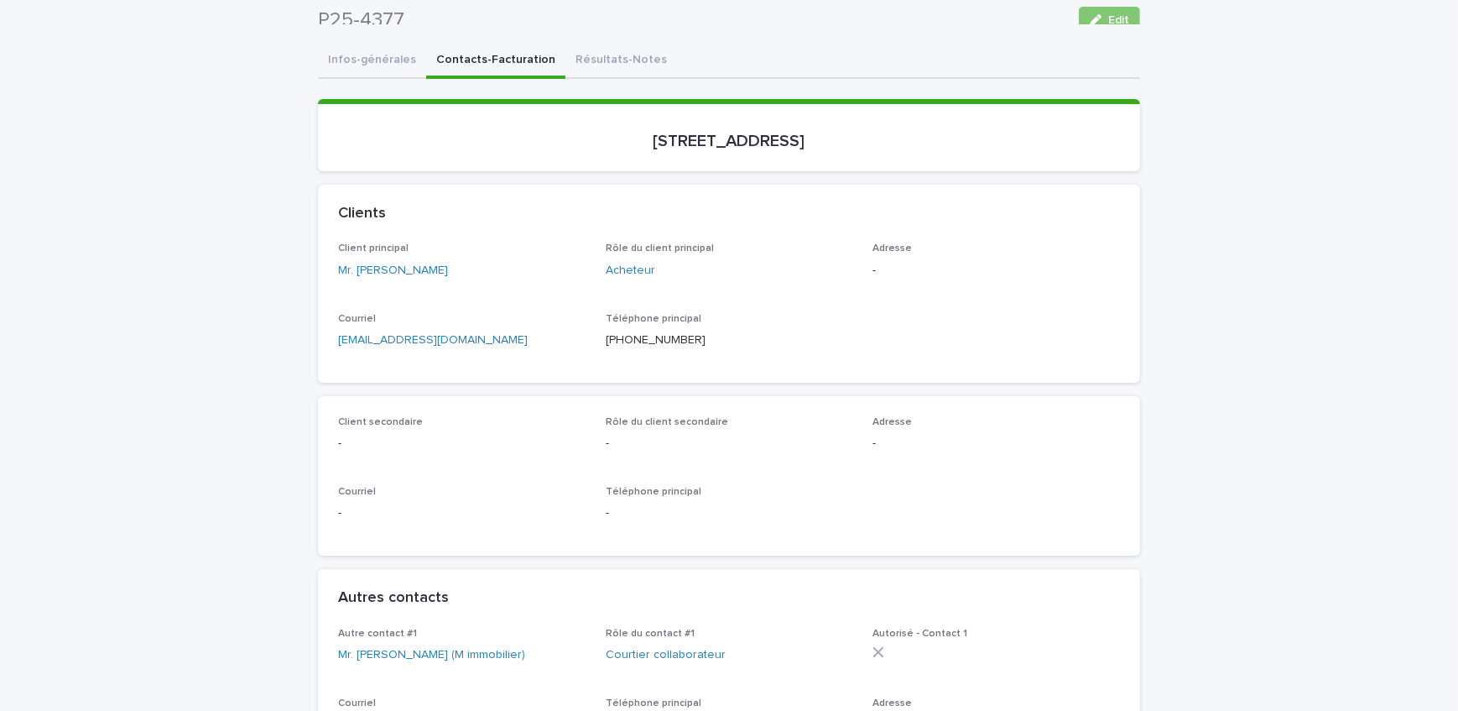
scroll to position [0, 0]
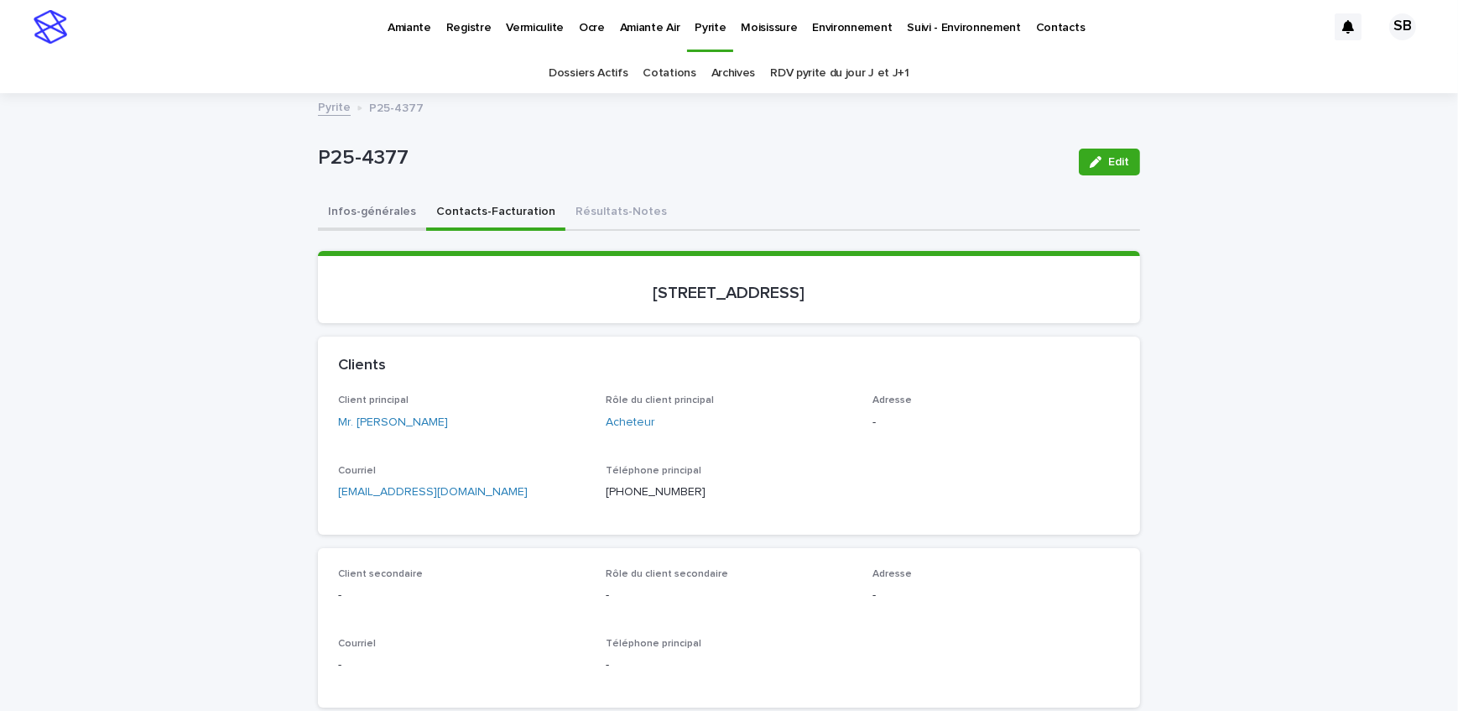
click at [394, 213] on button "Infos-générales" at bounding box center [372, 213] width 108 height 35
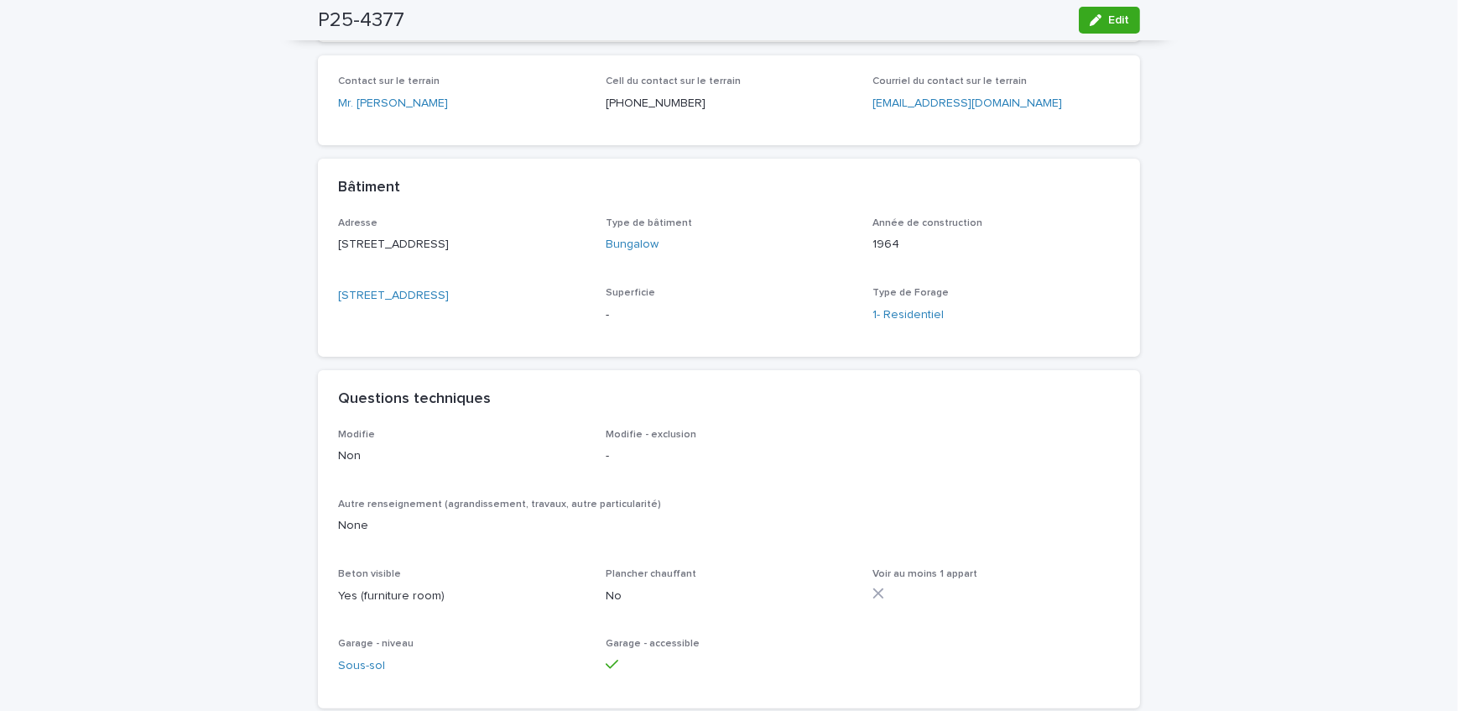
scroll to position [915, 0]
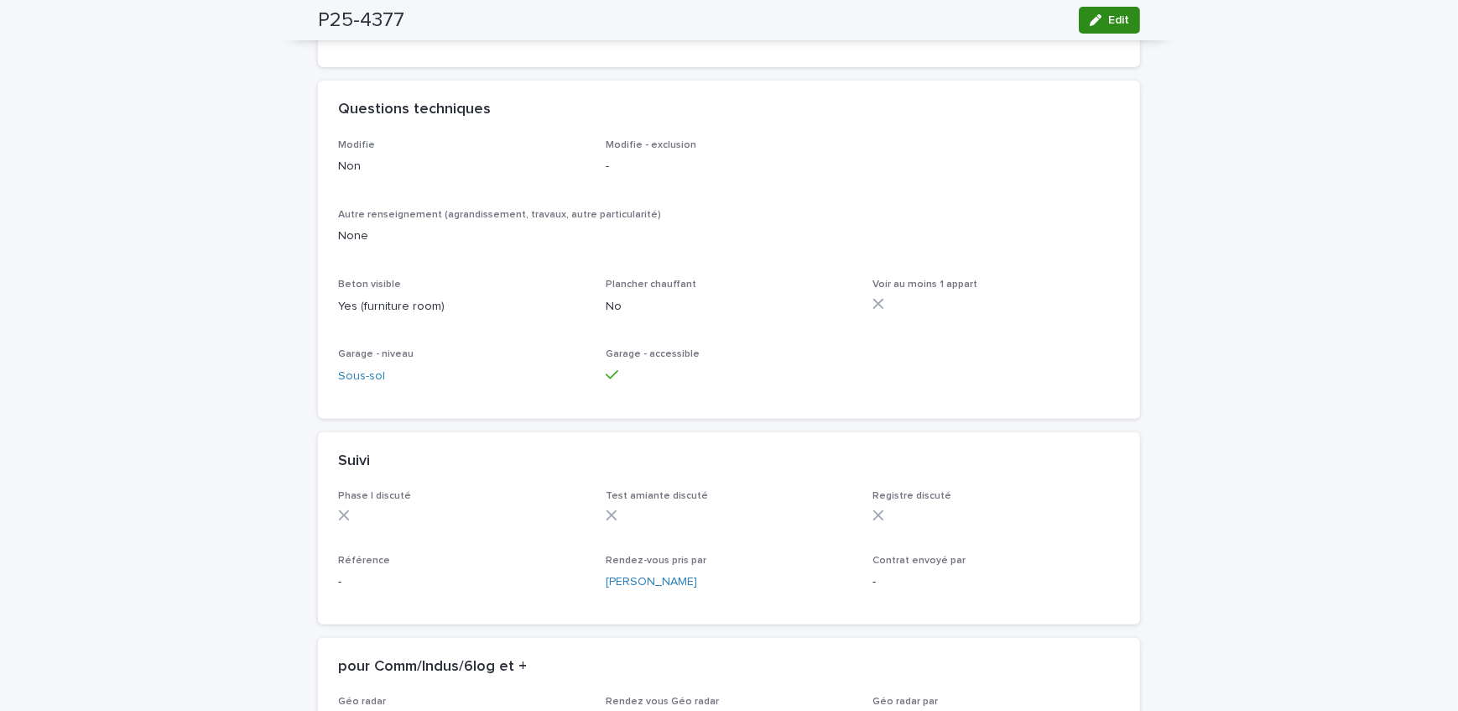
click at [1109, 23] on span "Edit" at bounding box center [1119, 20] width 21 height 12
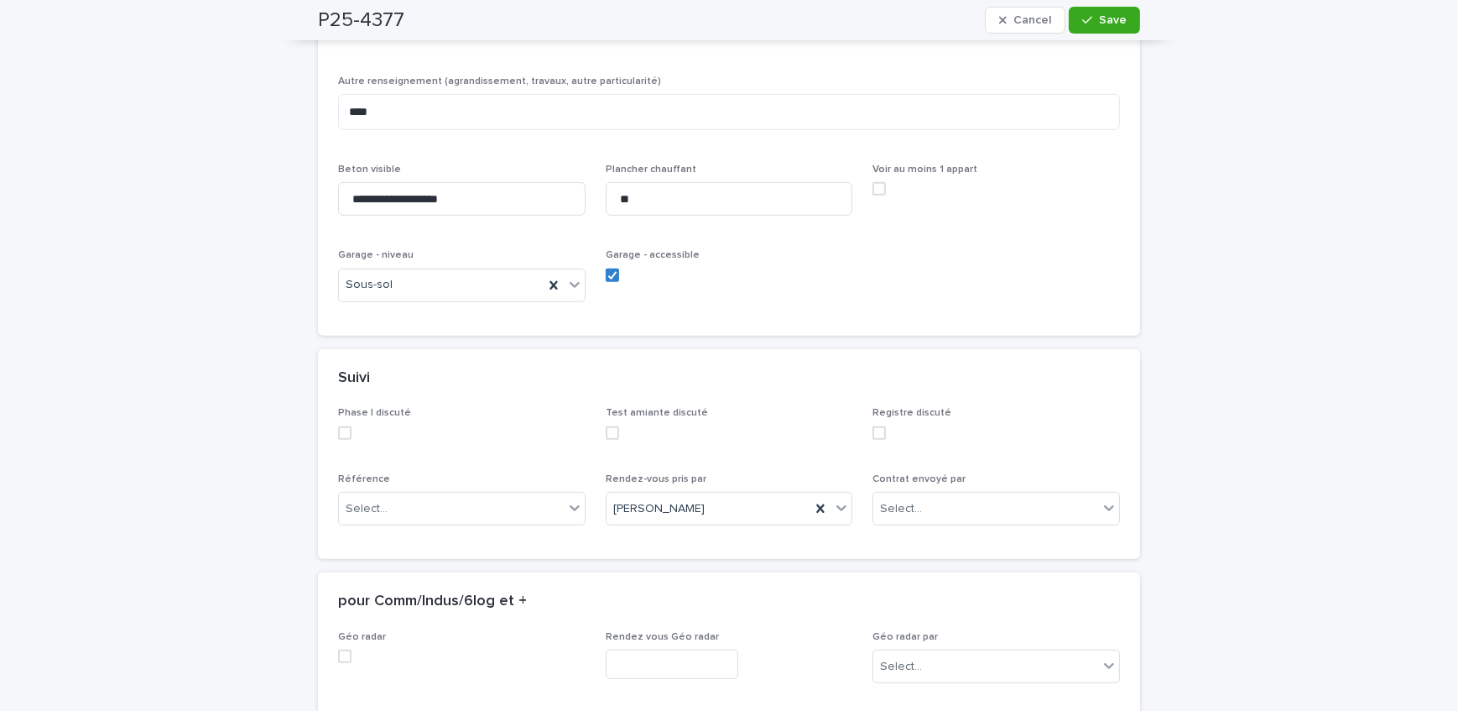
scroll to position [1397, 0]
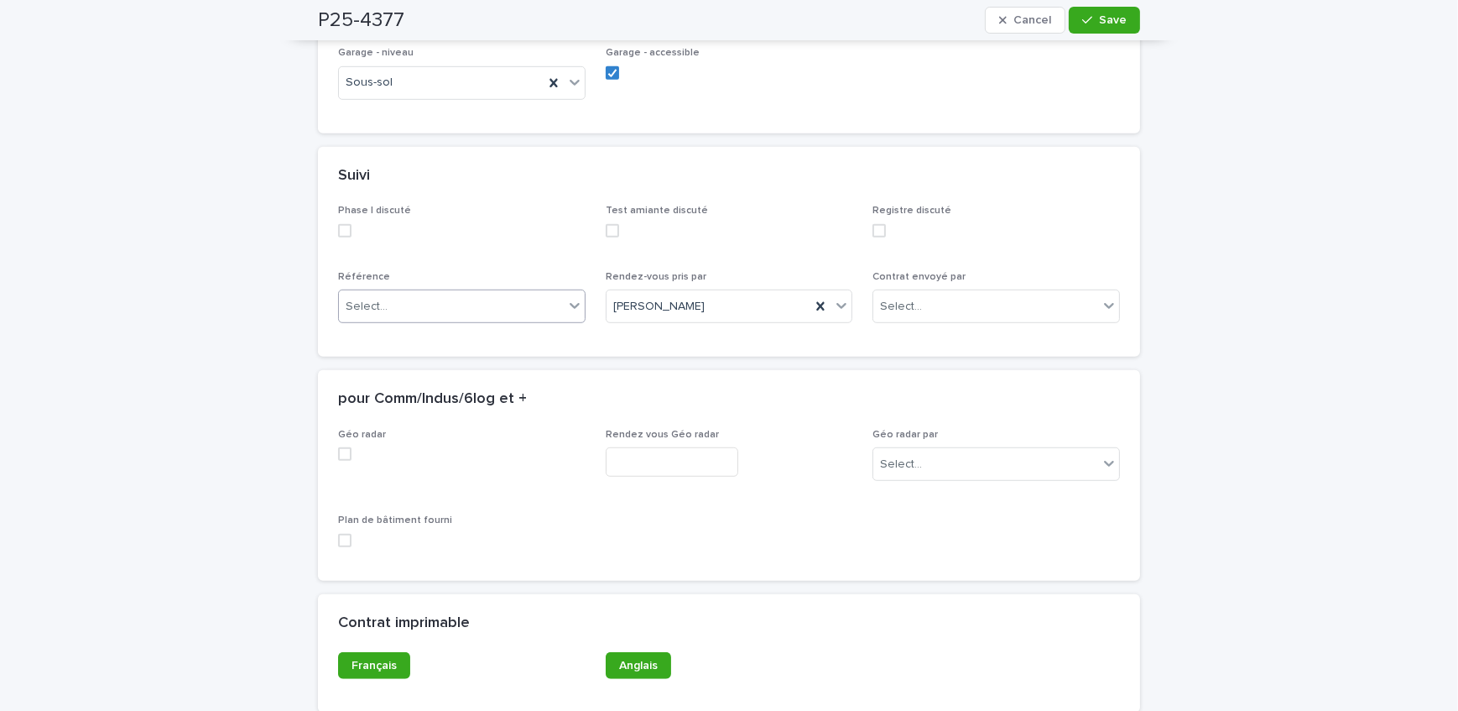
click at [441, 300] on div "Select..." at bounding box center [451, 307] width 225 height 28
click at [447, 404] on div "Courtier" at bounding box center [456, 398] width 246 height 29
click at [1108, 21] on span "Save" at bounding box center [1113, 20] width 28 height 12
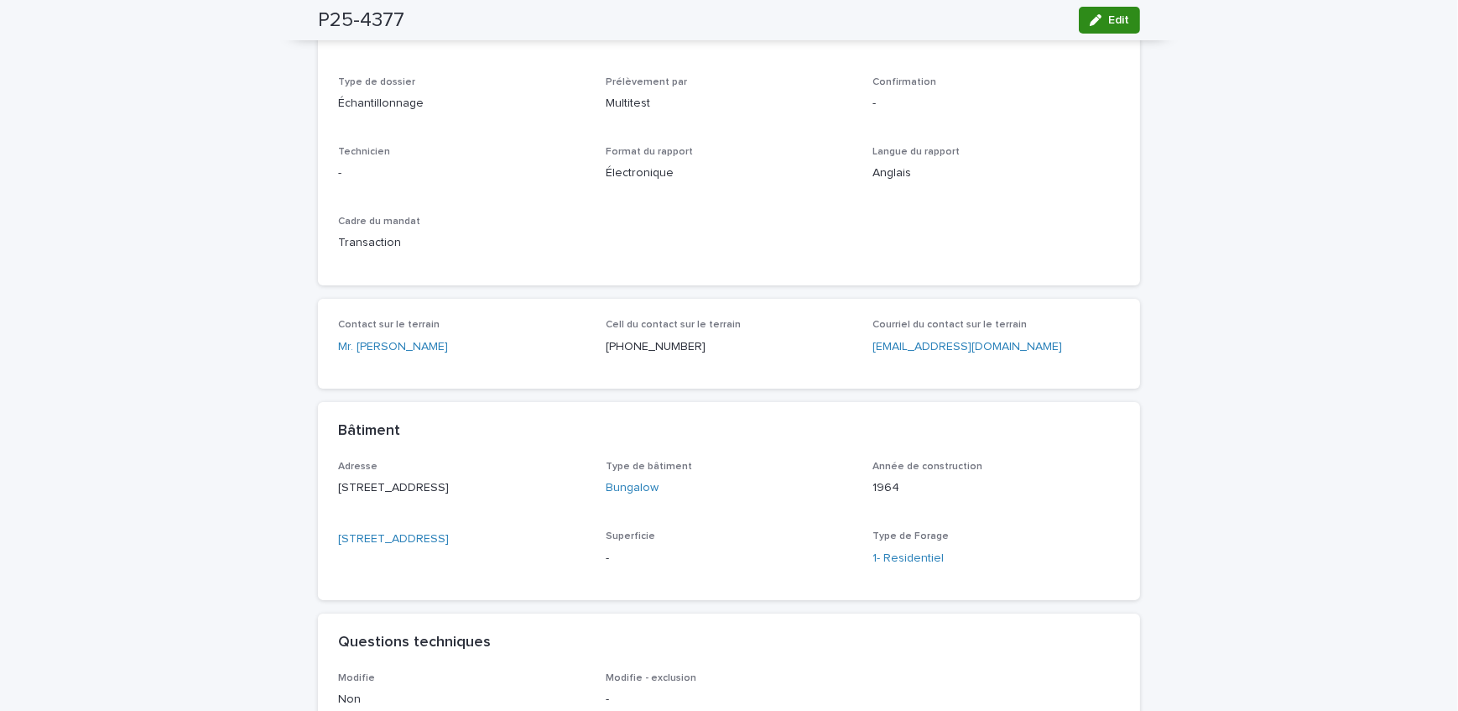
click at [1083, 16] on button "Edit" at bounding box center [1109, 20] width 61 height 27
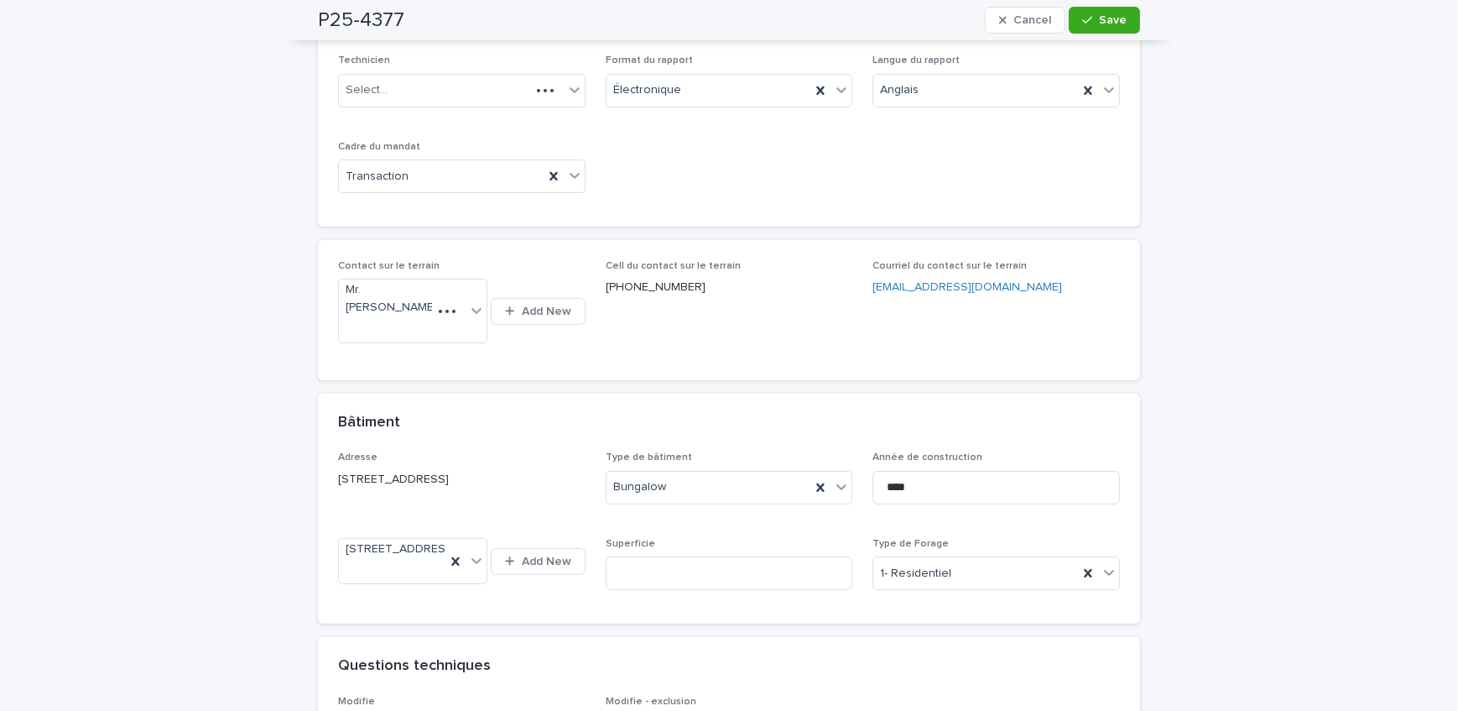
scroll to position [482, 0]
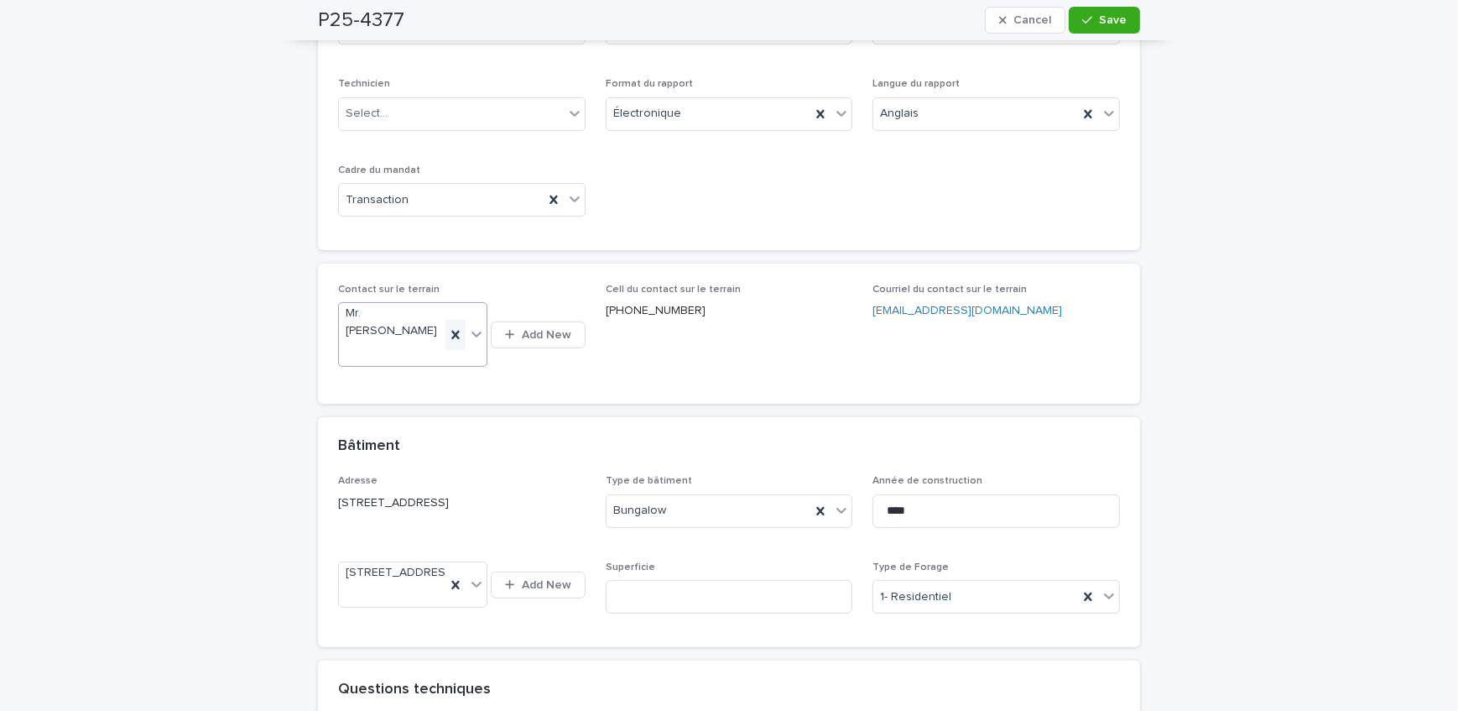
click at [452, 330] on icon at bounding box center [456, 334] width 8 height 8
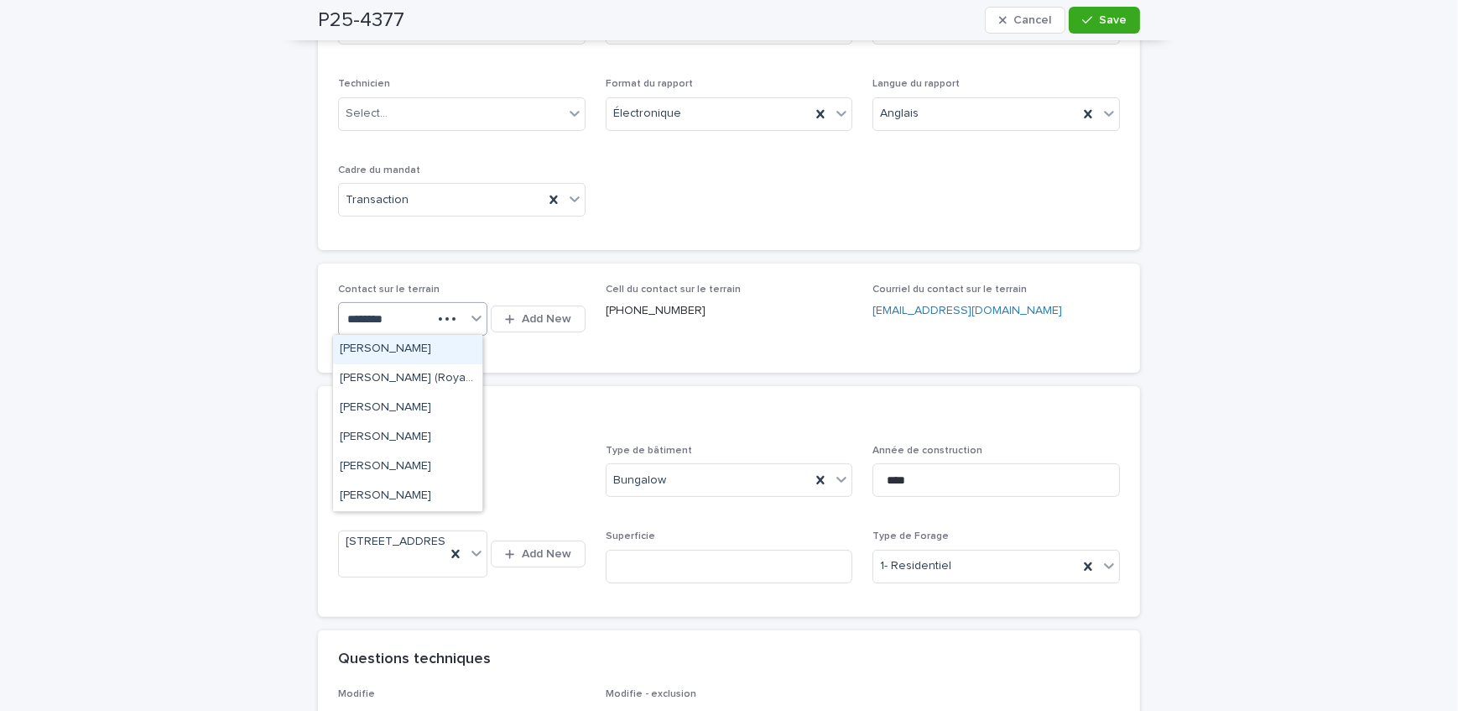
type input "********"
click at [423, 384] on div "Mr. [PERSON_NAME] (M immobilier)" at bounding box center [407, 378] width 149 height 29
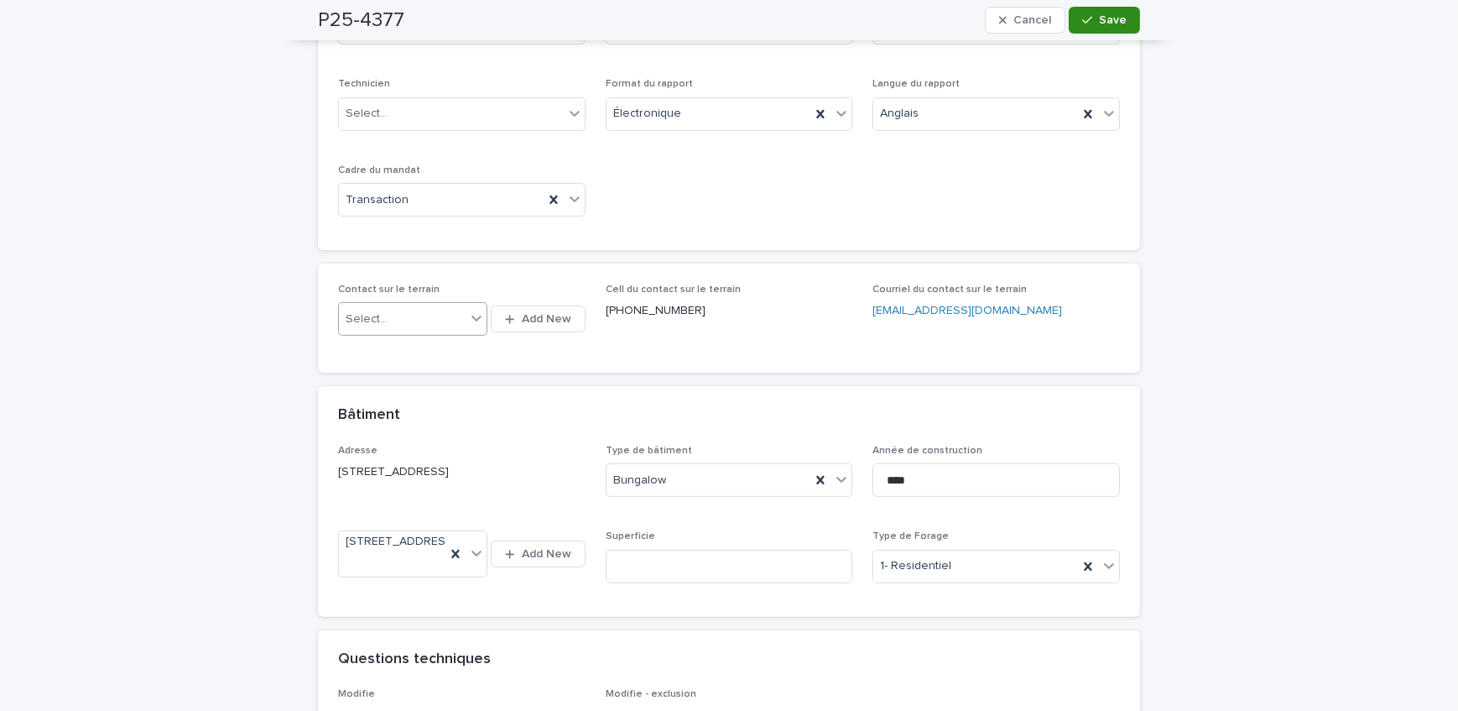
click at [1113, 18] on span "Save" at bounding box center [1113, 20] width 28 height 12
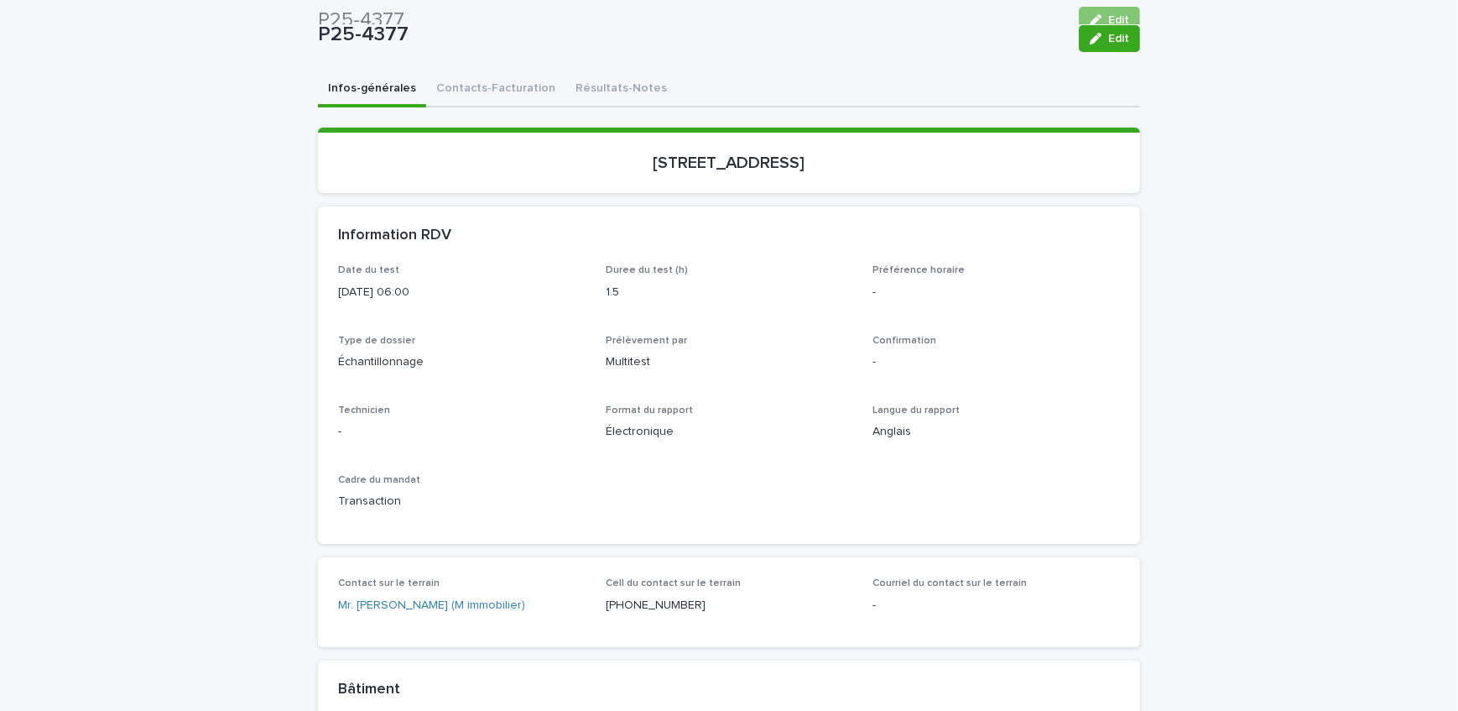
scroll to position [0, 0]
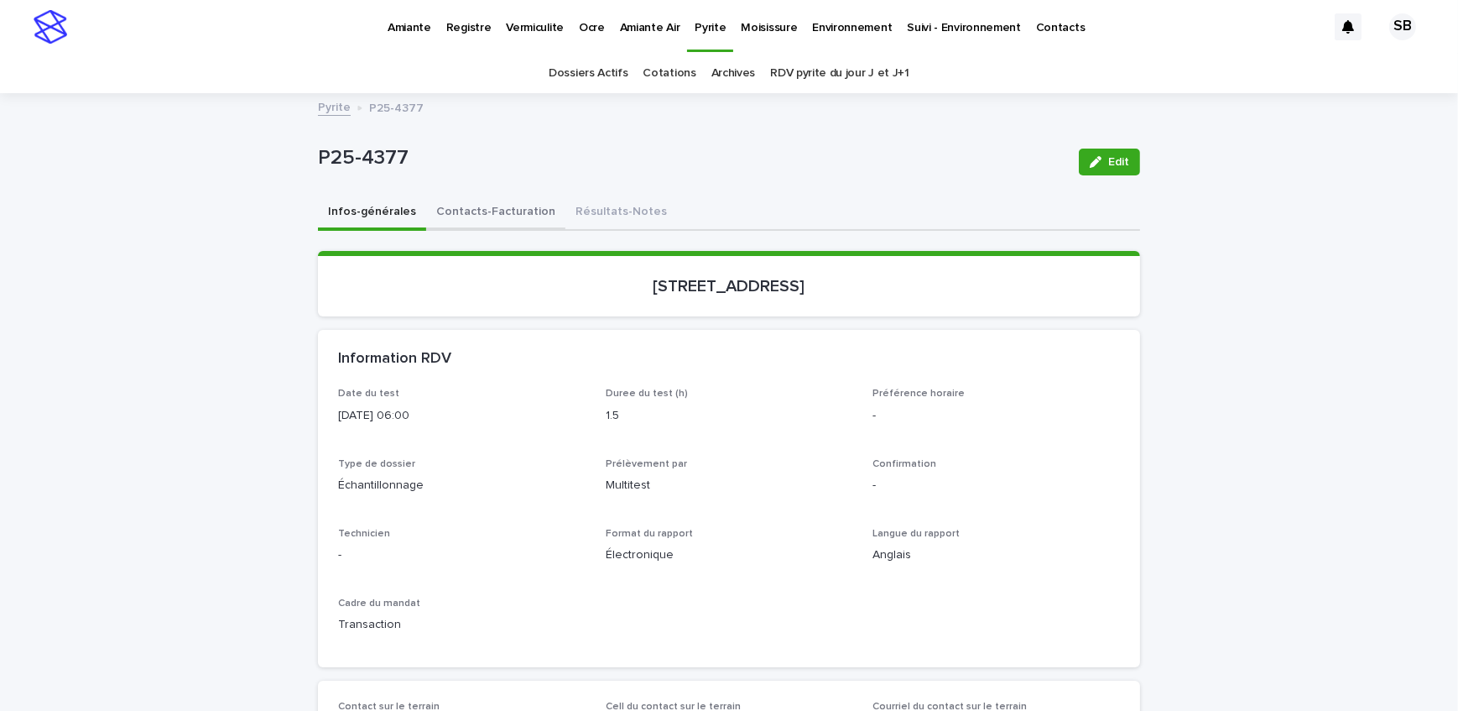
click at [485, 199] on button "Contacts-Facturation" at bounding box center [495, 213] width 139 height 35
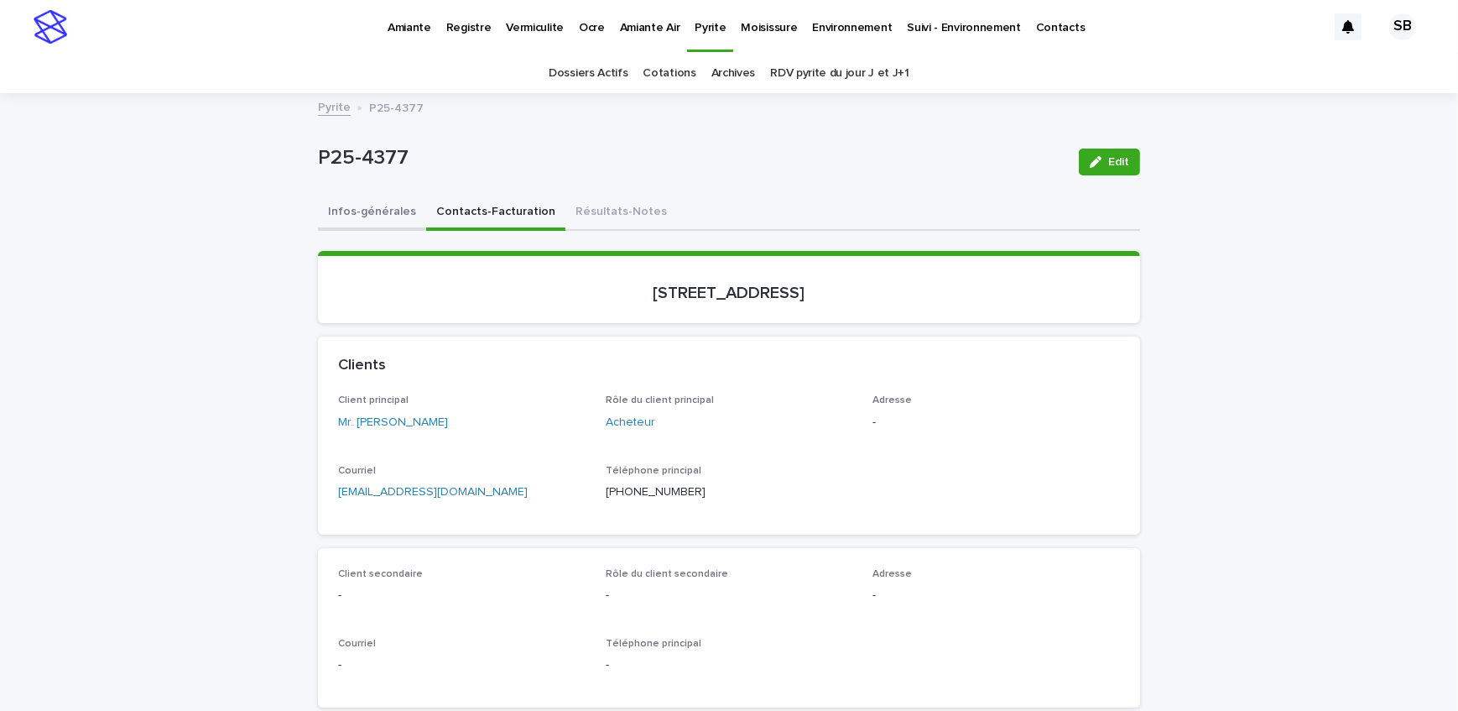
click at [398, 214] on button "Infos-générales" at bounding box center [372, 213] width 108 height 35
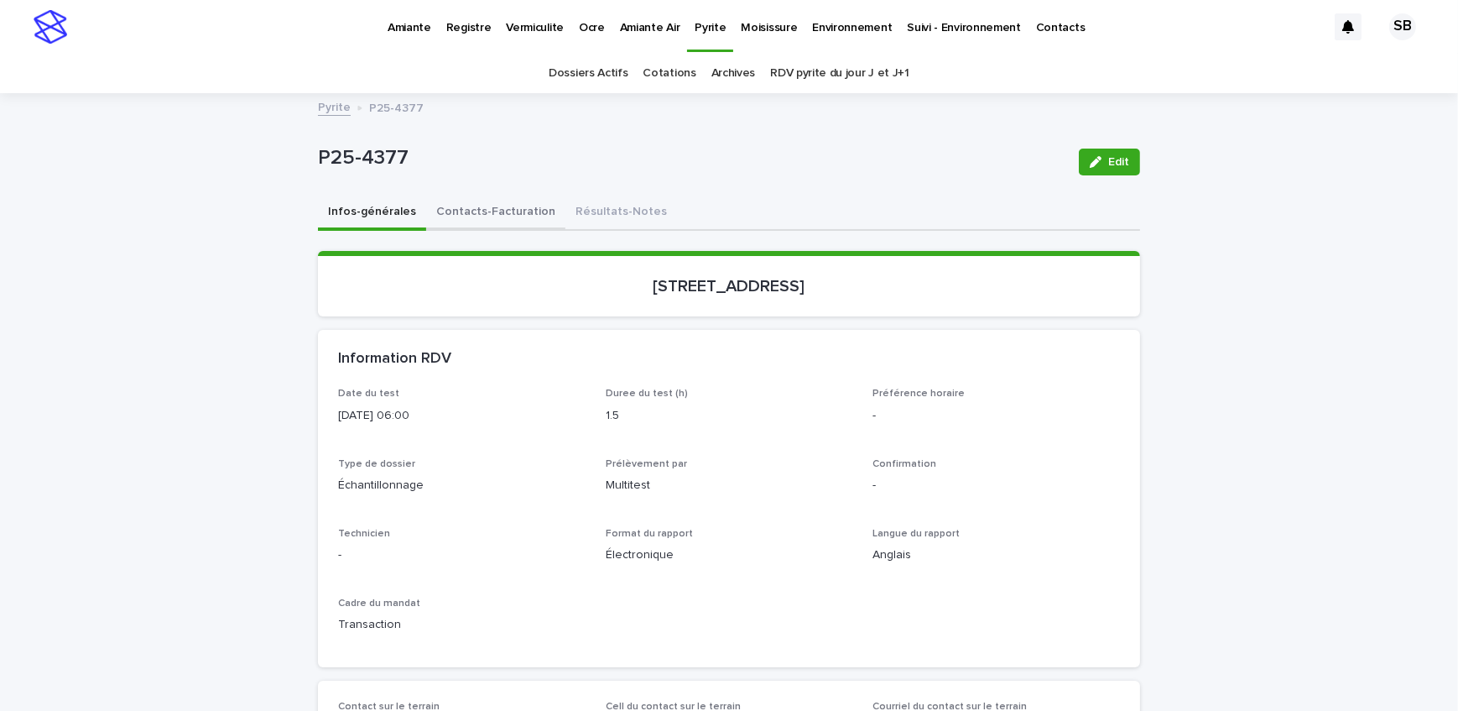
click at [492, 209] on button "Contacts-Facturation" at bounding box center [495, 213] width 139 height 35
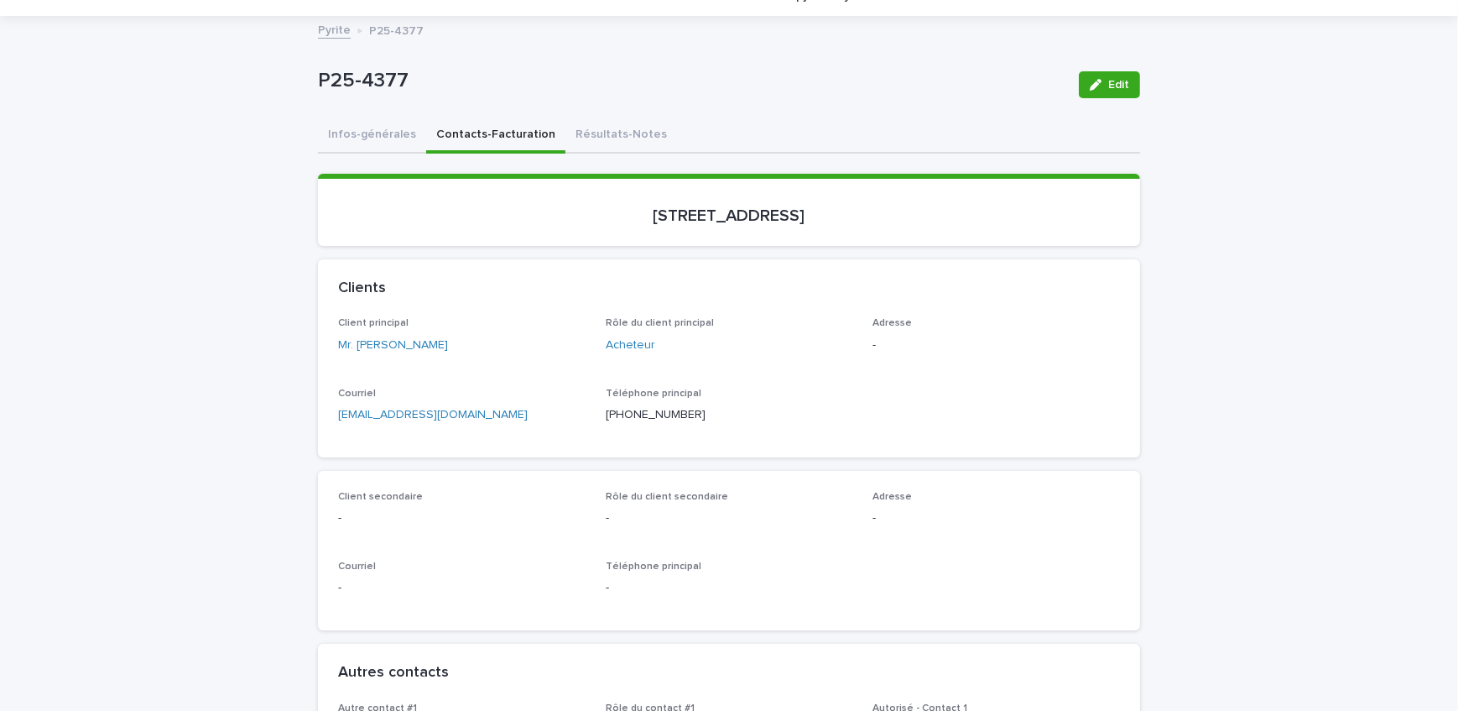
scroll to position [76, 0]
drag, startPoint x: 388, startPoint y: 142, endPoint x: 237, endPoint y: 646, distance: 526.5
click at [388, 142] on button "Infos-générales" at bounding box center [372, 136] width 108 height 35
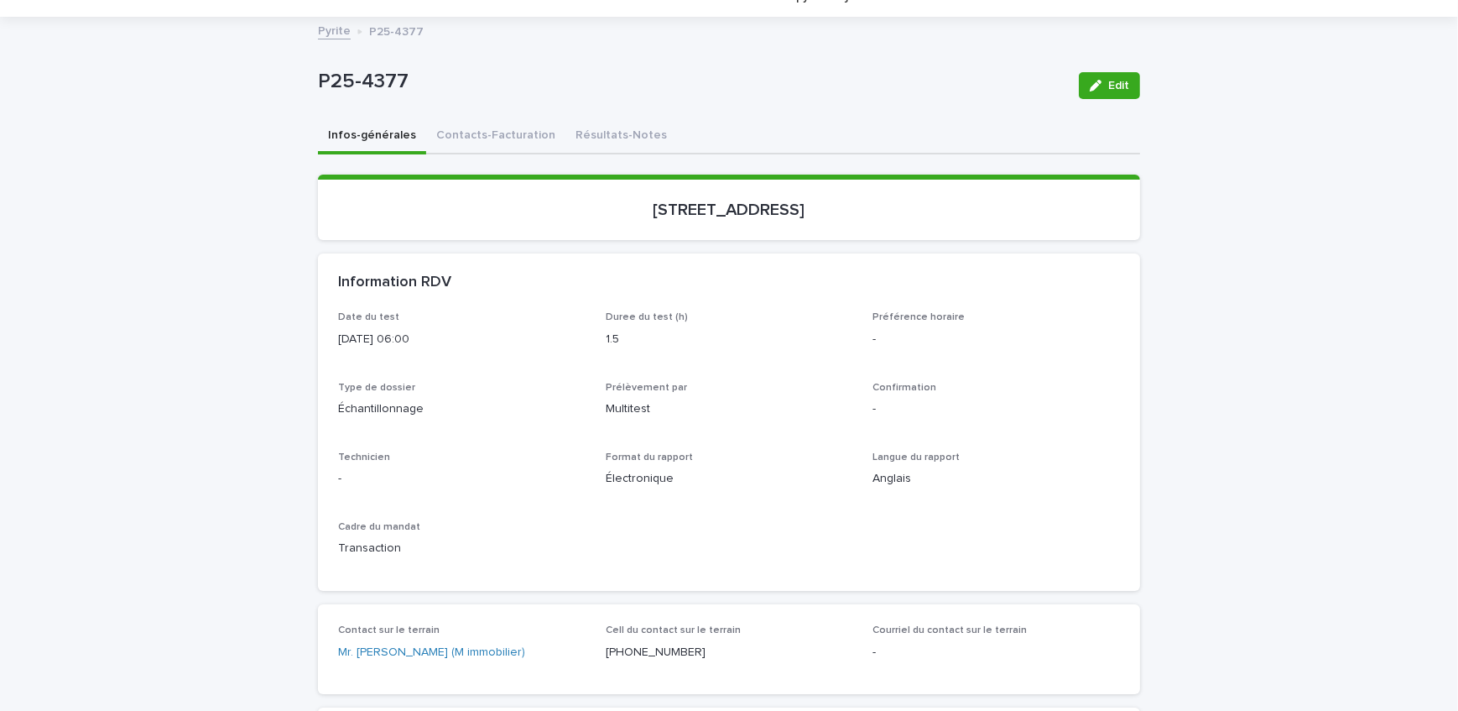
click at [478, 134] on button "Contacts-Facturation" at bounding box center [495, 136] width 139 height 35
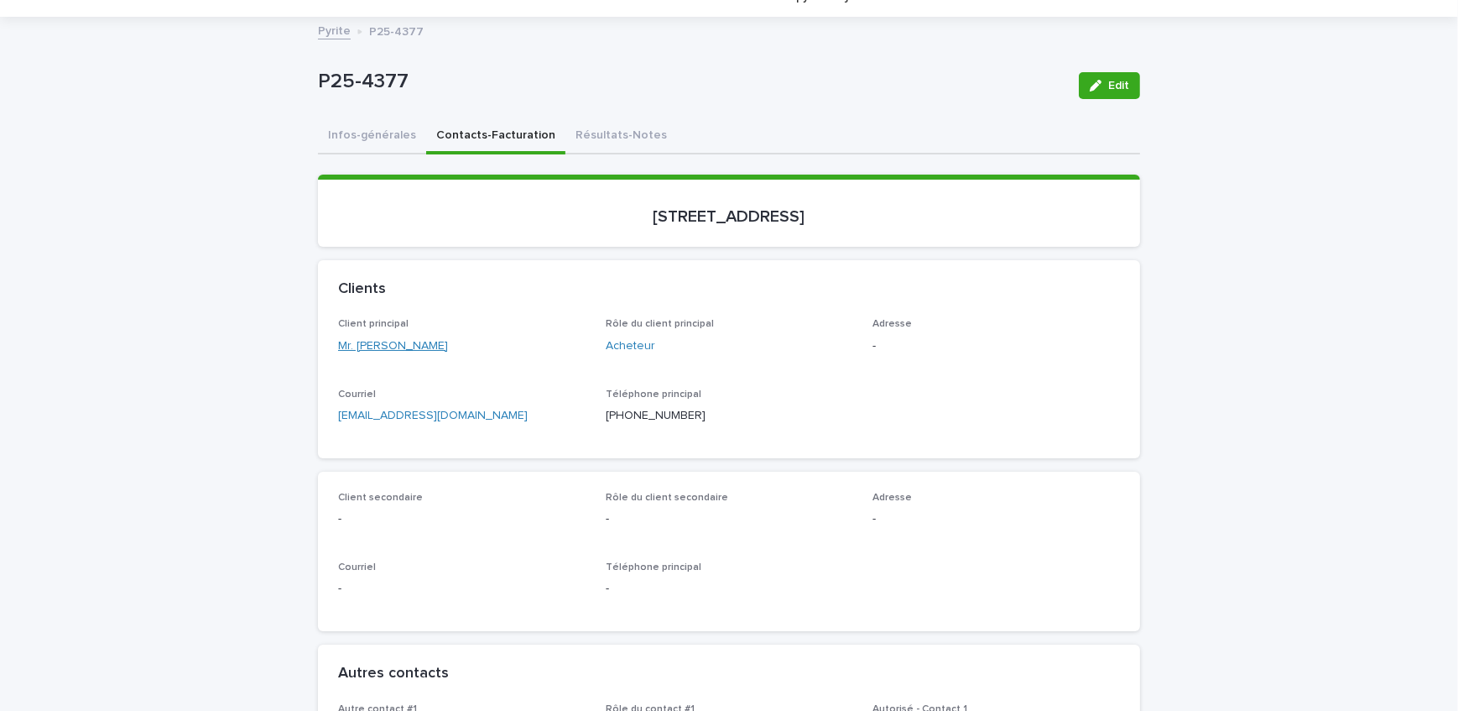
click at [395, 340] on link "Mr. [PERSON_NAME]" at bounding box center [393, 346] width 110 height 18
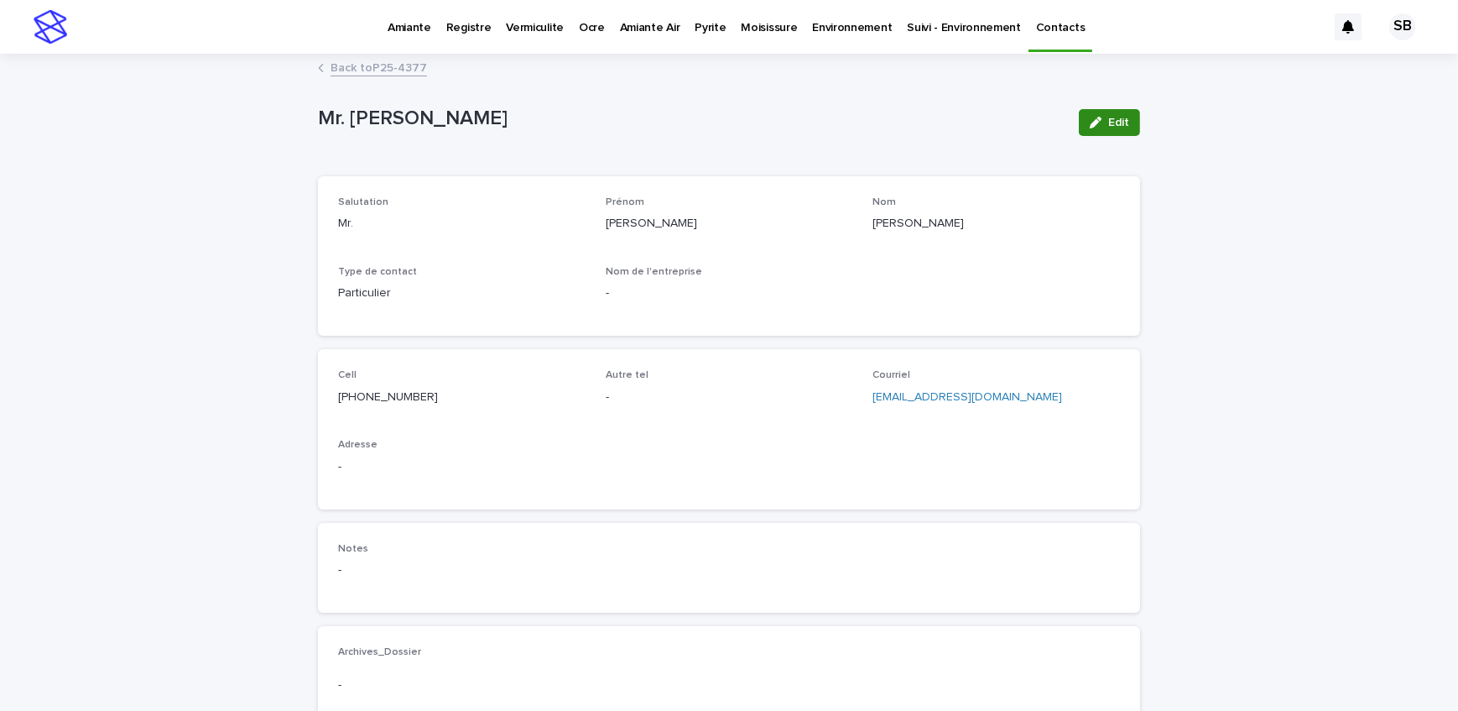
click at [1116, 121] on span "Edit" at bounding box center [1119, 123] width 21 height 12
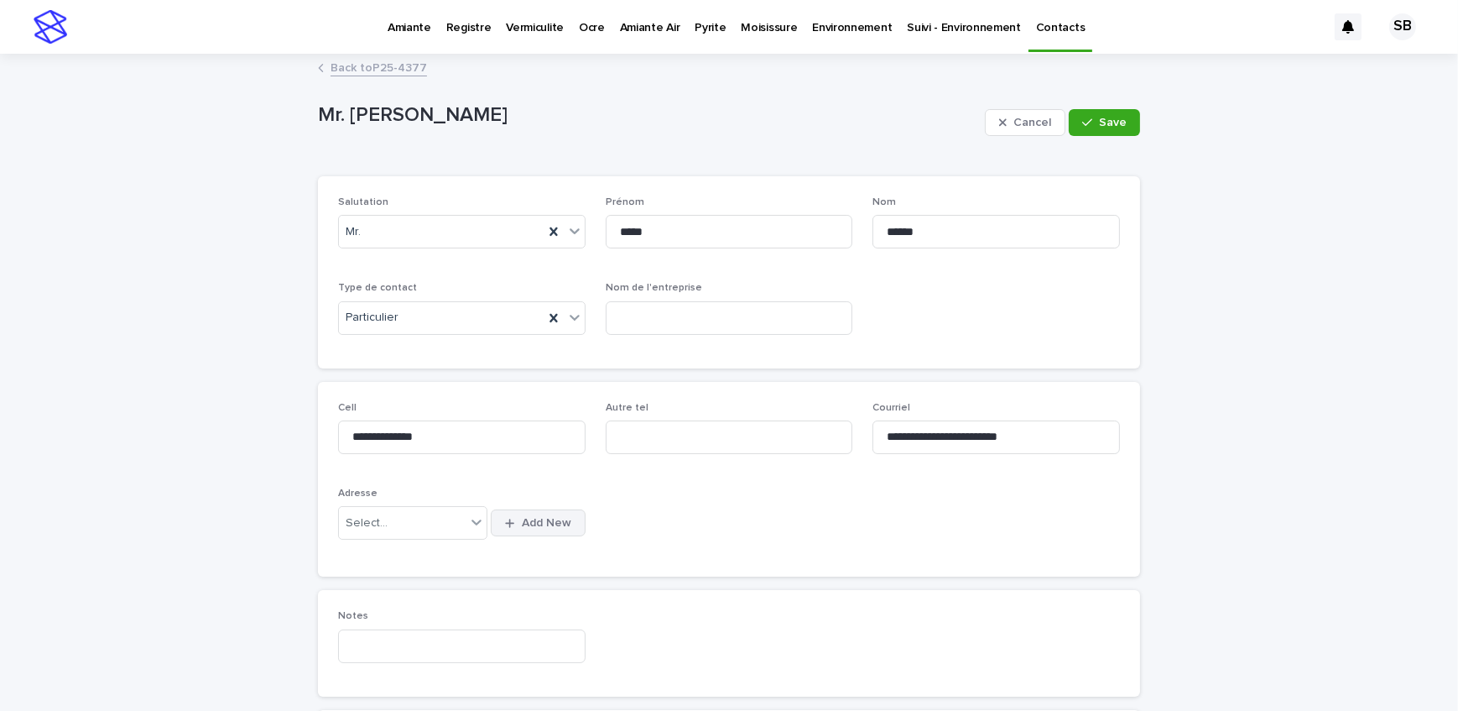
click at [524, 519] on span "Add New" at bounding box center [547, 523] width 50 height 12
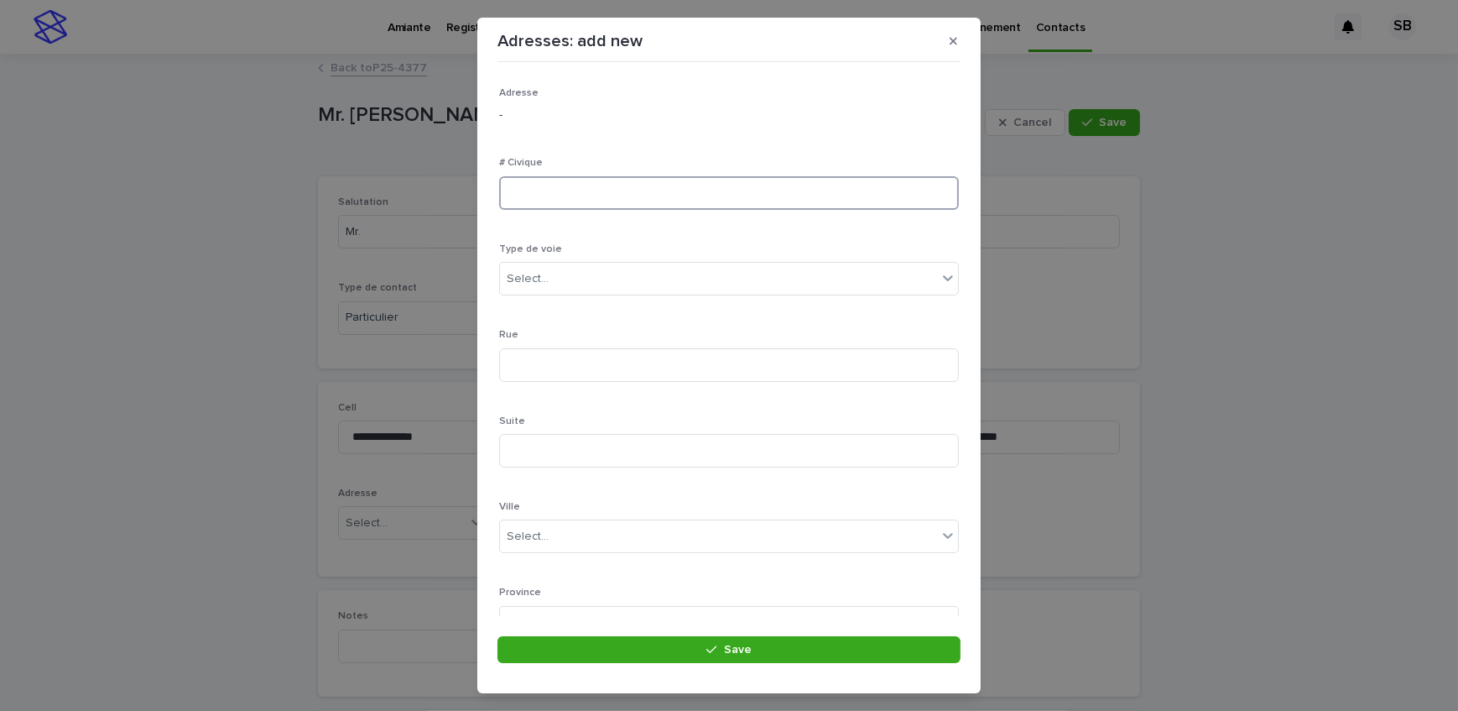
click at [619, 200] on input at bounding box center [729, 193] width 460 height 34
type input "****"
click at [596, 278] on div "Select..." at bounding box center [718, 279] width 437 height 28
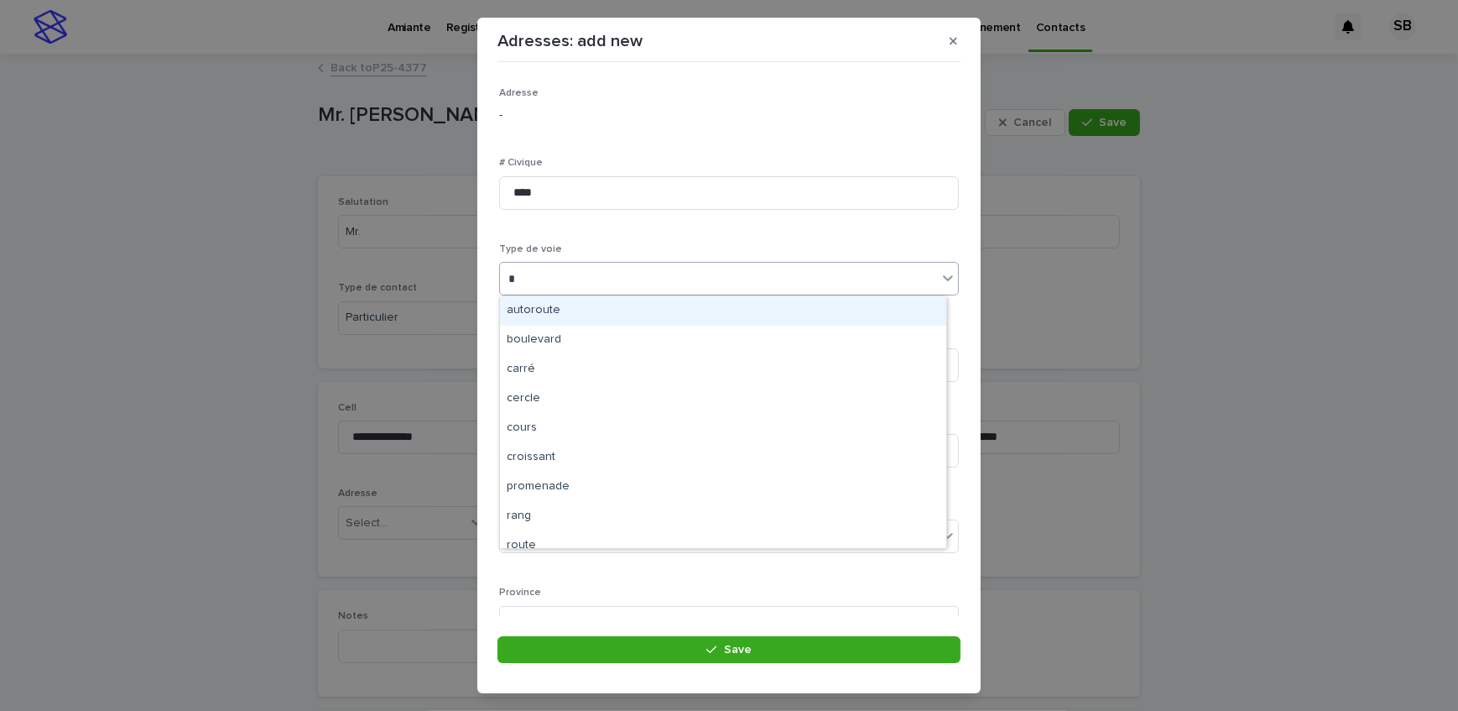
type input "**"
click at [567, 309] on div "rue" at bounding box center [723, 310] width 446 height 29
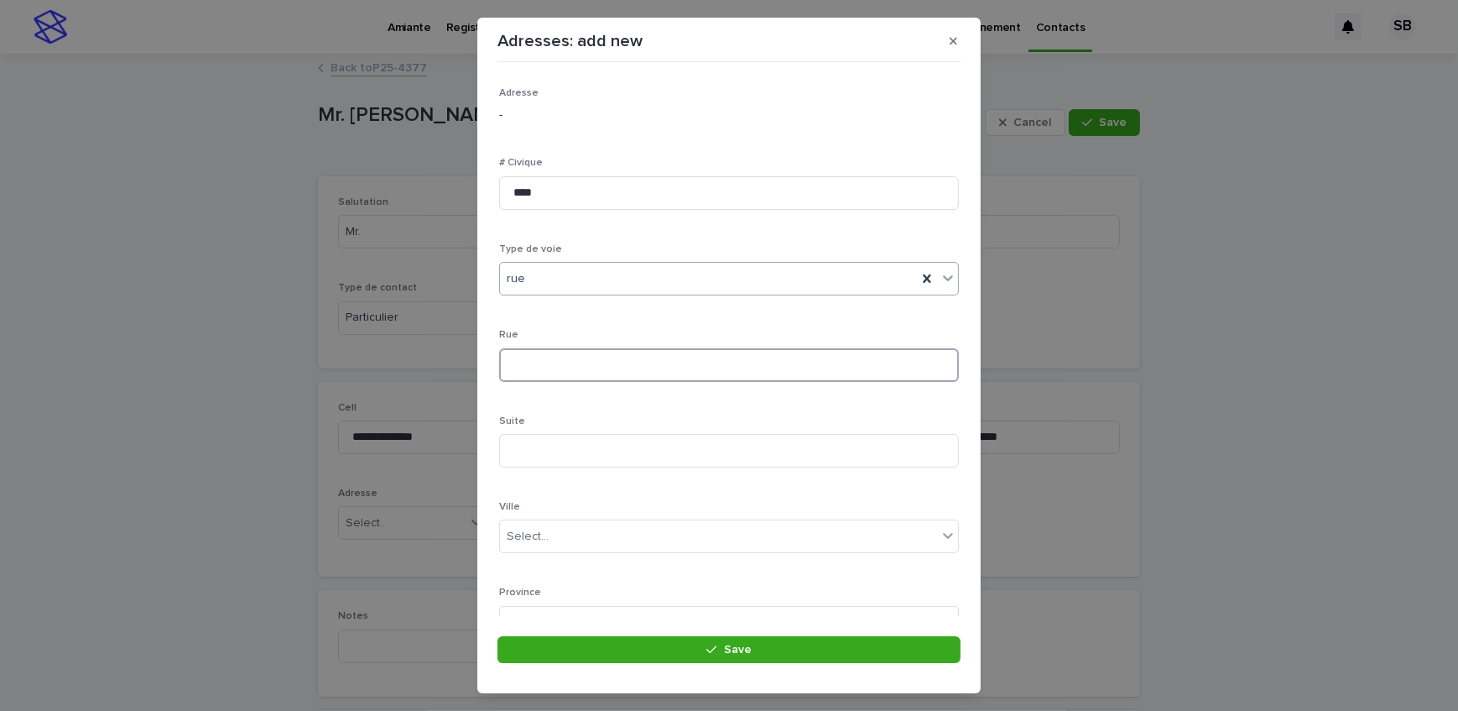
click at [568, 357] on input at bounding box center [729, 365] width 460 height 34
type input "**********"
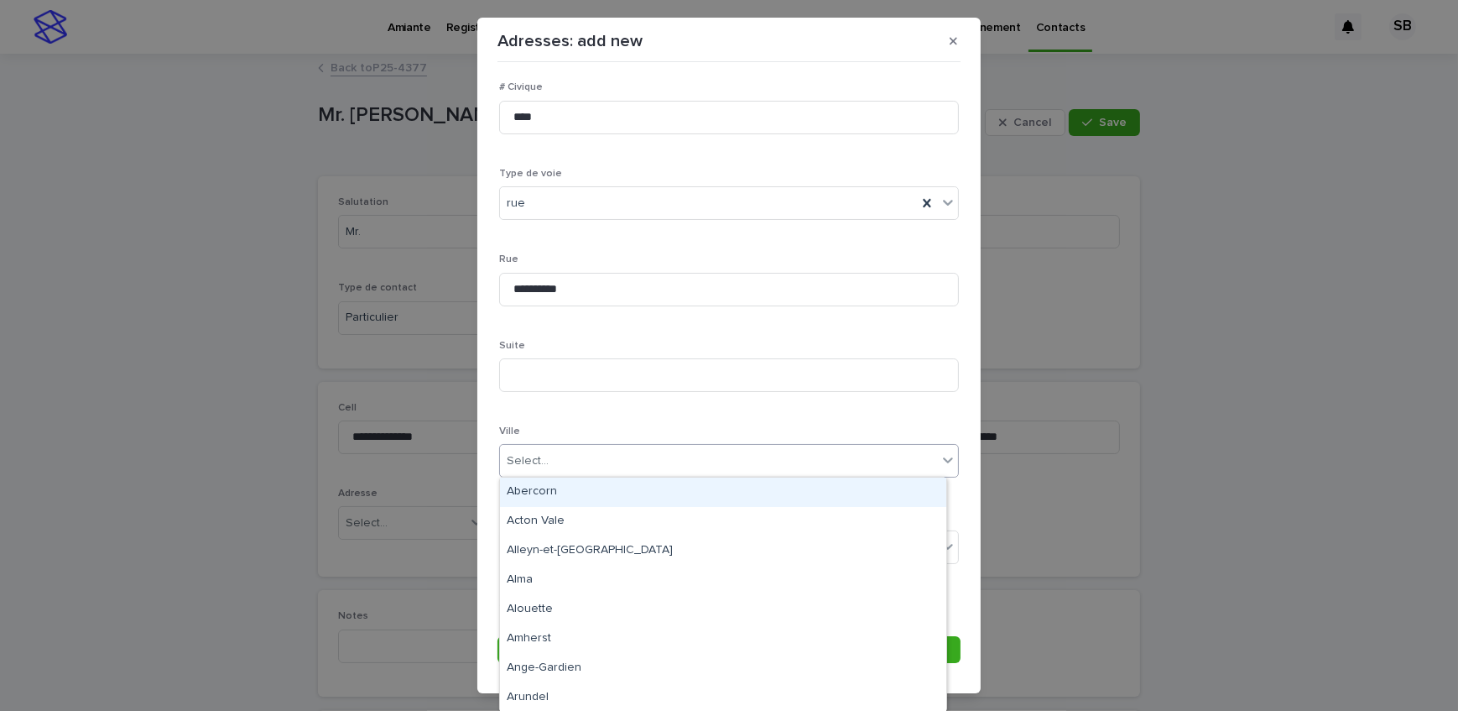
click at [568, 454] on div "Select..." at bounding box center [718, 461] width 437 height 28
type input "*****"
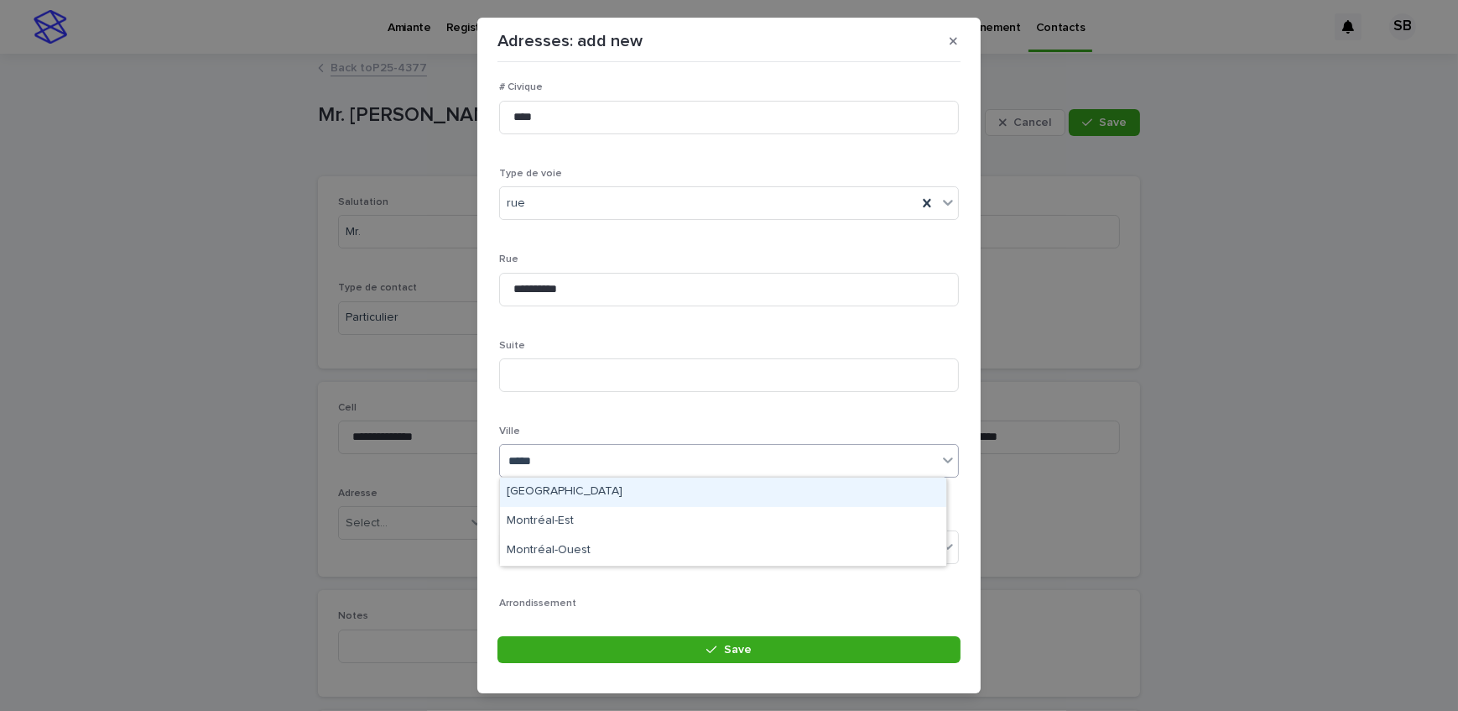
click at [573, 486] on div "[GEOGRAPHIC_DATA]" at bounding box center [723, 491] width 446 height 29
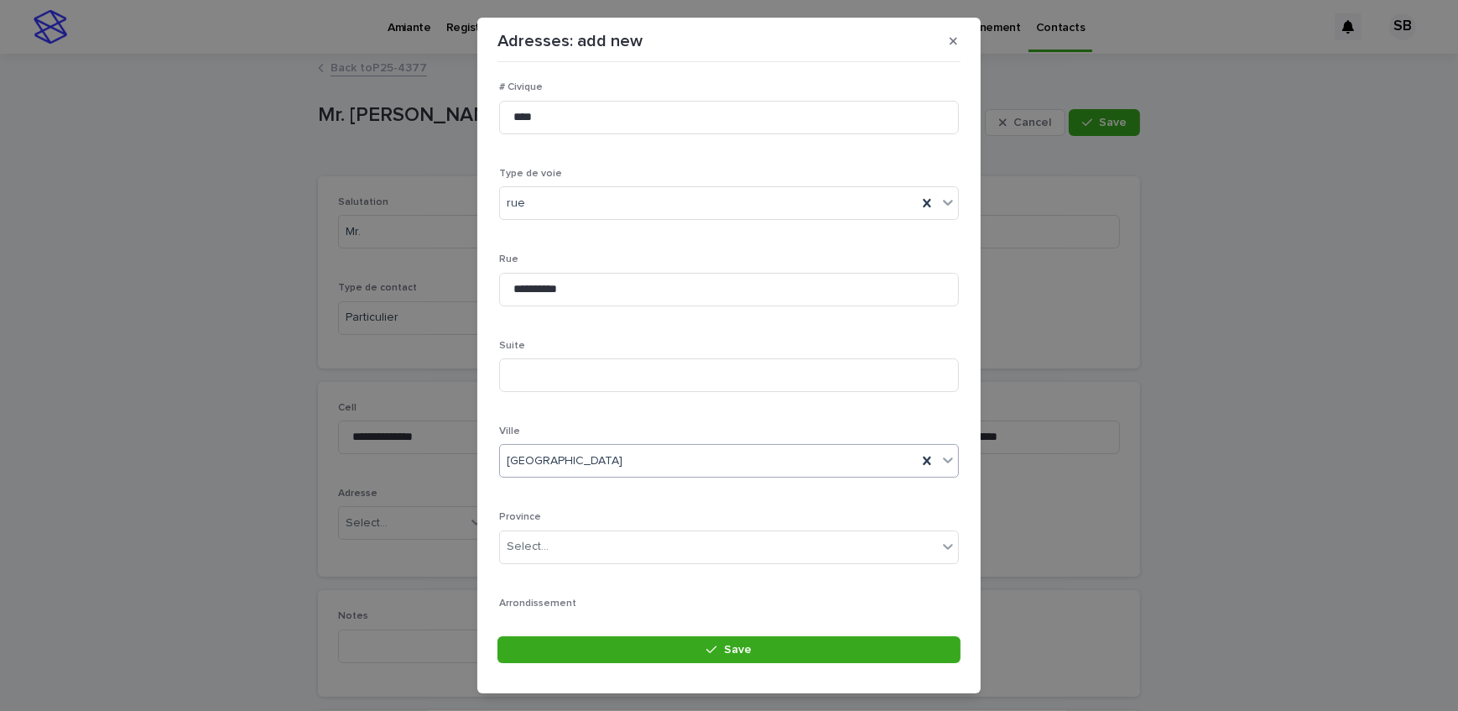
scroll to position [228, 0]
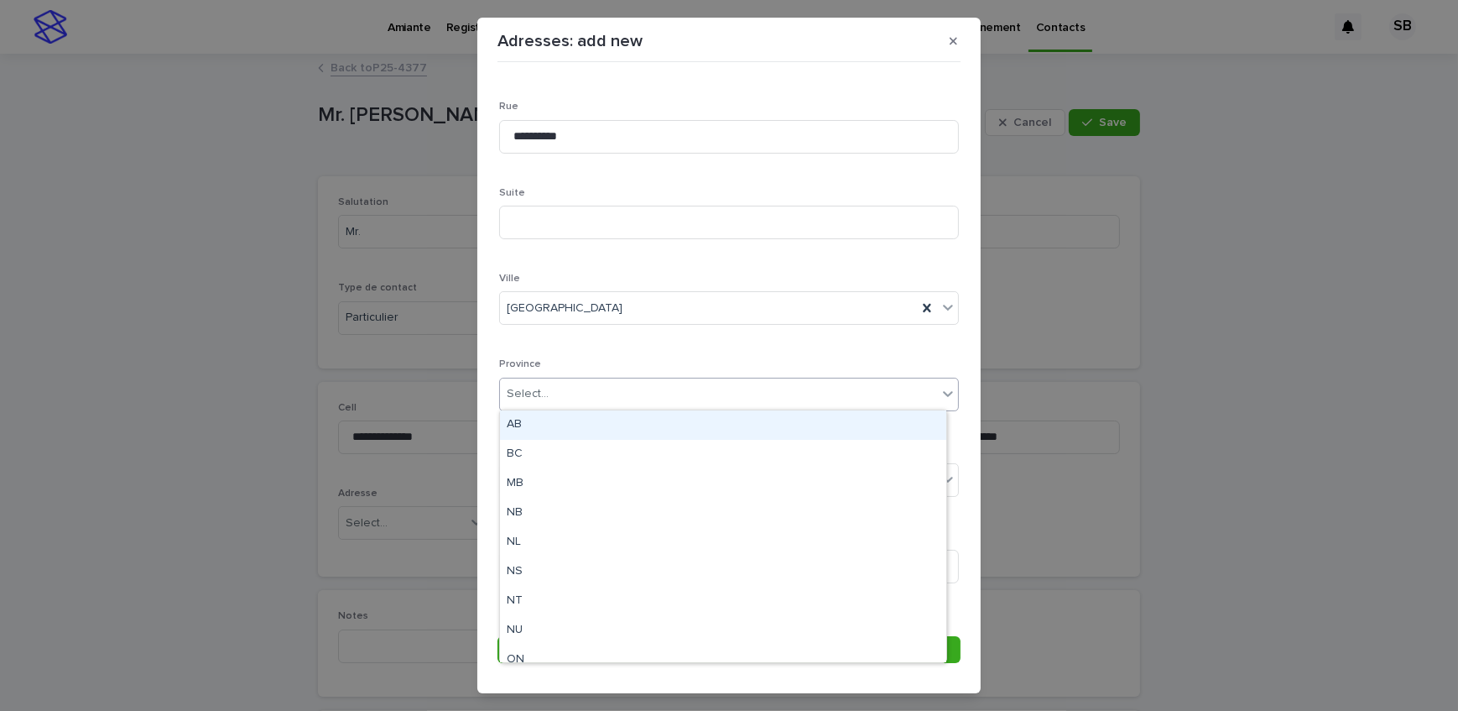
click at [587, 392] on div "Select..." at bounding box center [718, 394] width 437 height 28
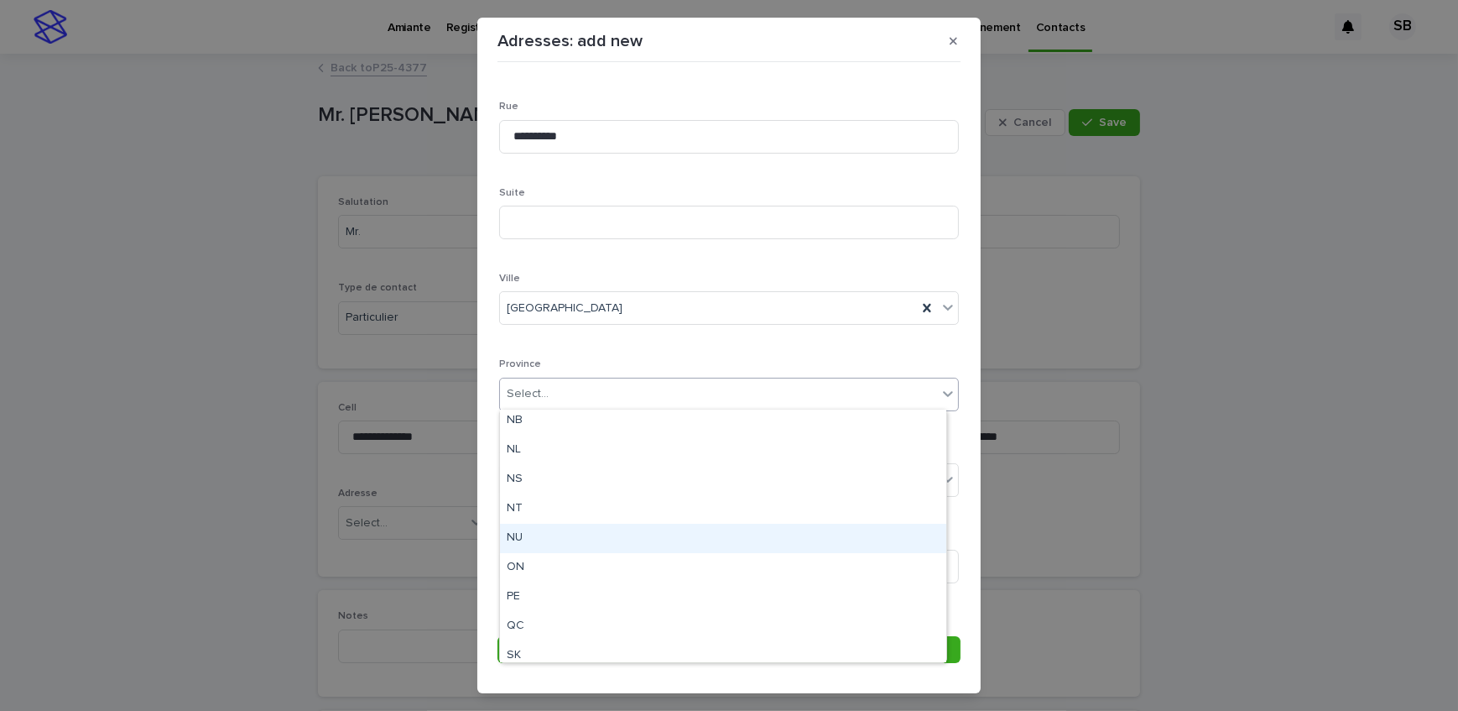
scroll to position [130, 0]
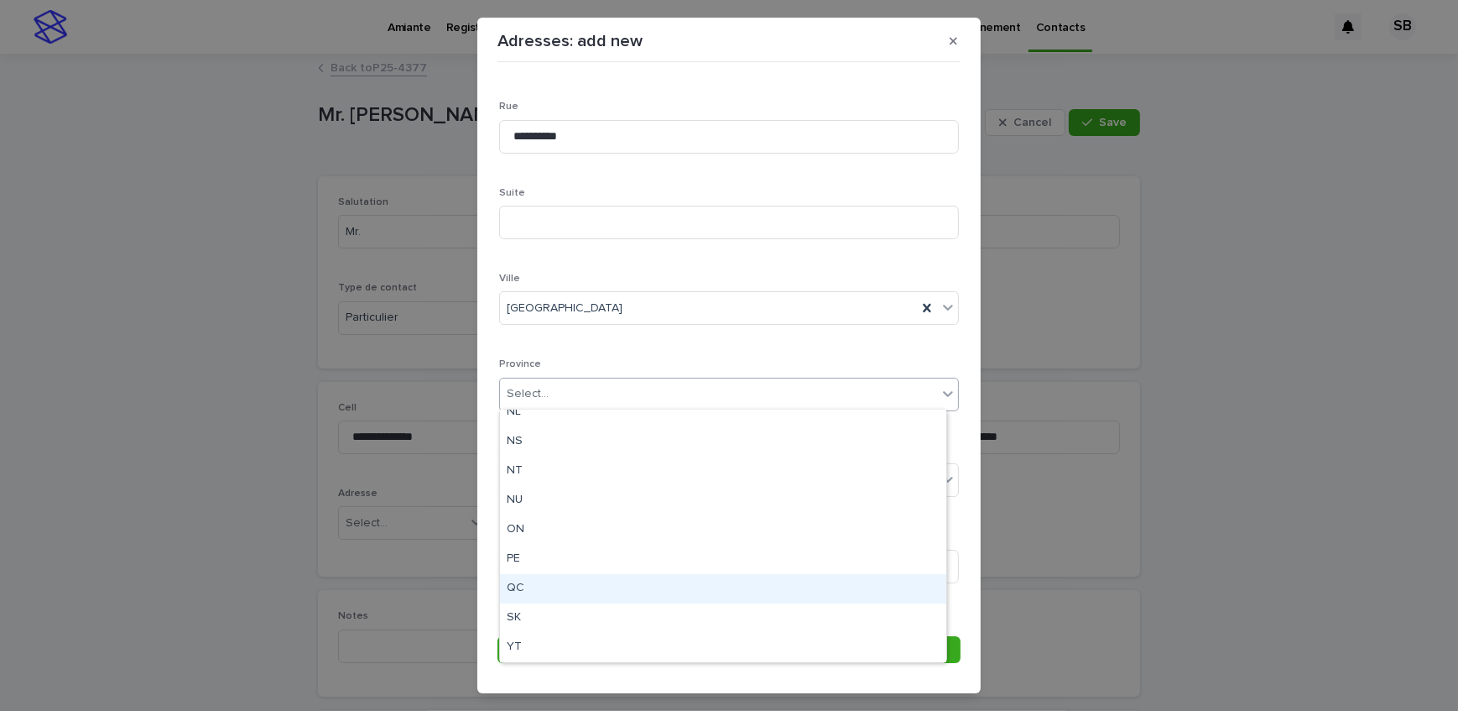
click at [544, 583] on div "QC" at bounding box center [723, 588] width 446 height 29
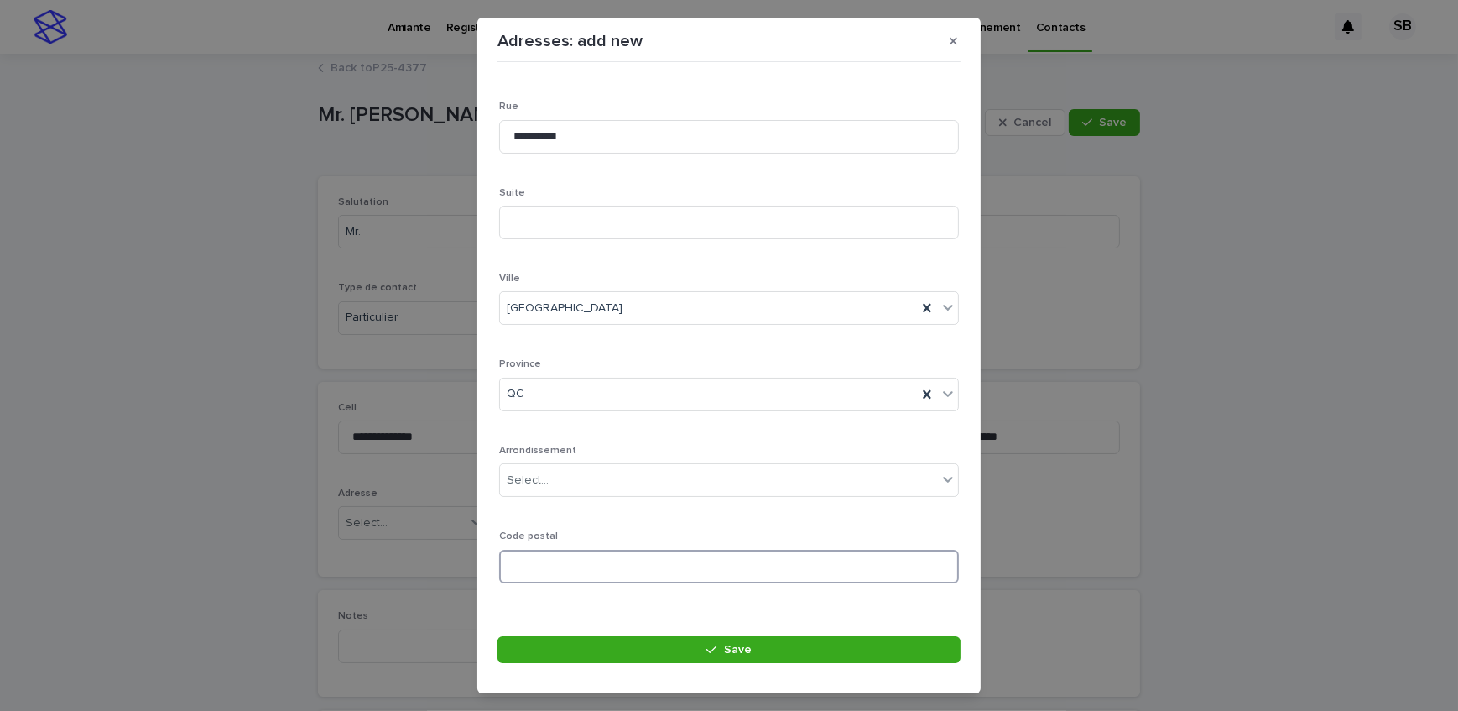
paste input "*******"
type input "*******"
click at [730, 663] on button "Save" at bounding box center [729, 649] width 463 height 27
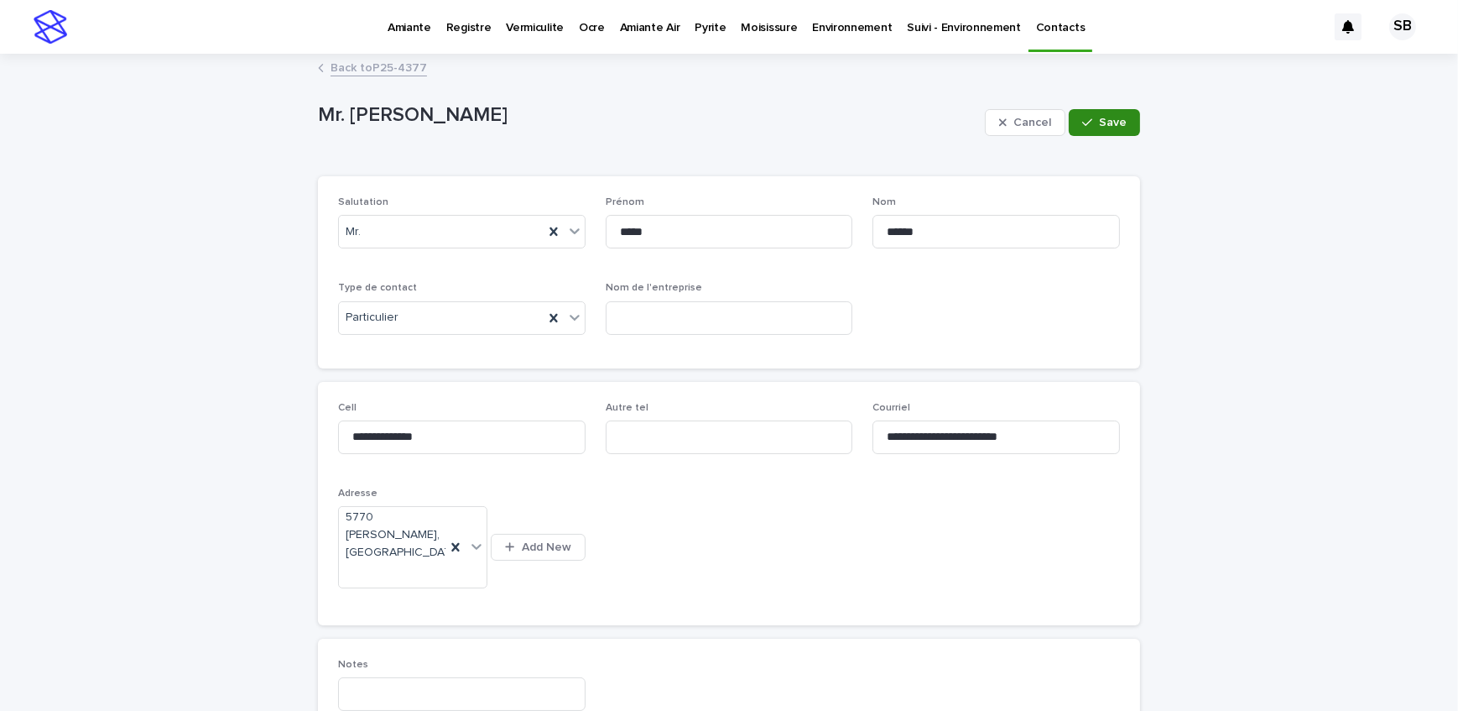
click at [1088, 131] on button "Save" at bounding box center [1104, 122] width 71 height 27
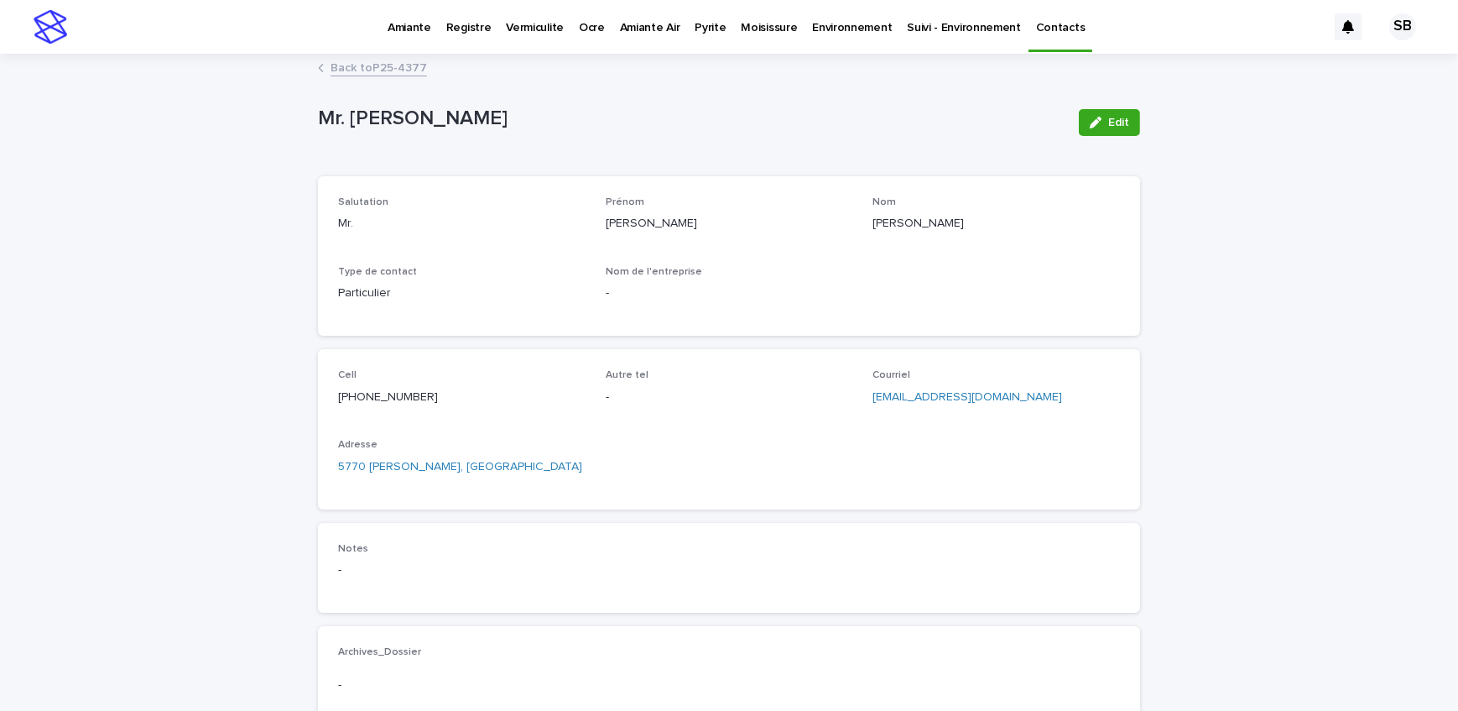
click at [372, 62] on link "Back to P25-4377" at bounding box center [379, 66] width 97 height 19
